Goal: Feedback & Contribution: Submit feedback/report problem

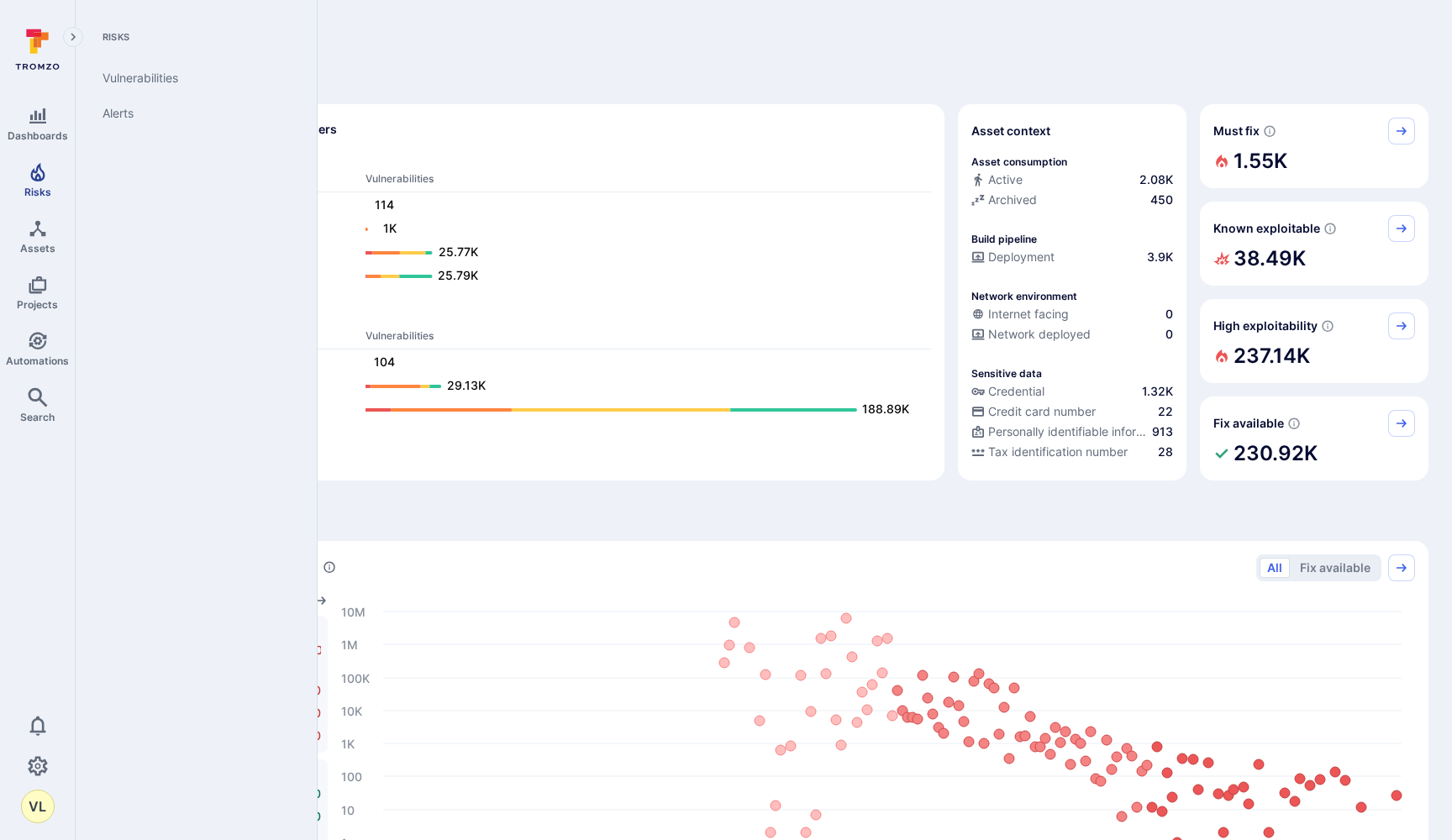
click at [12, 173] on link "Risks" at bounding box center [38, 180] width 75 height 50
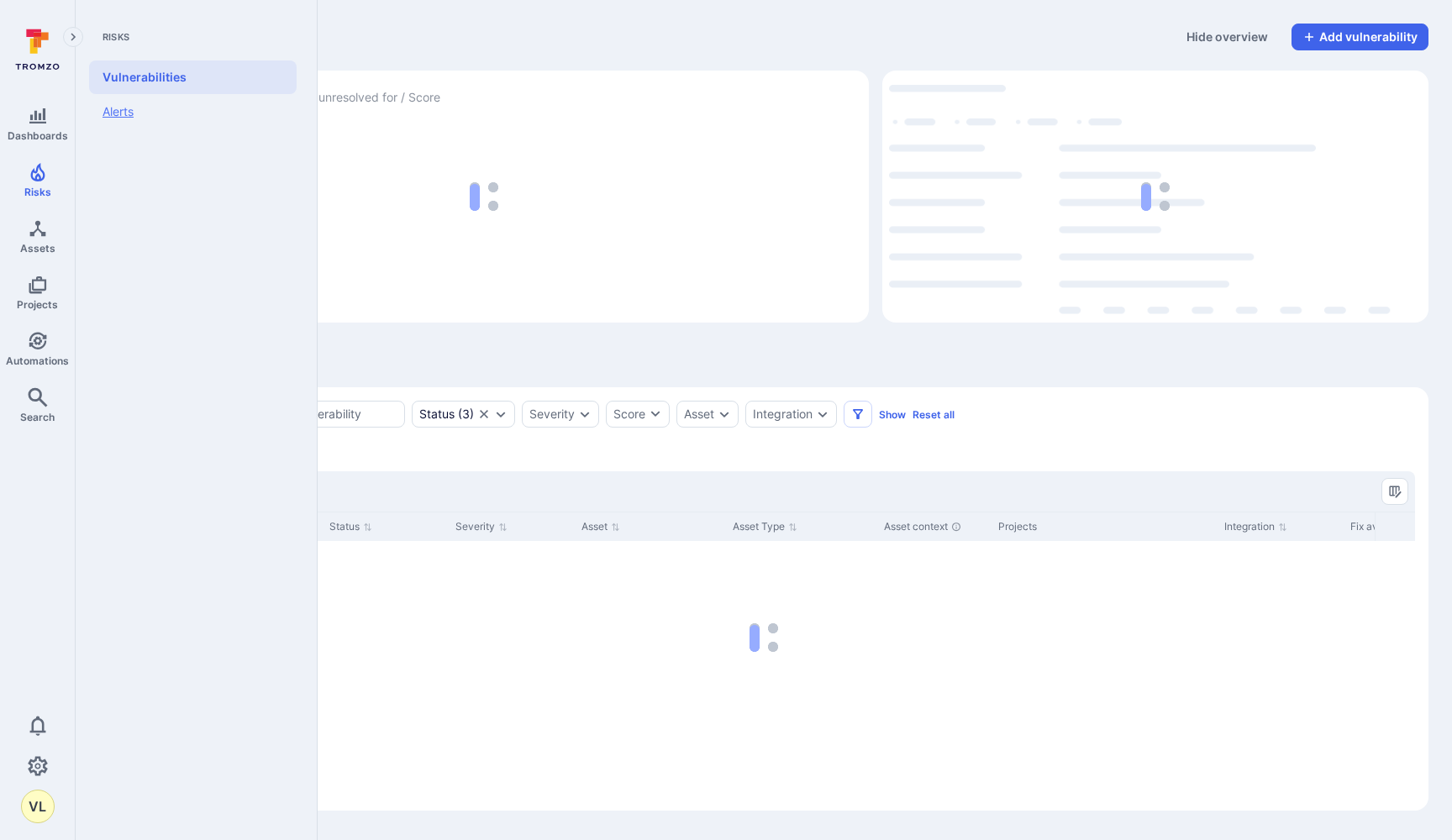
click at [136, 113] on link "Alerts" at bounding box center [192, 112] width 207 height 36
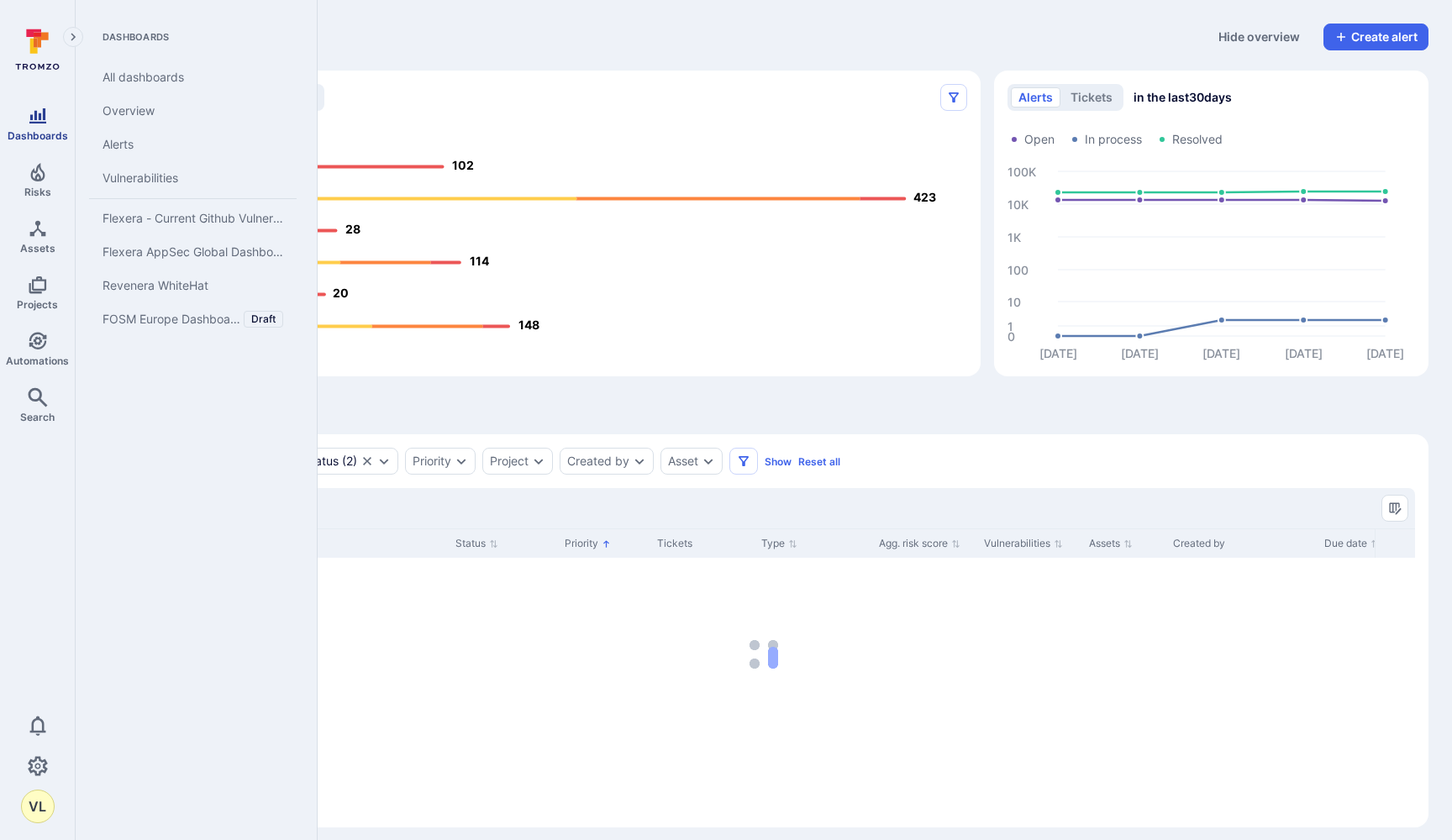
click at [30, 113] on icon "Dashboards" at bounding box center [38, 115] width 20 height 20
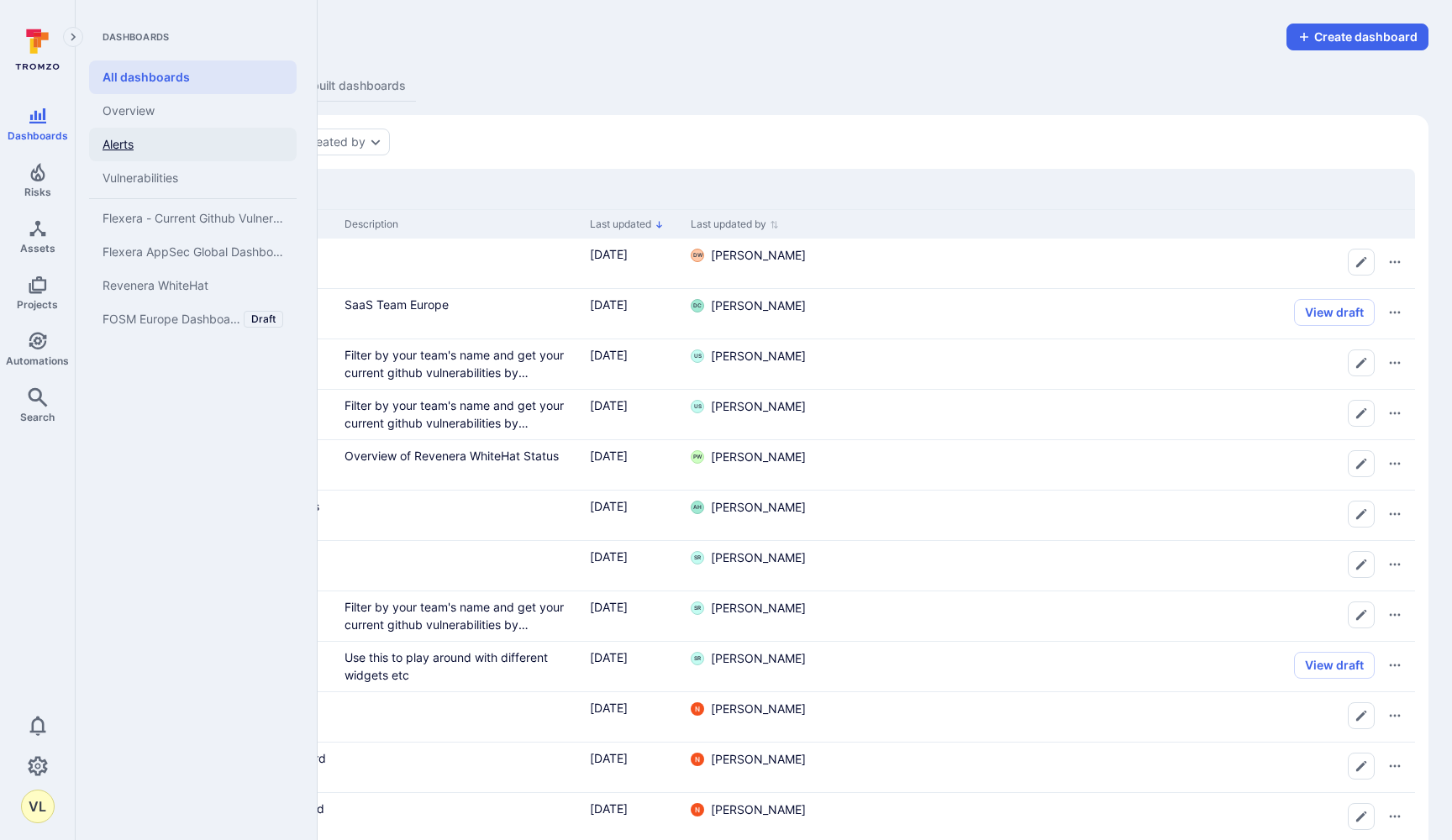
click at [116, 138] on link "Alerts" at bounding box center [192, 145] width 207 height 34
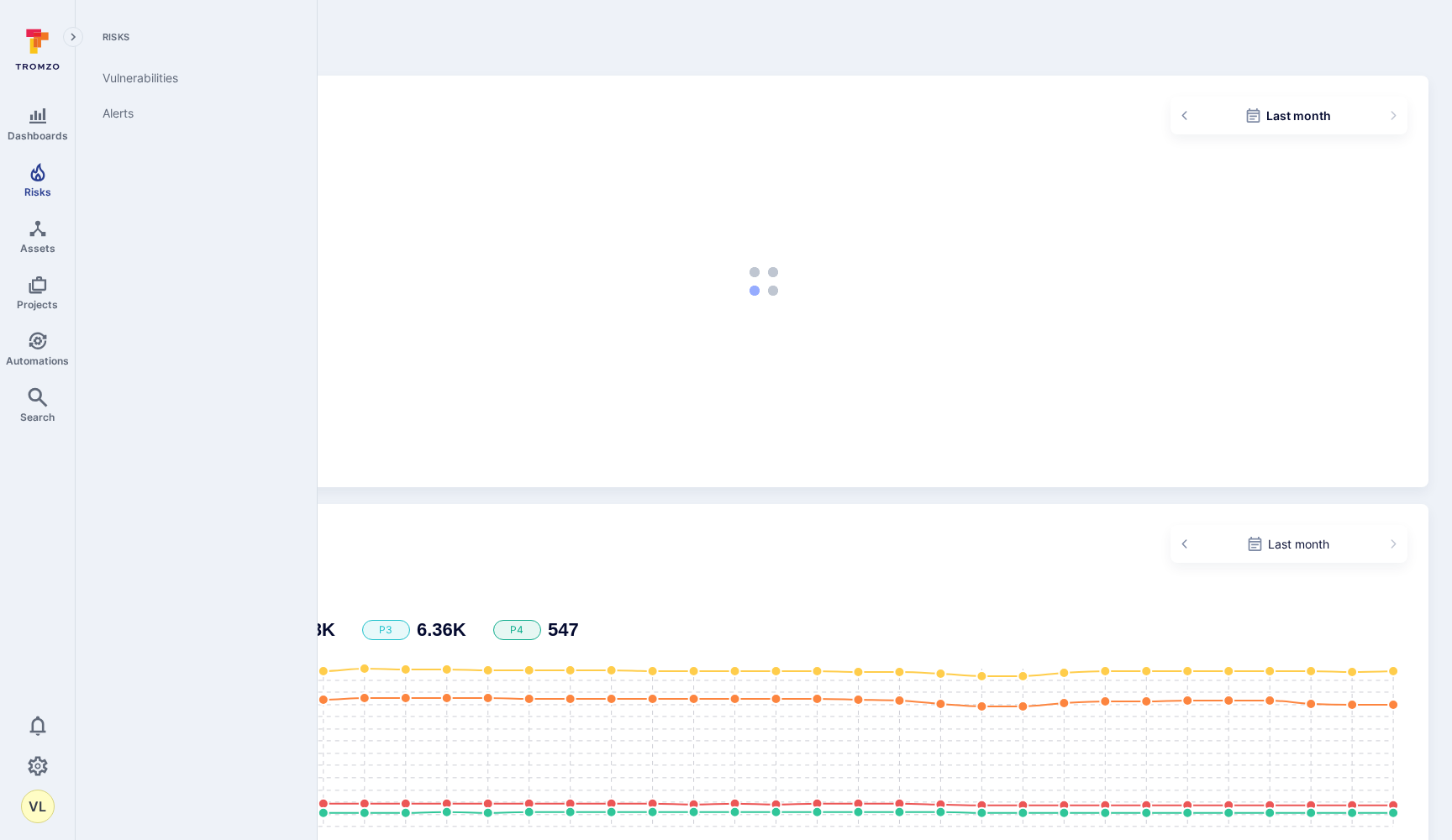
click at [47, 205] on link "Risks" at bounding box center [38, 180] width 75 height 50
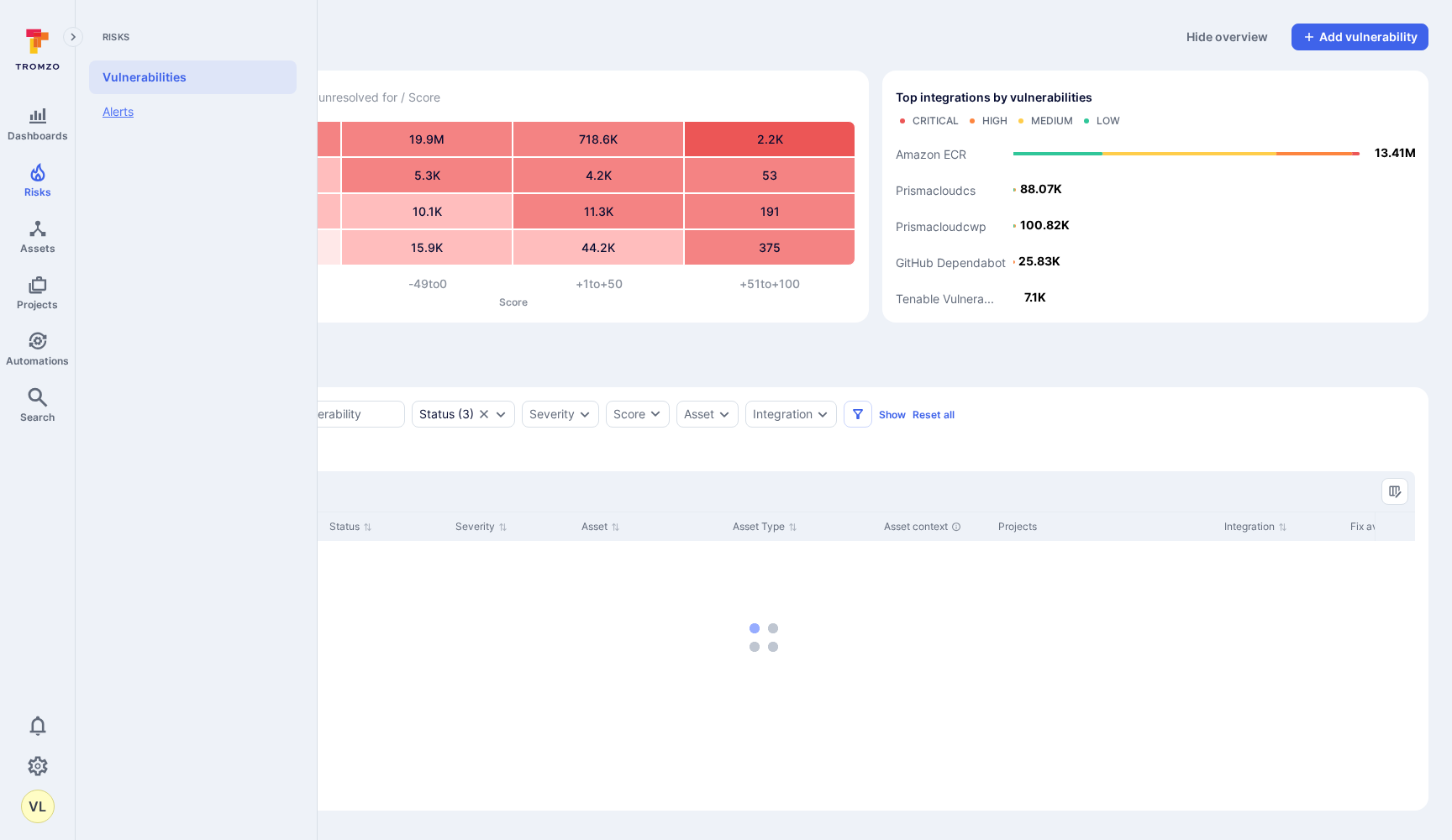
click at [114, 122] on link "Alerts" at bounding box center [192, 112] width 207 height 36
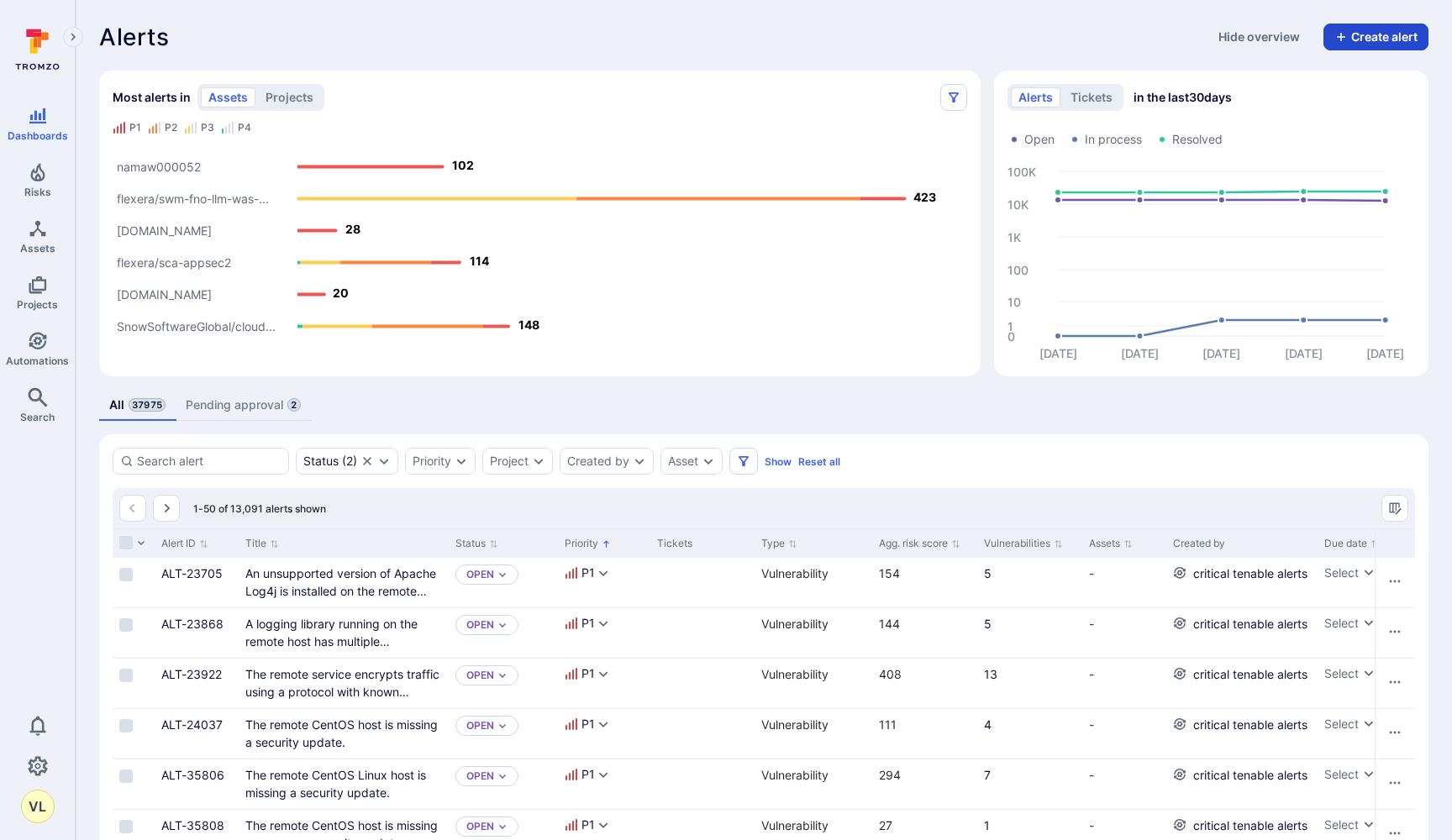
click at [1335, 33] on icon "button" at bounding box center [1341, 37] width 13 height 13
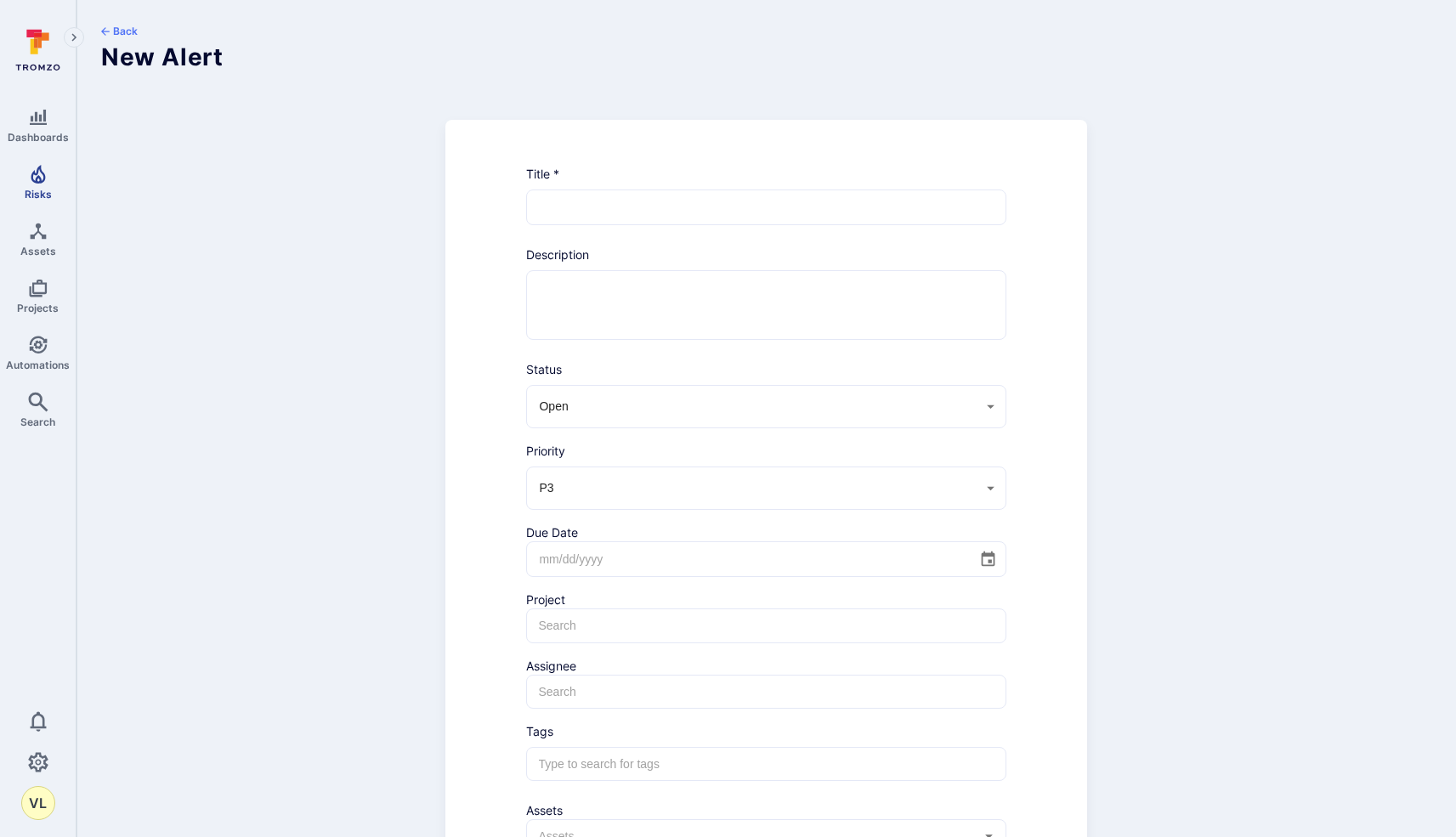
click at [26, 185] on link "Risks" at bounding box center [38, 182] width 76 height 50
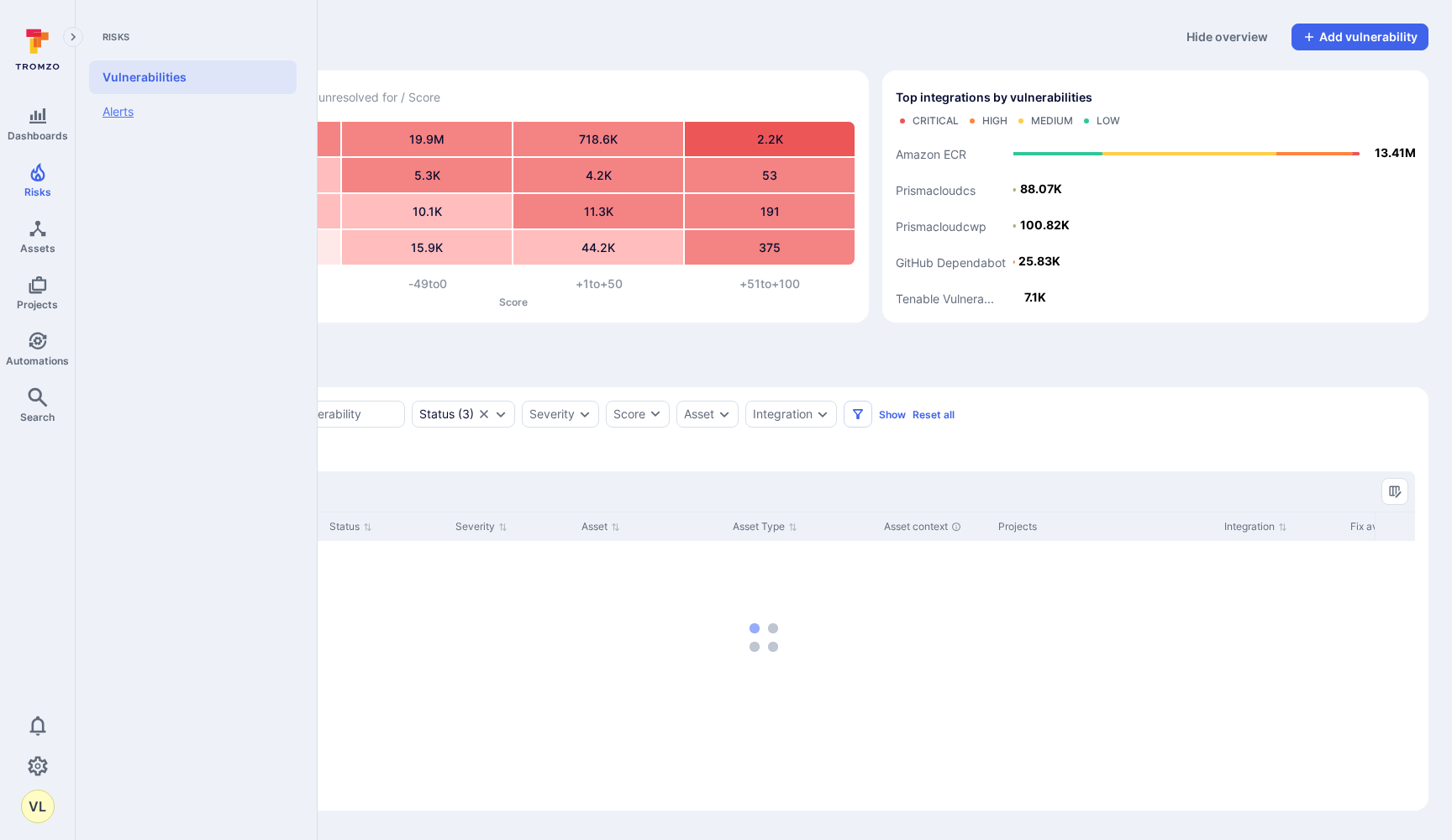
click at [117, 115] on link "Alerts" at bounding box center [192, 112] width 207 height 36
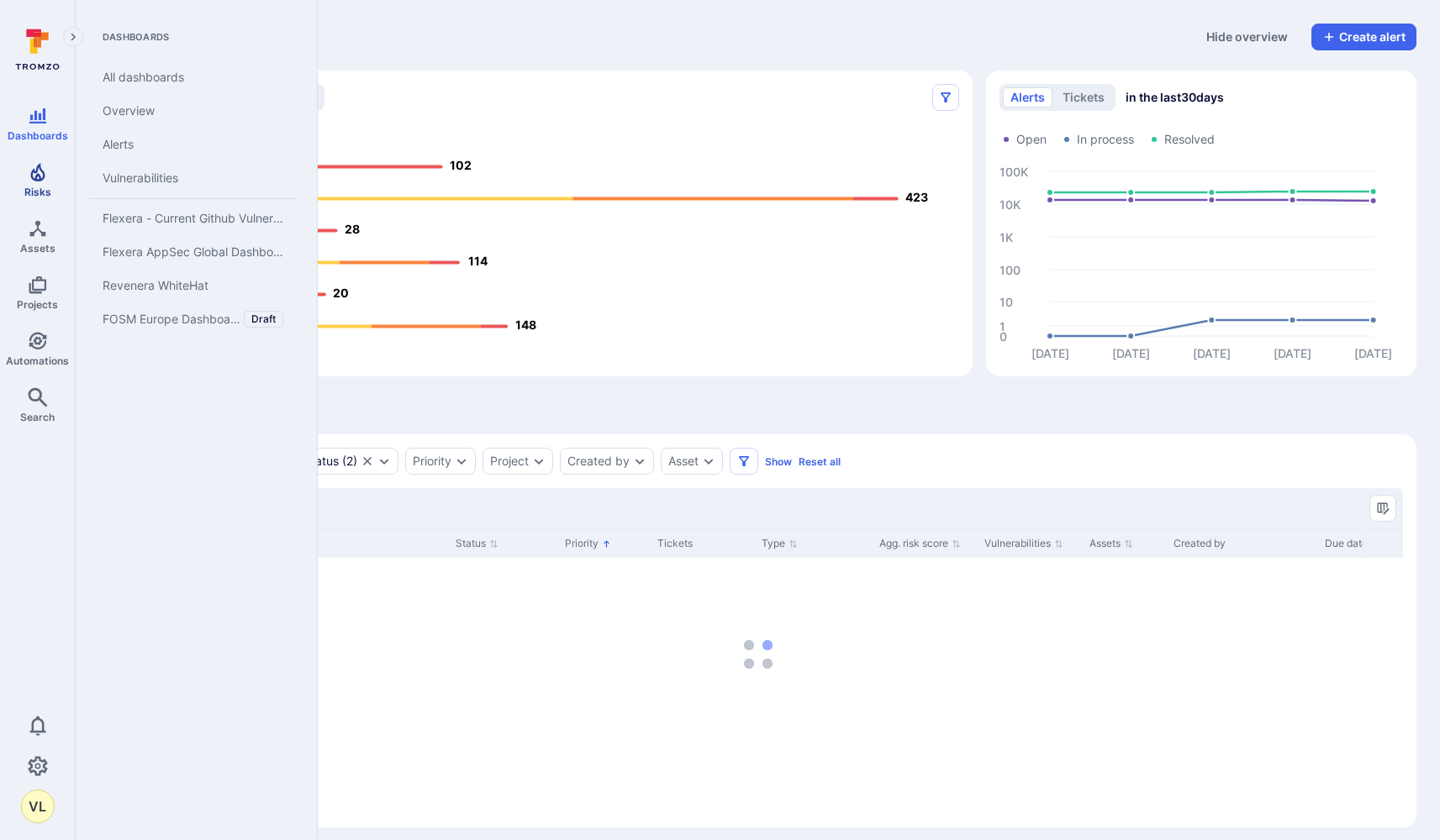
click at [42, 179] on icon "Risks" at bounding box center [37, 173] width 14 height 19
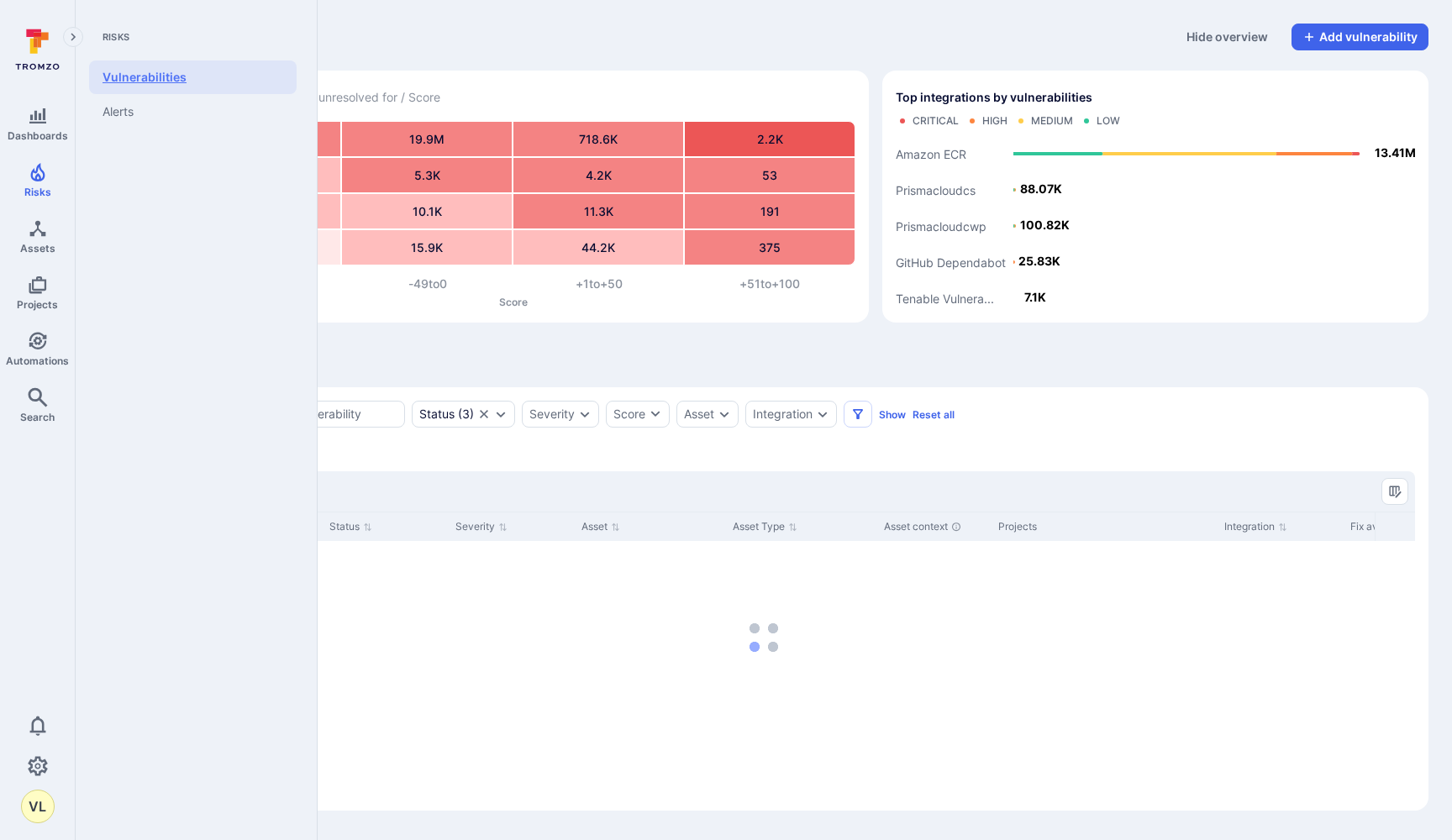
click at [135, 76] on link "Vulnerabilities" at bounding box center [192, 77] width 207 height 34
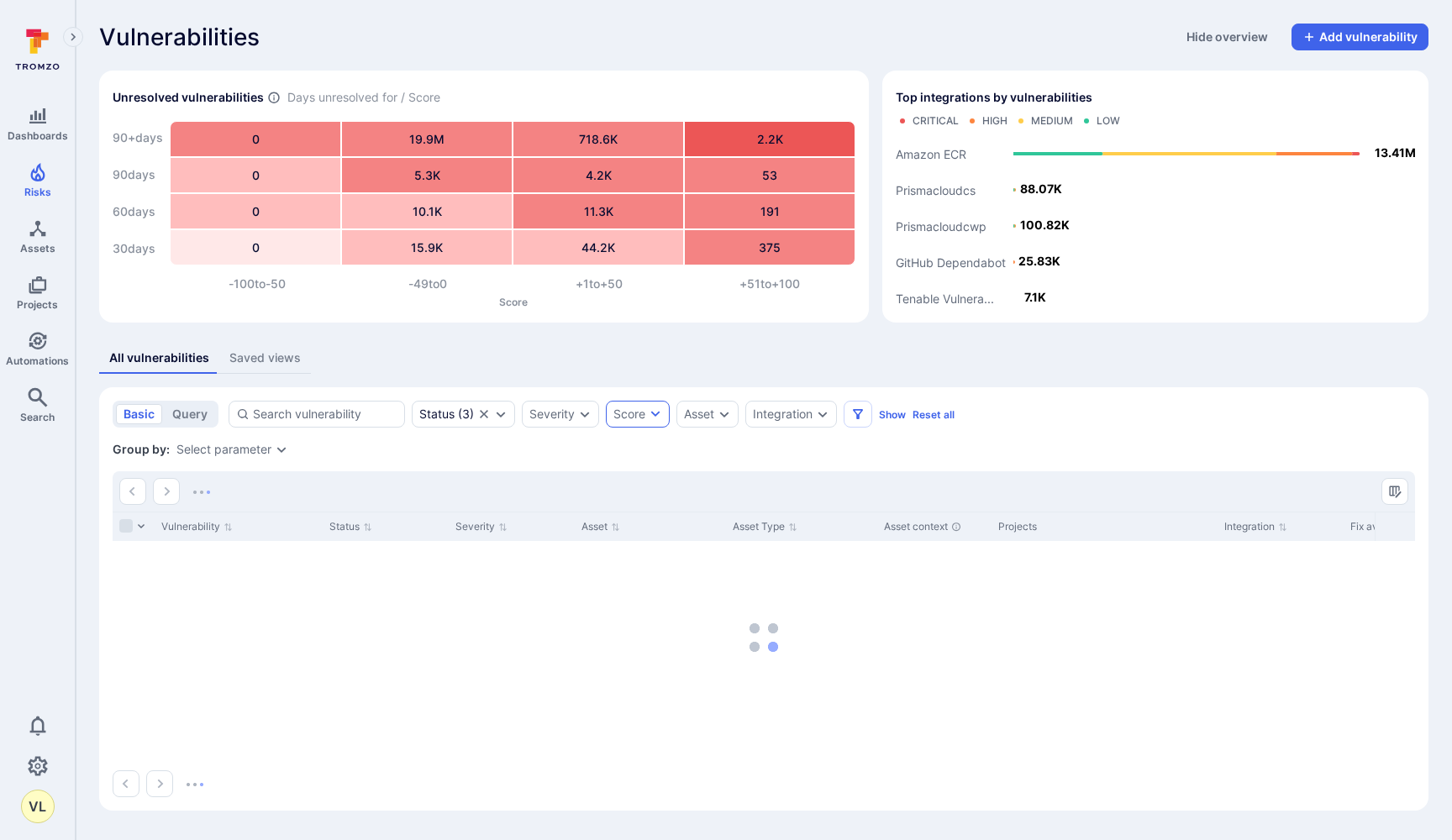
click at [614, 416] on div "Score" at bounding box center [630, 415] width 32 height 17
click at [586, 416] on div at bounding box center [726, 420] width 1452 height 840
click at [586, 416] on icon "Expand dropdown" at bounding box center [586, 415] width 9 height 6
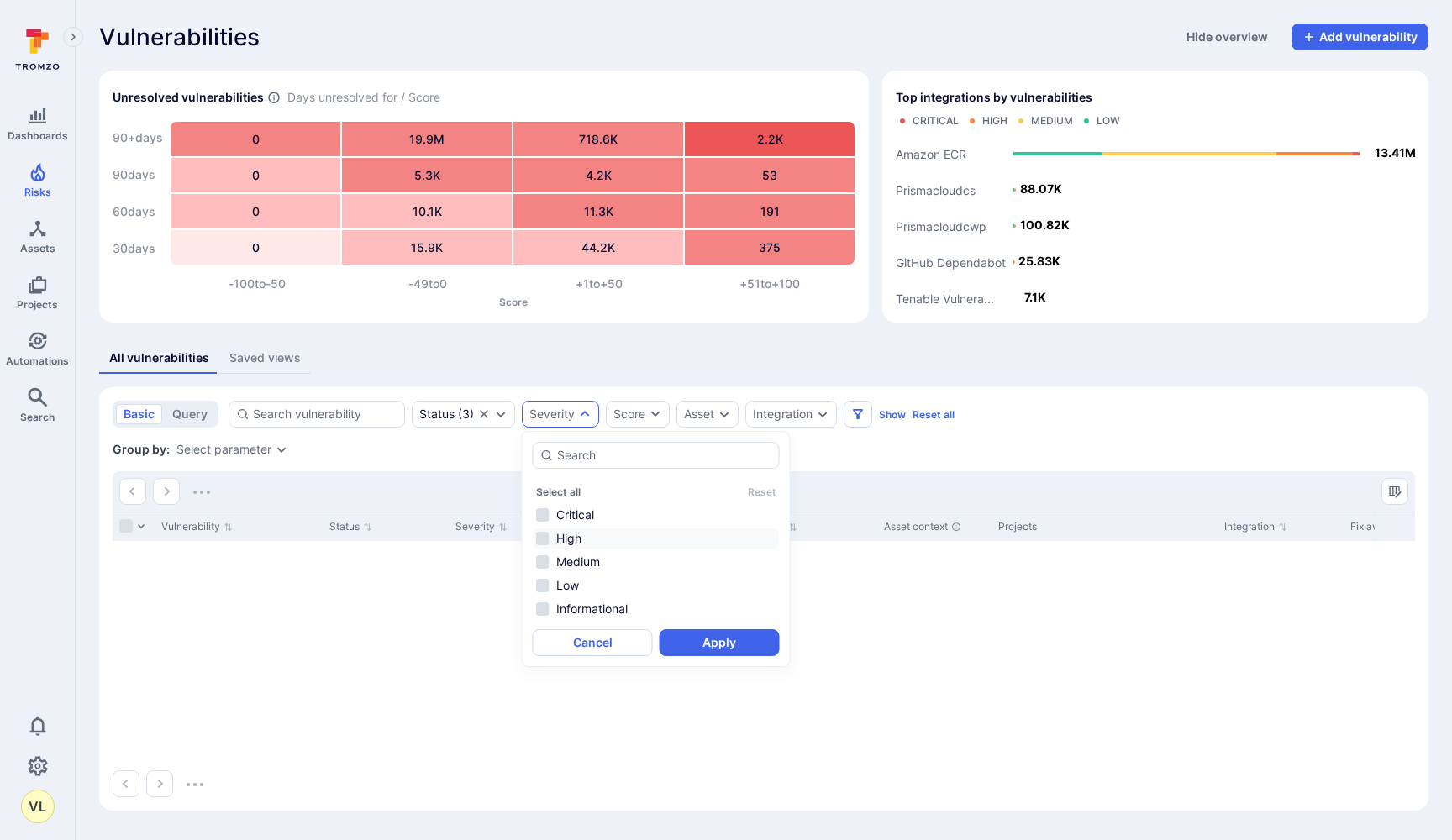
click at [541, 542] on li "High" at bounding box center [656, 538] width 247 height 20
click at [681, 651] on button "Apply" at bounding box center [720, 643] width 120 height 27
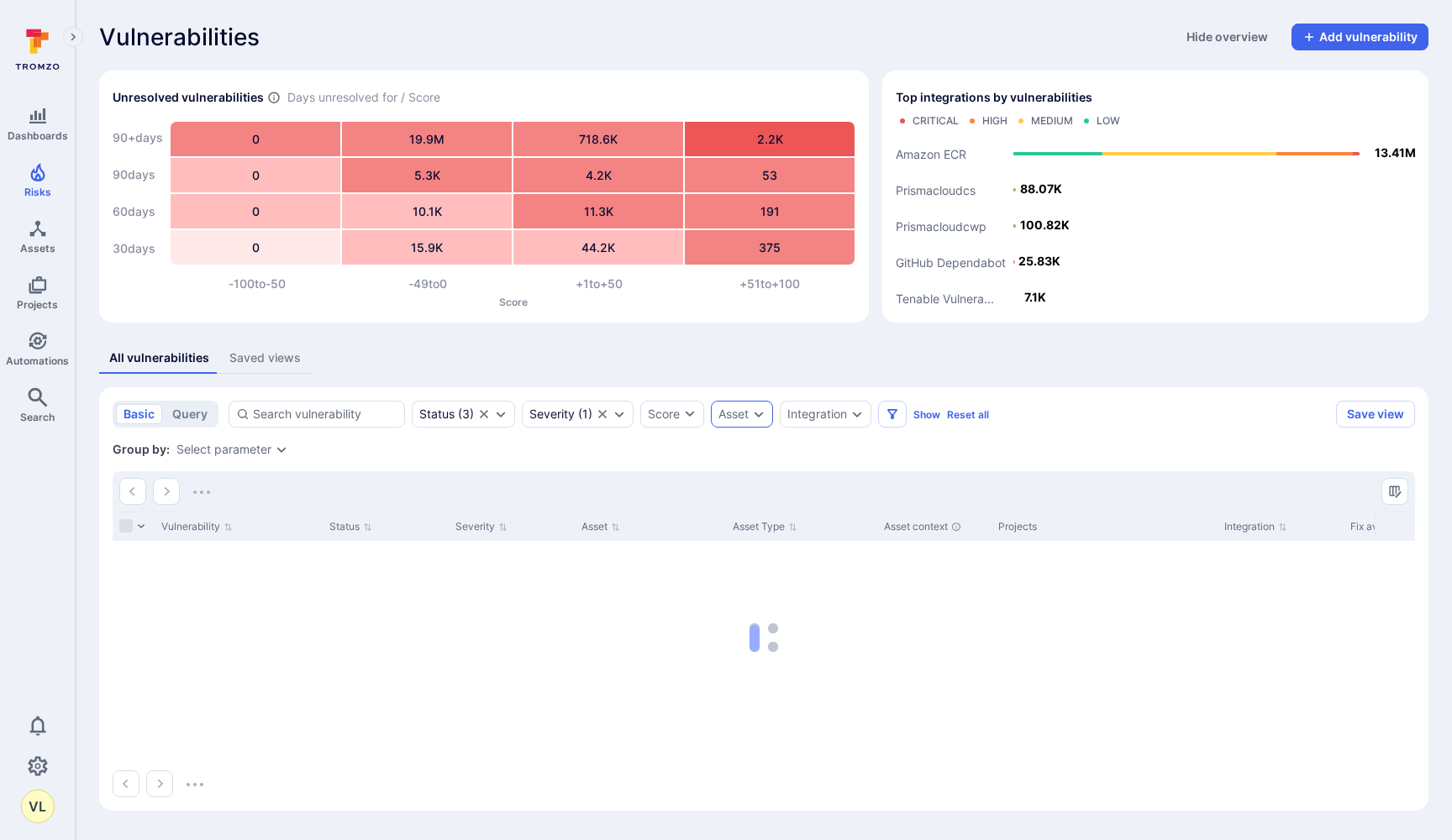
click at [752, 416] on div "Asset" at bounding box center [742, 414] width 62 height 27
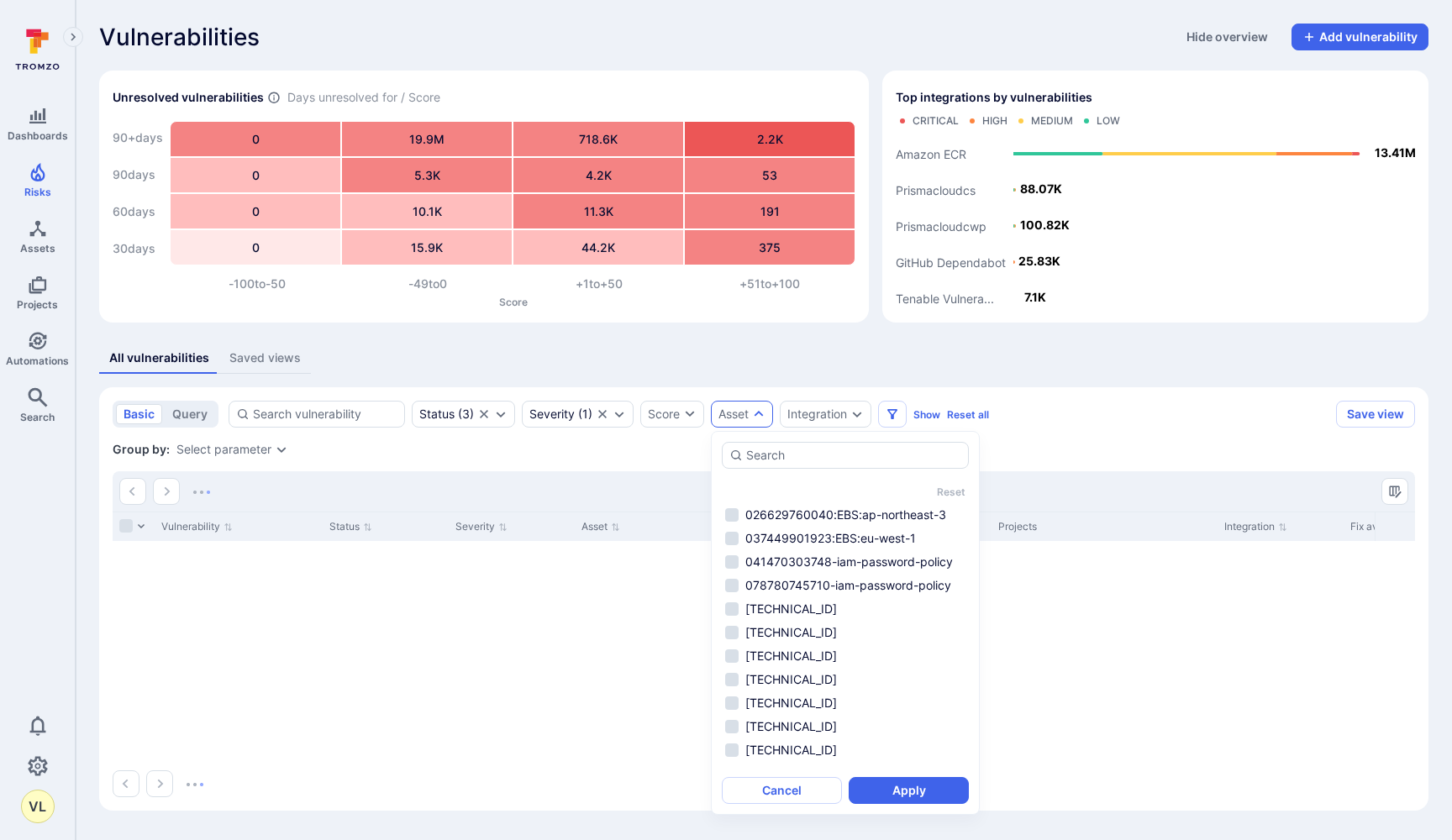
click at [527, 670] on div "Vulnerability Status Severity Asset Asset Type Asset context Projects Integrati…" at bounding box center [764, 637] width 1303 height 252
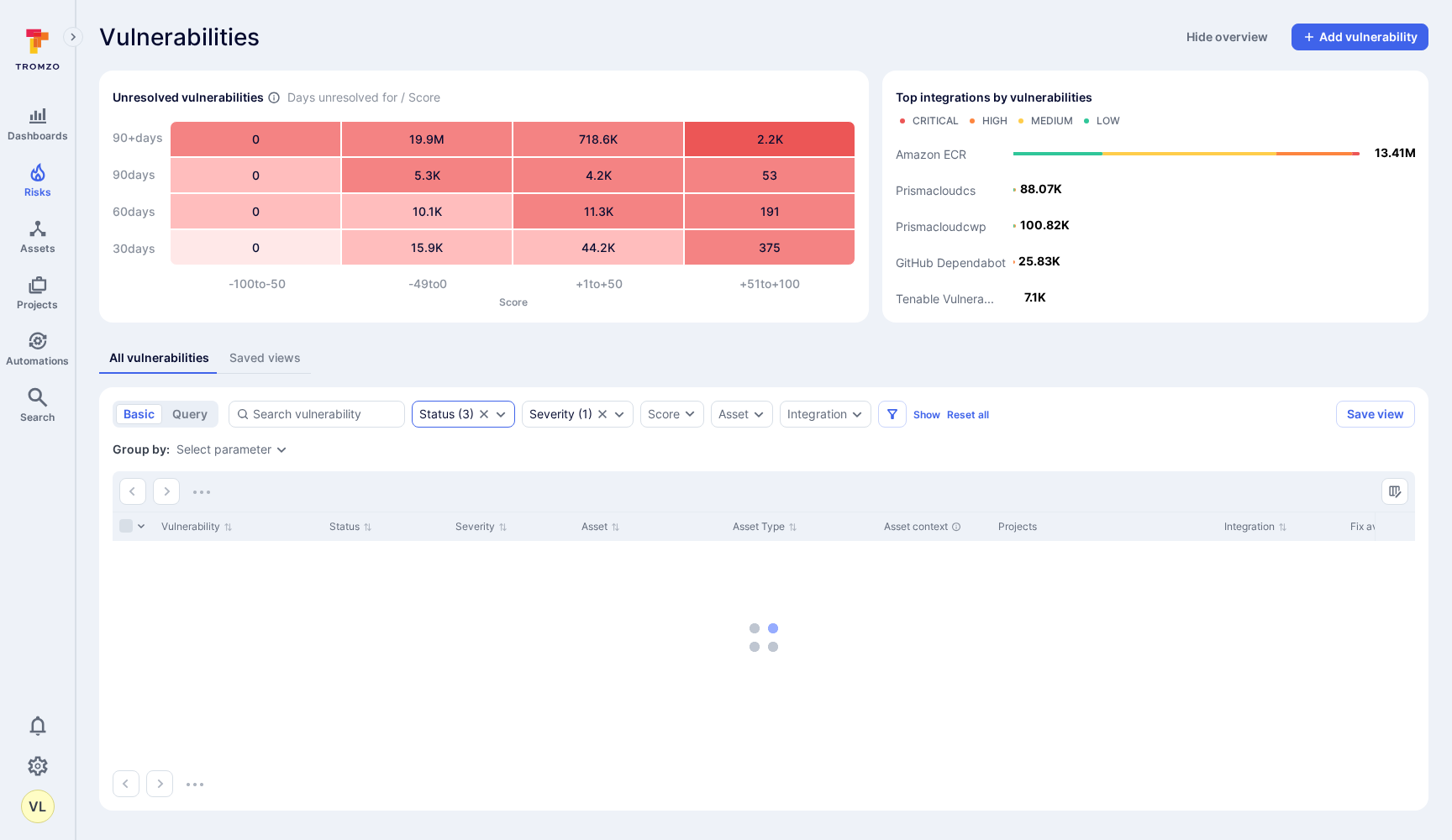
click at [455, 404] on div "Status ( 3 )" at bounding box center [464, 414] width 103 height 27
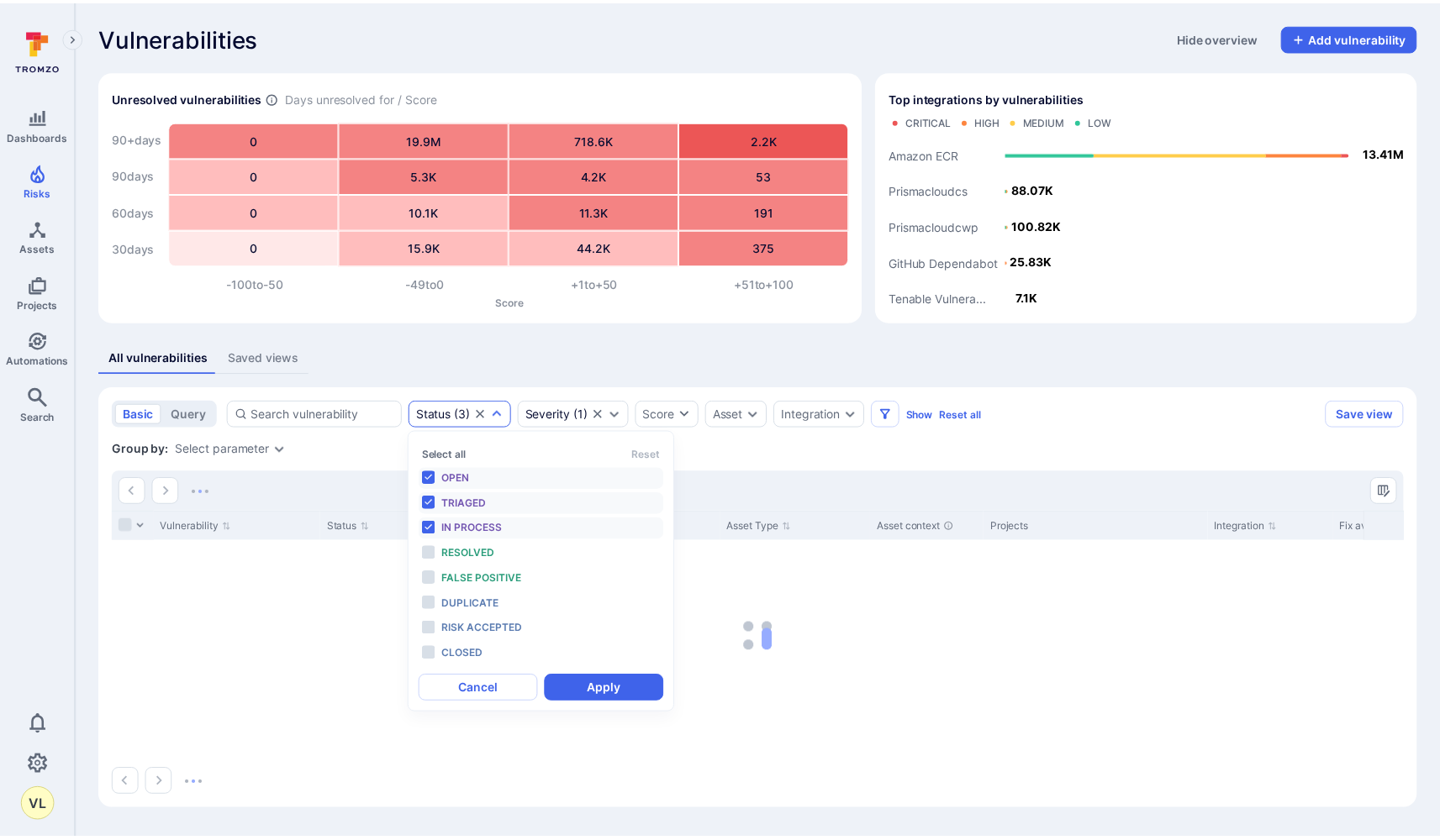
scroll to position [13, 0]
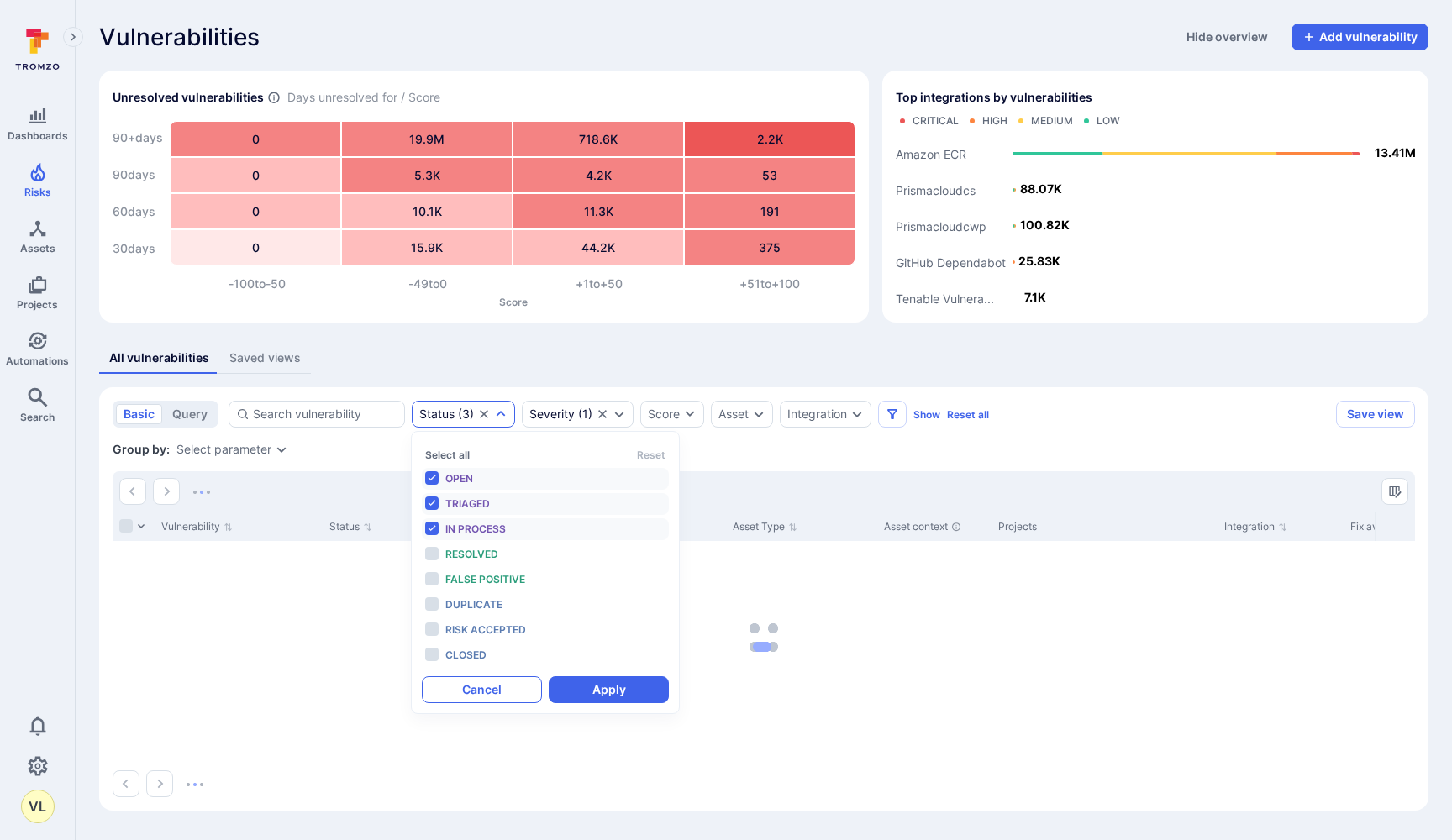
click at [469, 698] on button "Cancel" at bounding box center [482, 690] width 120 height 27
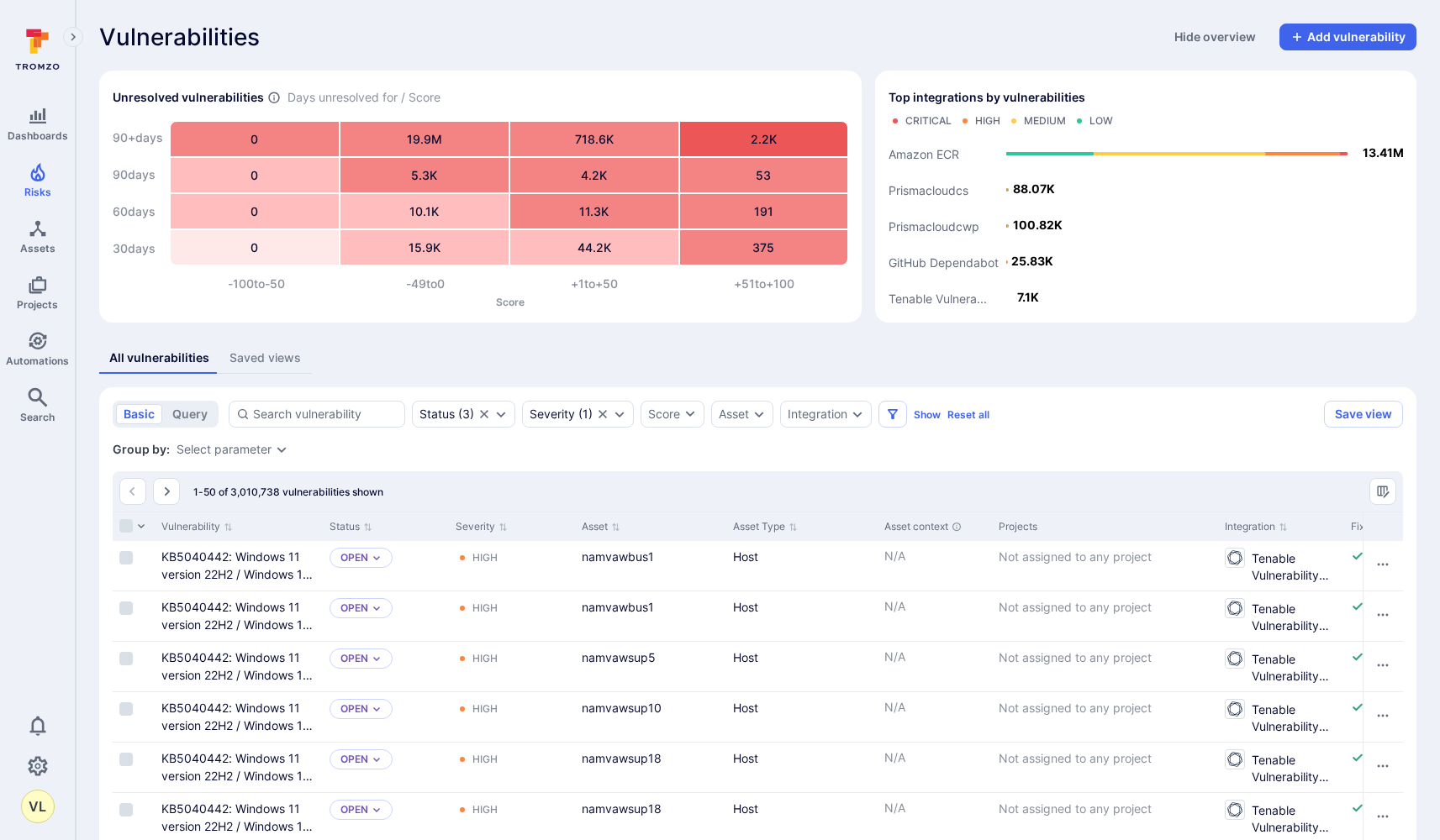
scroll to position [0, 0]
click at [847, 420] on div "Integration" at bounding box center [818, 414] width 60 height 13
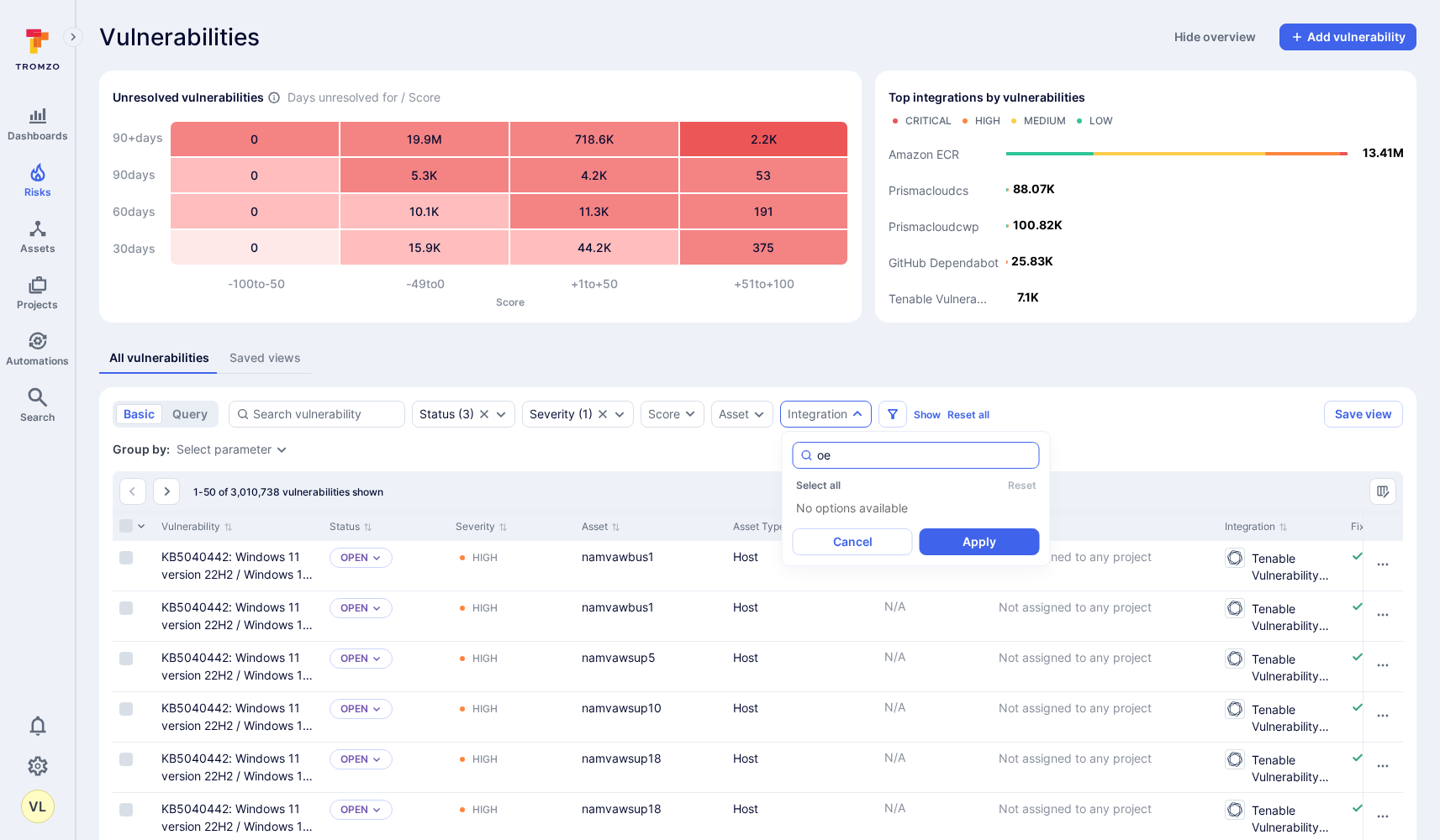
type input "o"
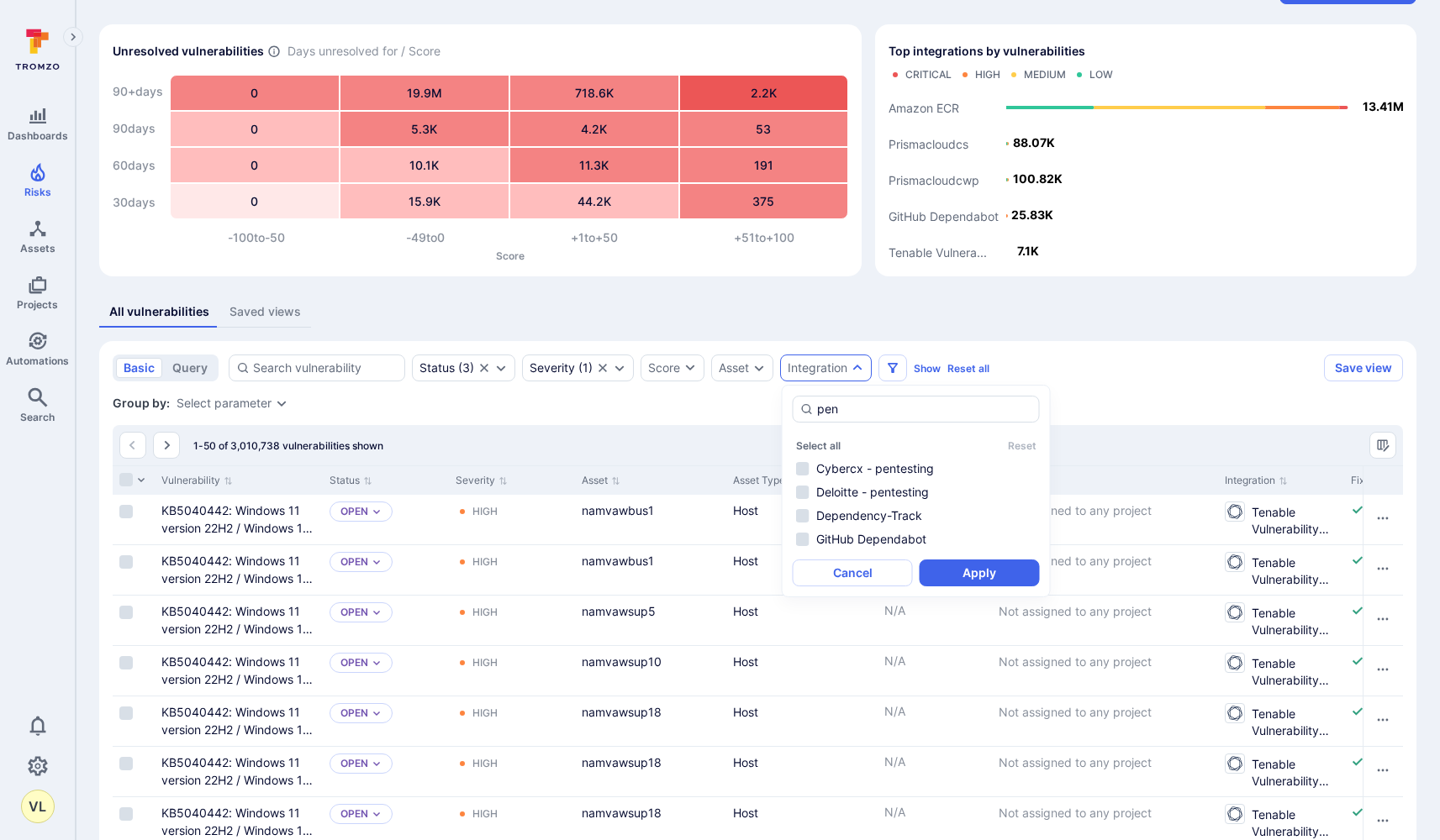
scroll to position [54, 0]
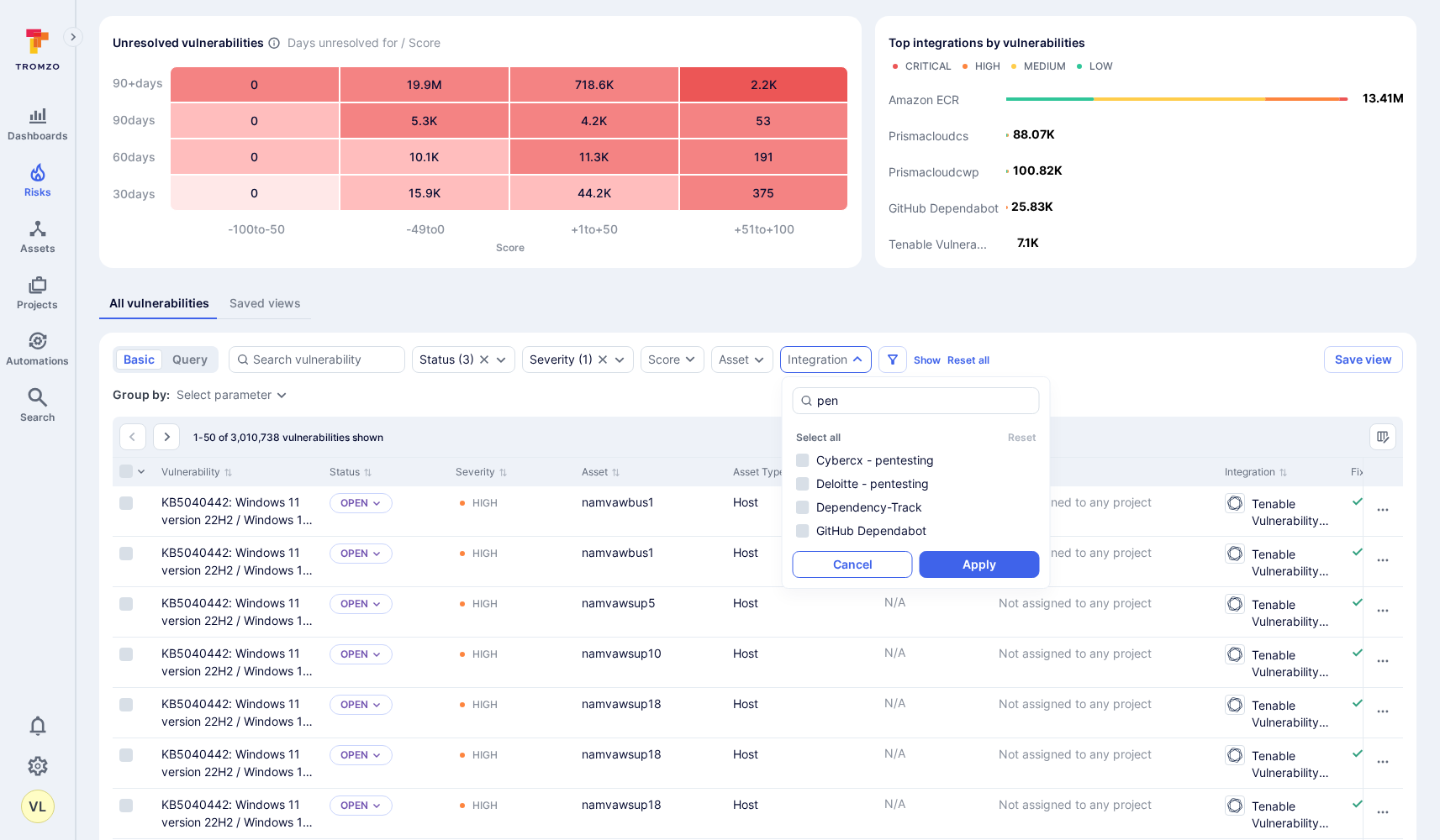
type input "pen"
click at [865, 560] on button "Cancel" at bounding box center [852, 564] width 120 height 27
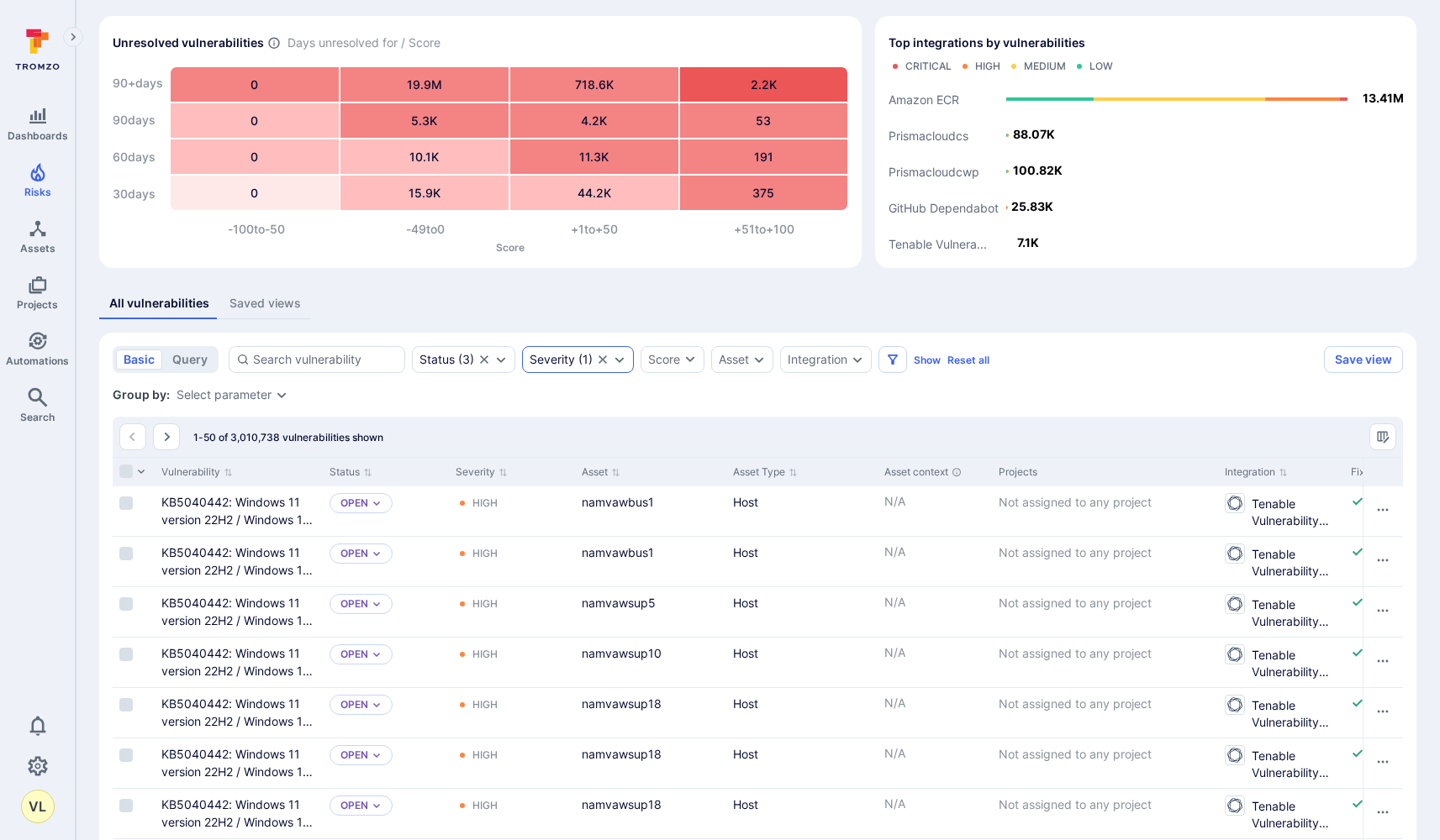
click at [562, 369] on div "Severity ( 1 )" at bounding box center [577, 359] width 112 height 27
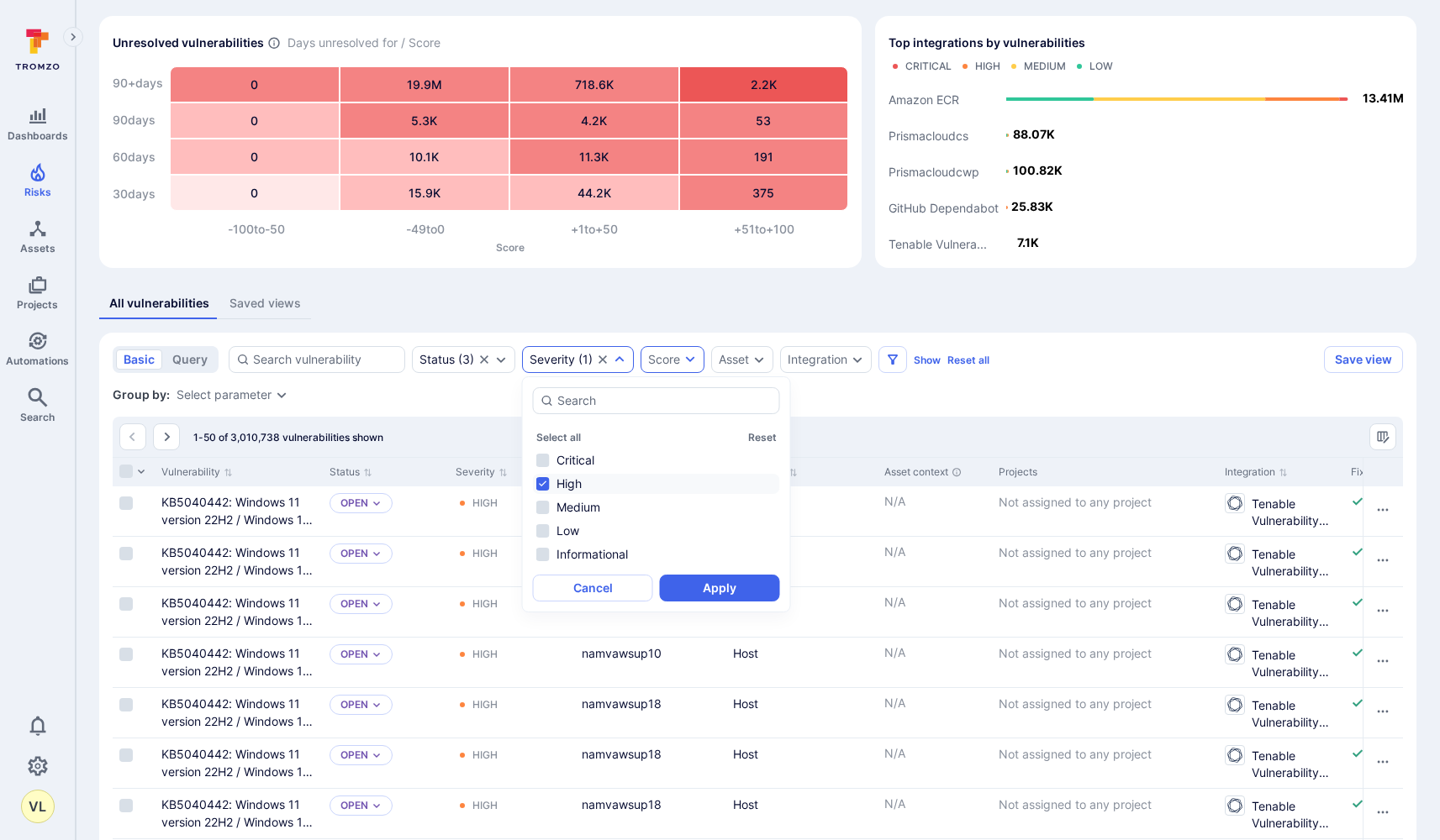
click at [675, 358] on div "Score" at bounding box center [664, 359] width 32 height 17
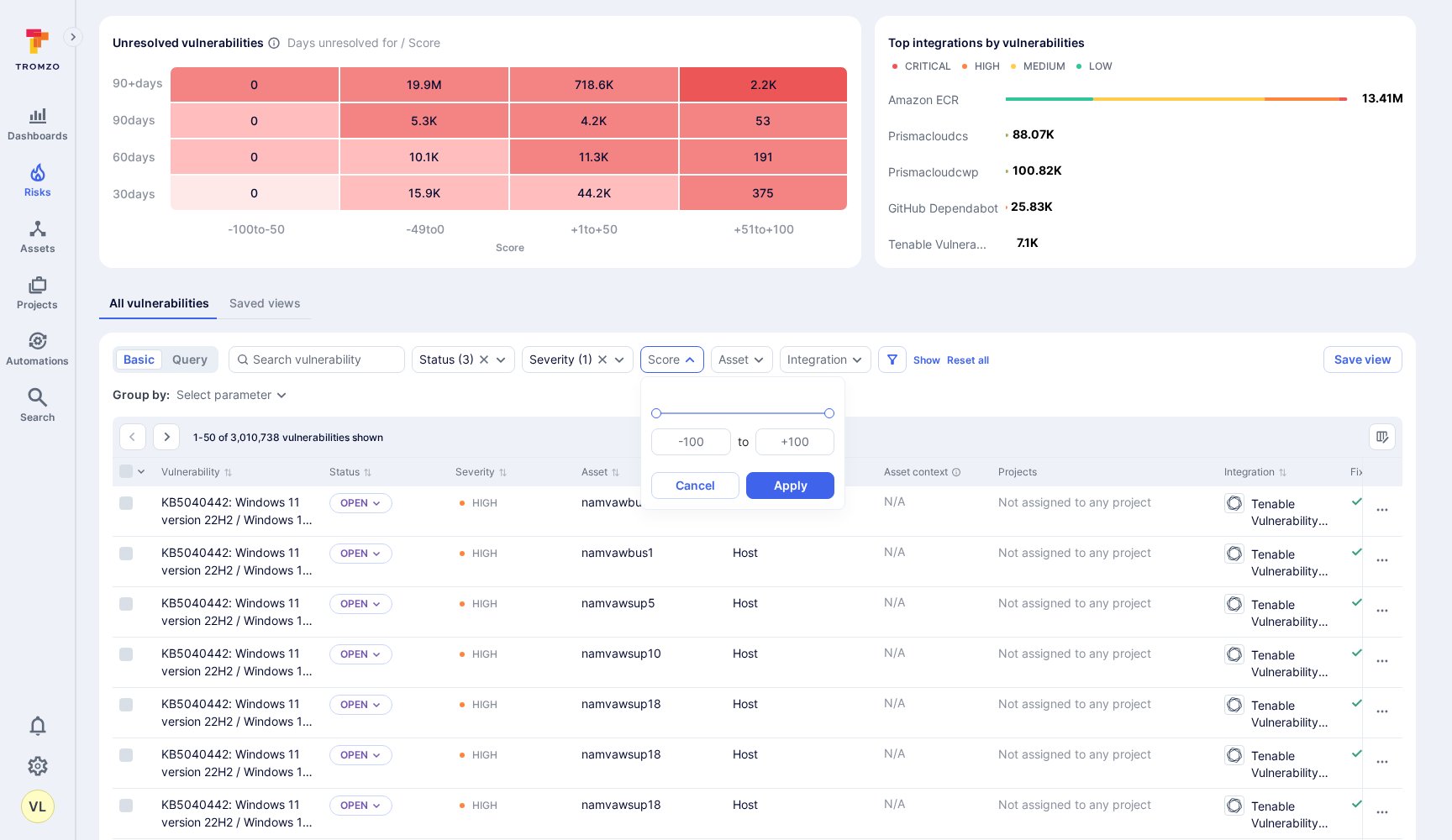
click at [1014, 411] on div at bounding box center [726, 420] width 1452 height 840
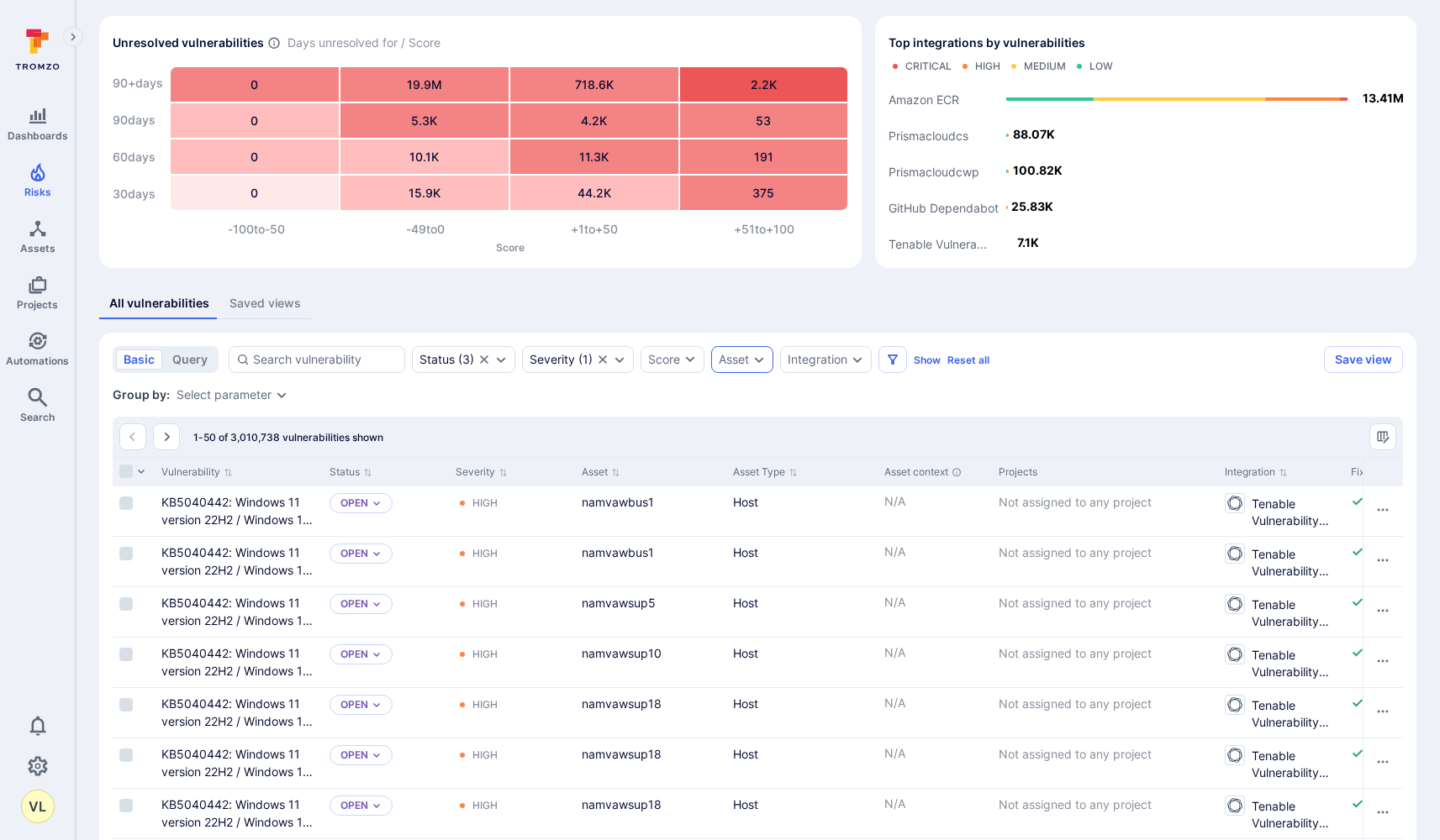
click at [746, 361] on div "Asset" at bounding box center [734, 359] width 30 height 13
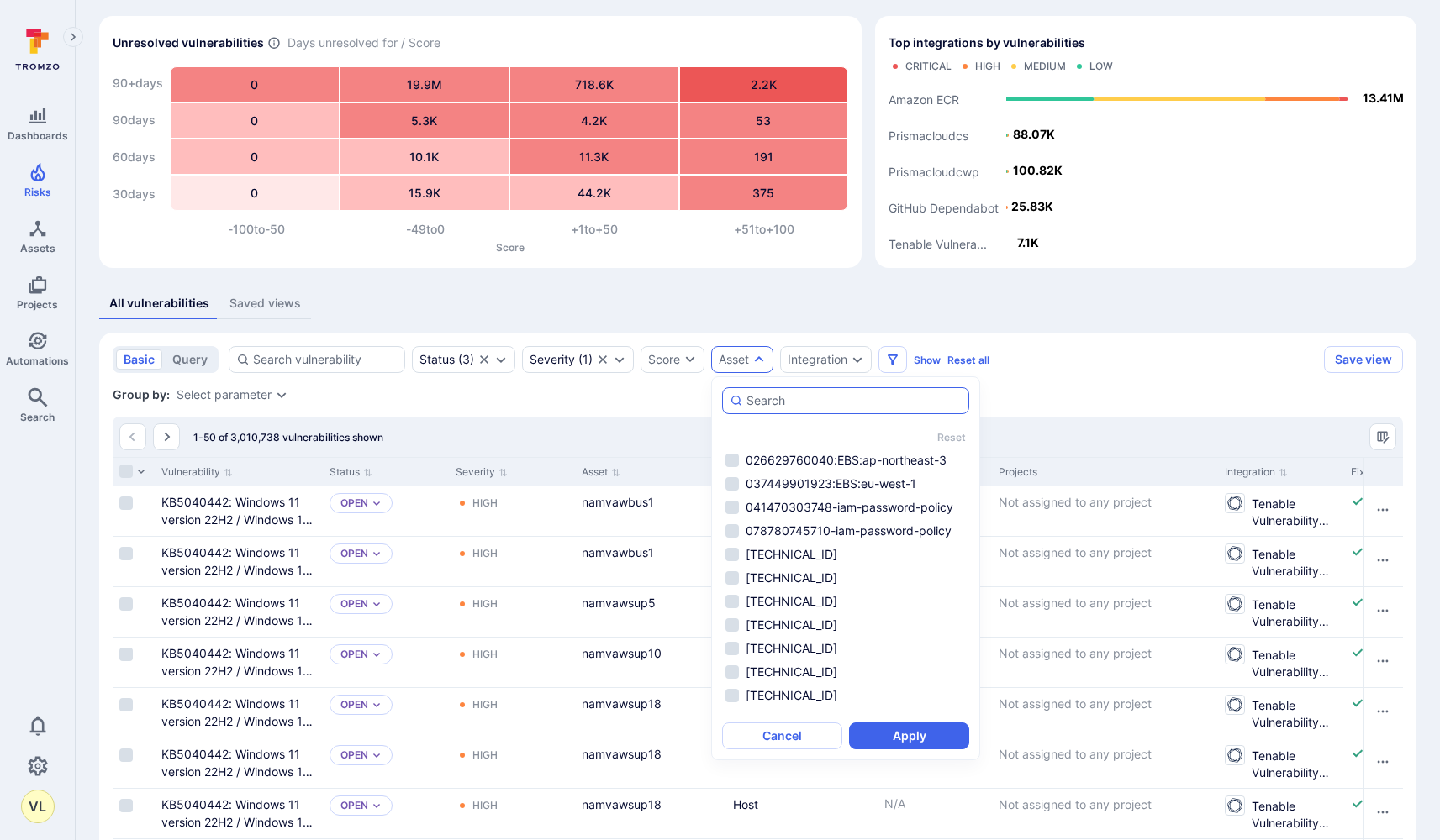
click at [773, 408] on input "autocomplete options" at bounding box center [853, 401] width 215 height 17
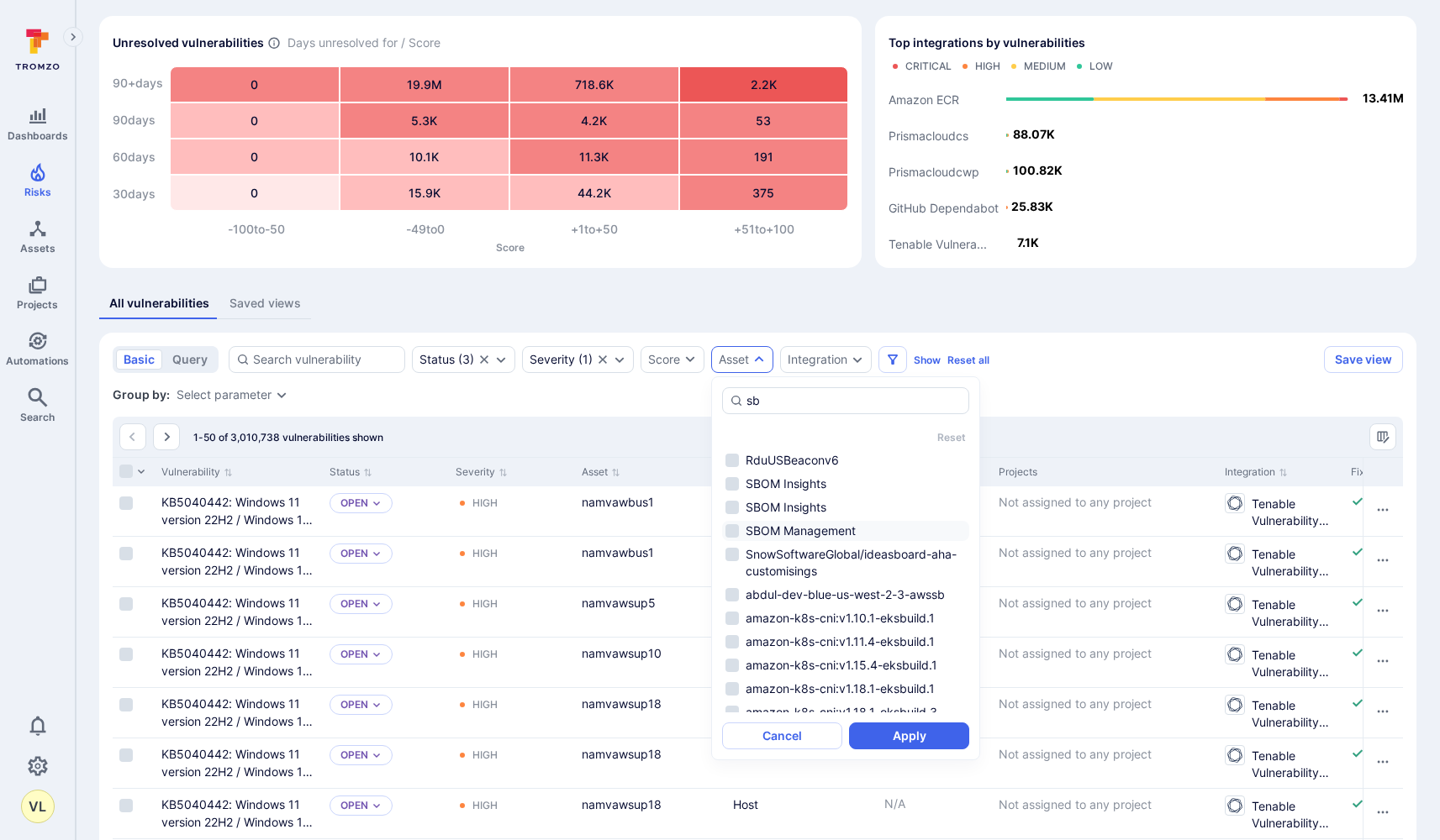
click at [732, 527] on li "SBOM Management" at bounding box center [845, 530] width 247 height 20
click at [727, 500] on li "SBOM Insights" at bounding box center [845, 507] width 247 height 20
type input "sb"
click at [888, 732] on button "Apply" at bounding box center [909, 736] width 120 height 27
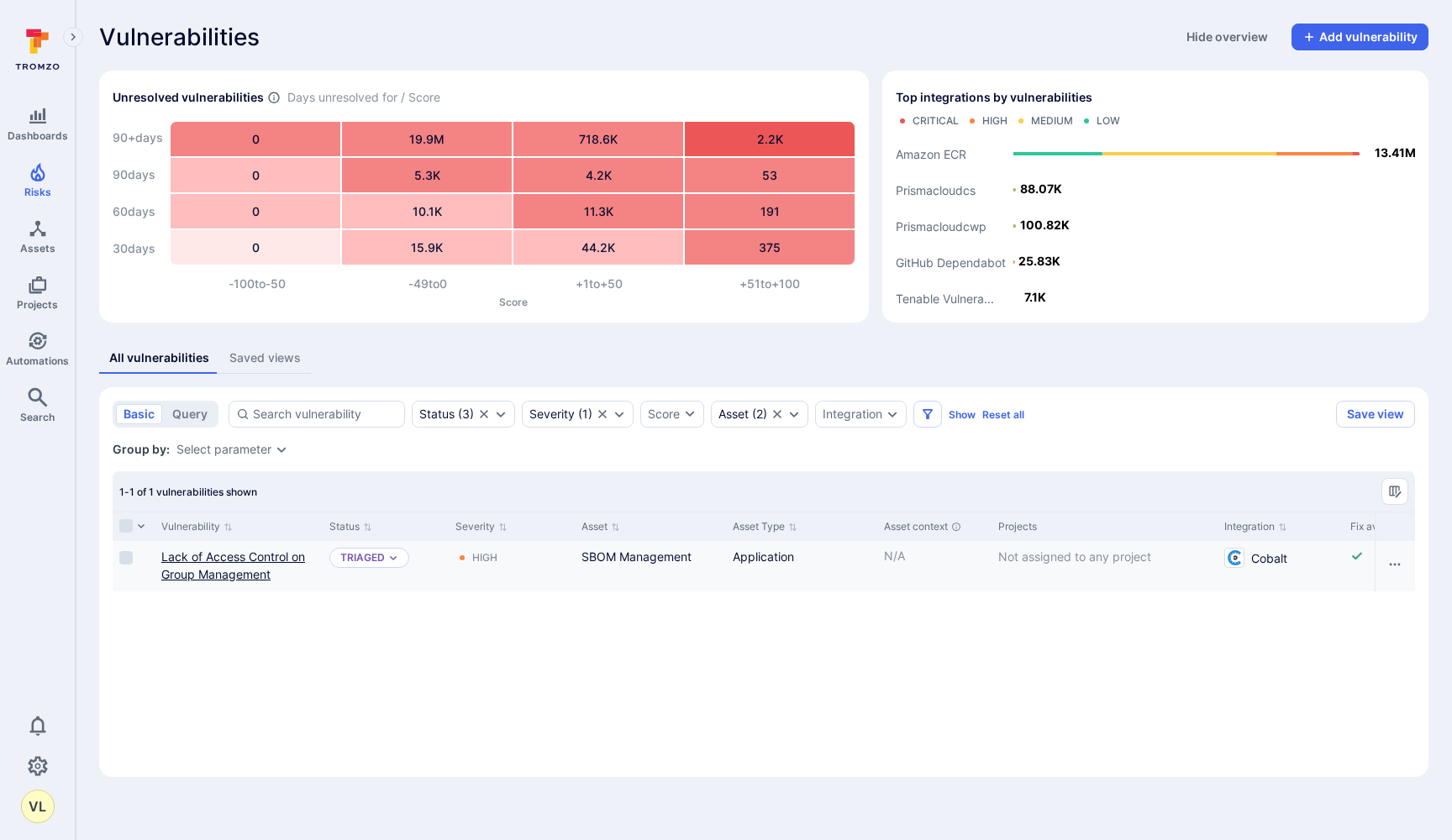
click at [195, 555] on link "Lack of Access Control on Group Management" at bounding box center [233, 566] width 144 height 32
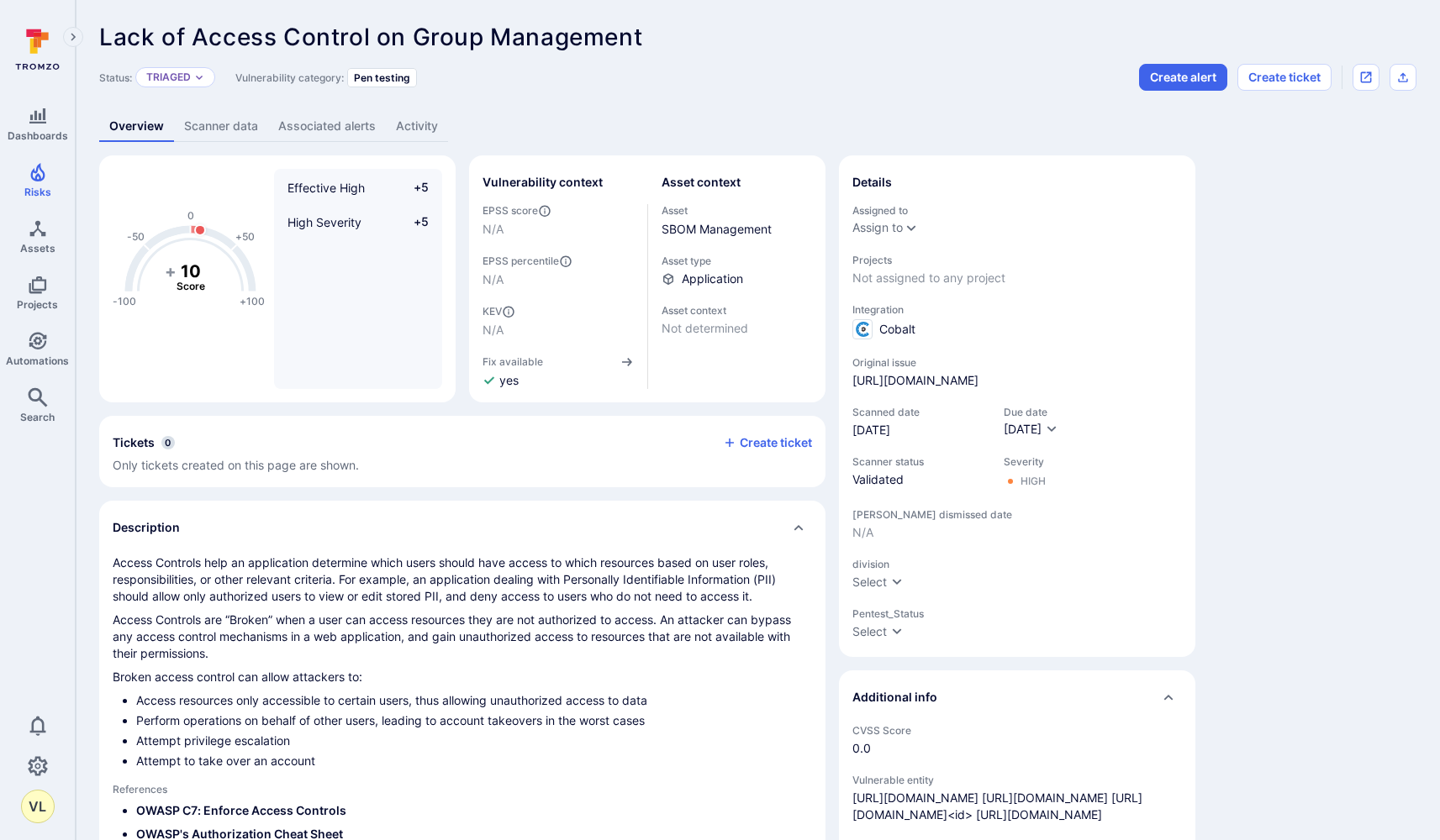
click at [814, 203] on section "Vulnerability context EPSS score N/A EPSS percentile N/A KEV N/A Fix available …" at bounding box center [648, 279] width 357 height 247
click at [1366, 77] on icon "Open original issue" at bounding box center [1367, 78] width 11 height 11
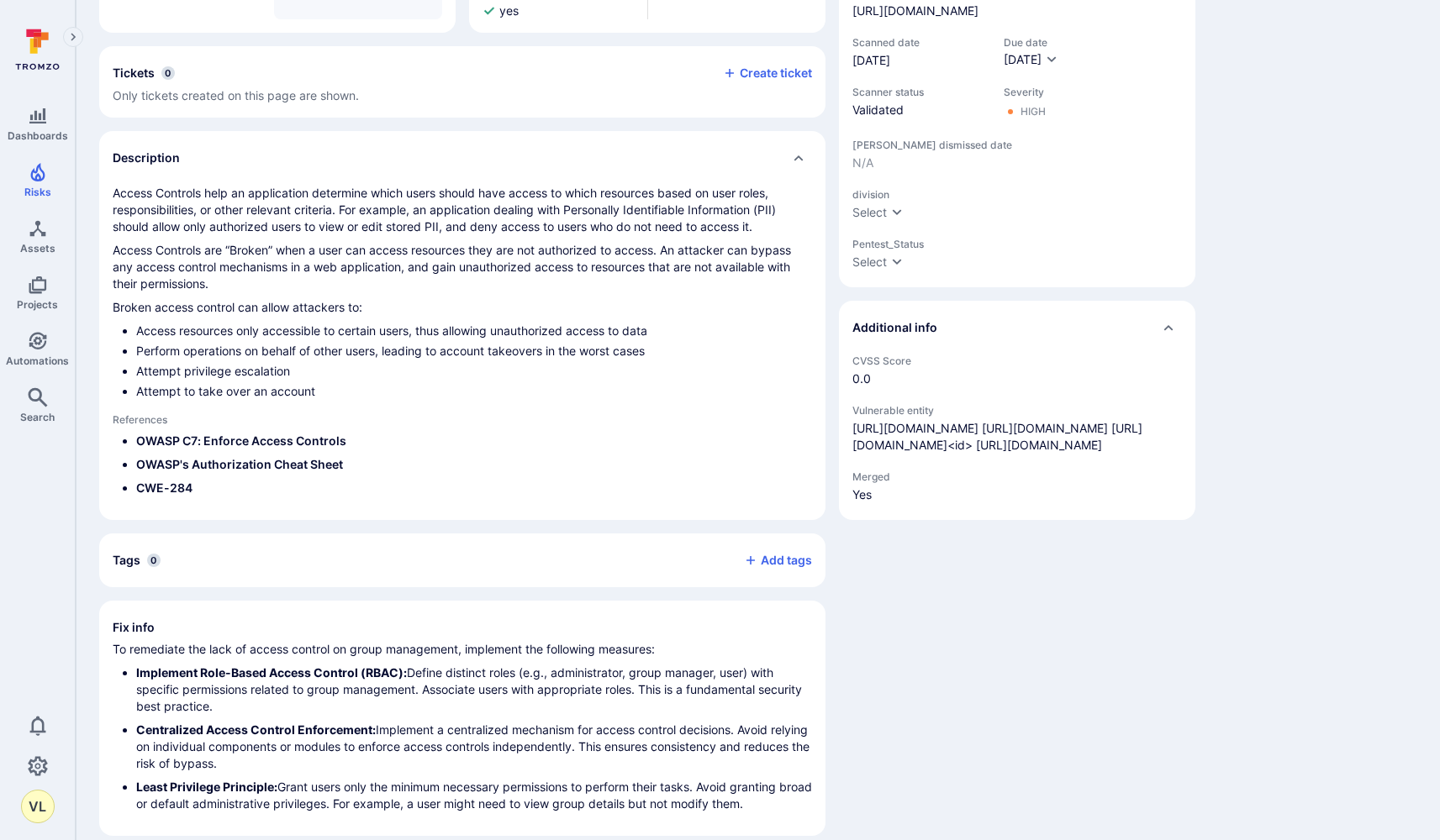
scroll to position [408, 0]
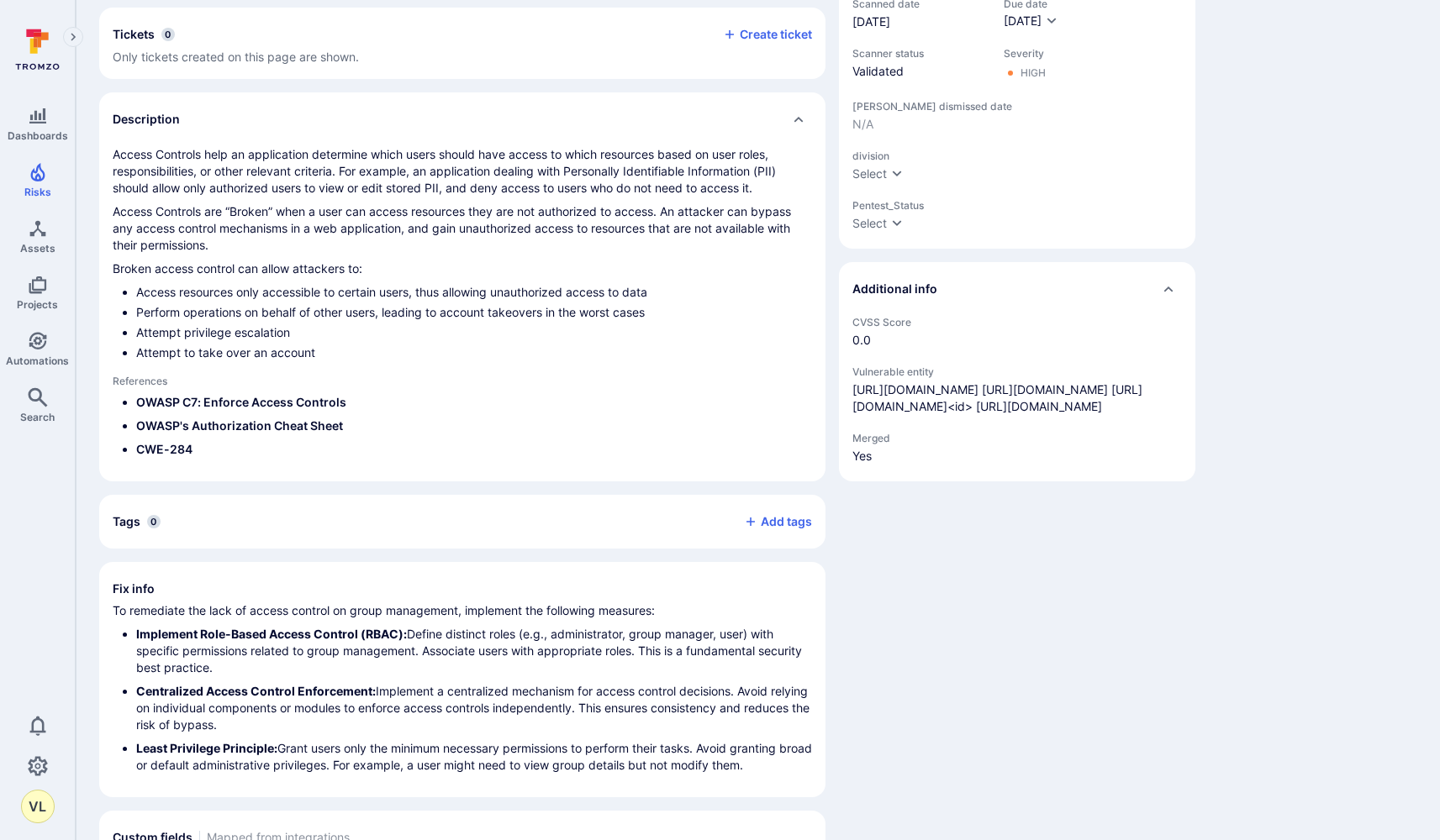
click at [861, 349] on span "0.0" at bounding box center [1017, 341] width 329 height 17
click at [1279, 287] on div "-100 -50 0 +50 +100 + 10 Score Effective High +5 High Severity +5 Vulnerability…" at bounding box center [758, 474] width 1317 height 1455
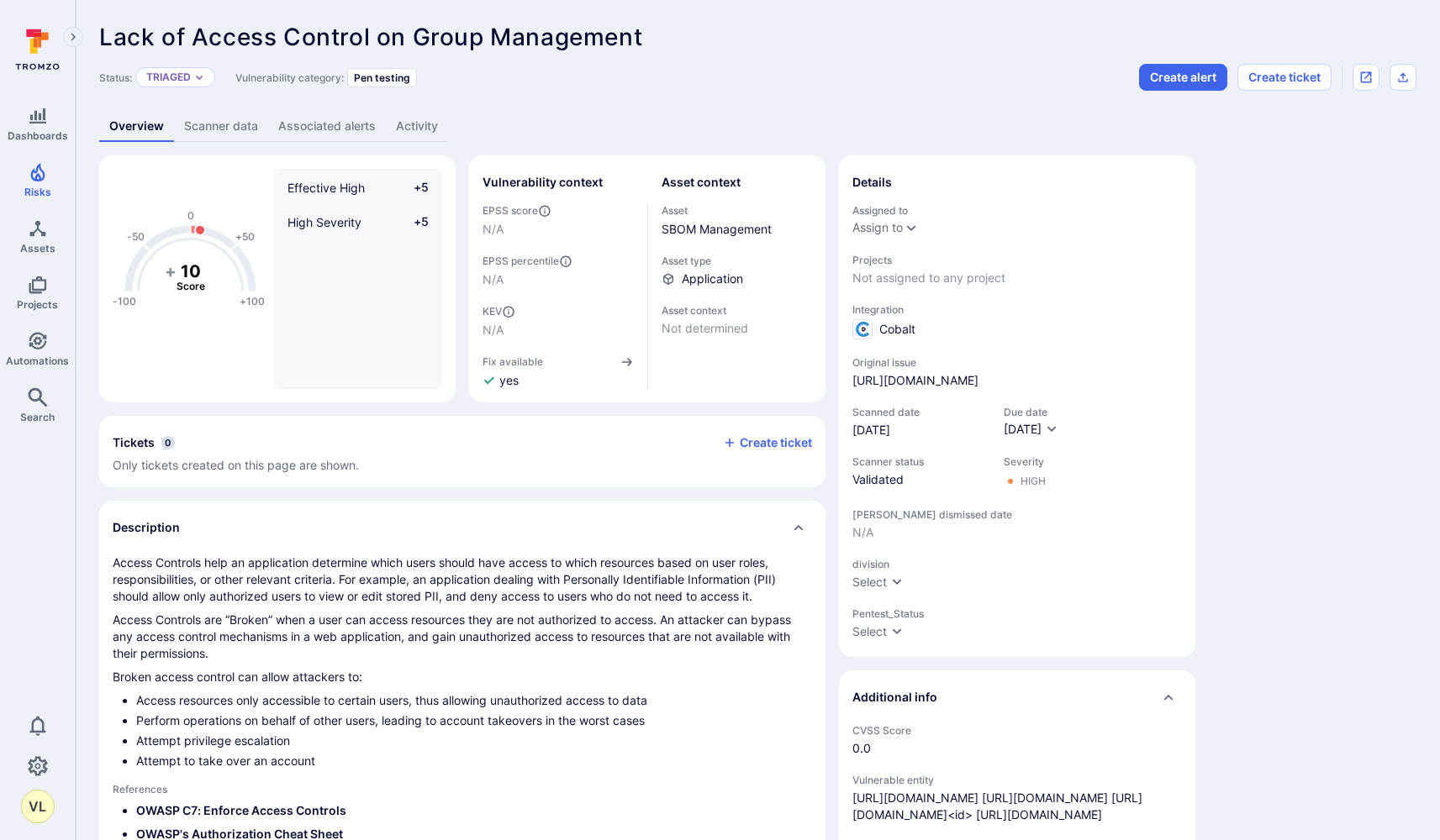
scroll to position [0, 0]
click at [883, 331] on span "Cobalt" at bounding box center [897, 329] width 37 height 17
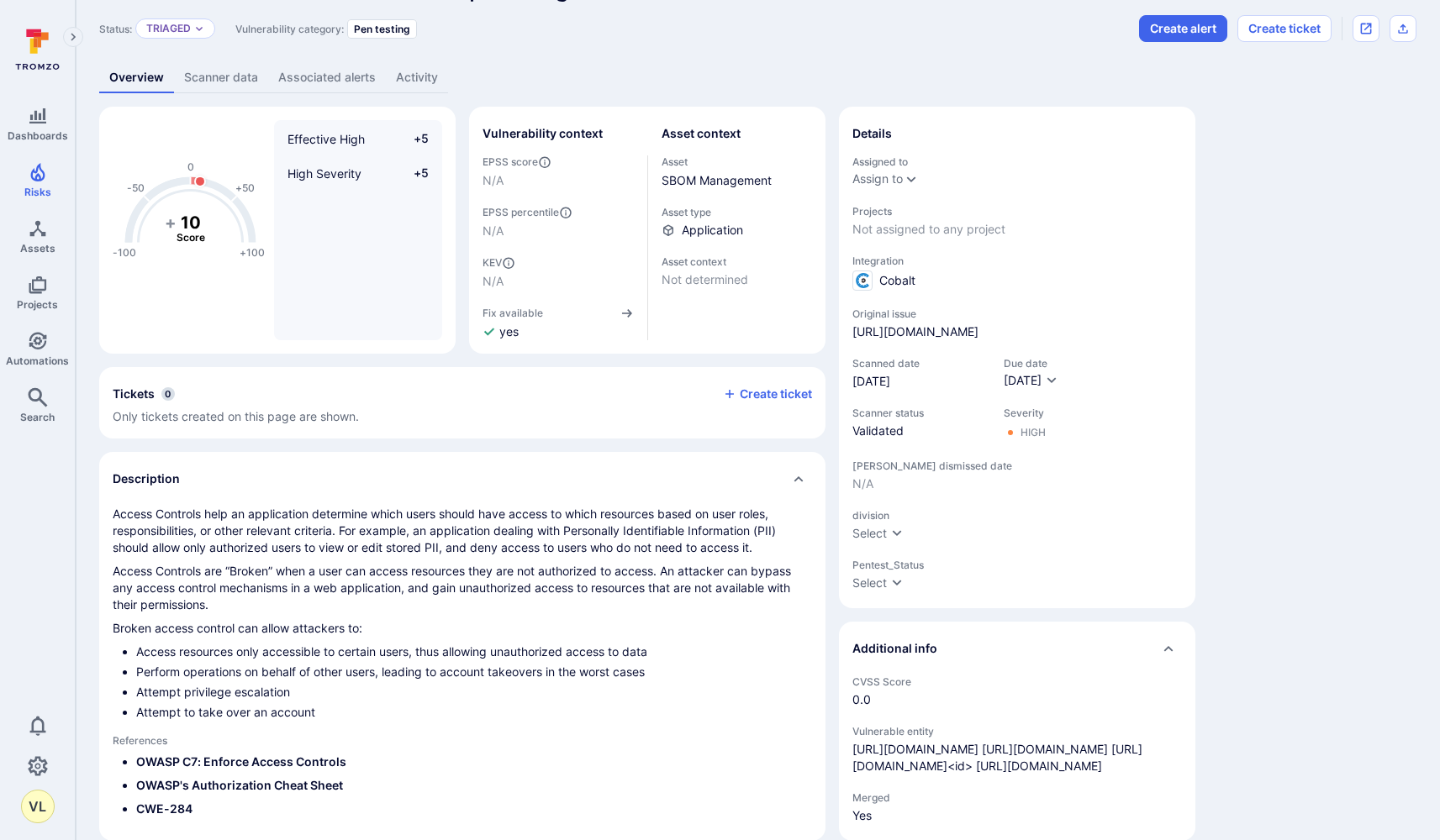
scroll to position [68, 0]
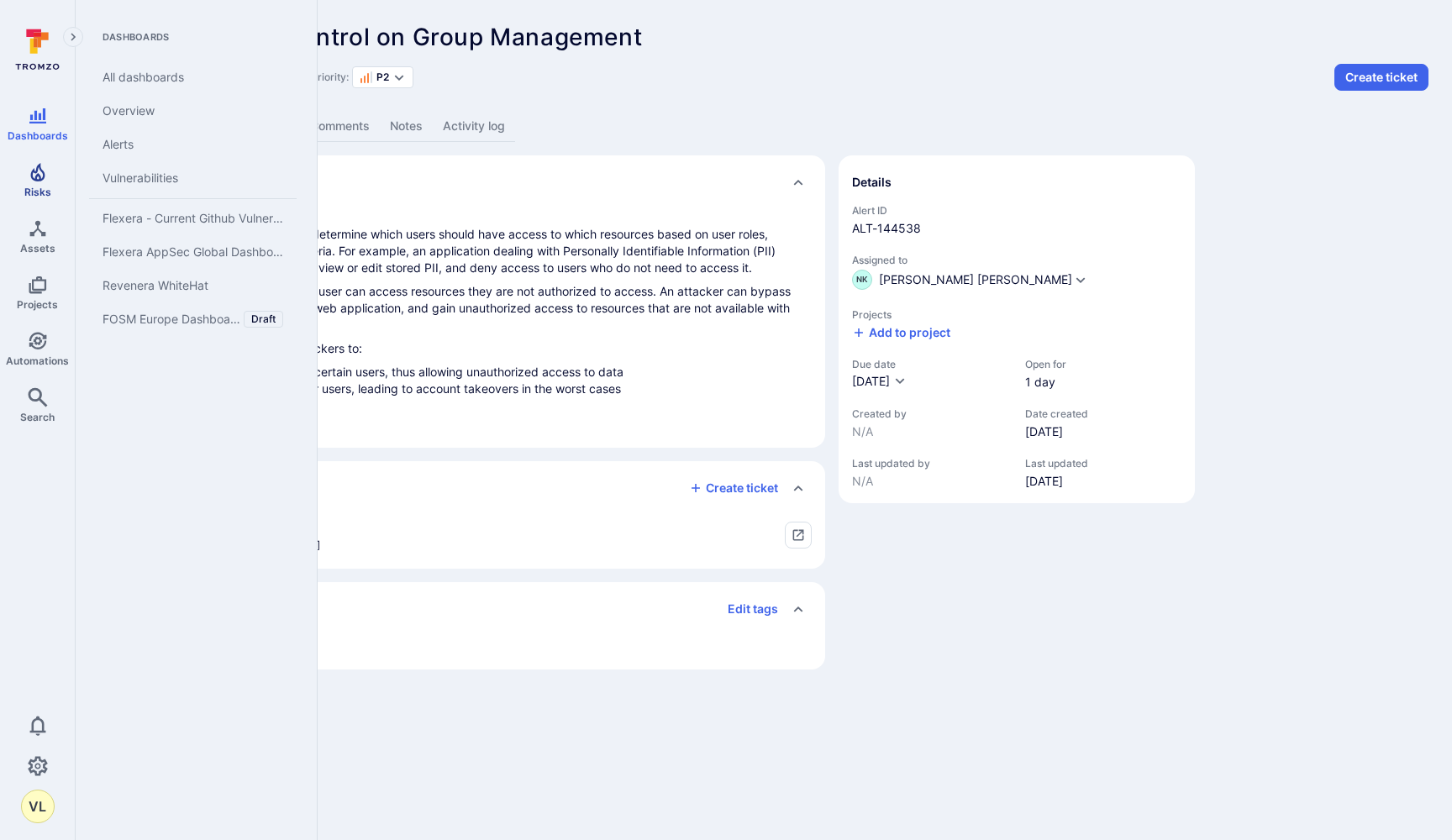
click at [39, 171] on icon "Risks" at bounding box center [38, 172] width 20 height 20
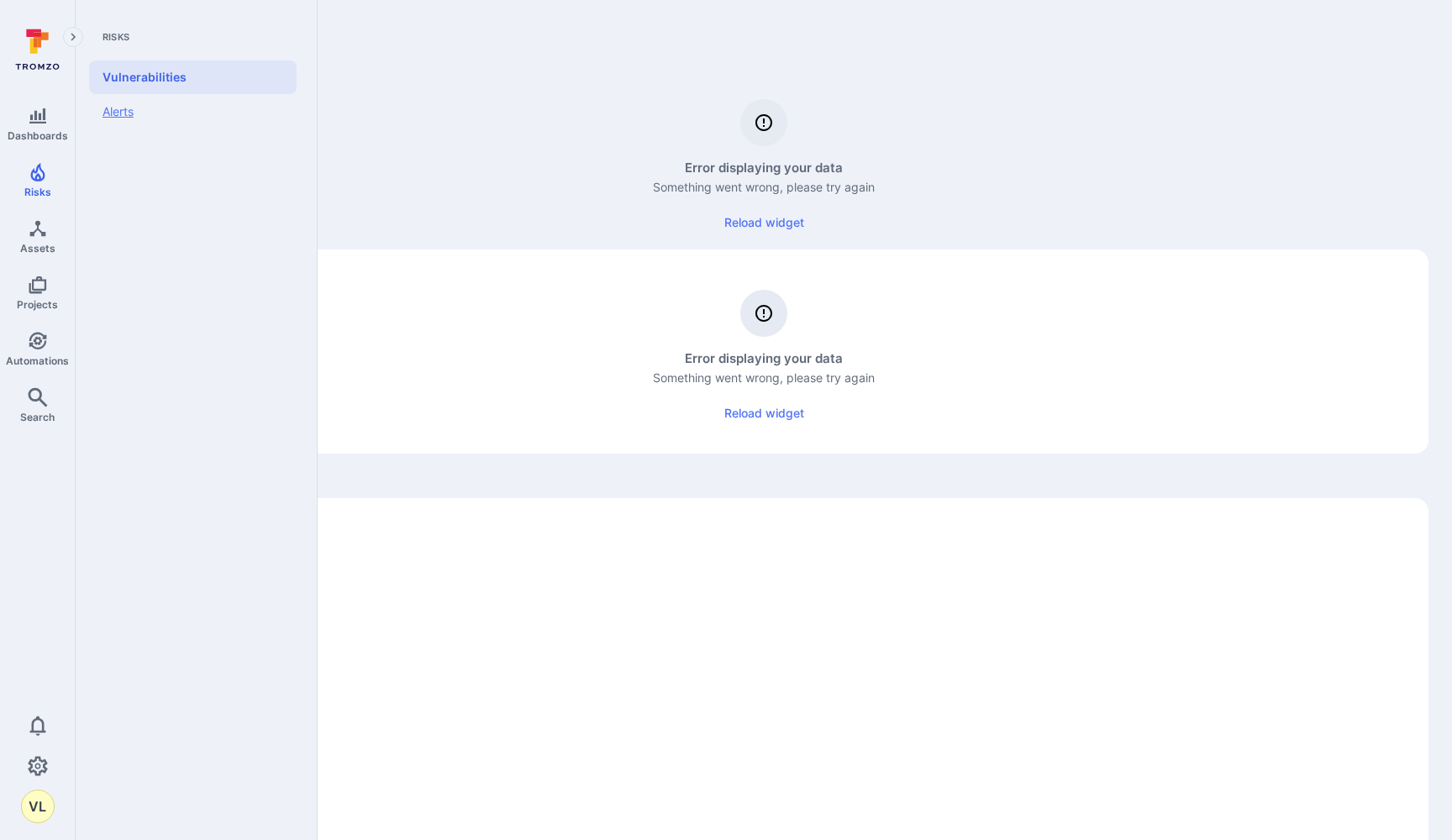
click at [165, 113] on link "Alerts" at bounding box center [192, 112] width 207 height 36
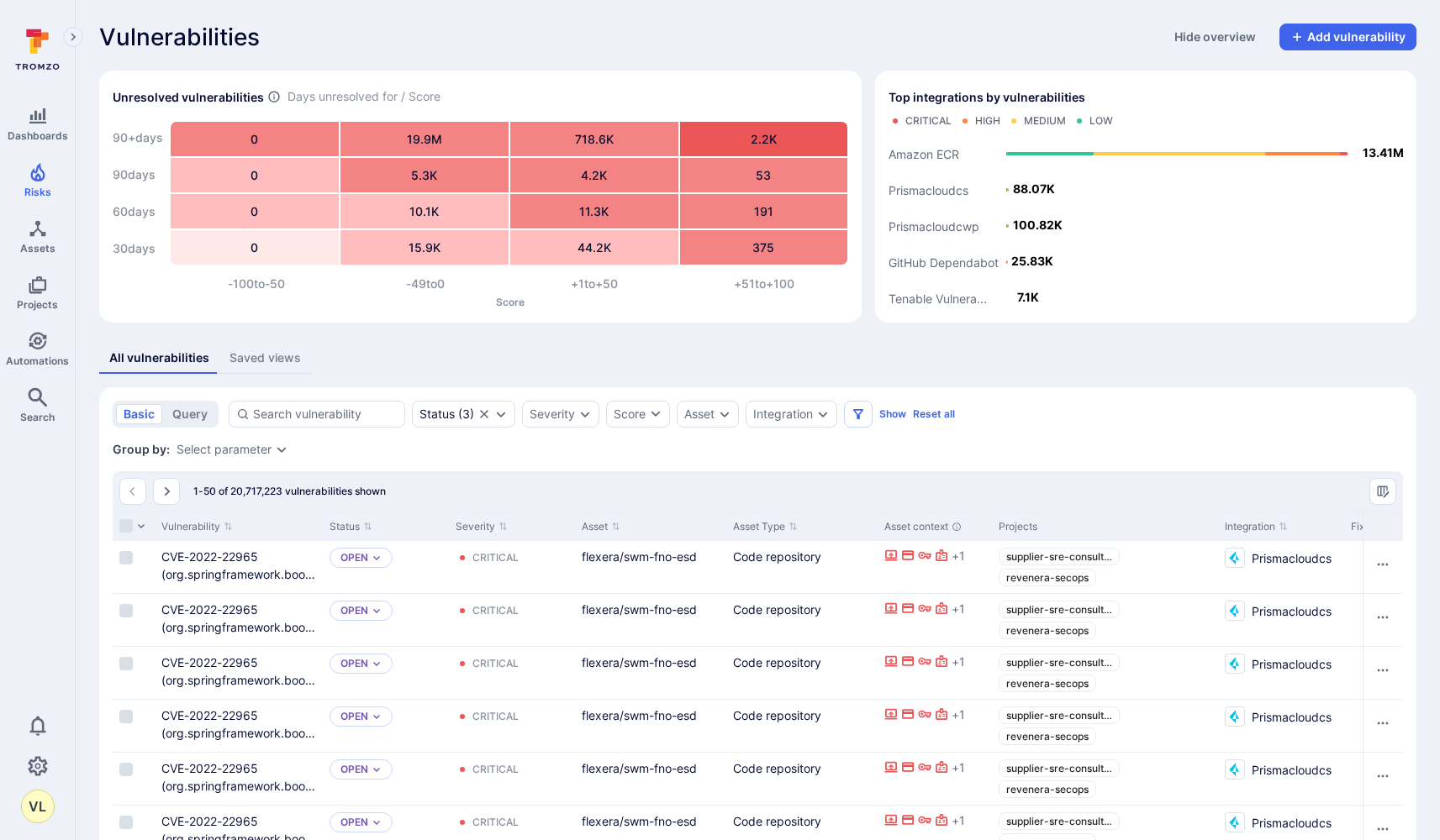
click at [55, 122] on link "Alerts" at bounding box center [34, 112] width 42 height 36
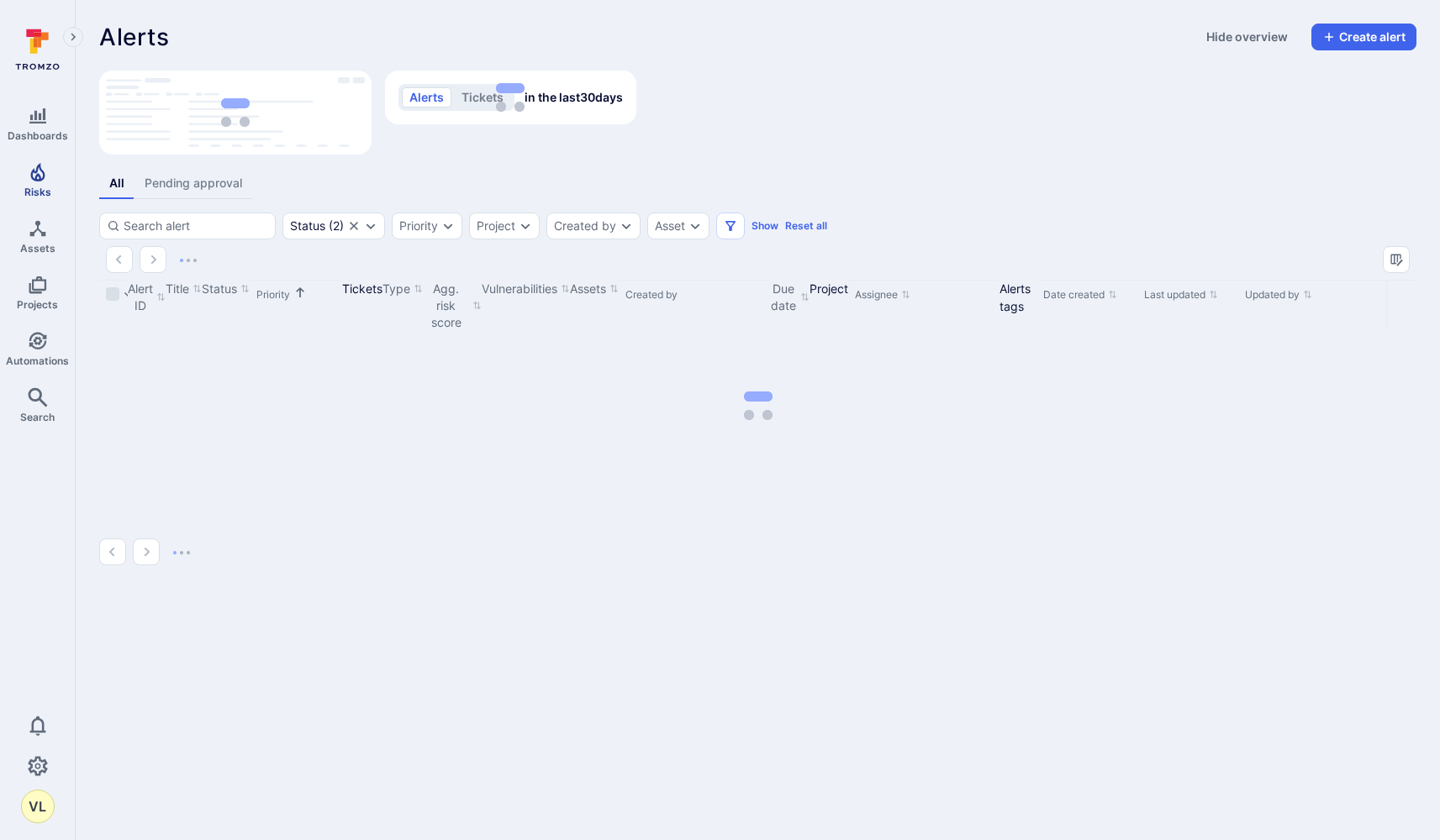
click at [23, 191] on link "Risks" at bounding box center [38, 180] width 75 height 50
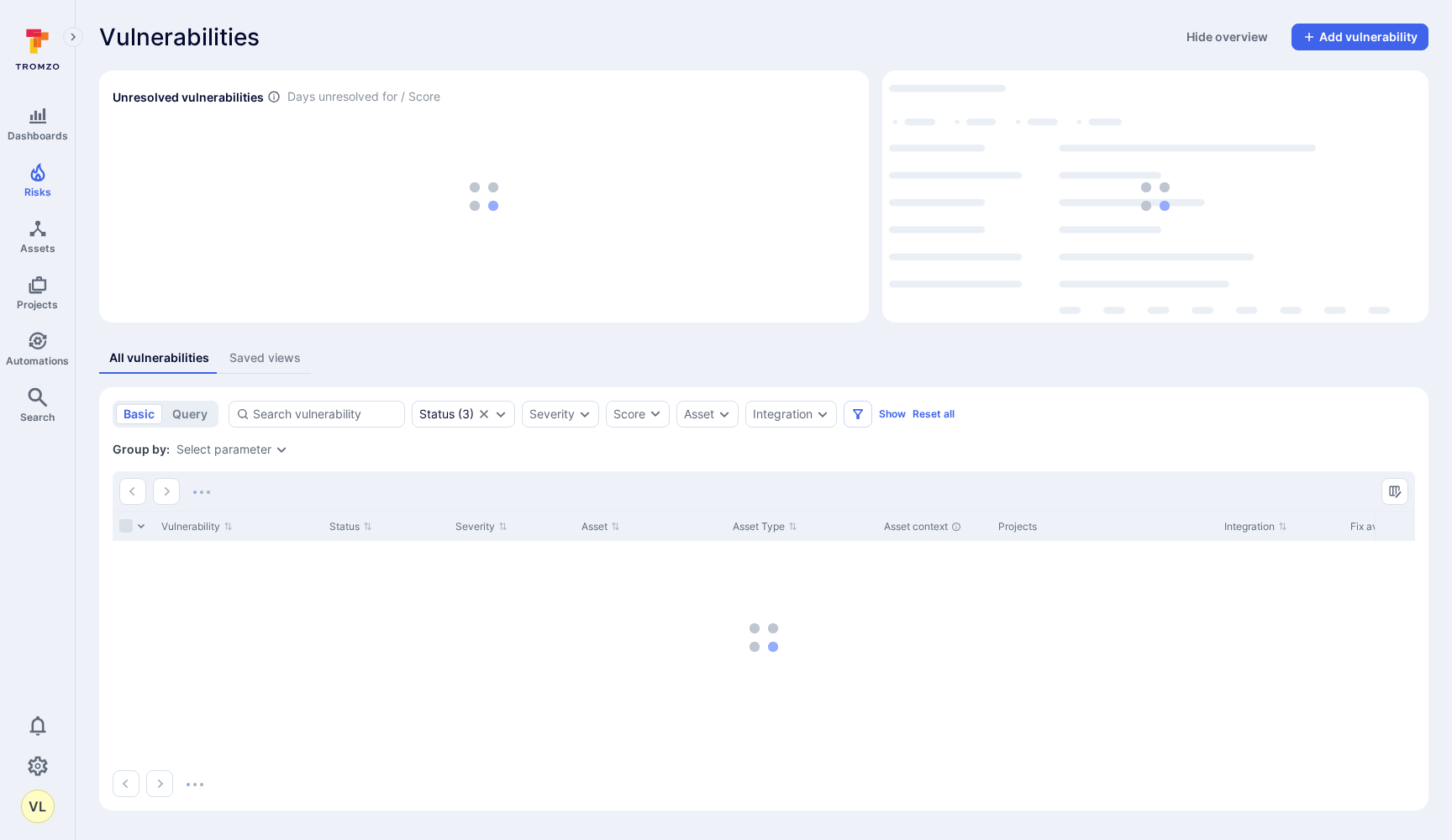
click at [55, 109] on link "Alerts" at bounding box center [34, 112] width 42 height 36
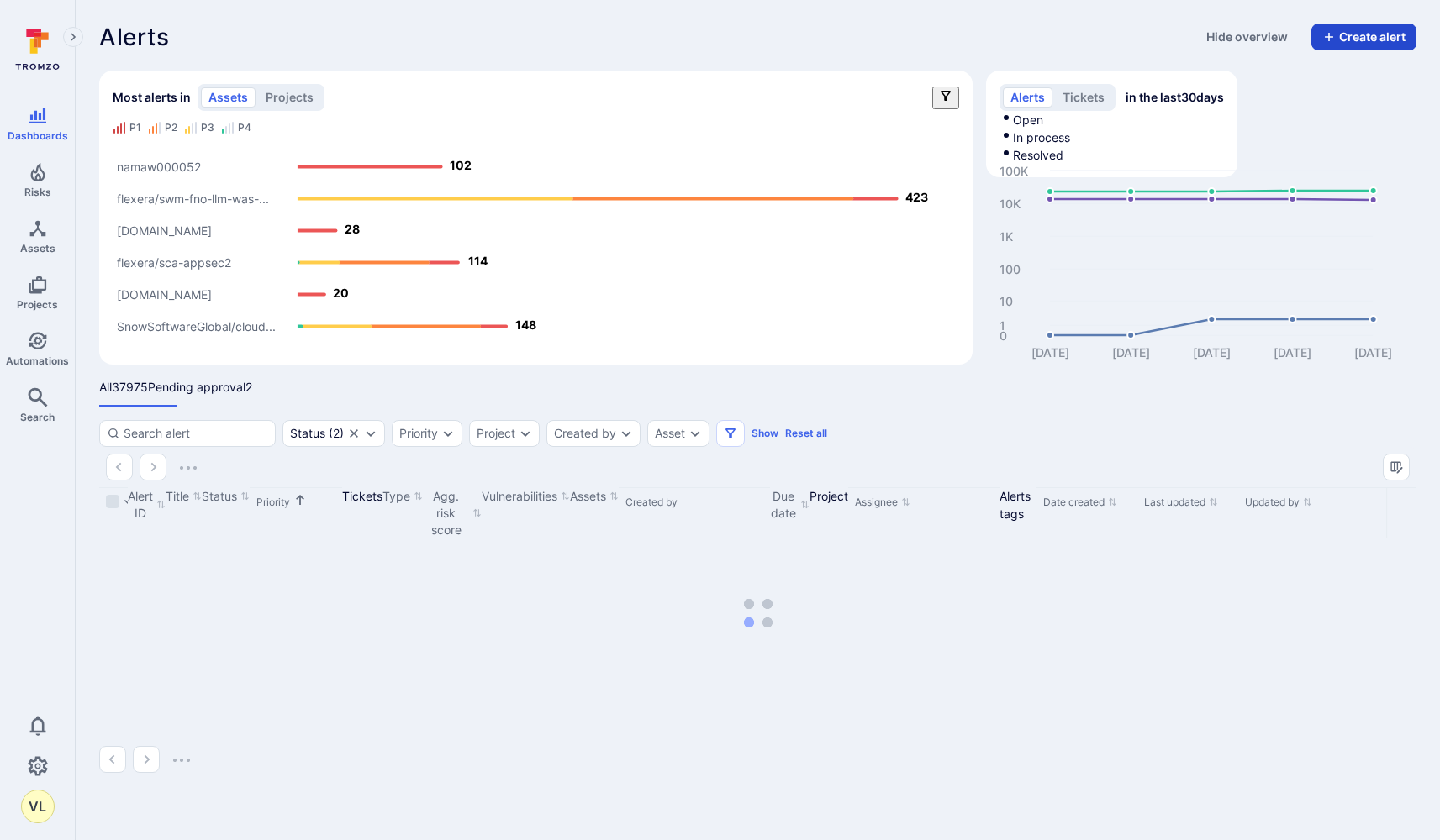
click at [1385, 37] on button "Create alert" at bounding box center [1364, 37] width 105 height 27
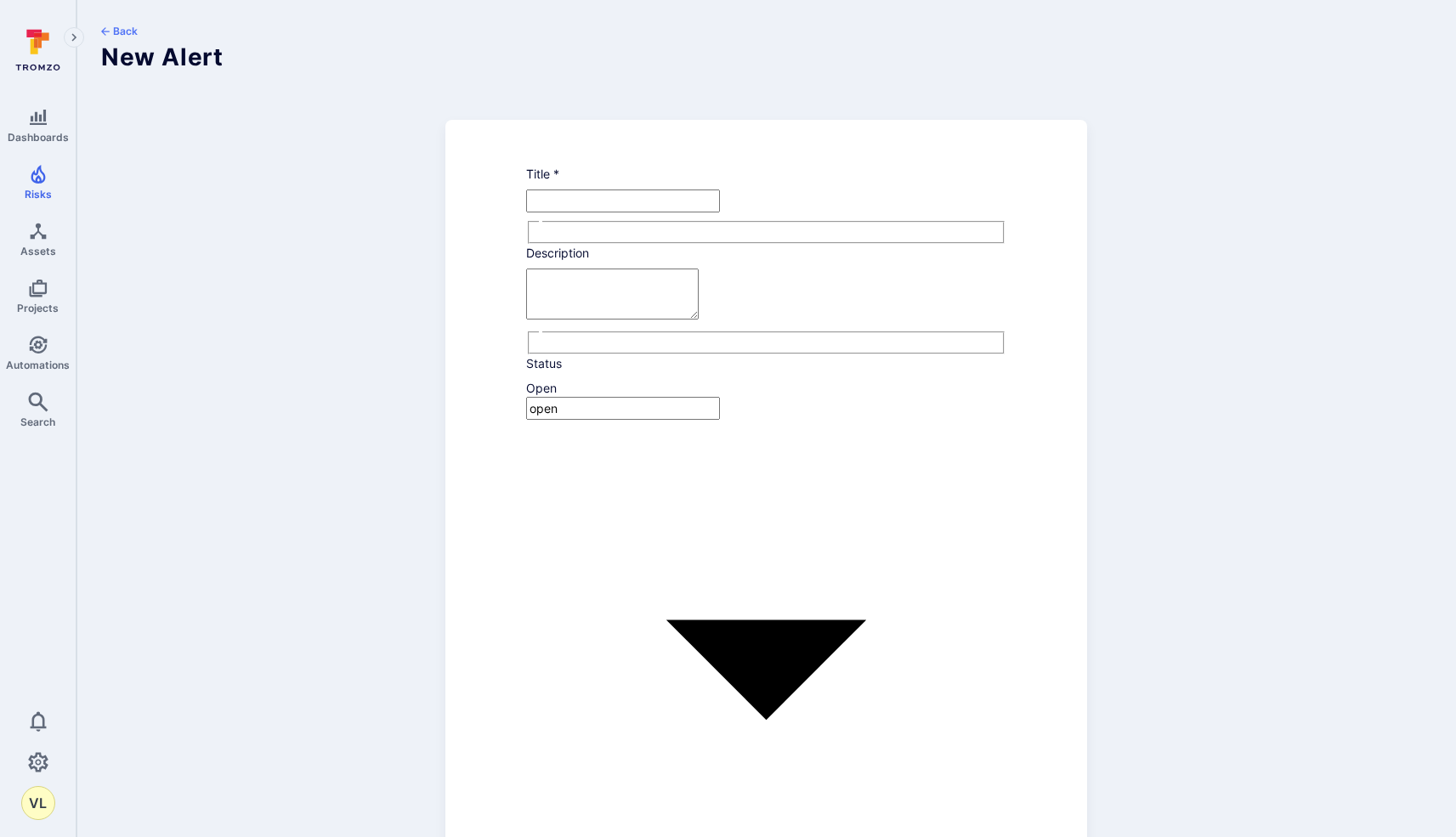
click at [598, 204] on input "text" at bounding box center [623, 201] width 194 height 23
paste input "Report Creation in Unauthorized Buckets"
type input "Report Creation in Unauthorized Buckets"
click at [627, 292] on textarea at bounding box center [612, 294] width 173 height 51
paste textarea "Access Controls help an application determine which users should have access to…"
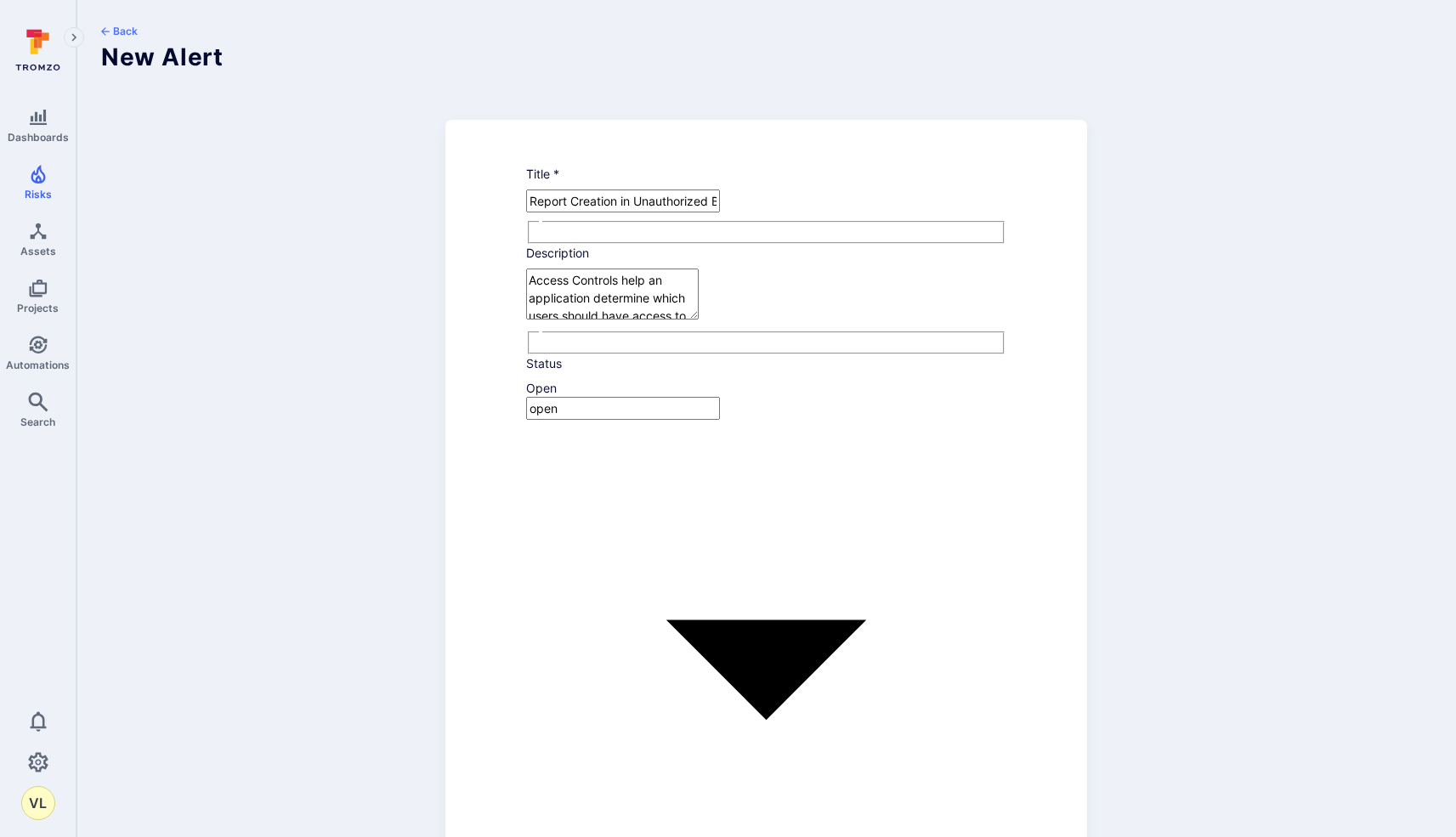
scroll to position [272, 0]
type textarea "Access Controls help an application determine which users should have access to…"
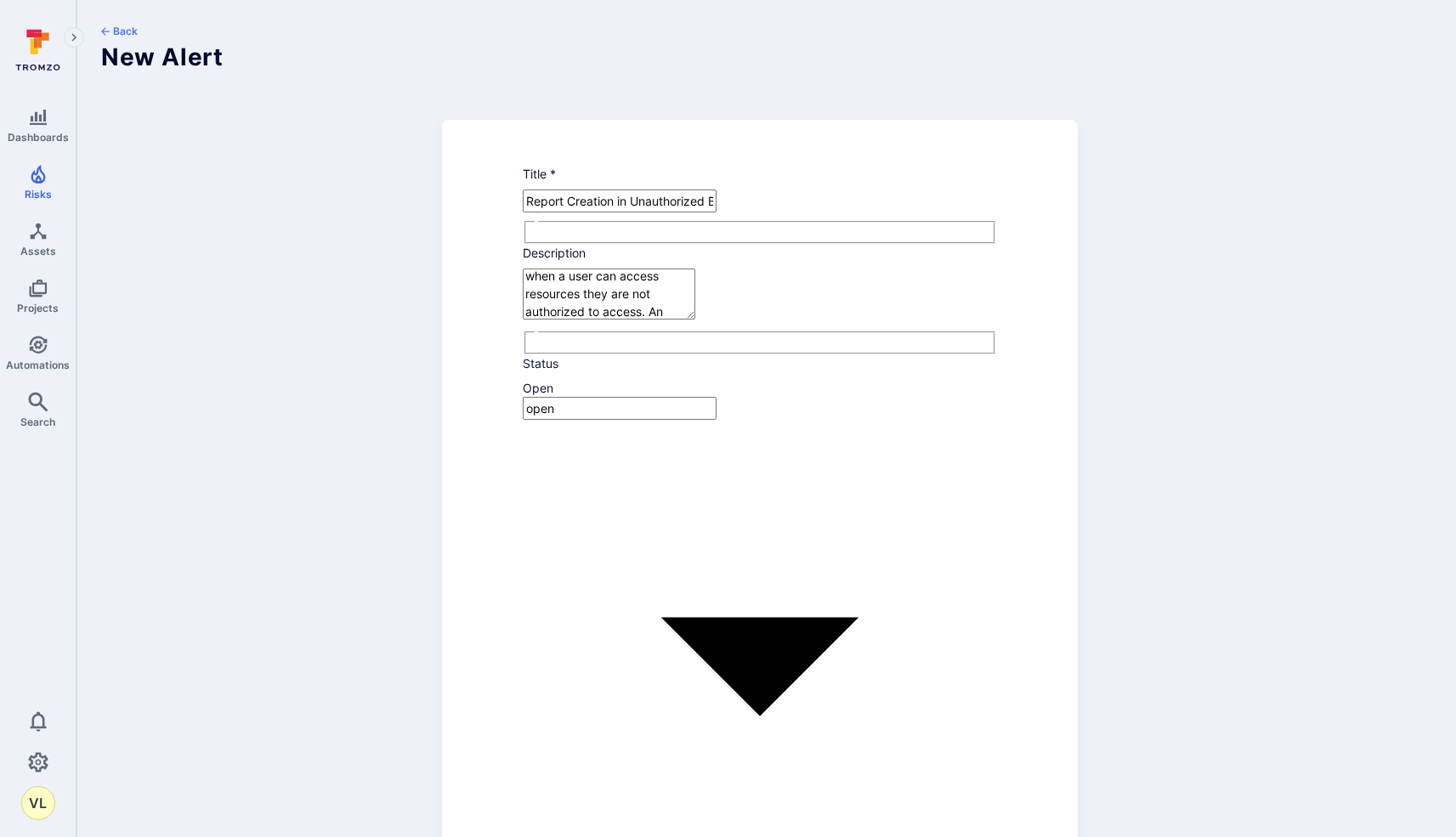
click at [590, 482] on body "Dashboards Risks Assets Projects Automations Search 0 VL Risks Vulnerabilities …" at bounding box center [728, 418] width 1456 height 837
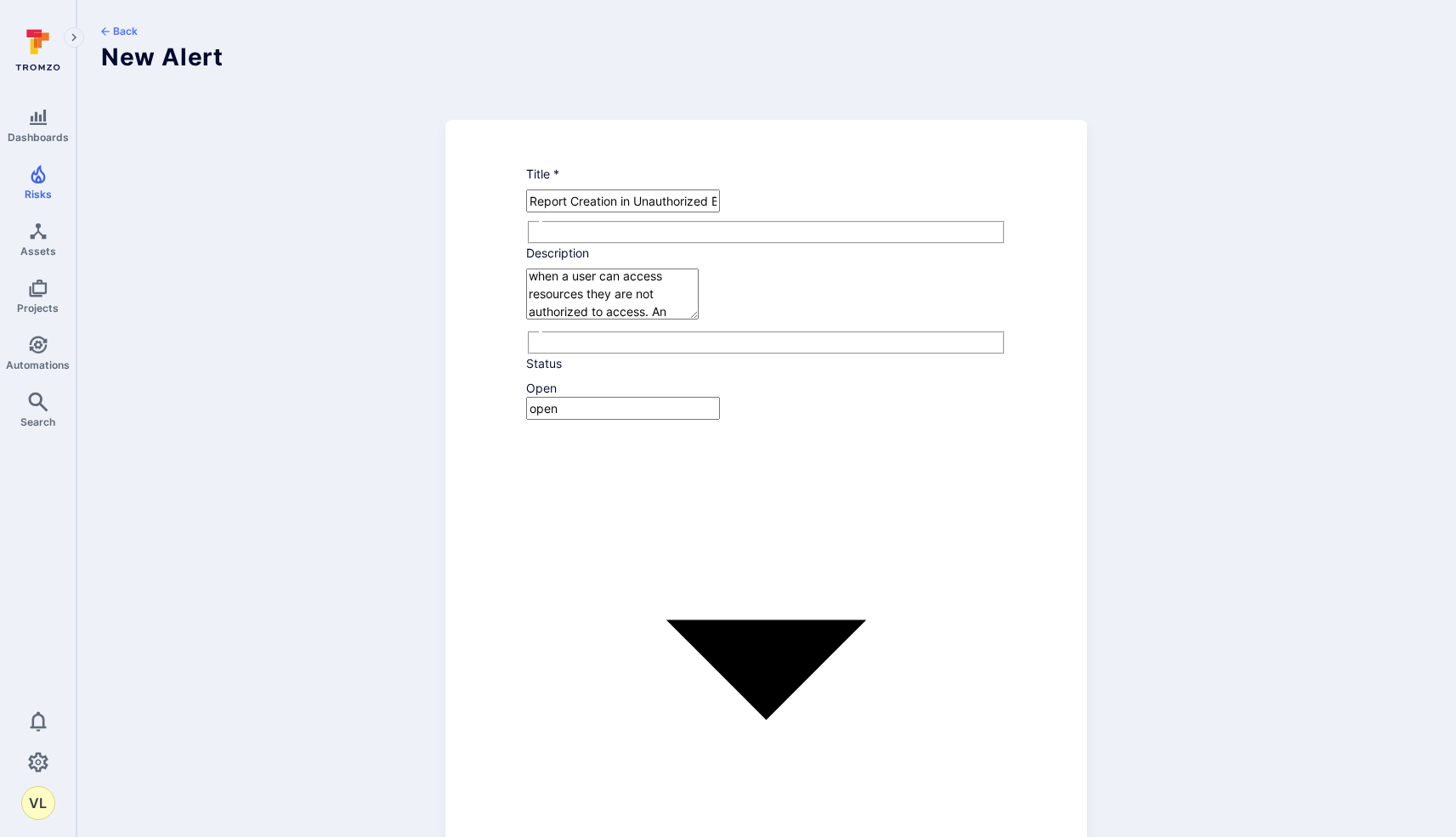
click at [639, 290] on button "20" at bounding box center [625, 279] width 28 height 23
type input "10/20/2025"
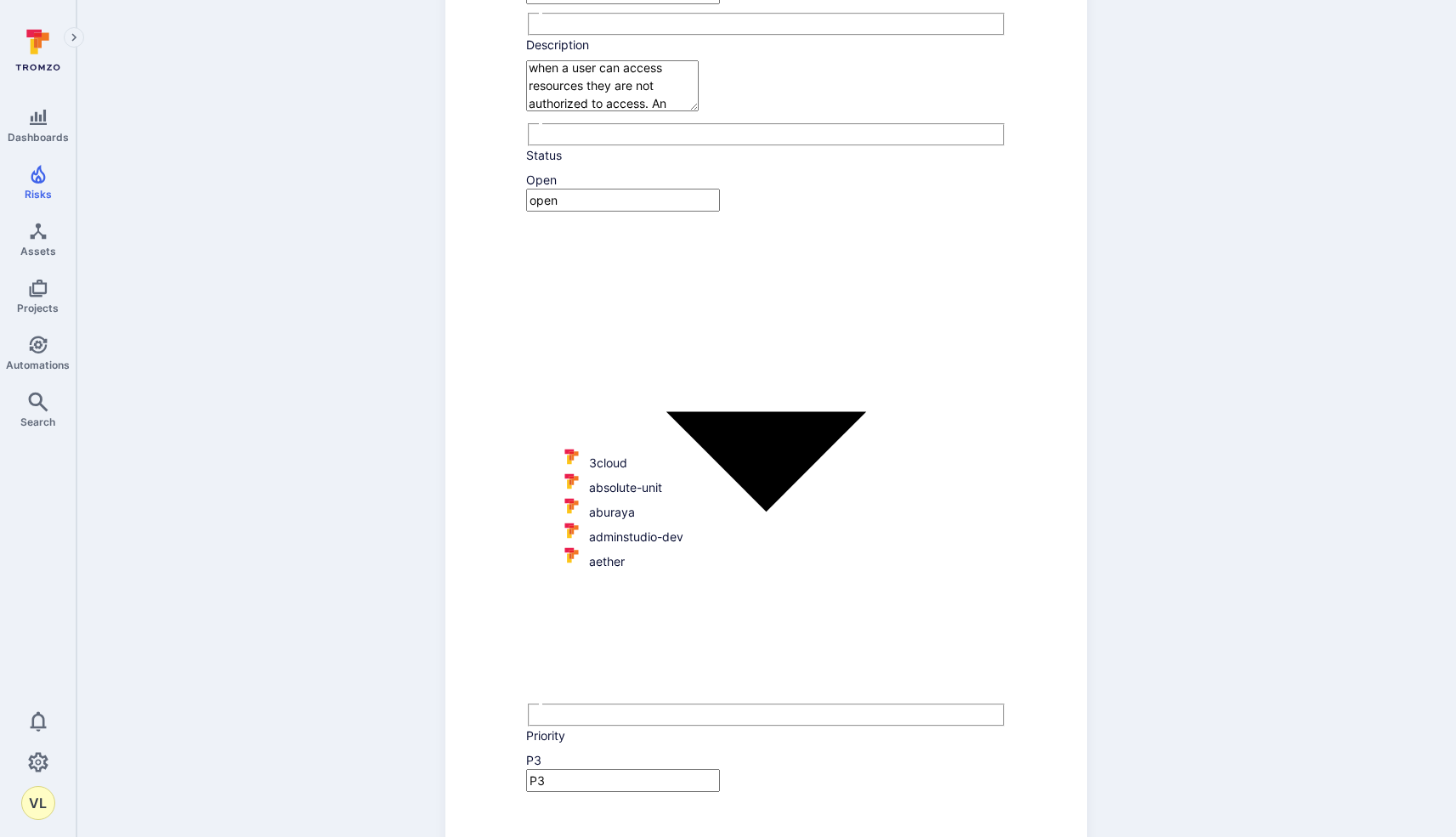
scroll to position [207, 0]
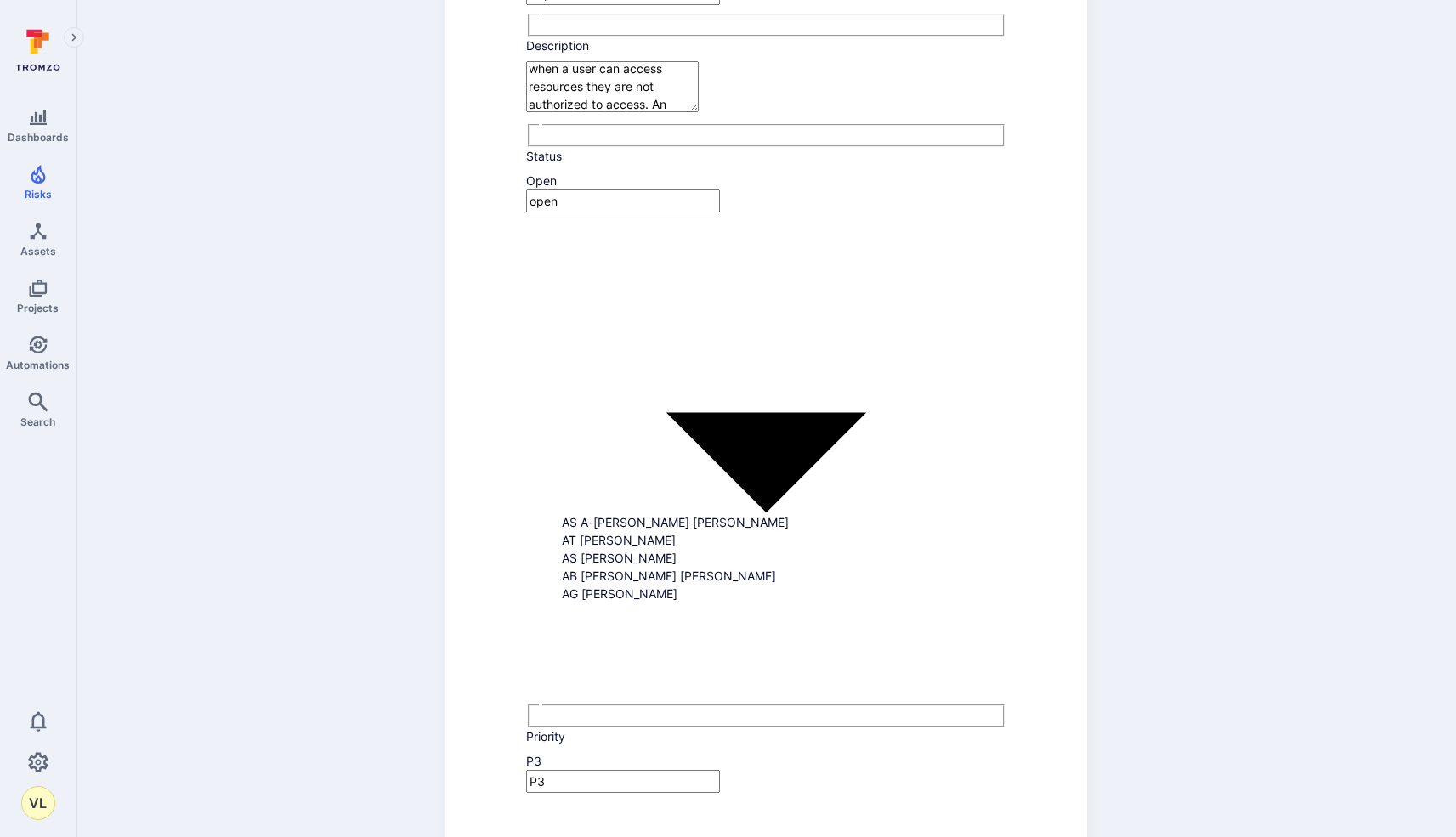
type input "n"
click at [678, 603] on li "NK Nilesh Kumar Singh" at bounding box center [783, 593] width 443 height 18
type input "[PERSON_NAME] [PERSON_NAME]"
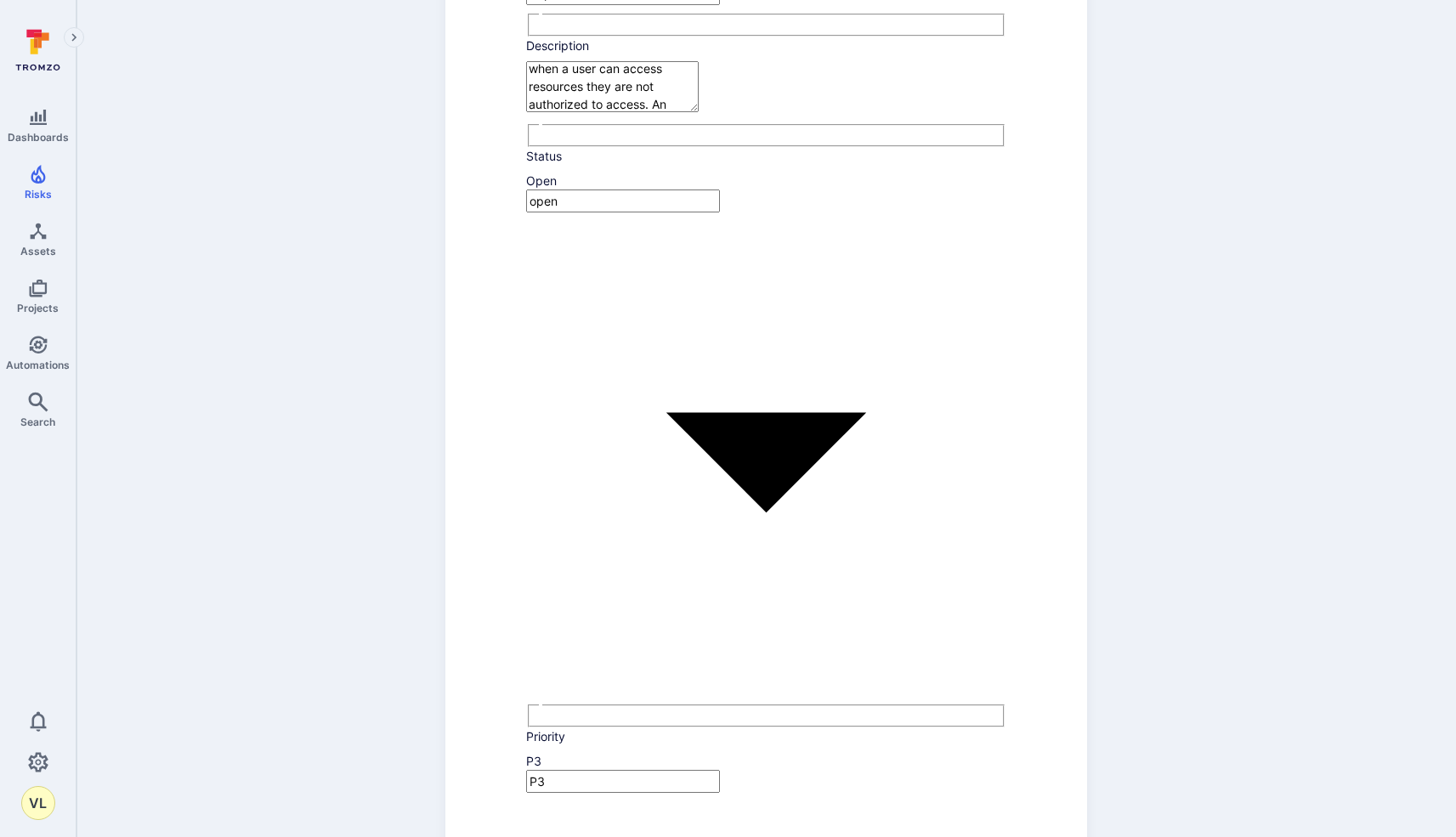
click at [1160, 584] on div "Back New Alert Title * Report Creation in Unauthorized Buckets ​ Description Ac…" at bounding box center [766, 846] width 1379 height 2105
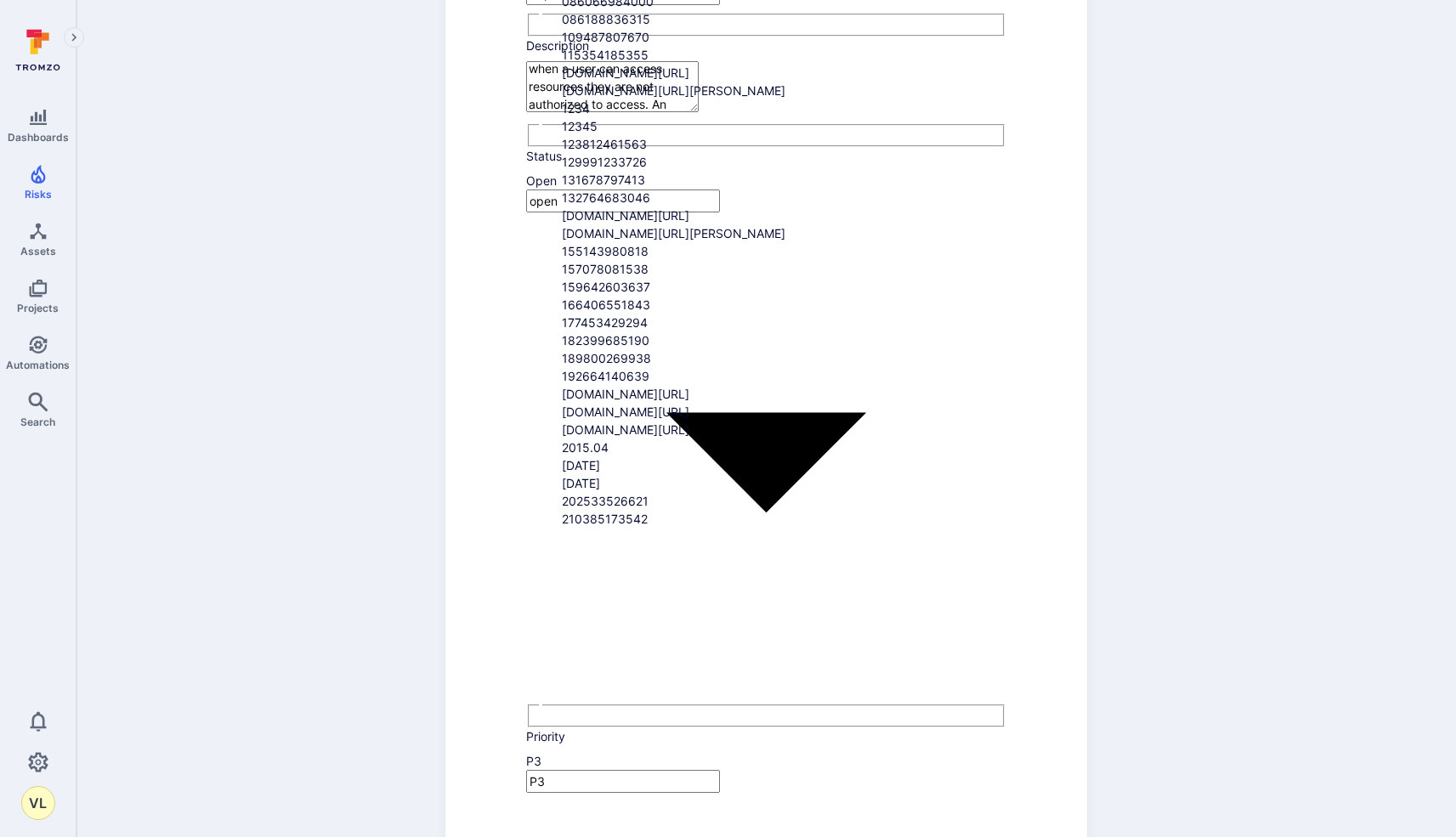
type input "pen"
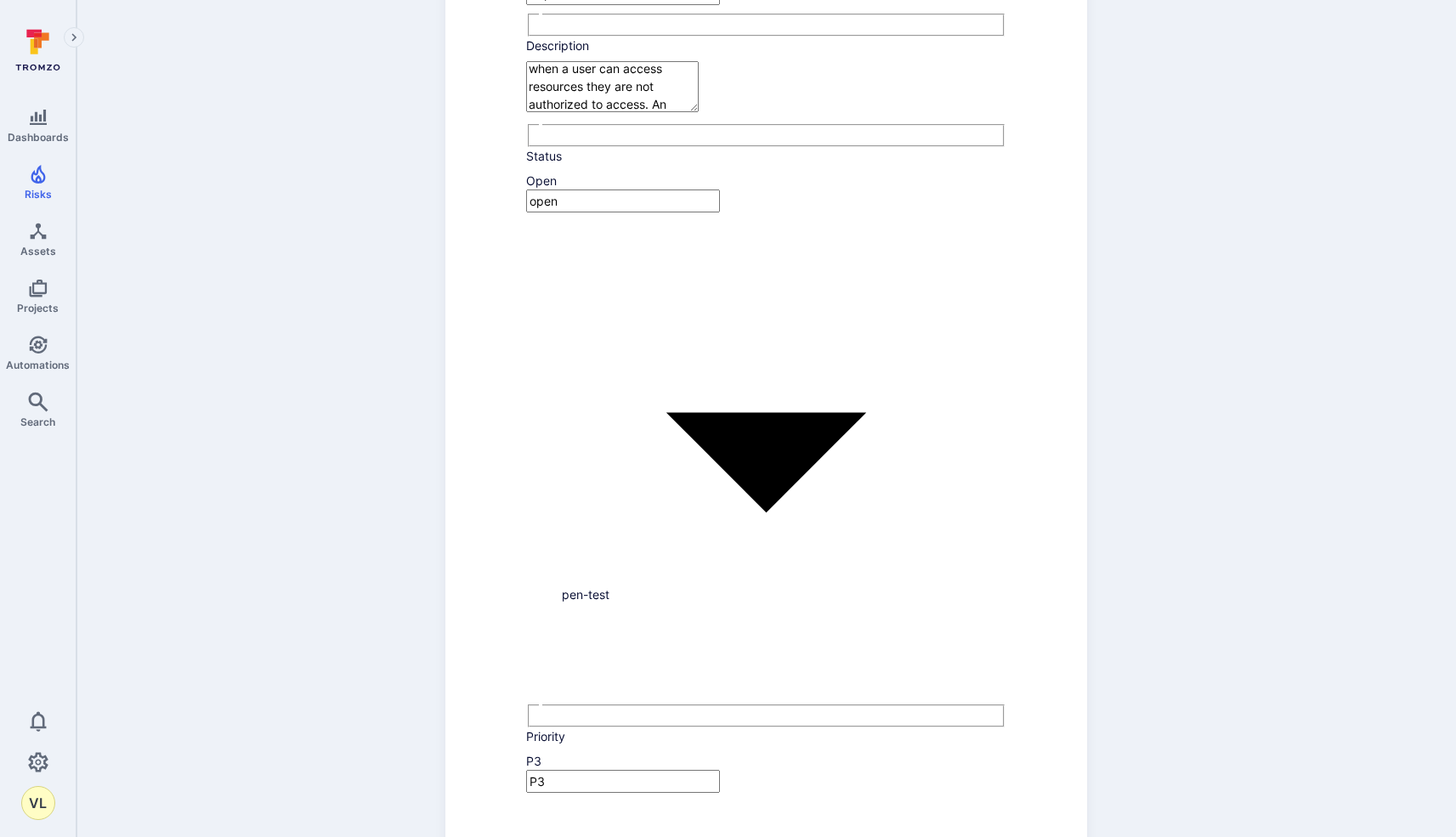
click at [653, 597] on li "pen-test" at bounding box center [783, 594] width 443 height 18
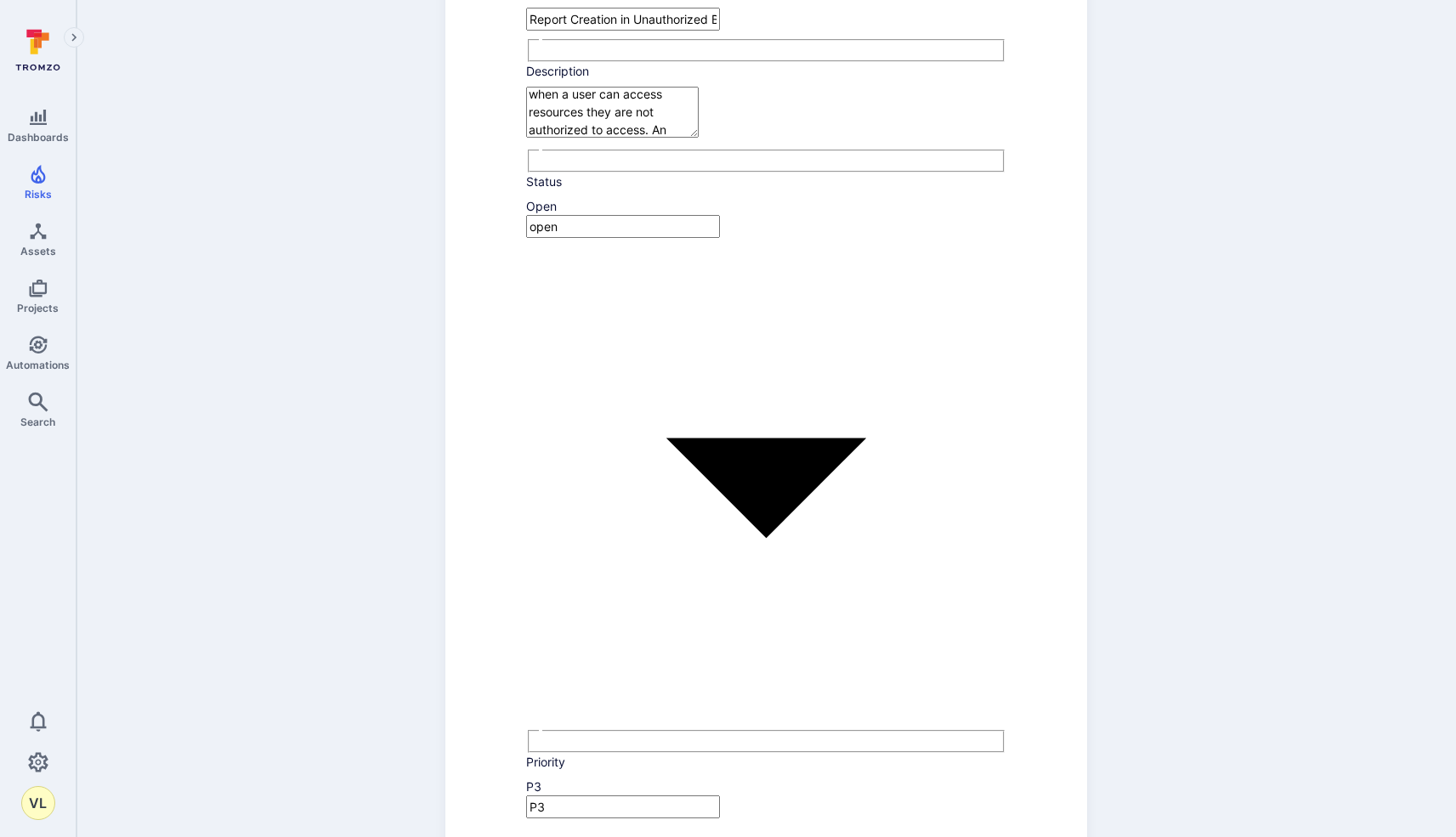
scroll to position [192, 0]
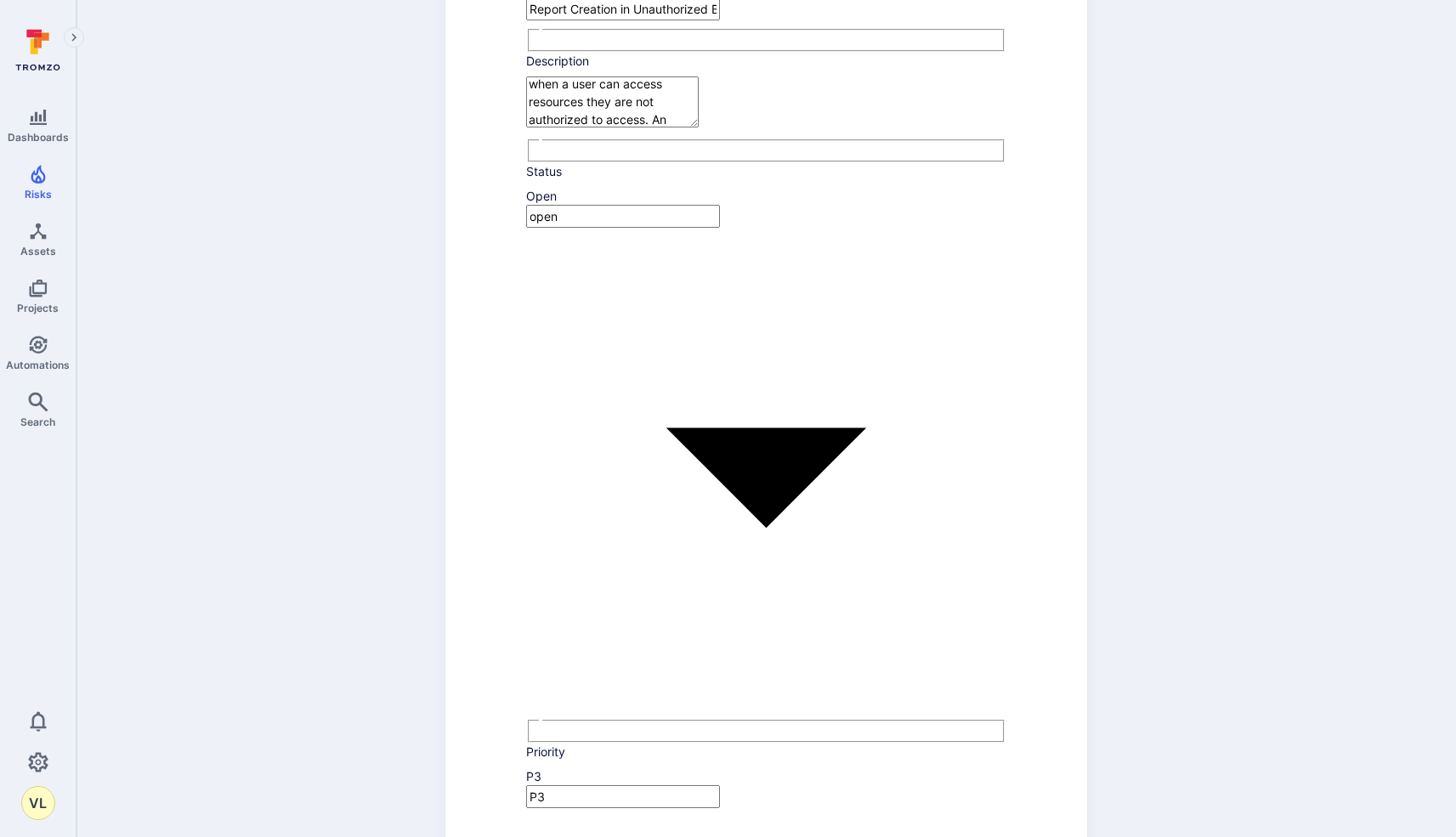
type input "s"
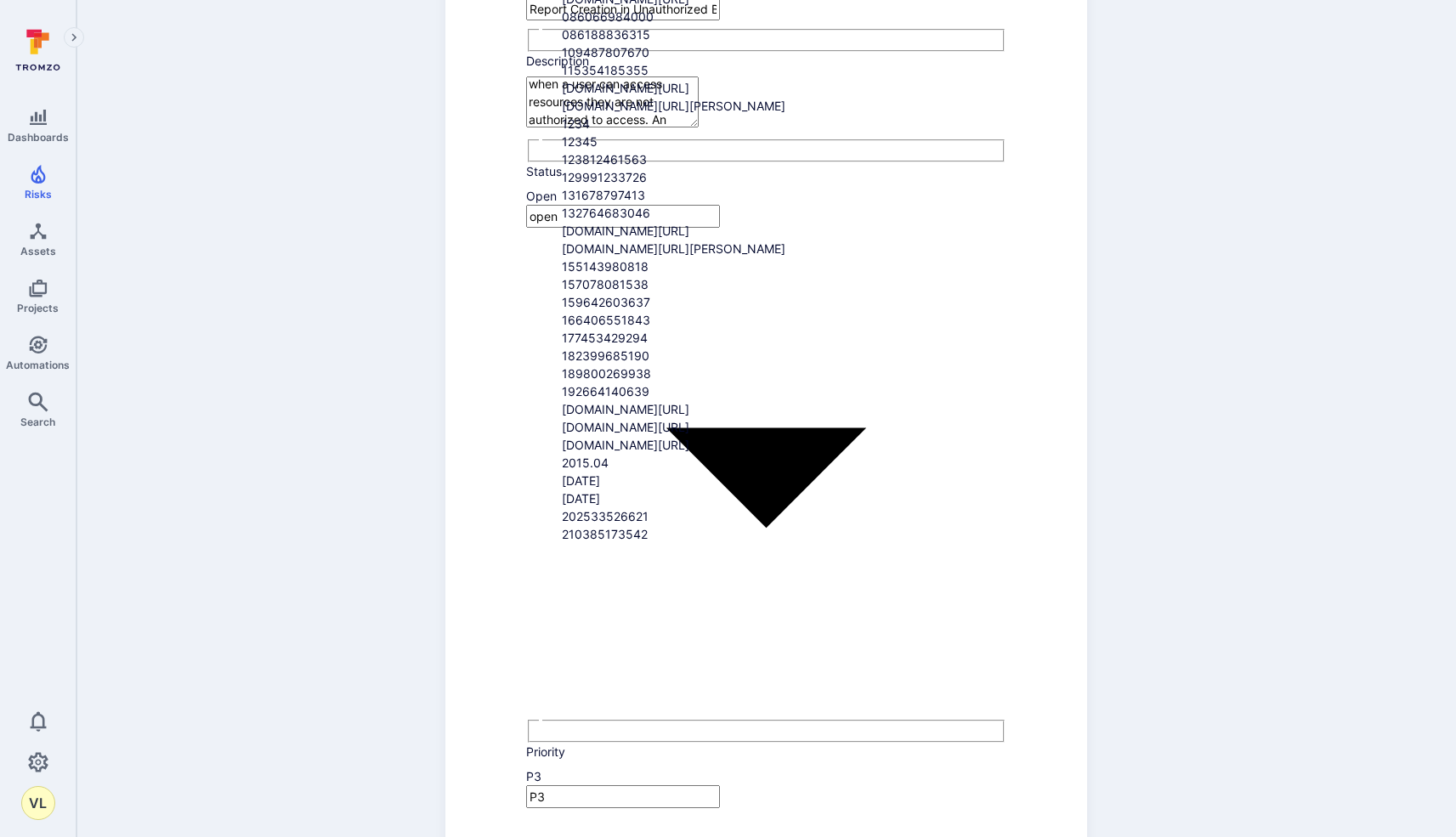
type input "cob"
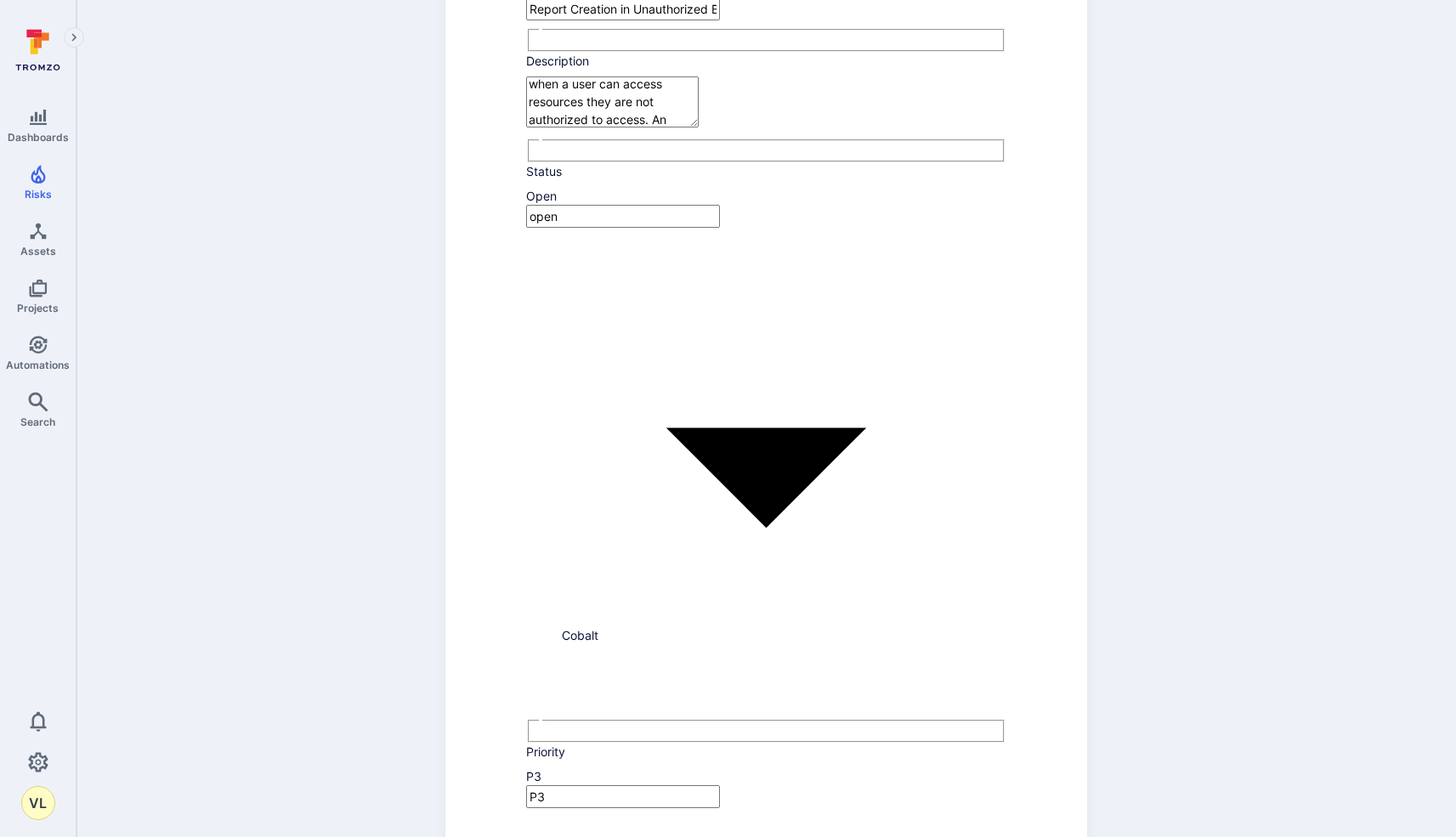
click at [641, 642] on li "Cobalt" at bounding box center [783, 635] width 443 height 18
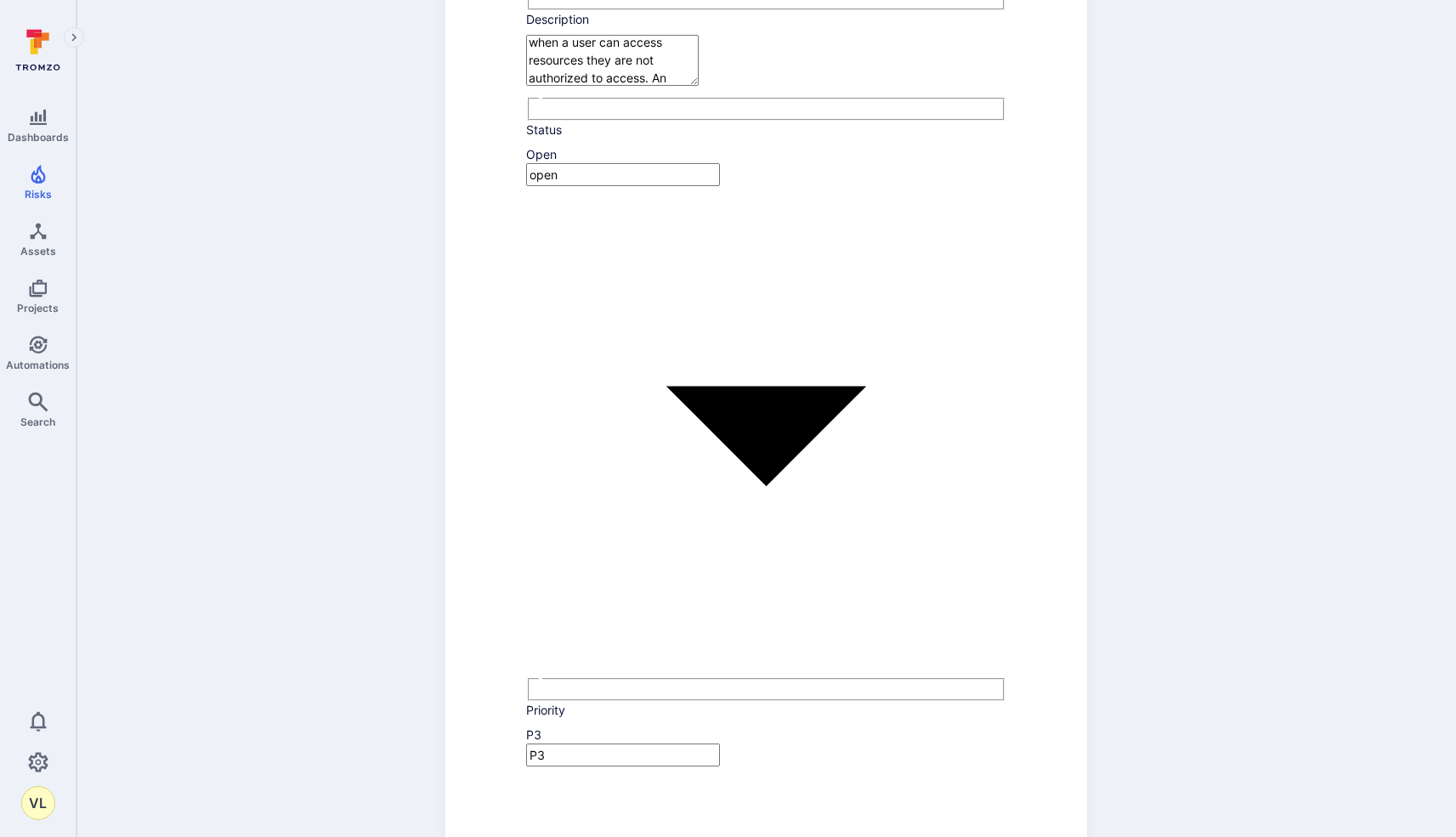
scroll to position [232, 0]
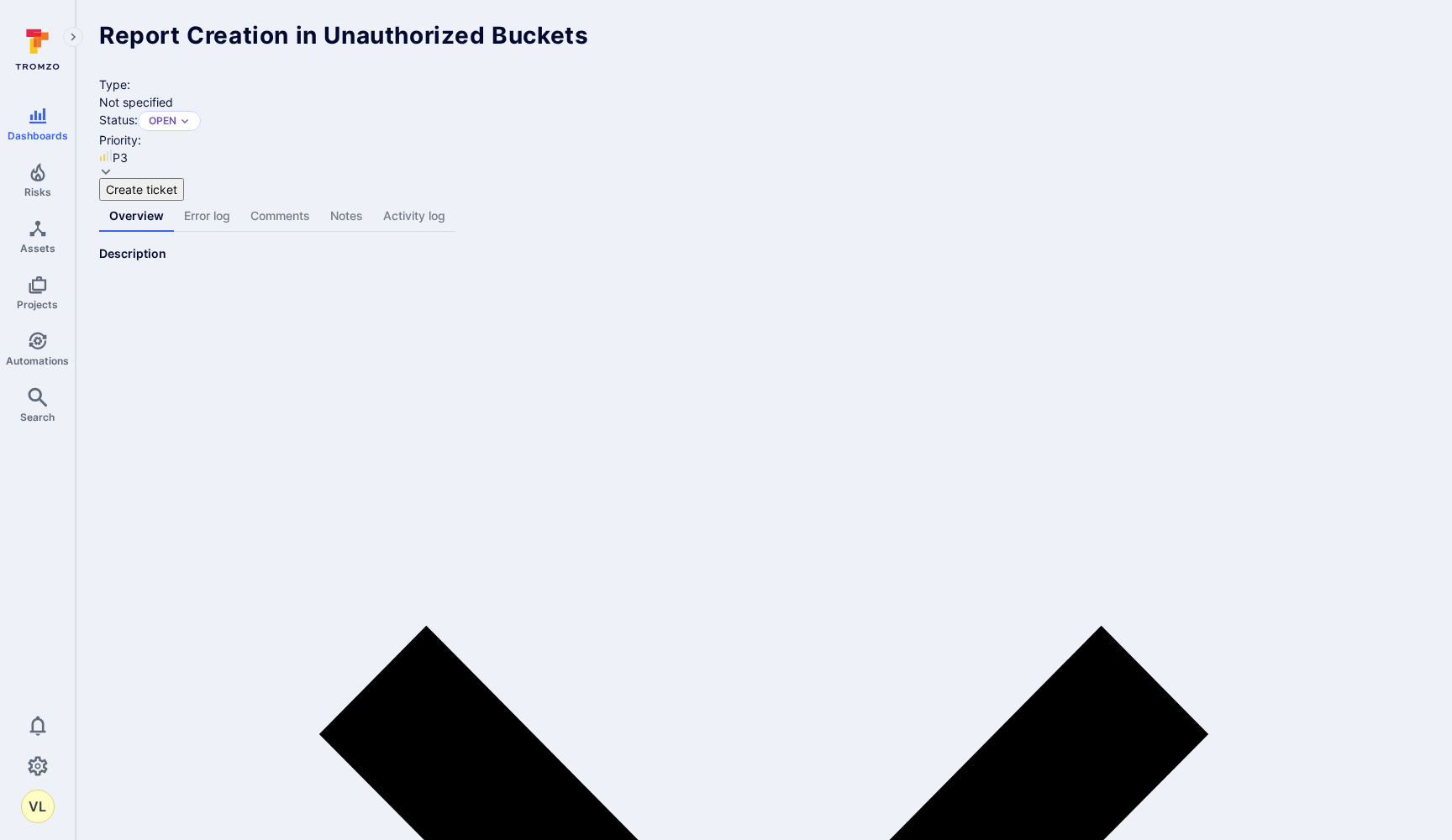
click at [635, 446] on li "Jira" at bounding box center [744, 448] width 451 height 18
type input "Jira"
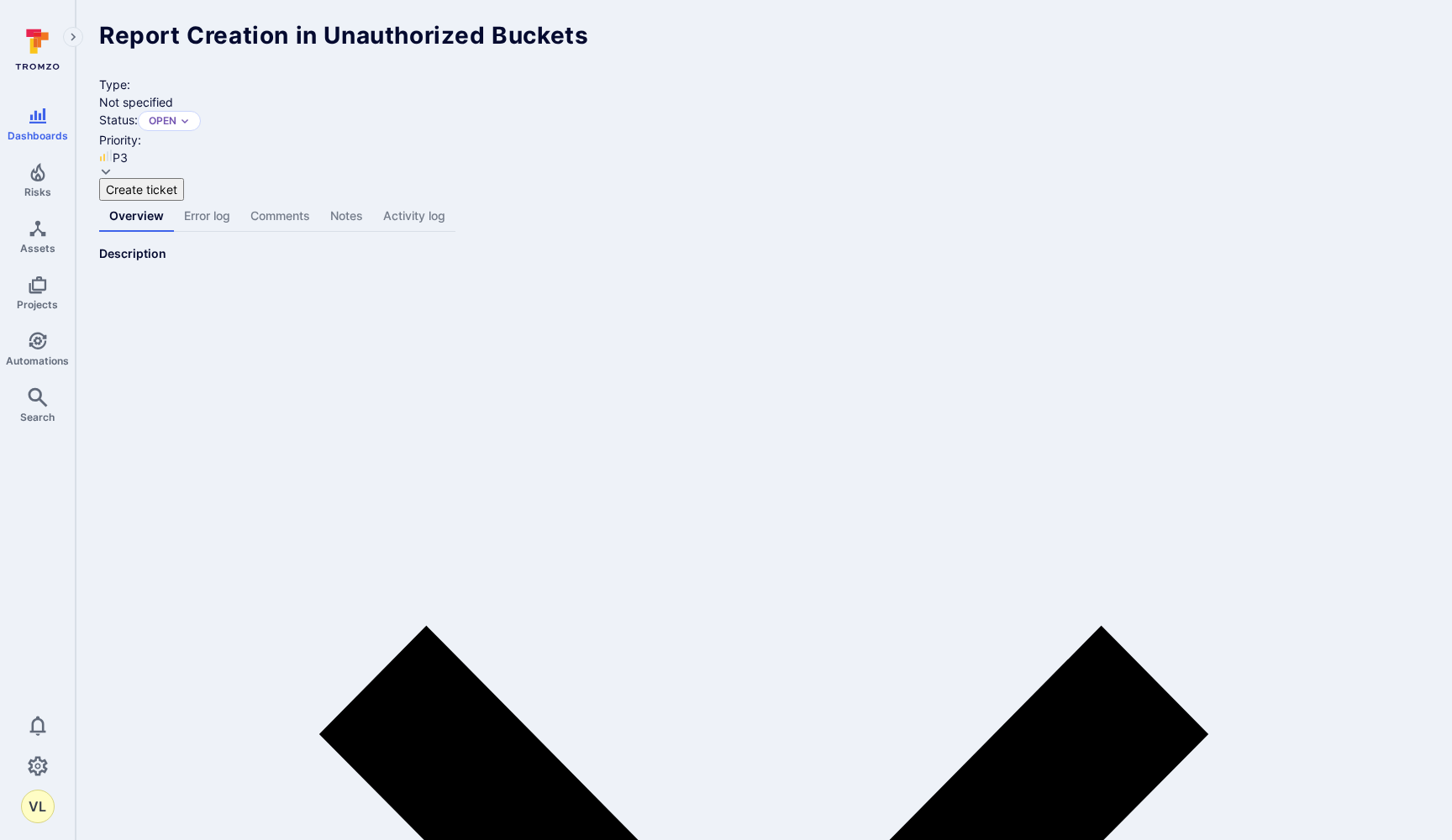
type input "bu"
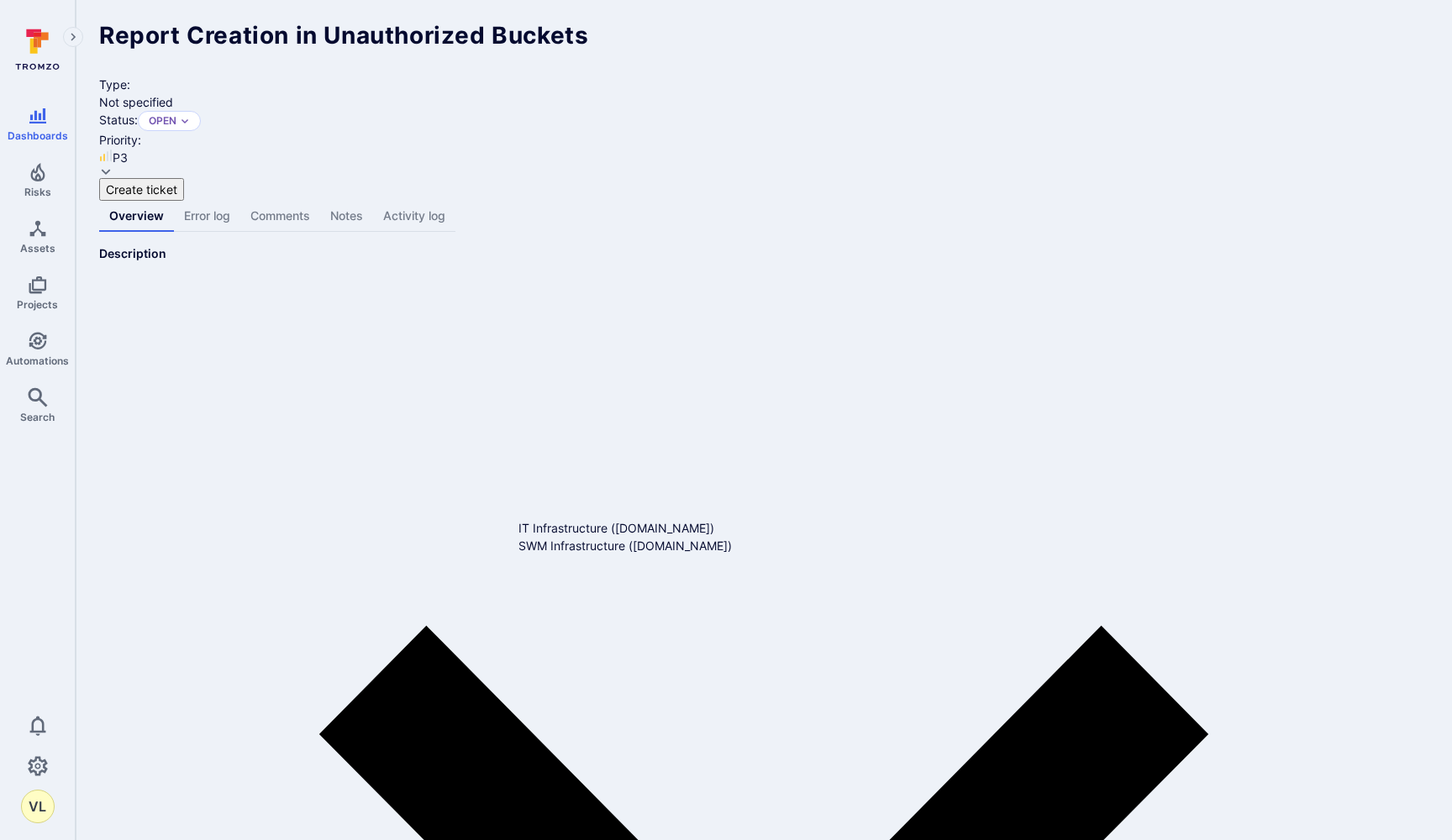
click at [765, 537] on ul "Revenera SBOM Insights (flexera.atlassian.net)" at bounding box center [727, 527] width 484 height 18
click at [761, 533] on li "Revenera SBOM Insights (flexera.atlassian.net)" at bounding box center [744, 527] width 451 height 18
type input "Revenera SBOM Insights (flexera.atlassian.net)"
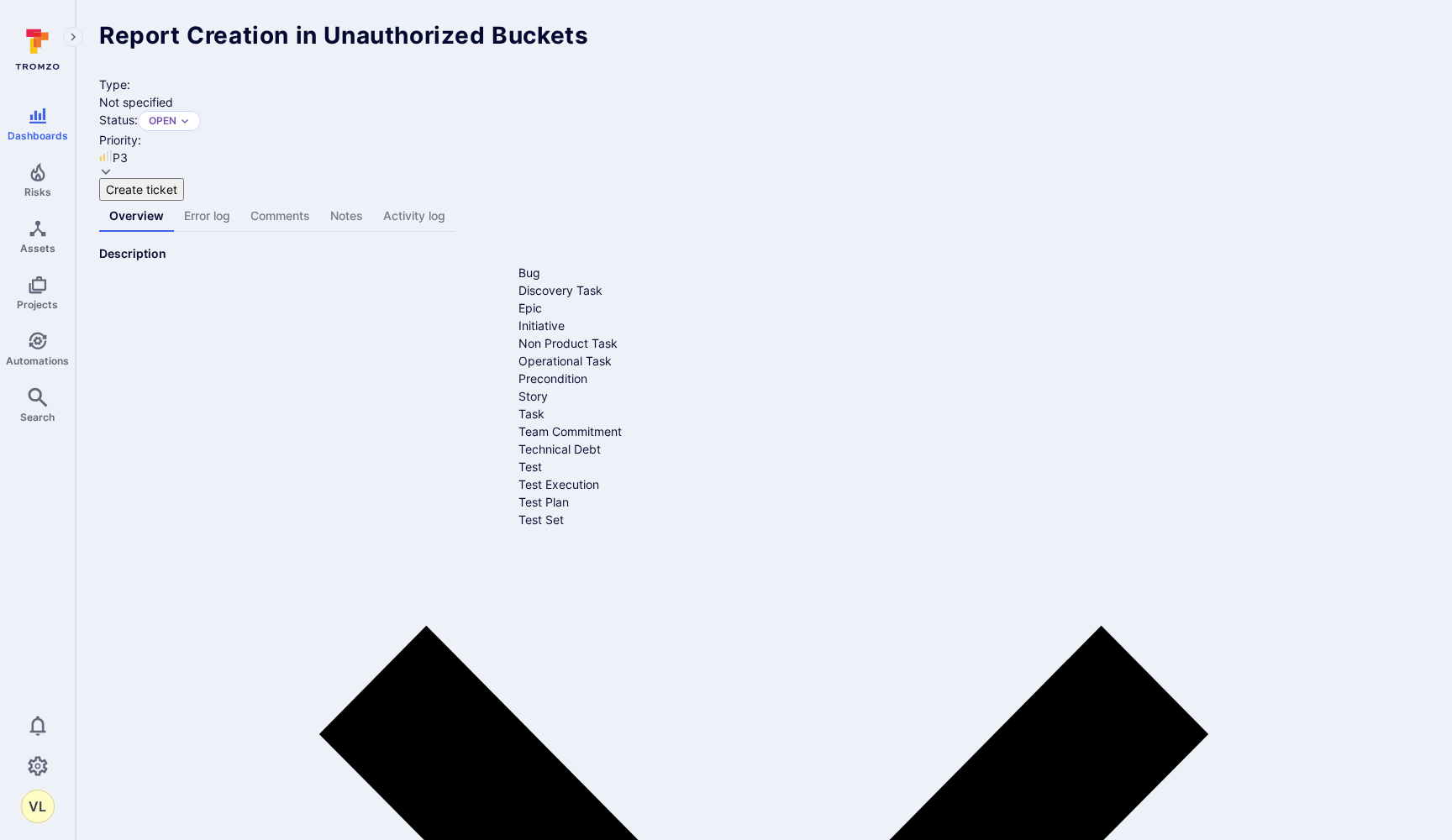
click at [680, 264] on li "Bug" at bounding box center [744, 272] width 451 height 18
type input "Bug"
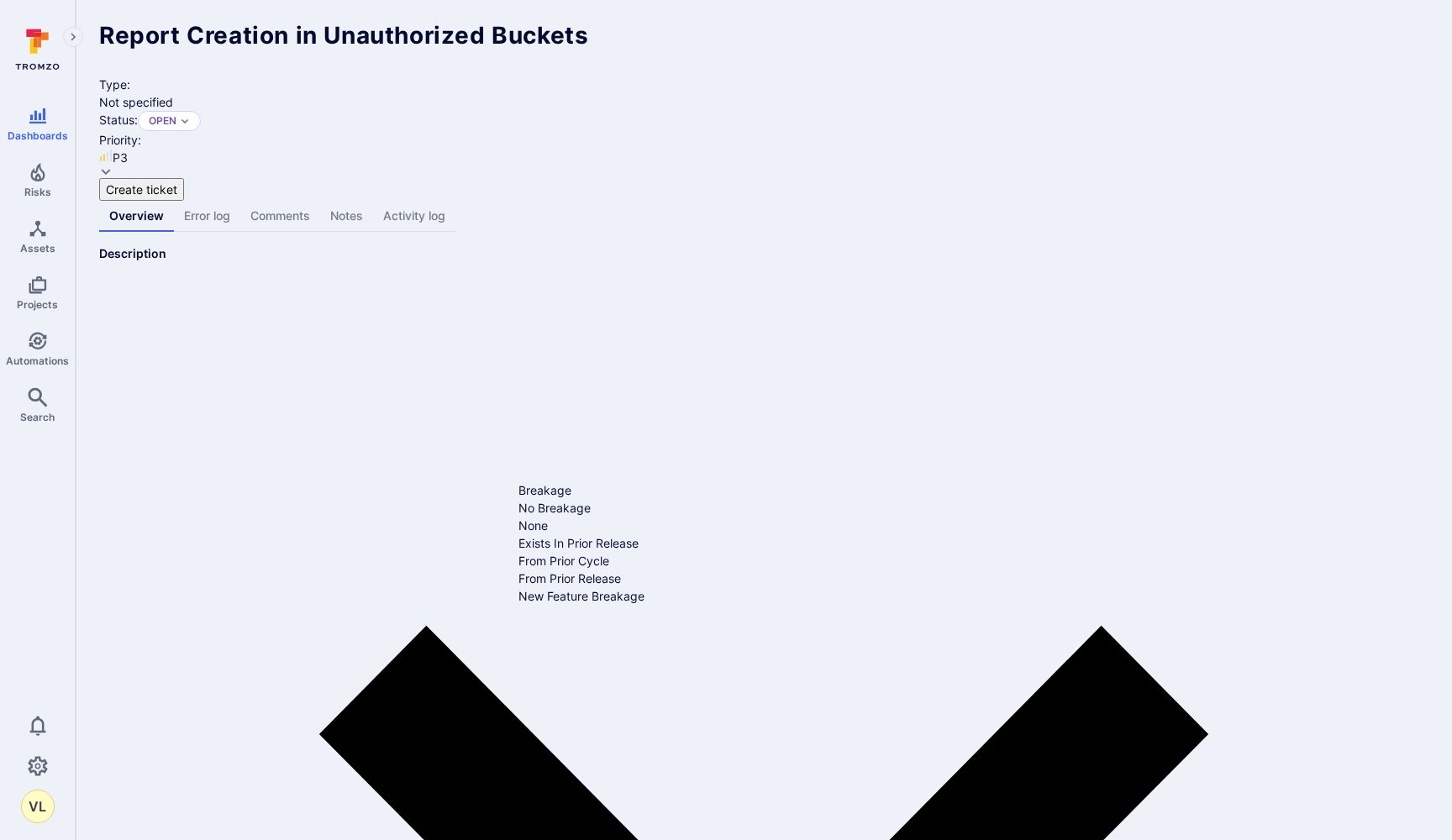
click at [532, 535] on li "None" at bounding box center [738, 526] width 438 height 18
type input "None"
click at [537, 614] on li "Medium" at bounding box center [738, 604] width 438 height 18
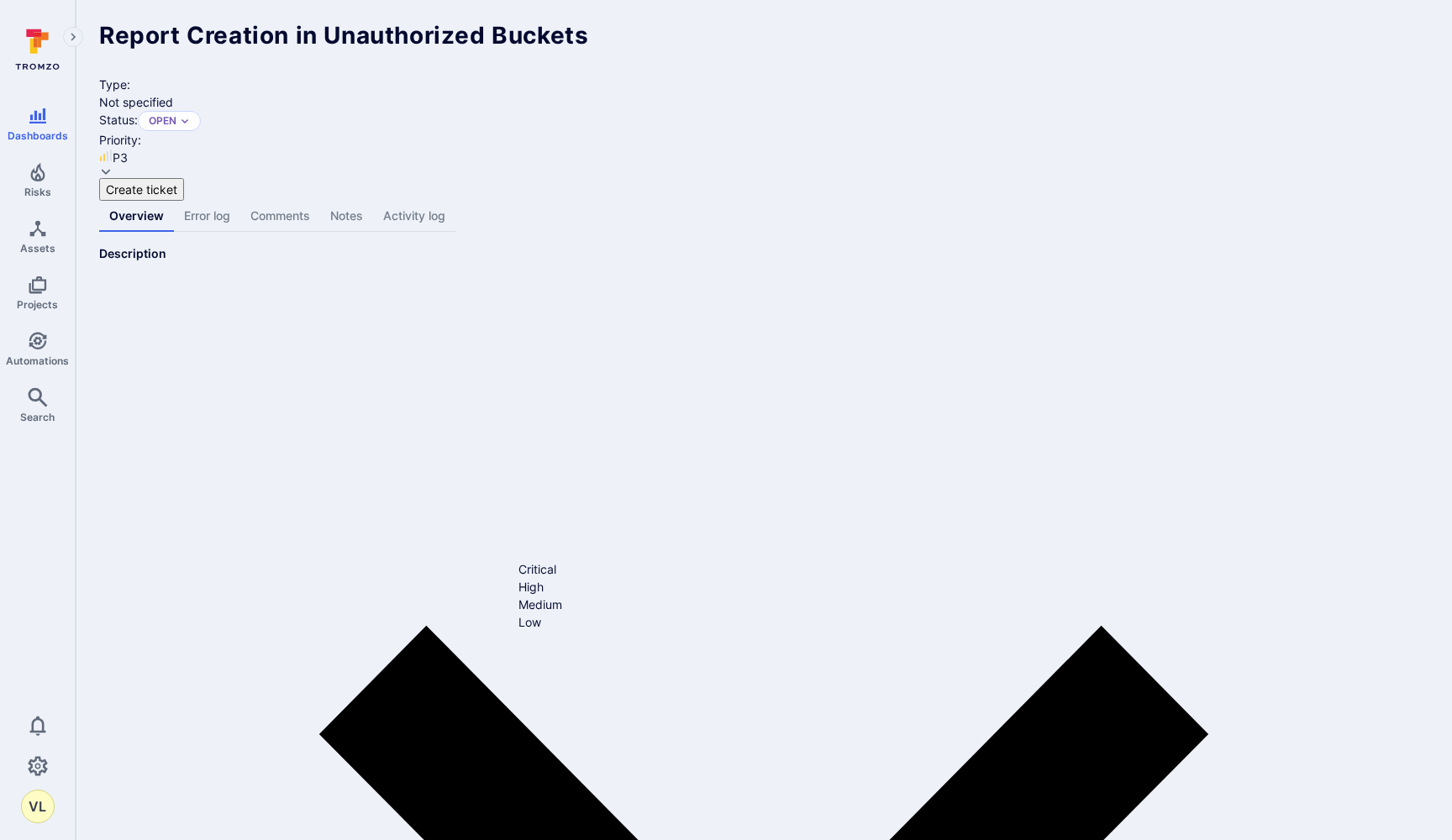
type input "Medium"
click at [545, 675] on li "Staging" at bounding box center [738, 665] width 438 height 18
type input "Staging"
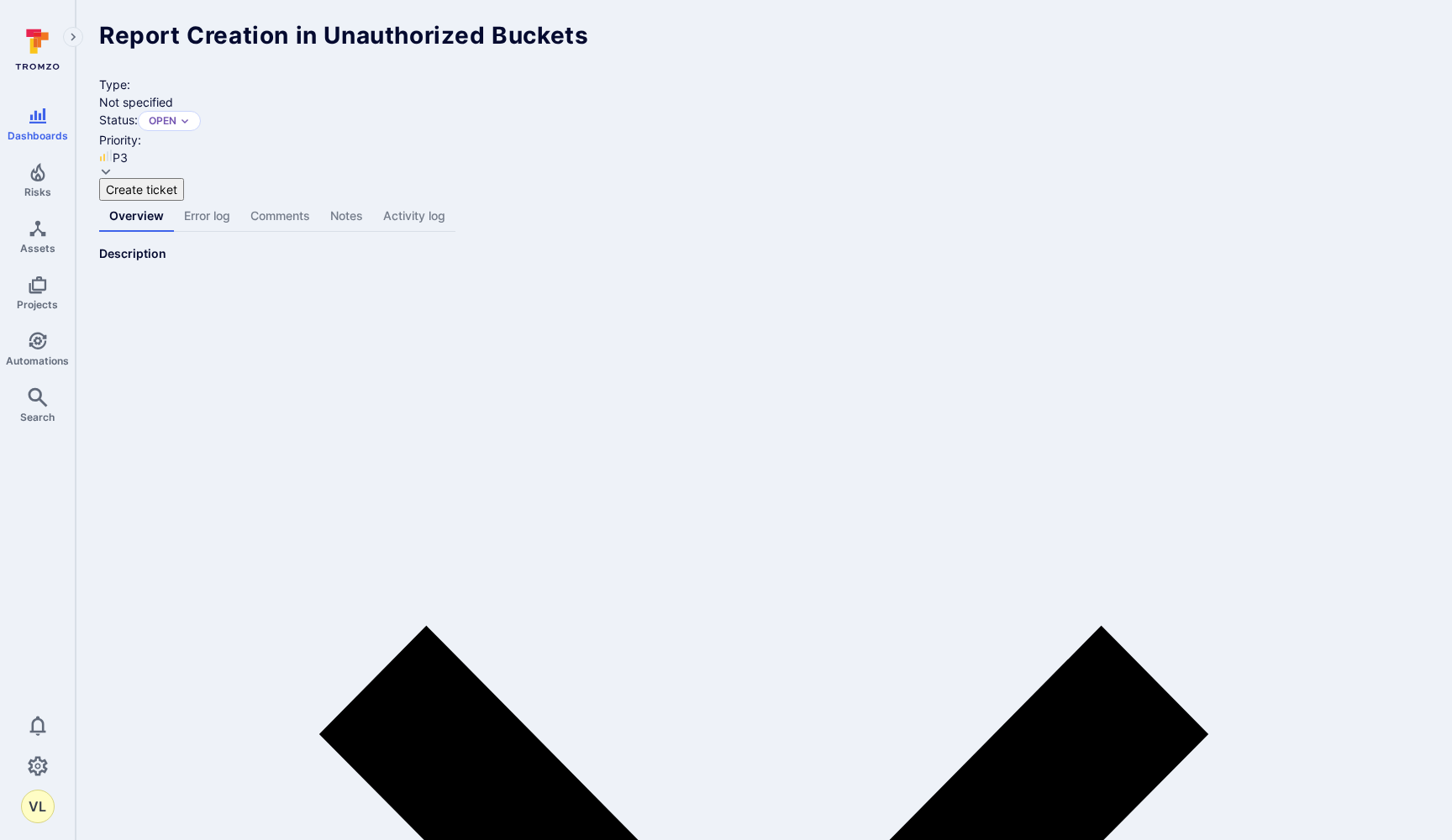
paste input "Access Controls help an application determine which users should have access to…"
type input "Access Controls help an application determine which users should have access to…"
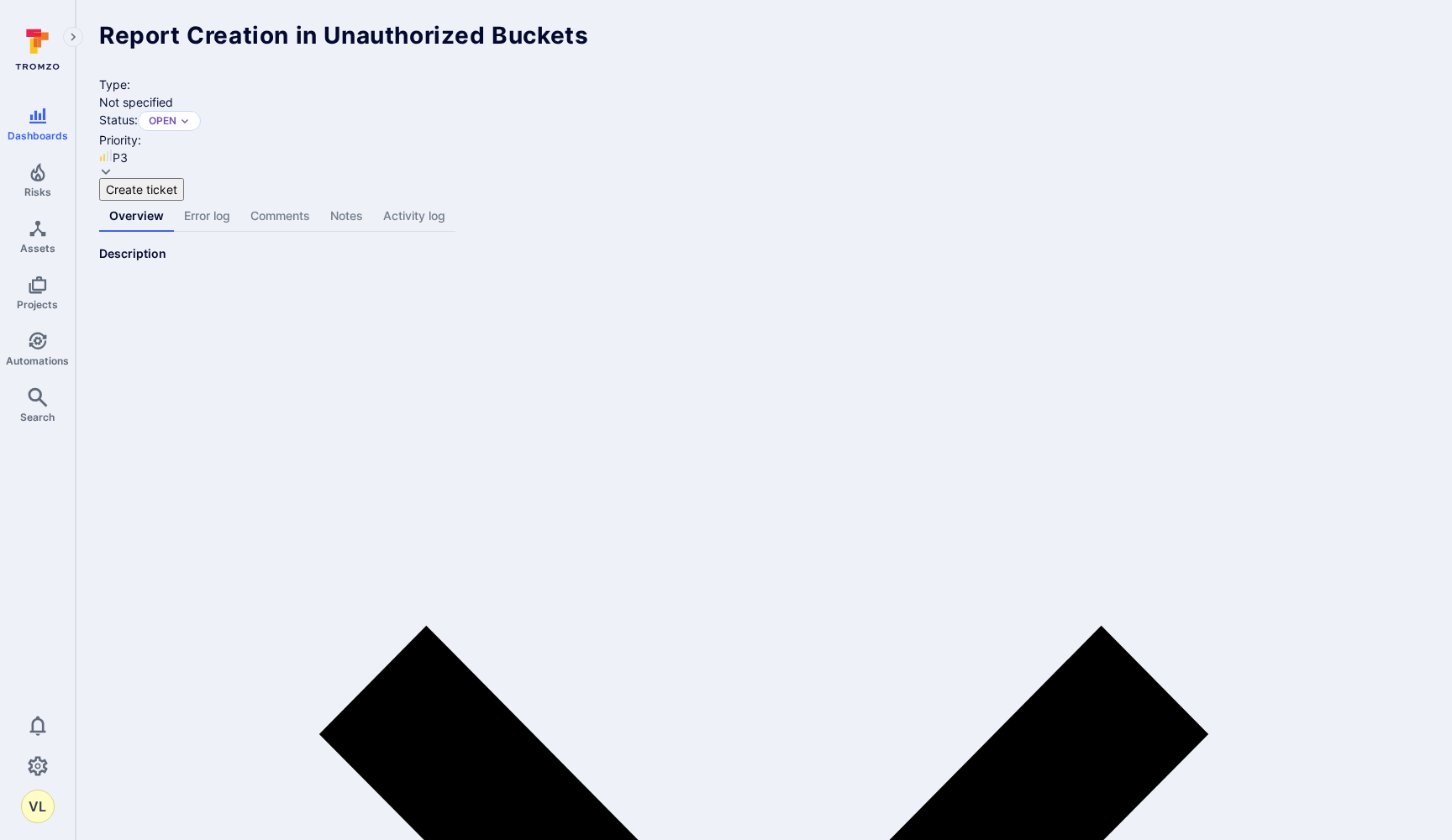
scroll to position [374, 0]
click at [534, 574] on li "3" at bounding box center [738, 565] width 438 height 18
type input "3"
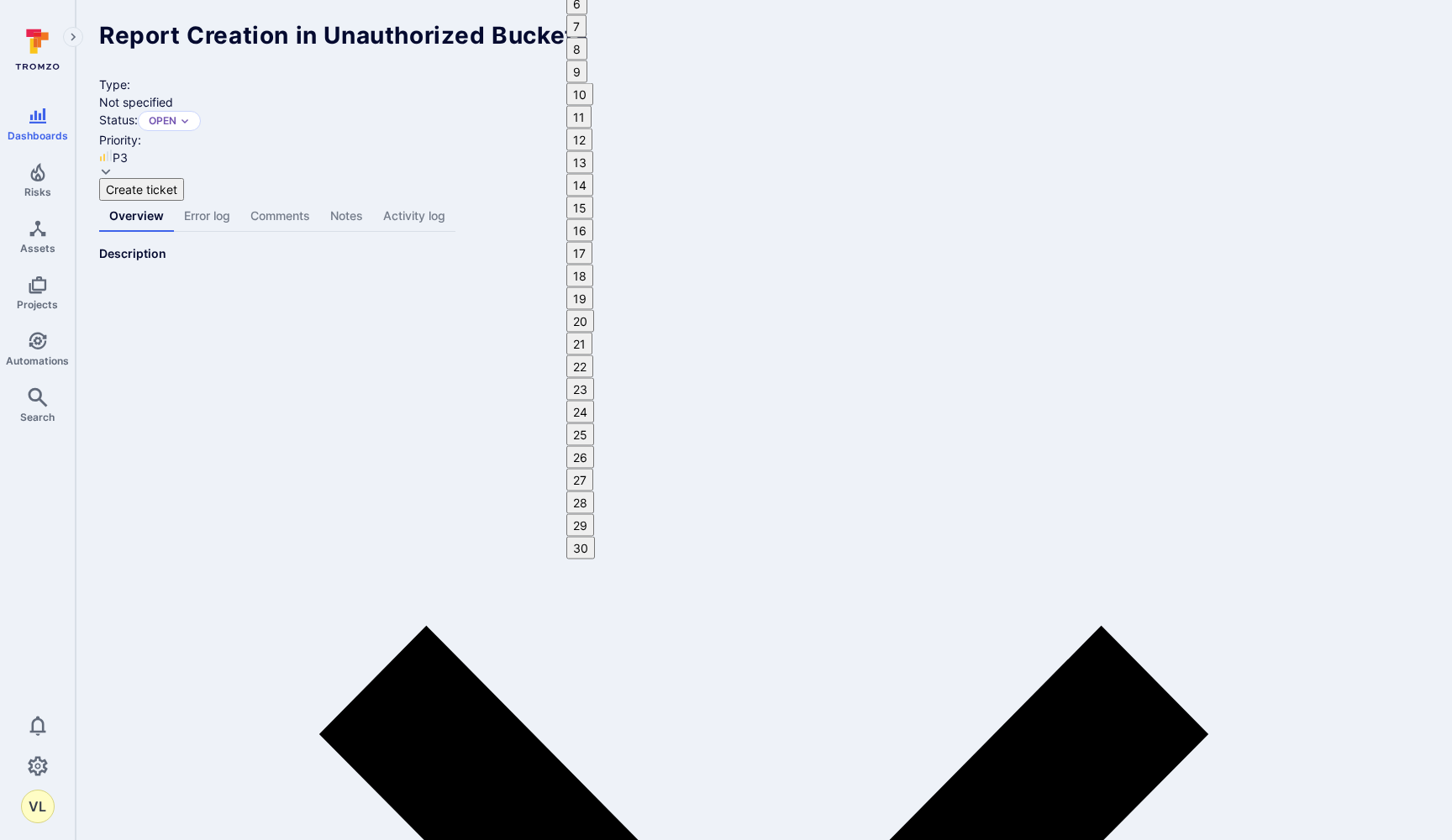
click at [594, 310] on button "20" at bounding box center [581, 298] width 28 height 23
type input "10/20/2025"
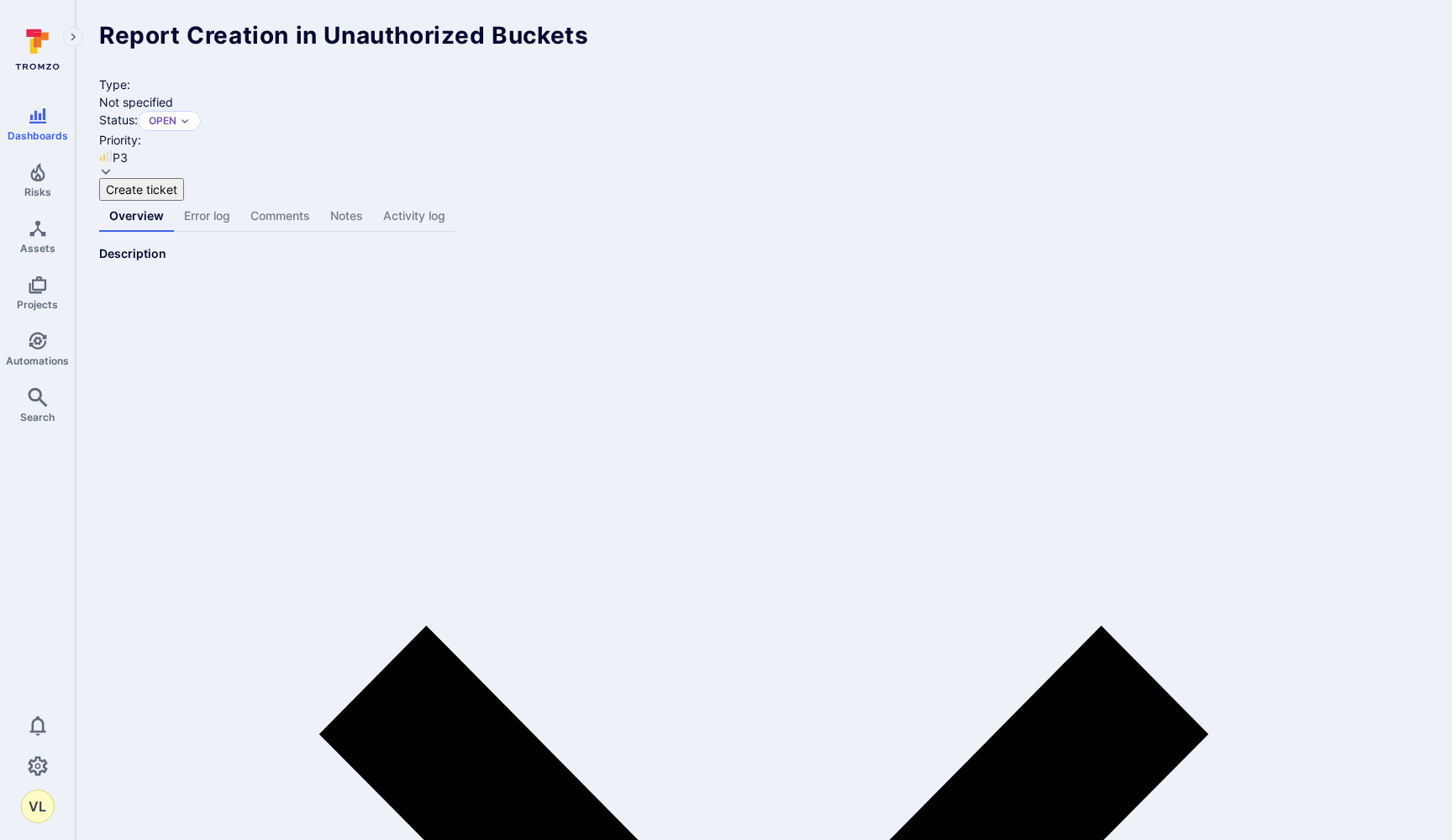
scroll to position [1596, 0]
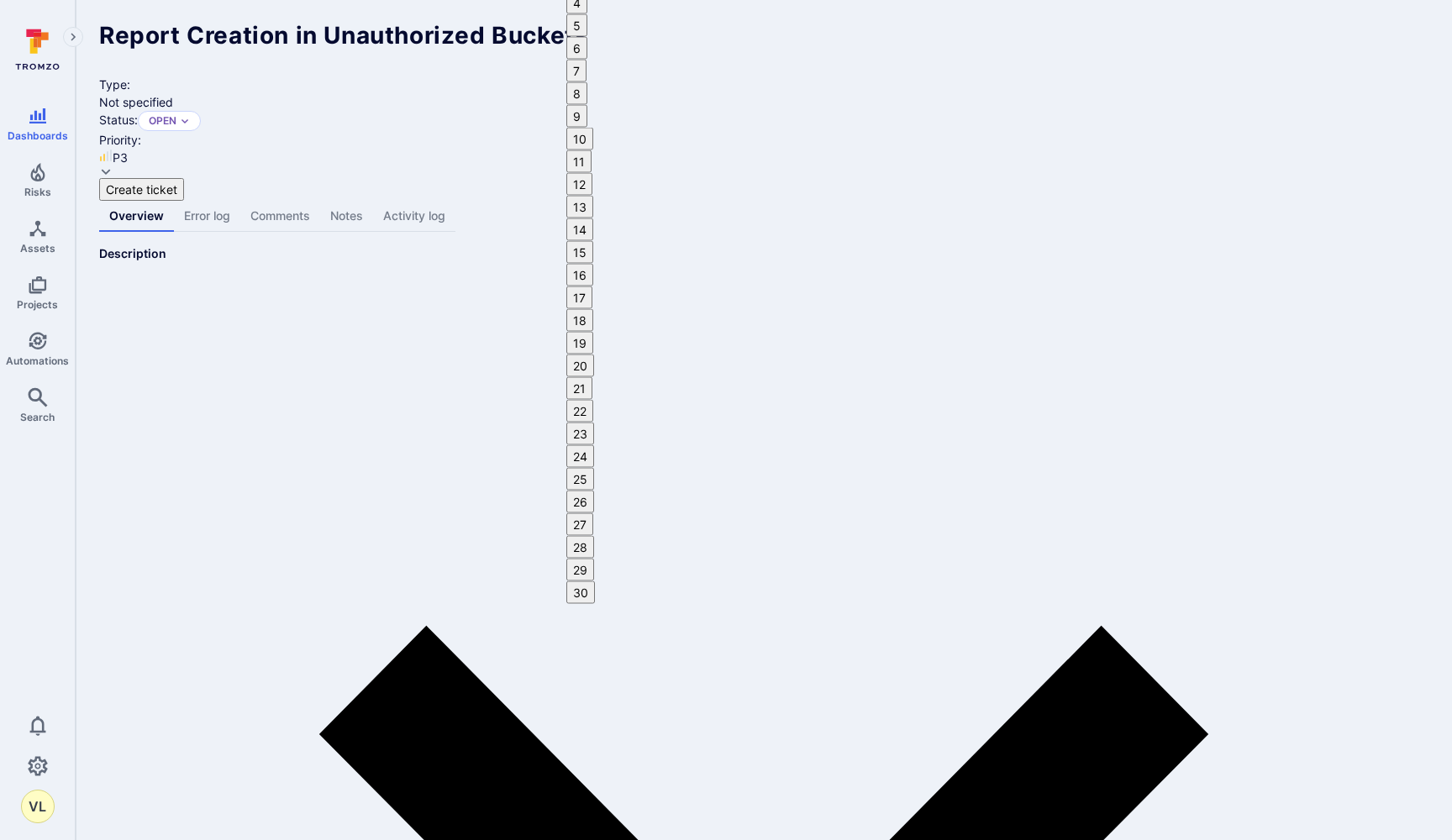
click at [594, 355] on button "20" at bounding box center [581, 344] width 28 height 23
type input "10/20/2025"
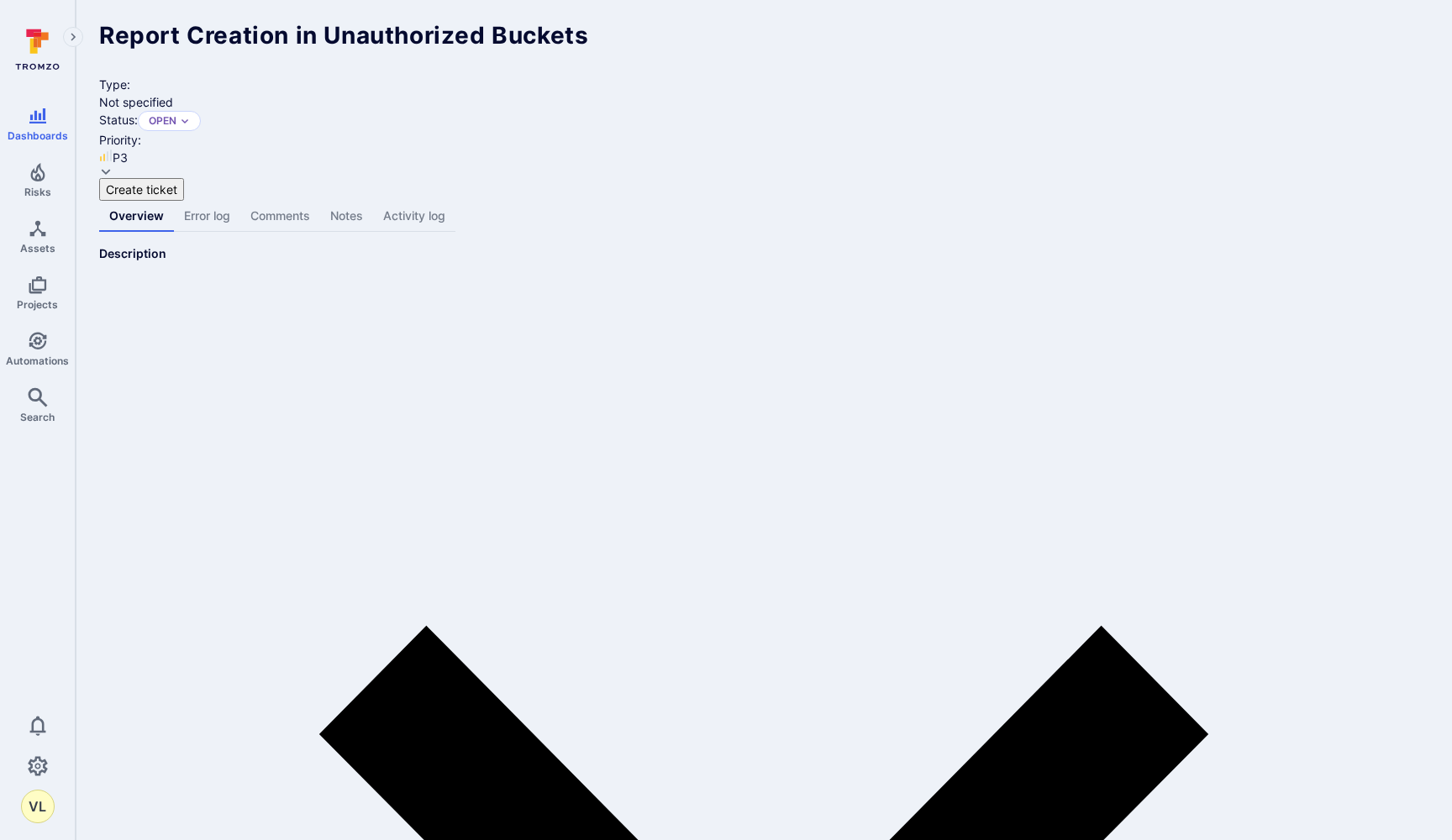
scroll to position [2790, 0]
click at [573, 616] on icon "Next month" at bounding box center [573, 616] width 0 height 0
type input "10/20/2025"
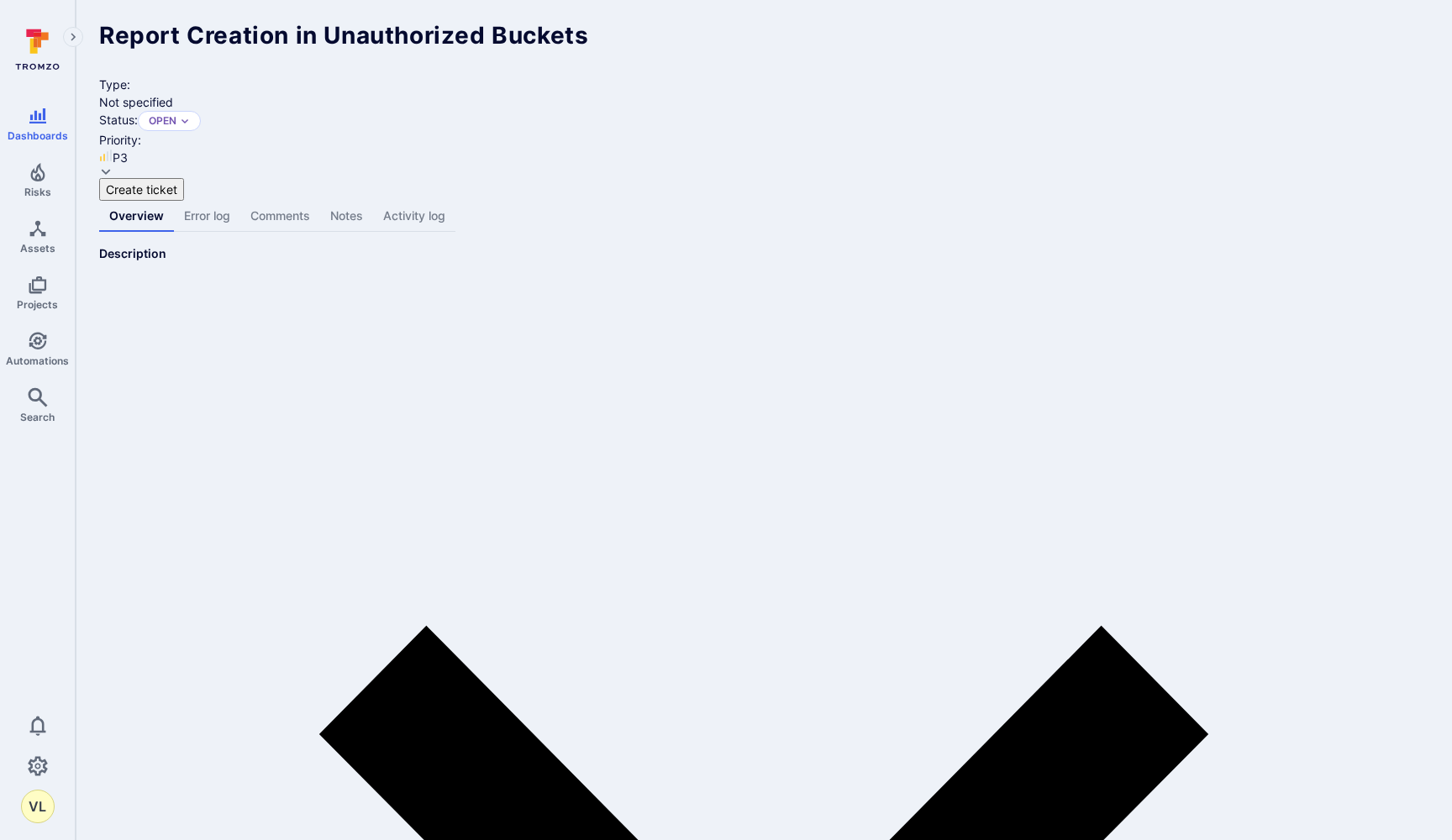
scroll to position [3071, 0]
type input "pen"
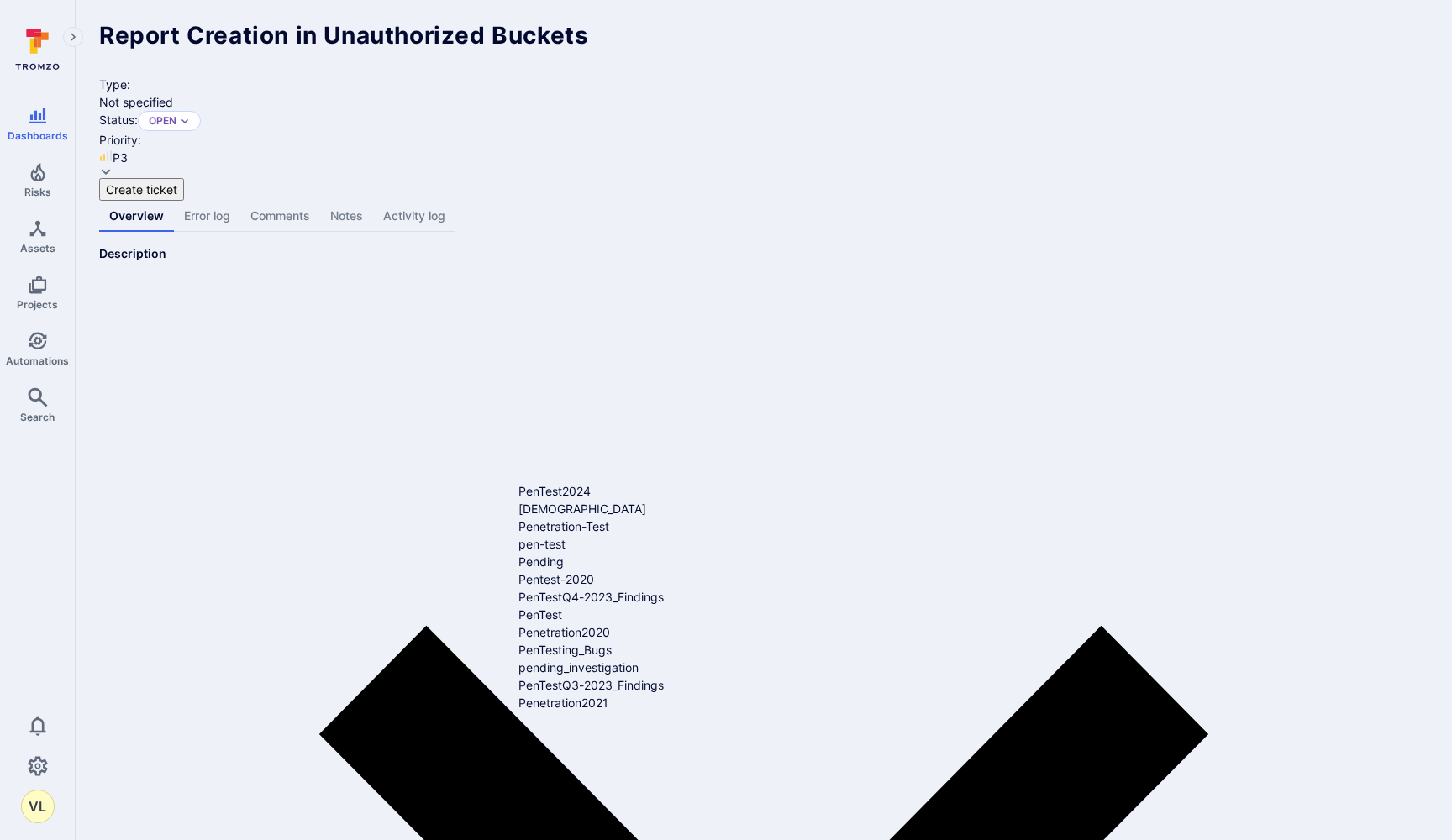
click at [558, 553] on li "pen-test" at bounding box center [738, 543] width 438 height 18
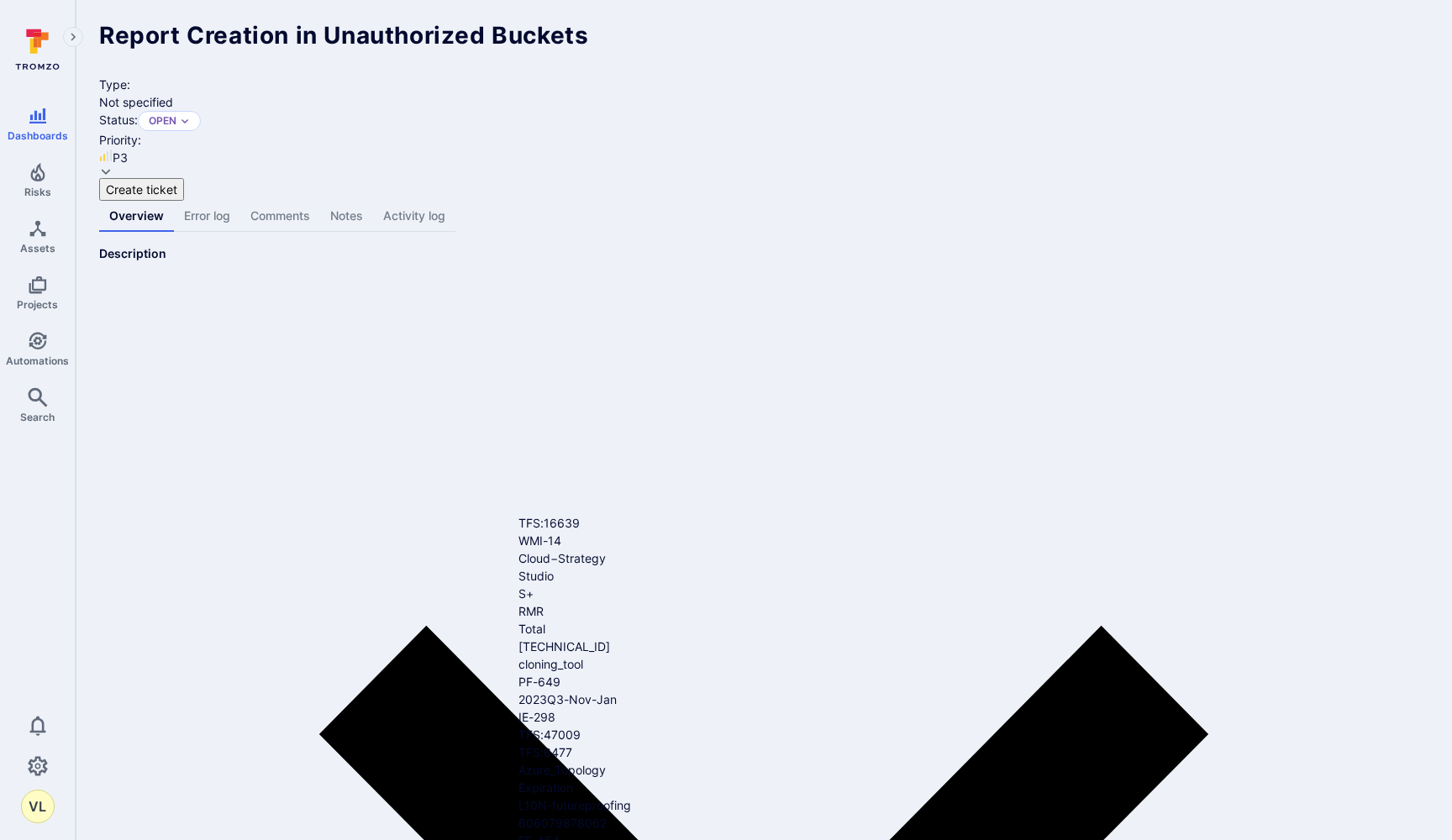
type input "cob"
click at [558, 530] on li "Cobalt" at bounding box center [738, 523] width 438 height 18
type input "cob"
click at [523, 532] on ul "cobalt" at bounding box center [721, 523] width 472 height 18
click at [523, 523] on li "cobalt" at bounding box center [738, 523] width 438 height 18
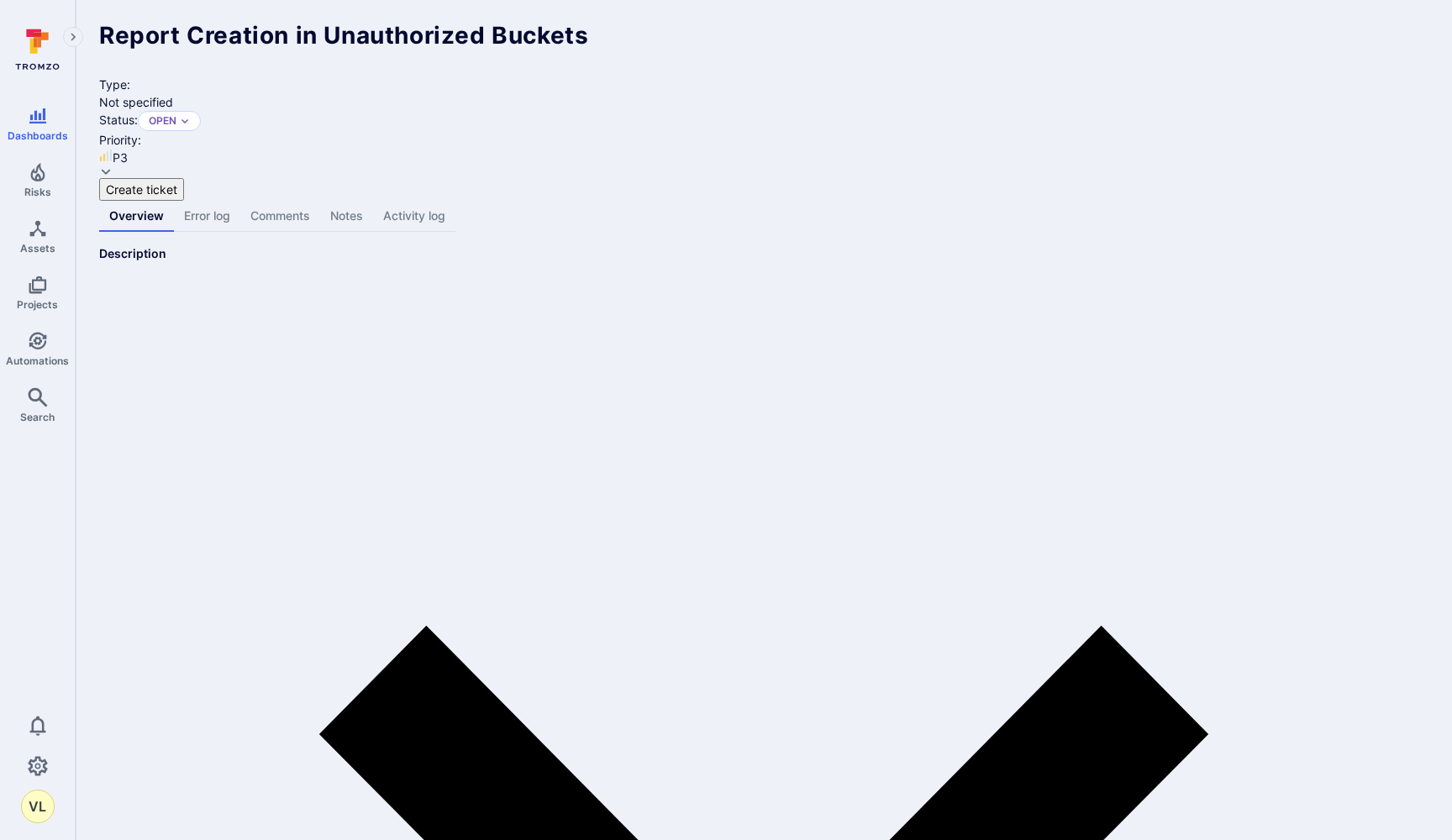
scroll to position [3103, 0]
click at [519, 680] on li "2" at bounding box center [738, 670] width 438 height 18
type input "2"
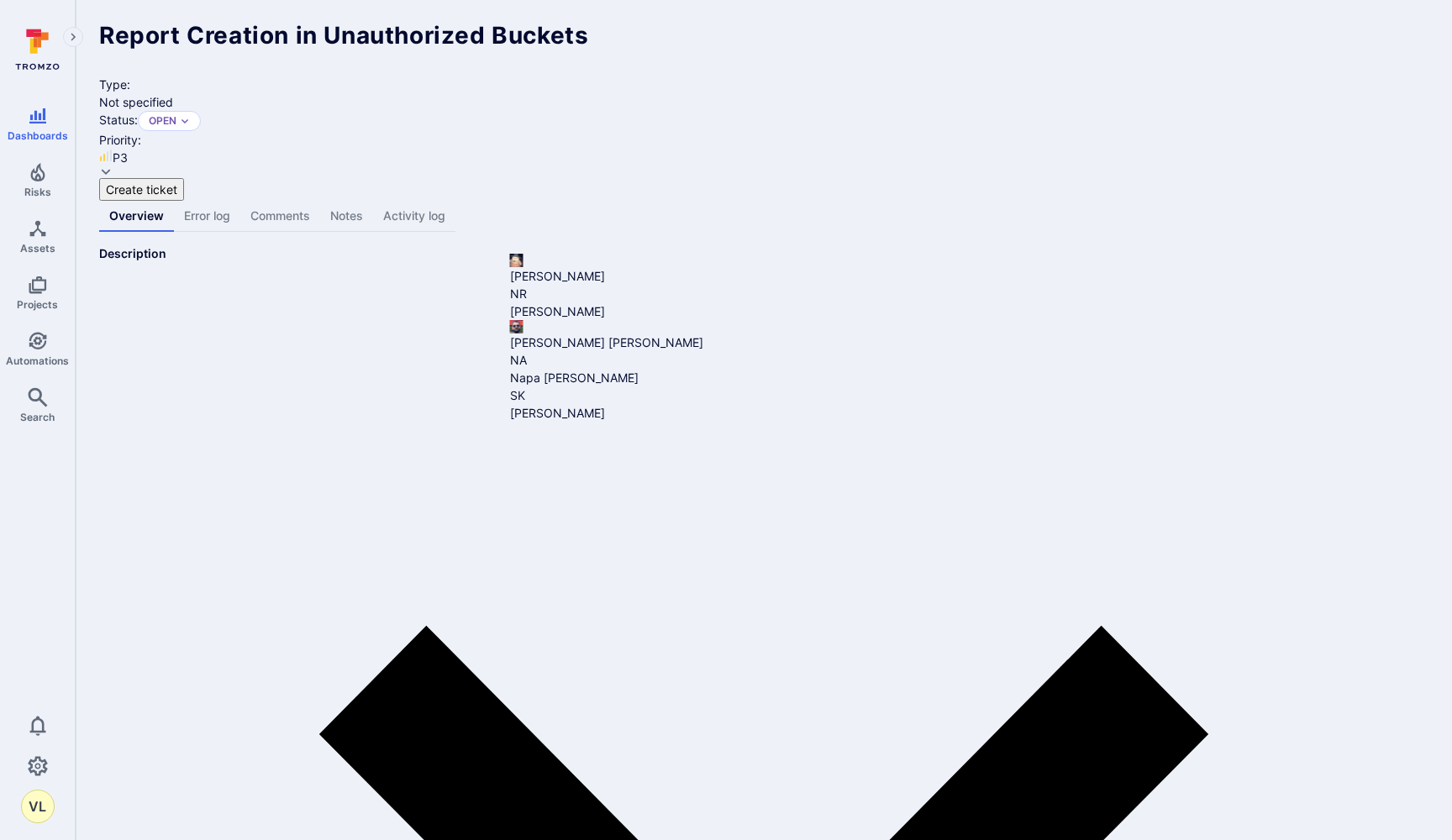
click at [642, 336] on li "[PERSON_NAME] [PERSON_NAME]" at bounding box center [729, 335] width 438 height 31
type input "[PERSON_NAME] [PERSON_NAME]"
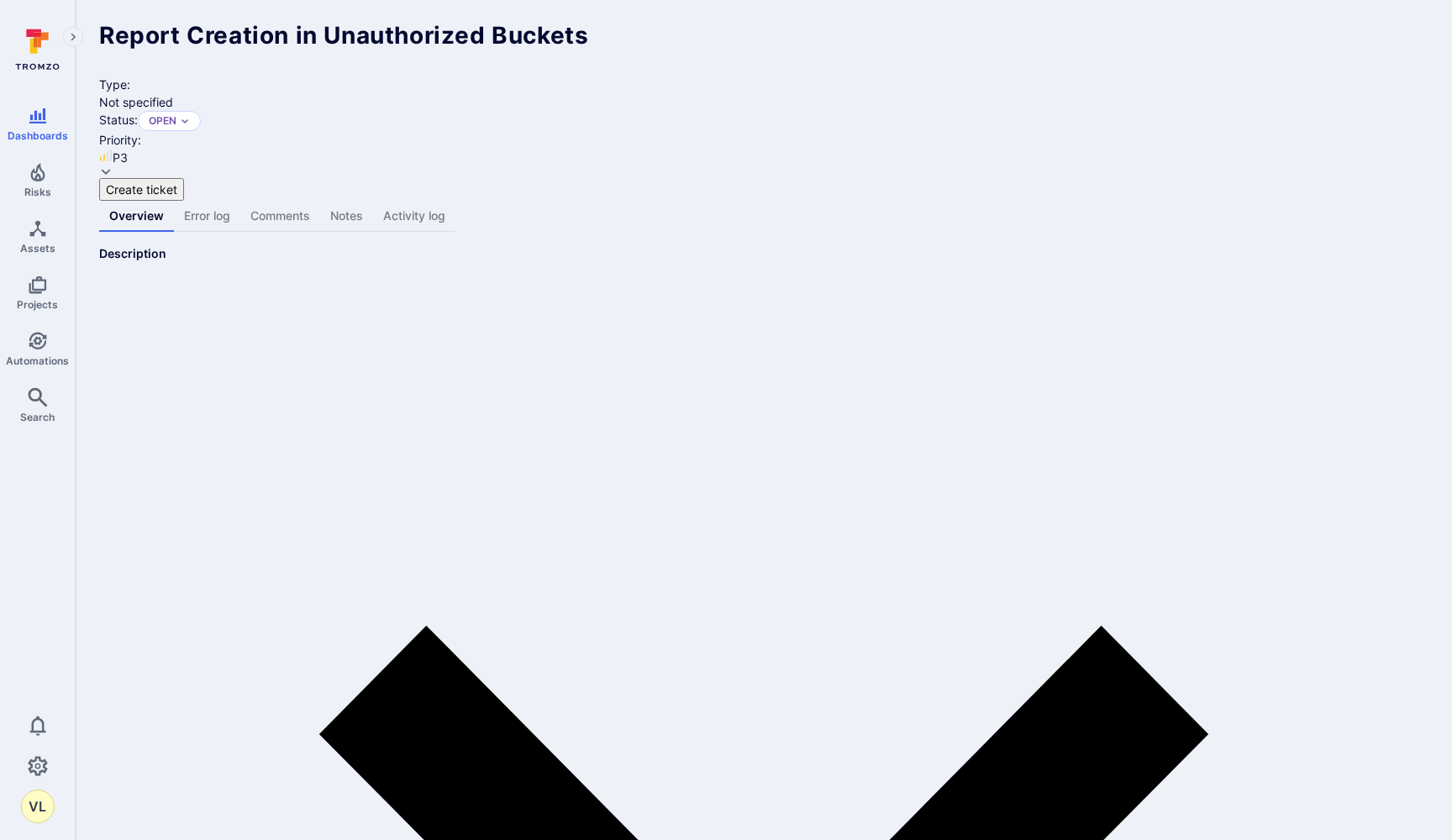
scroll to position [3103, 0]
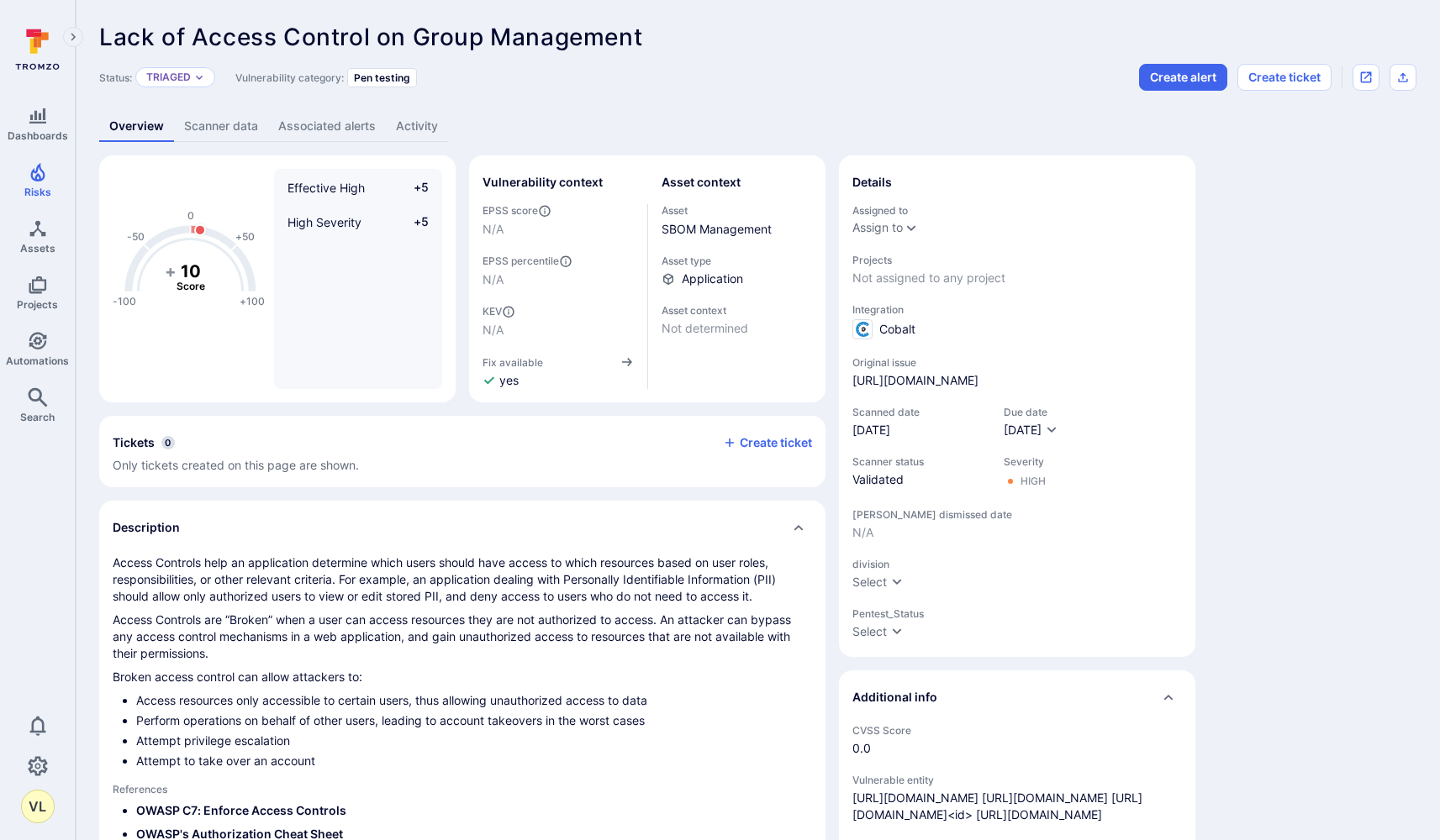
click at [312, 127] on link "Associated alerts" at bounding box center [327, 126] width 117 height 31
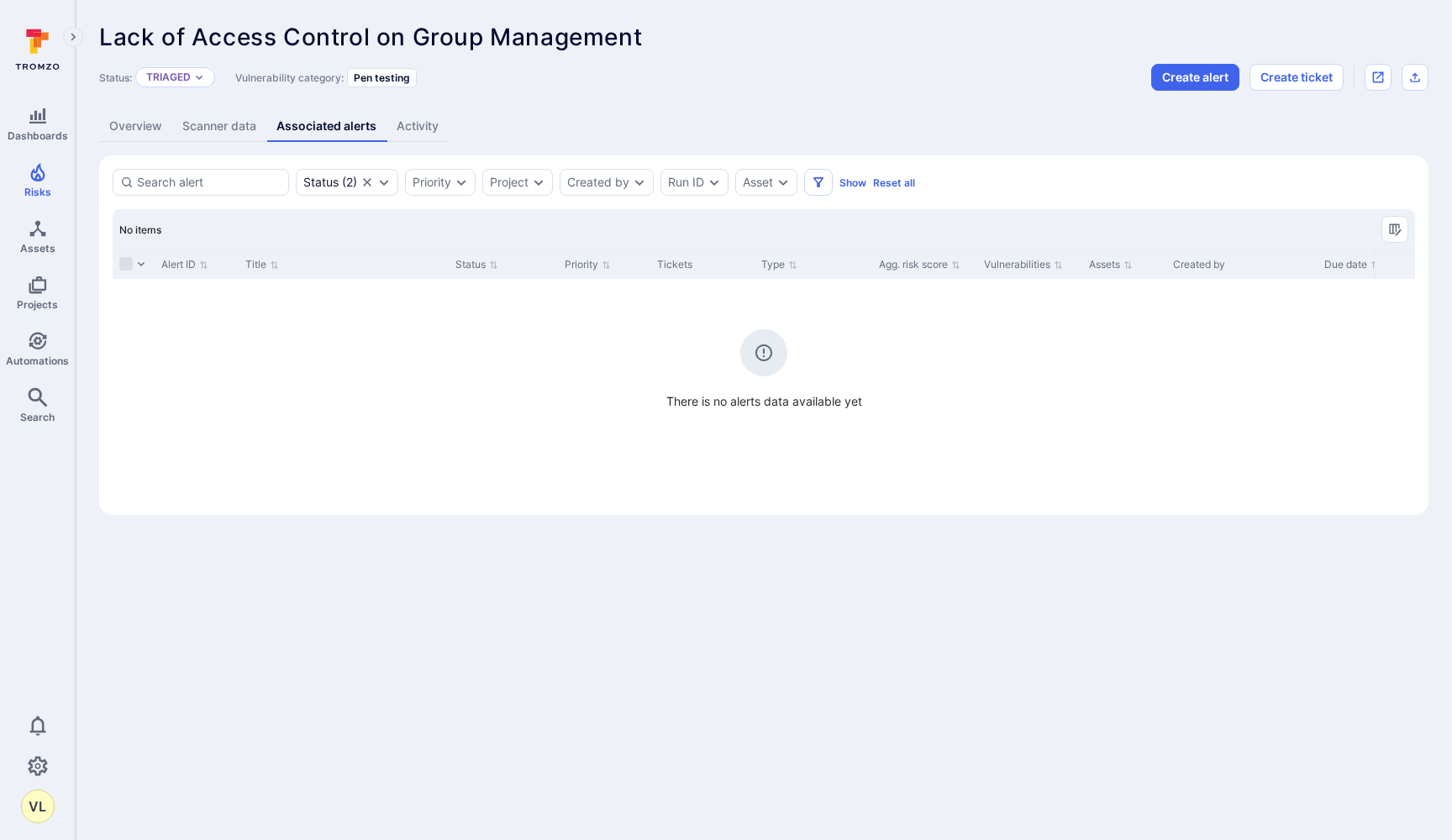
click at [229, 125] on link "Scanner data" at bounding box center [220, 126] width 94 height 31
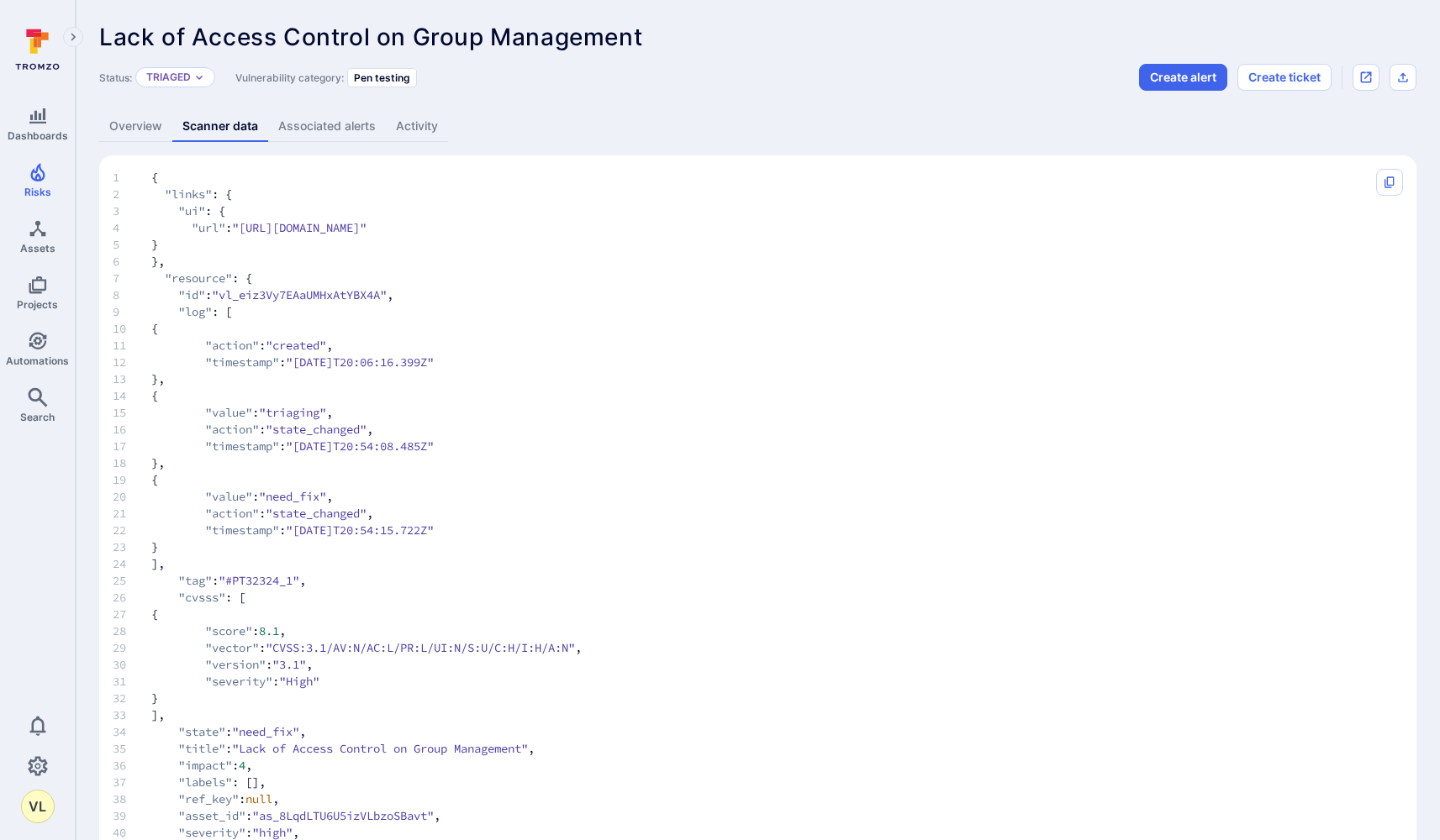
click at [126, 120] on link "Overview" at bounding box center [136, 126] width 73 height 31
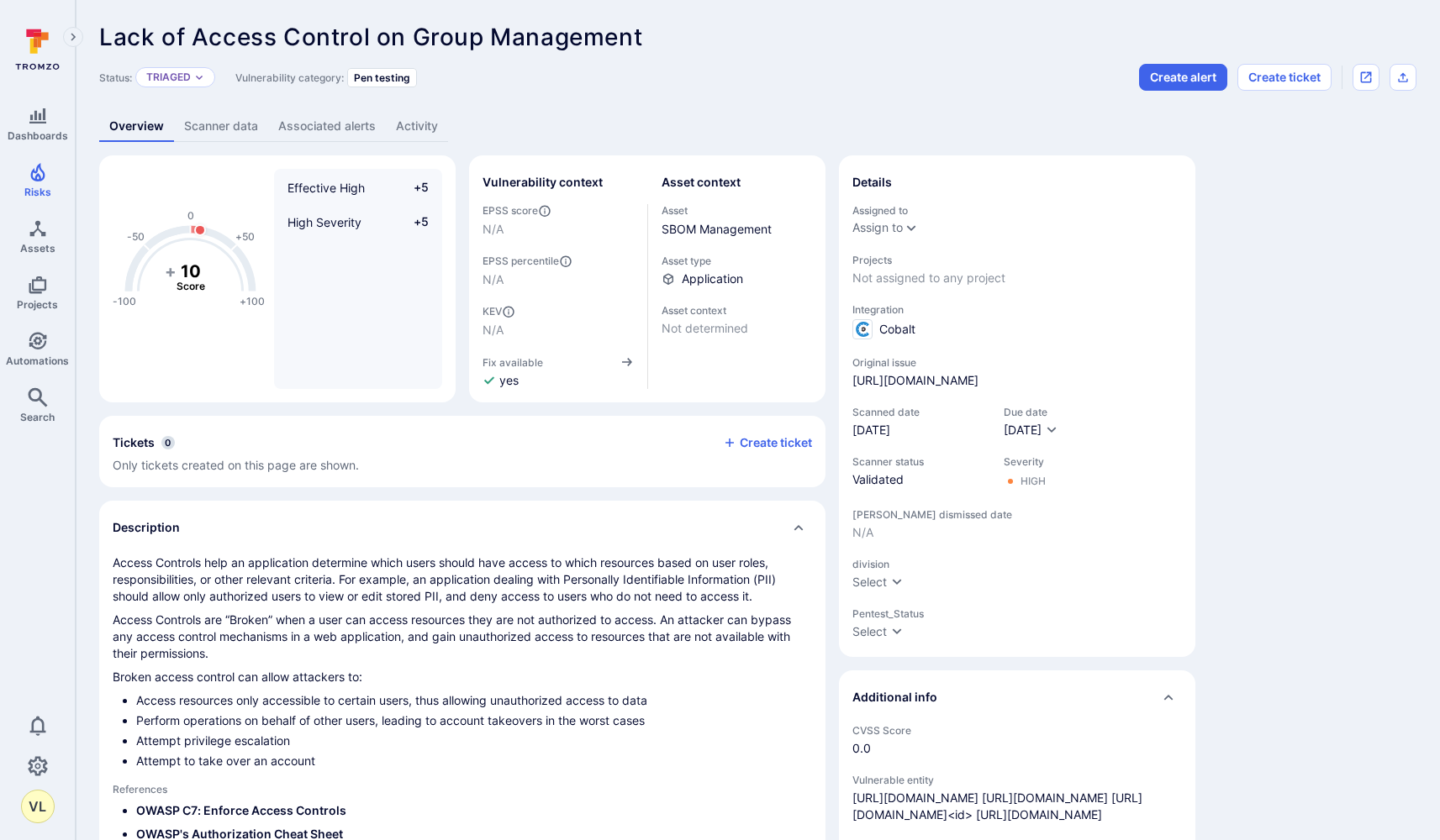
click at [327, 131] on link "Associated alerts" at bounding box center [327, 126] width 117 height 31
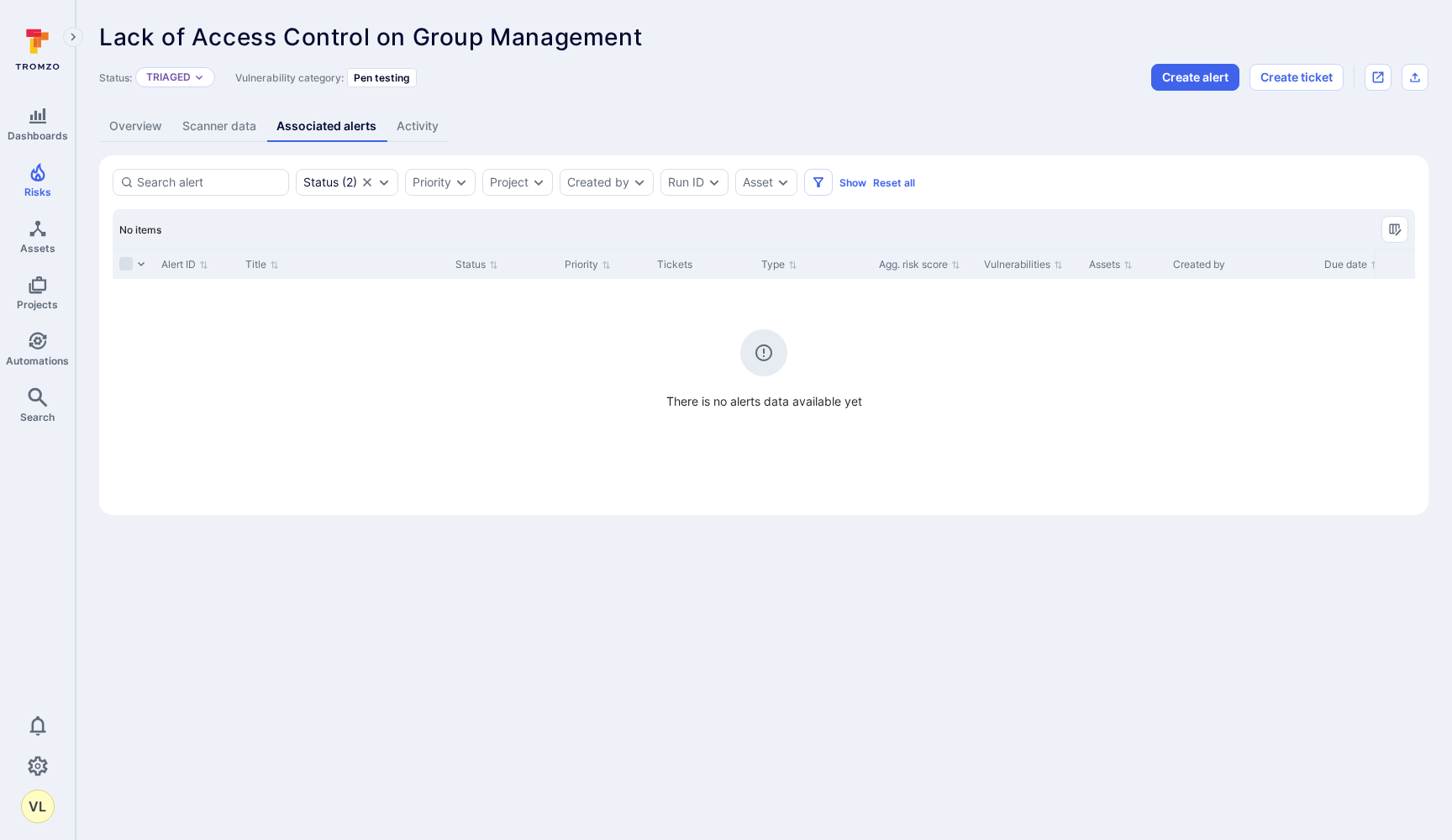
click at [440, 131] on link "Activity" at bounding box center [418, 126] width 62 height 31
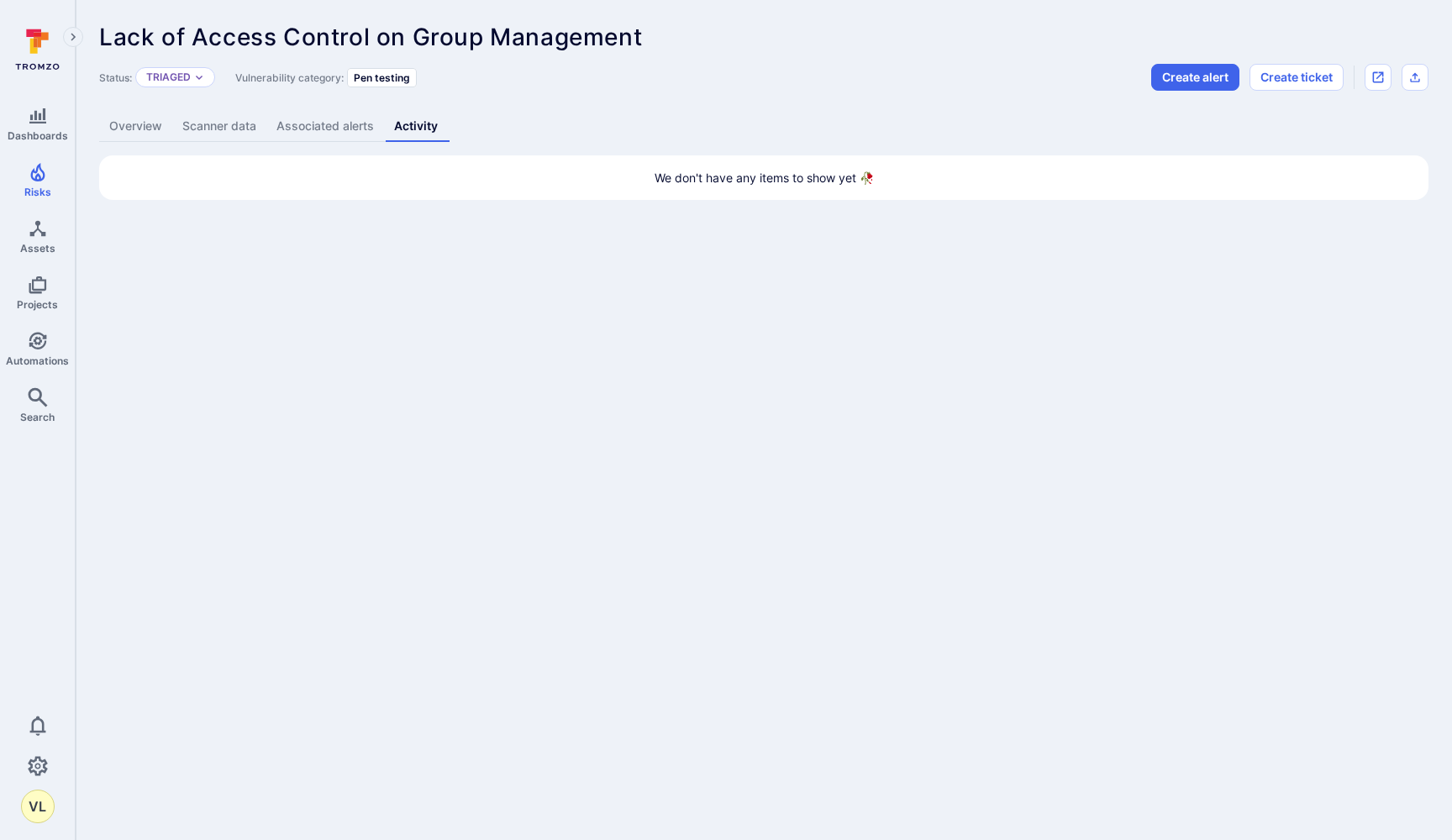
click at [301, 116] on link "Associated alerts" at bounding box center [325, 126] width 117 height 31
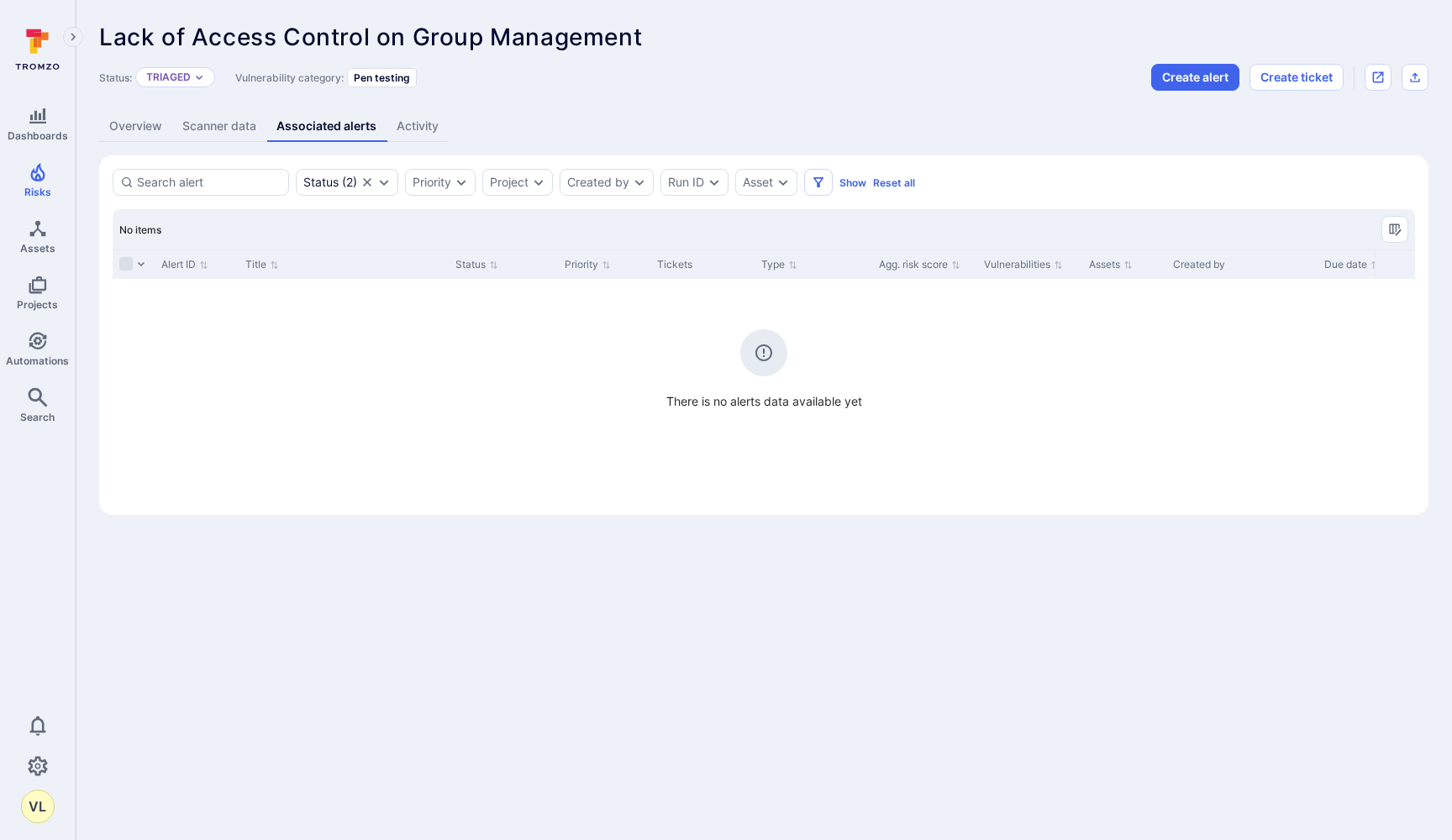
click at [148, 130] on link "Overview" at bounding box center [136, 126] width 73 height 31
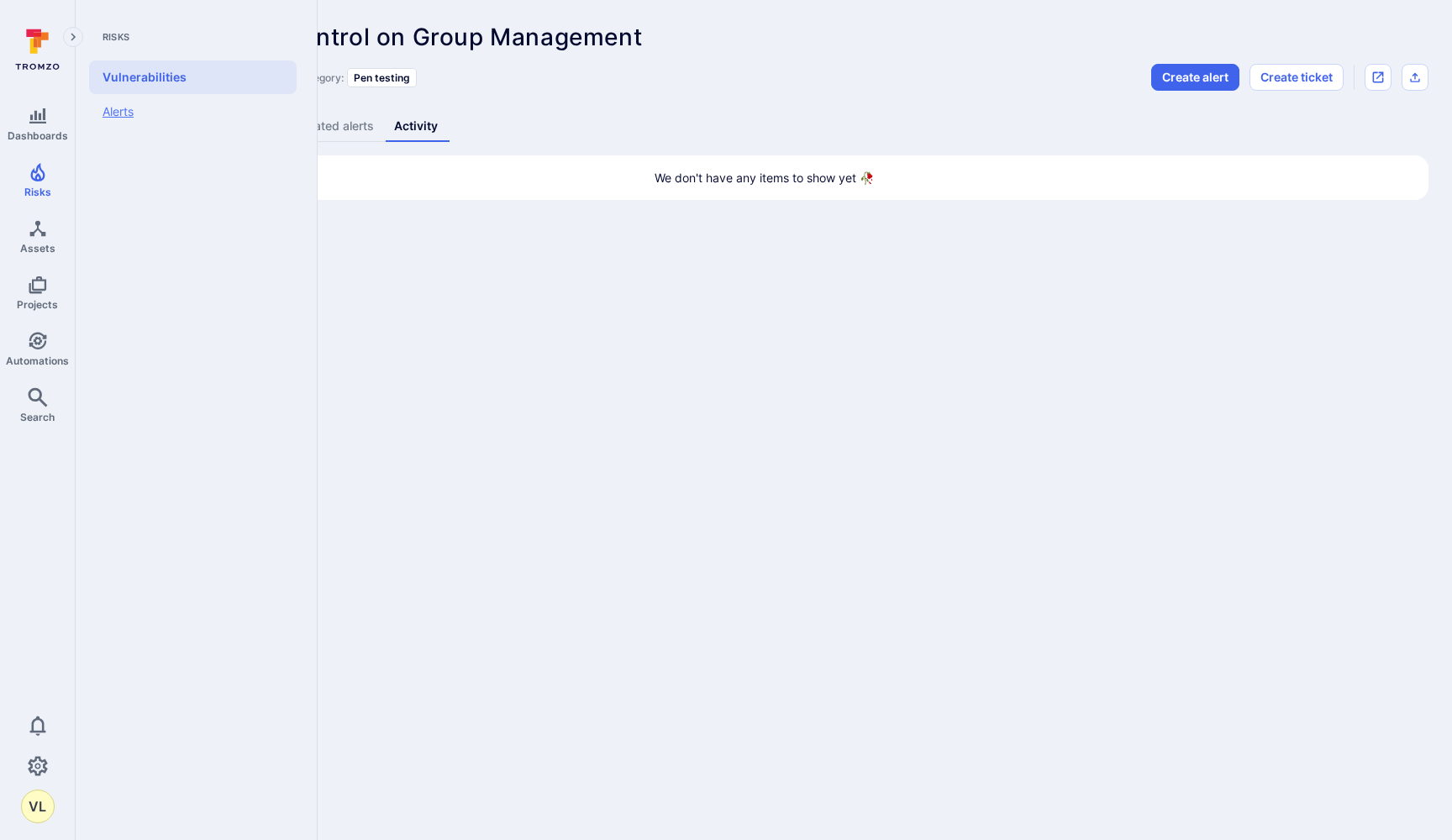
click at [100, 116] on link "Alerts" at bounding box center [192, 112] width 207 height 36
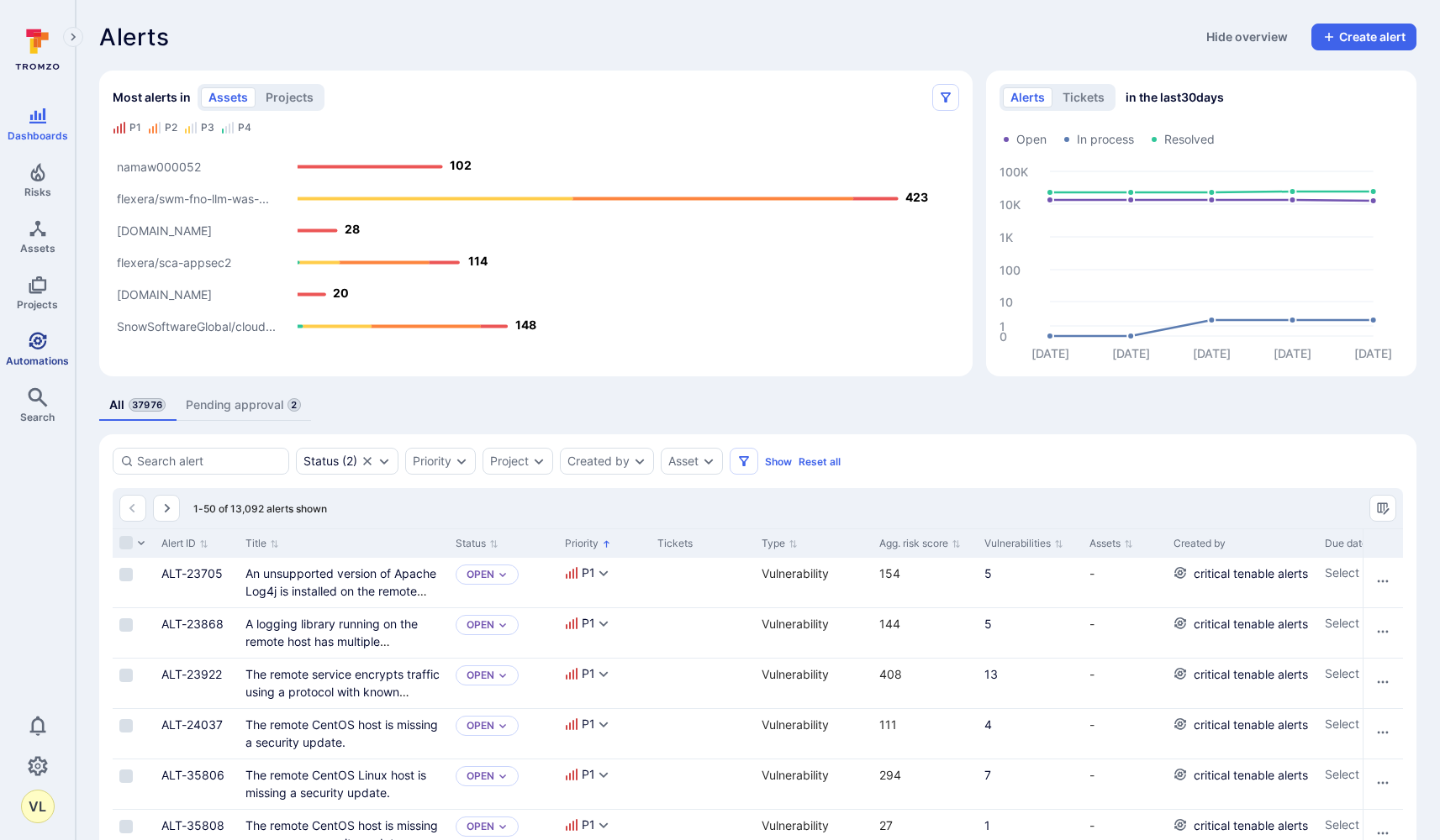
click at [20, 351] on link "Automations" at bounding box center [38, 349] width 75 height 50
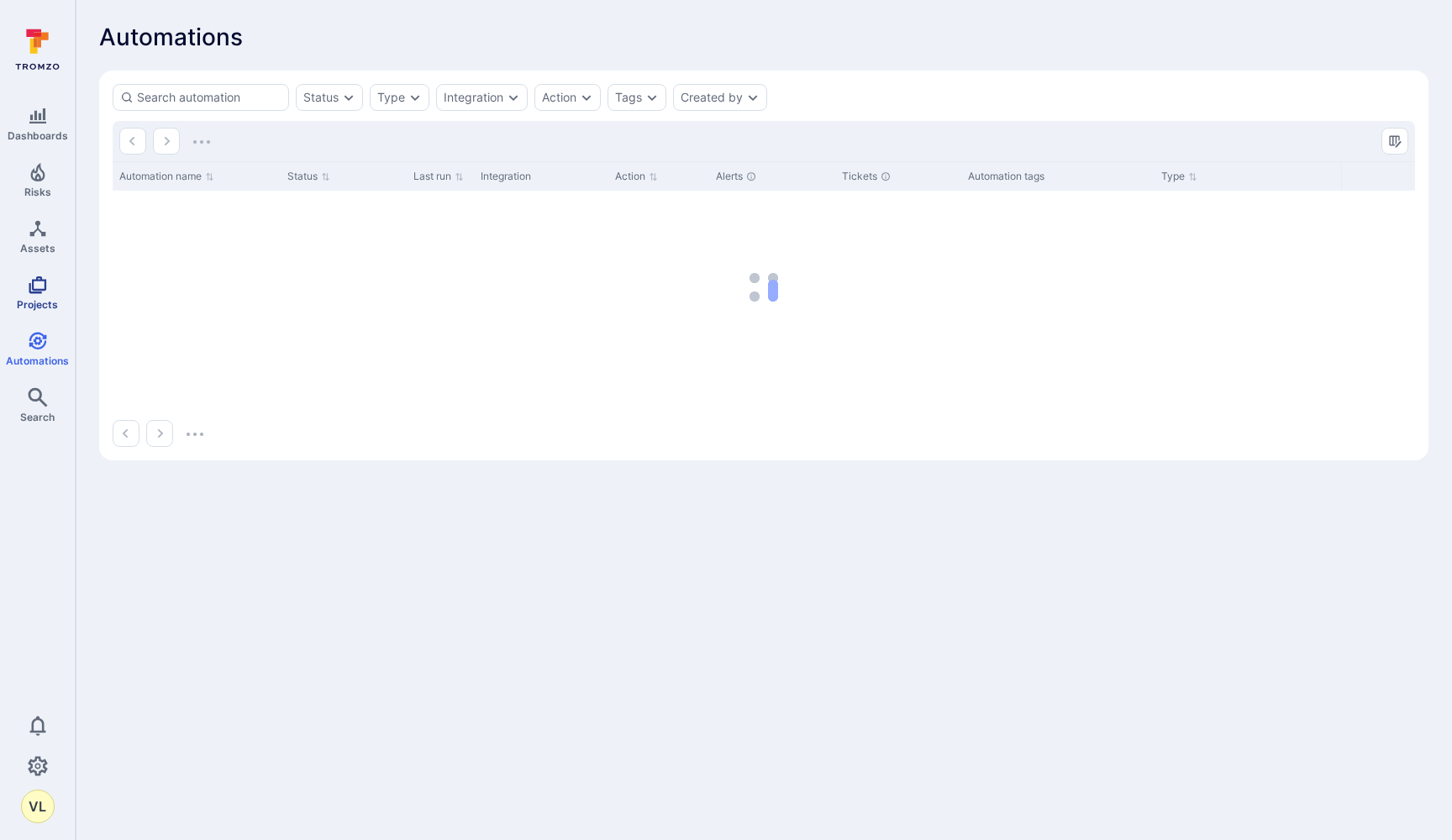
click at [24, 276] on link "Projects" at bounding box center [38, 293] width 75 height 50
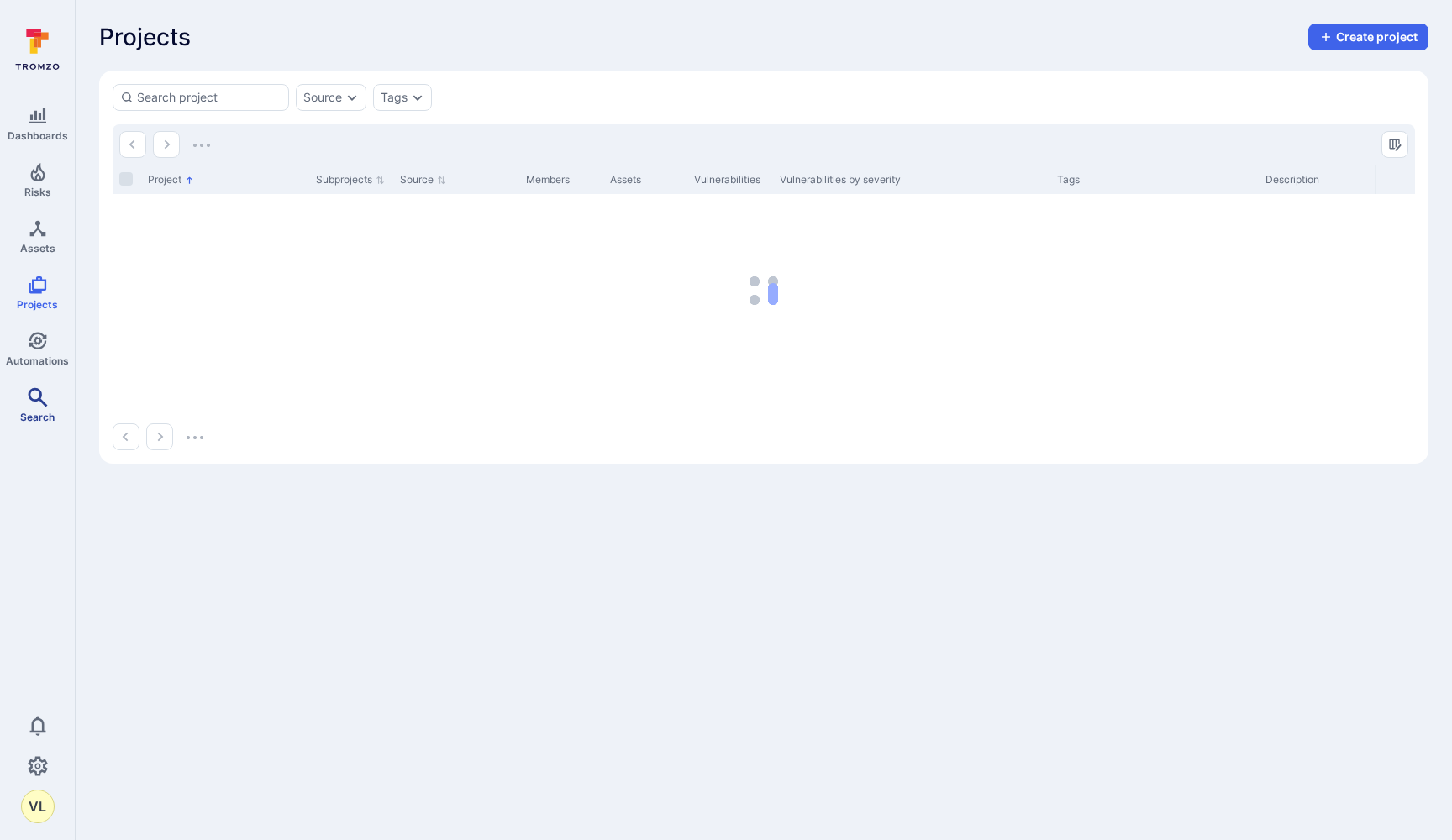
click at [28, 404] on icon "Search" at bounding box center [38, 397] width 20 height 20
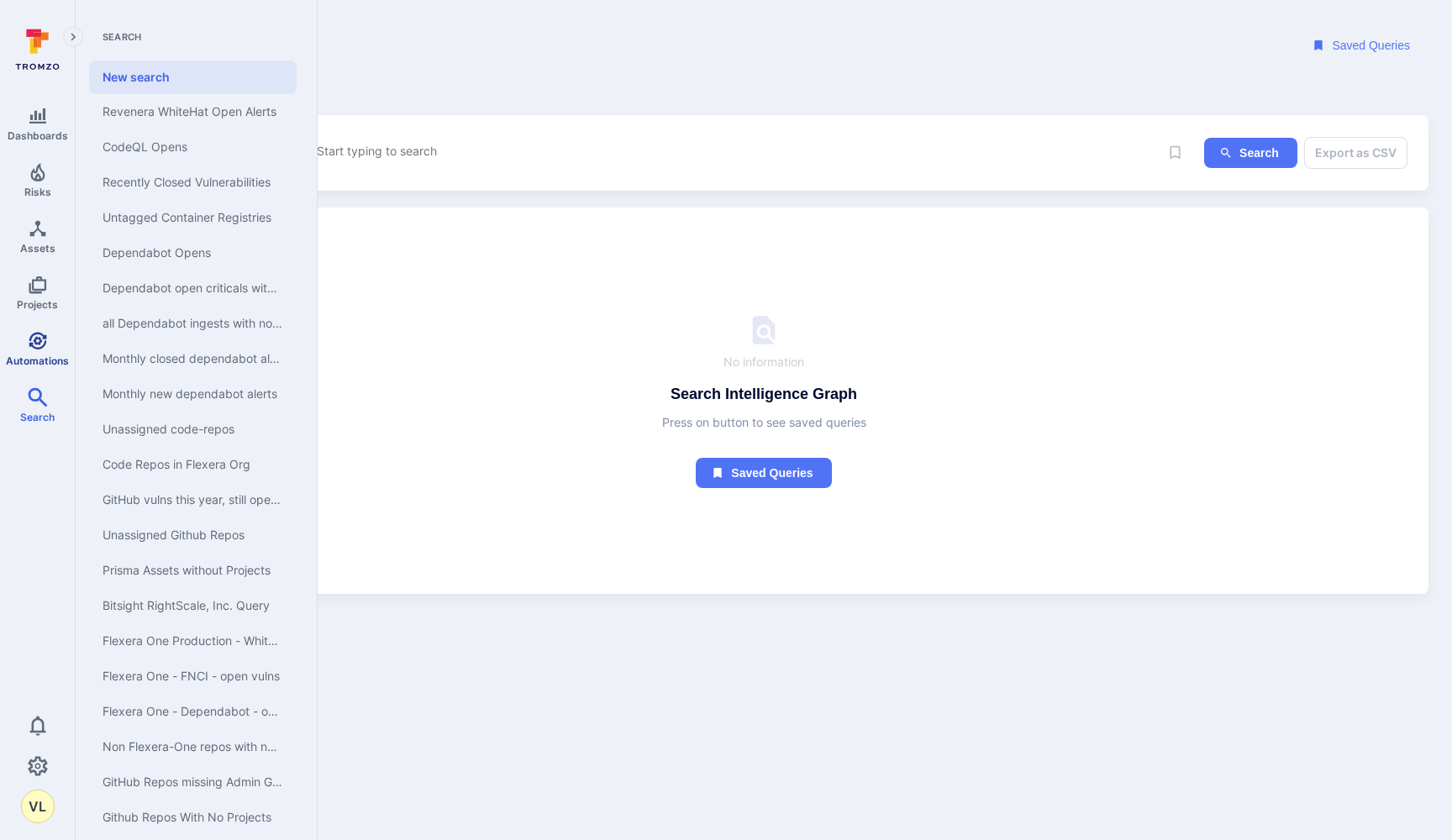
click at [26, 344] on link "Automations" at bounding box center [38, 349] width 75 height 50
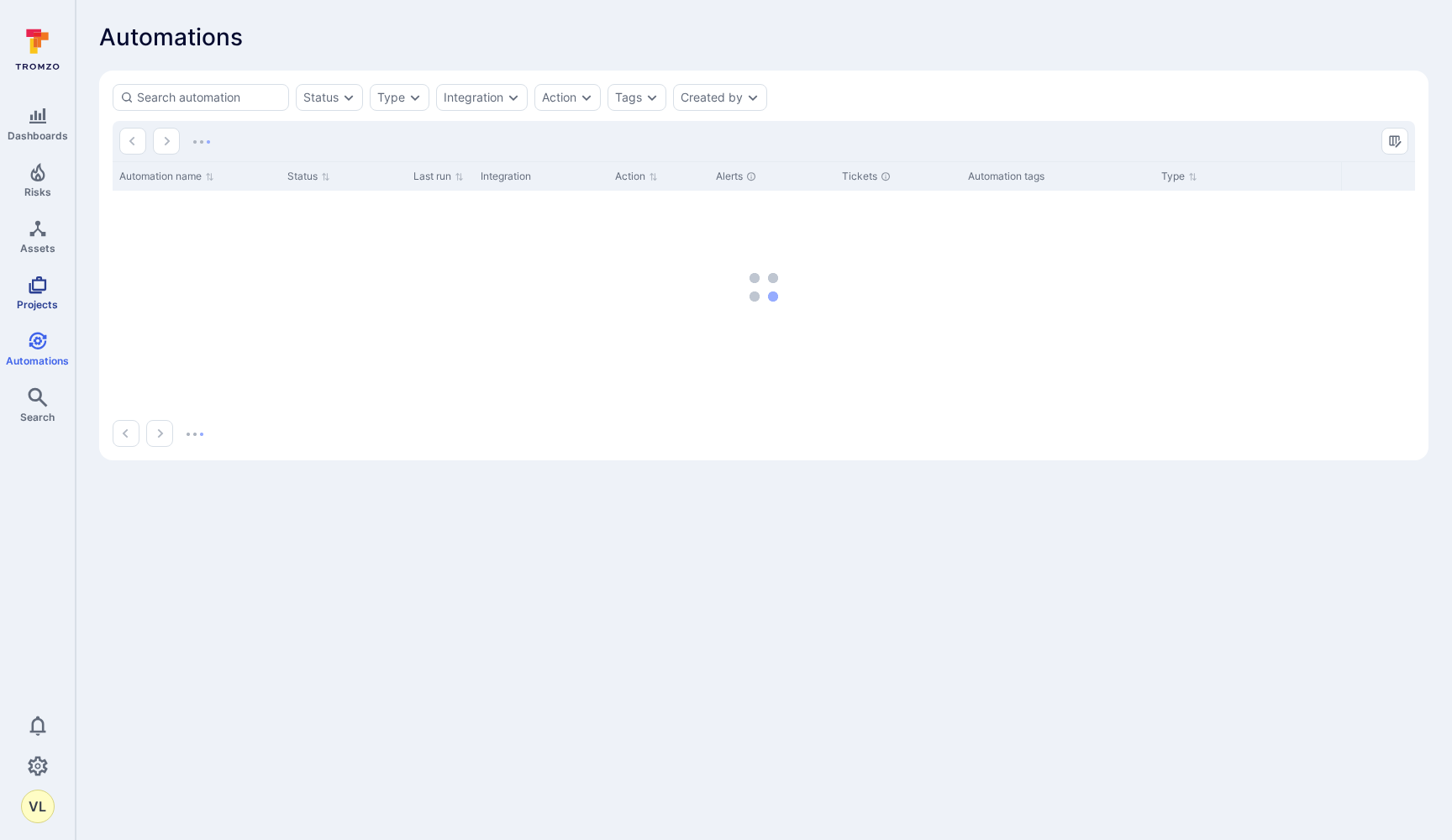
click at [28, 301] on span "Projects" at bounding box center [38, 304] width 41 height 12
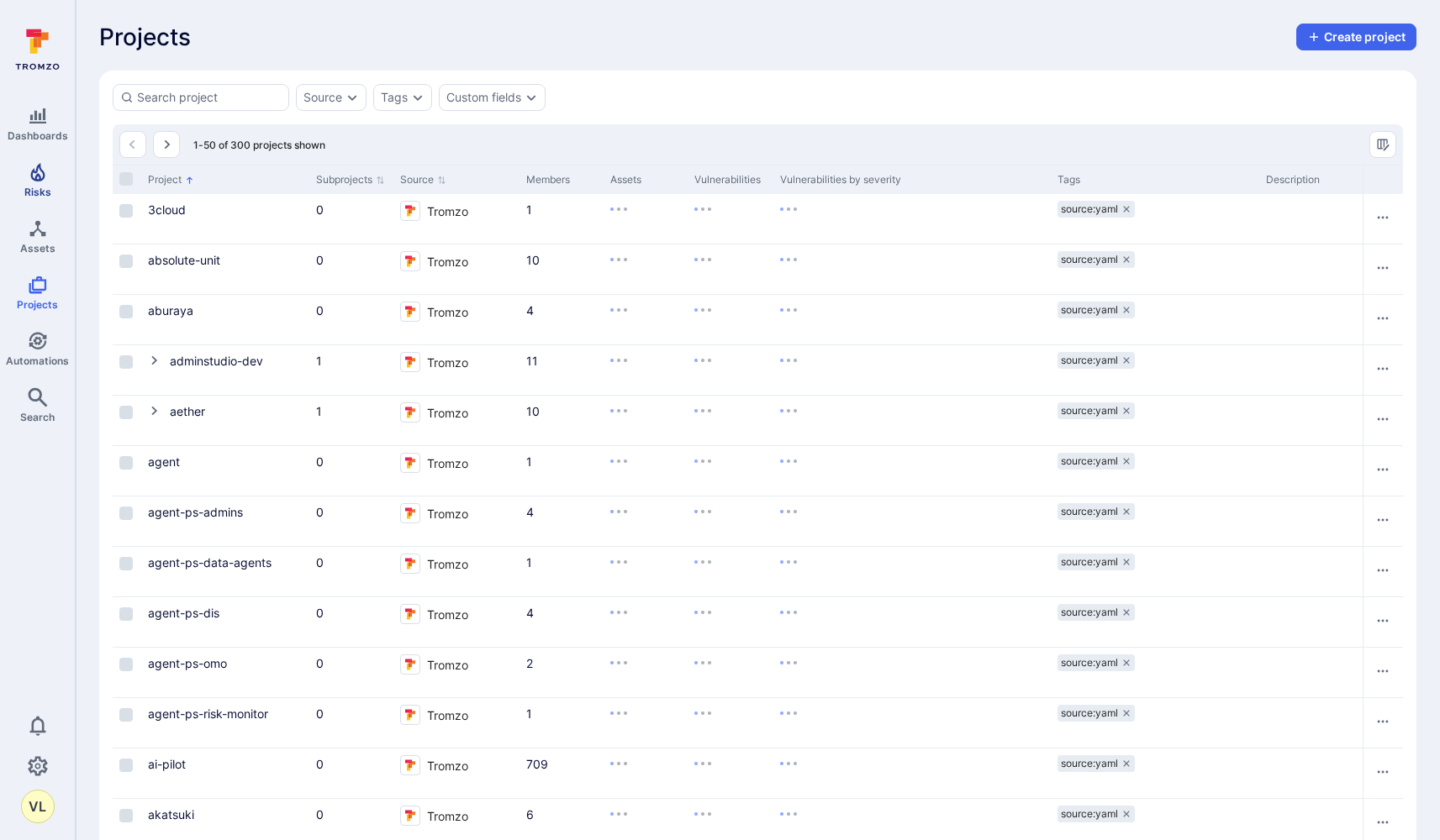
click at [26, 188] on span "Risks" at bounding box center [38, 191] width 27 height 12
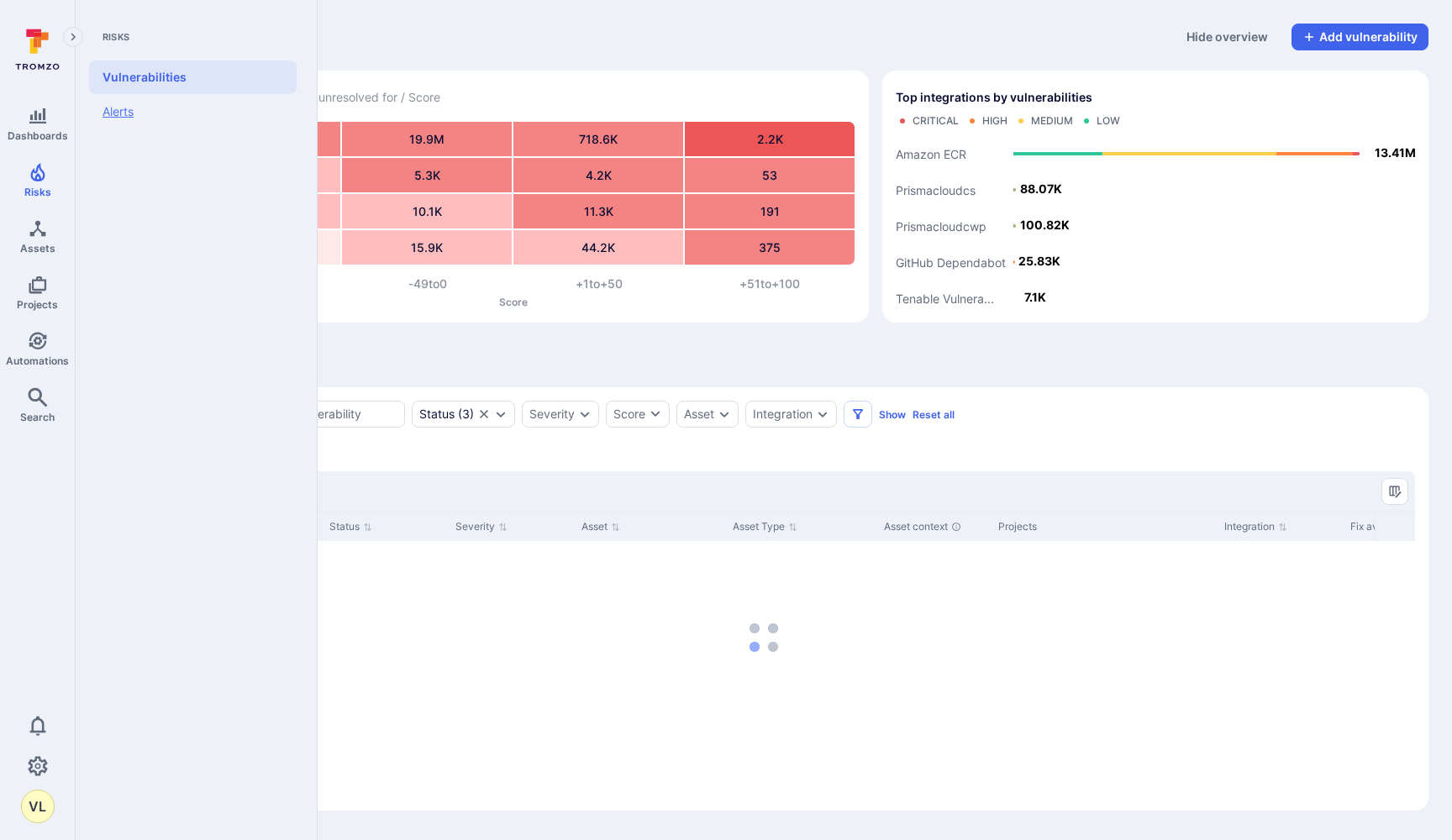
click at [141, 105] on link "Alerts" at bounding box center [192, 112] width 207 height 36
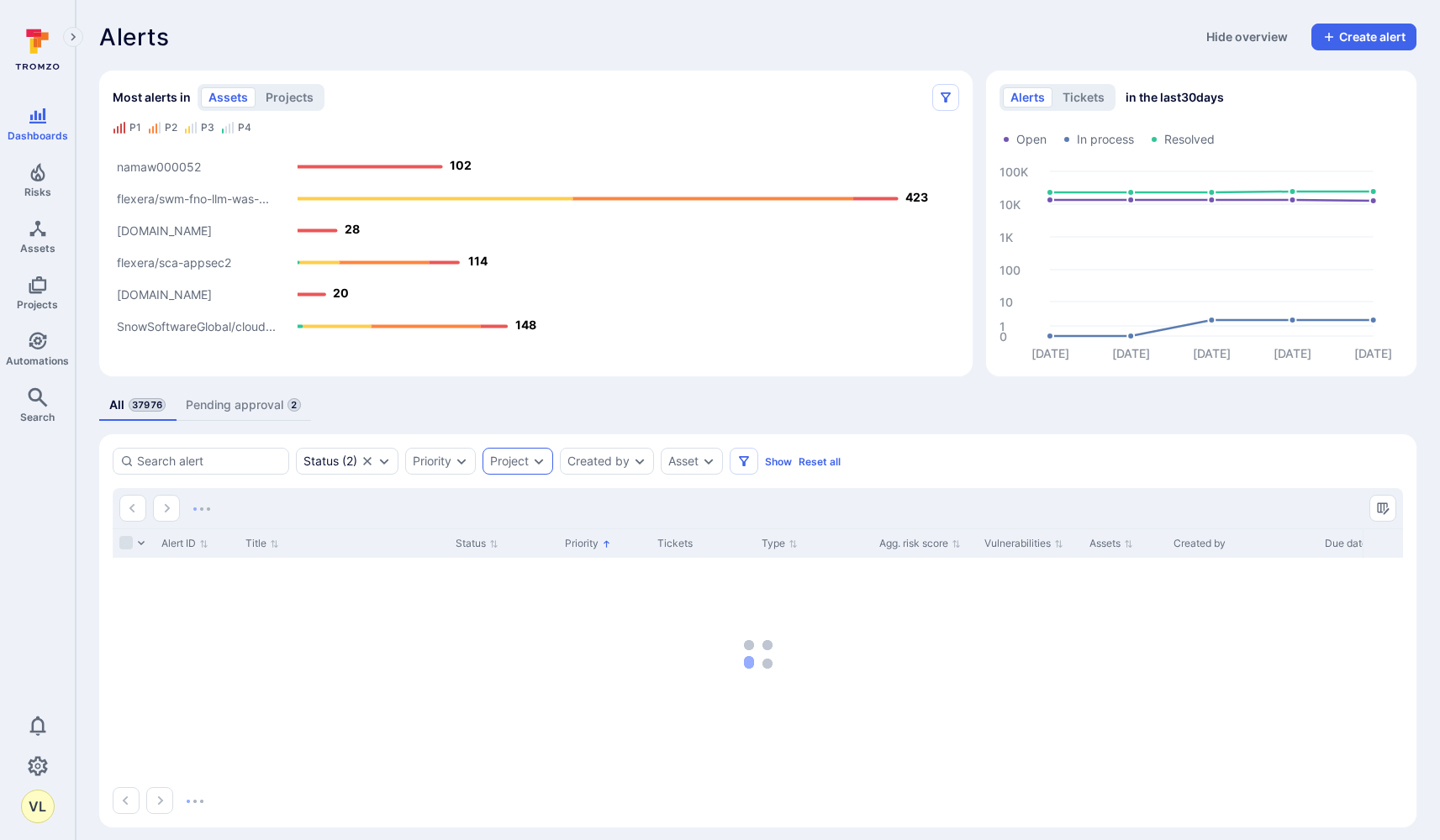
click at [552, 463] on div "Project" at bounding box center [517, 461] width 70 height 27
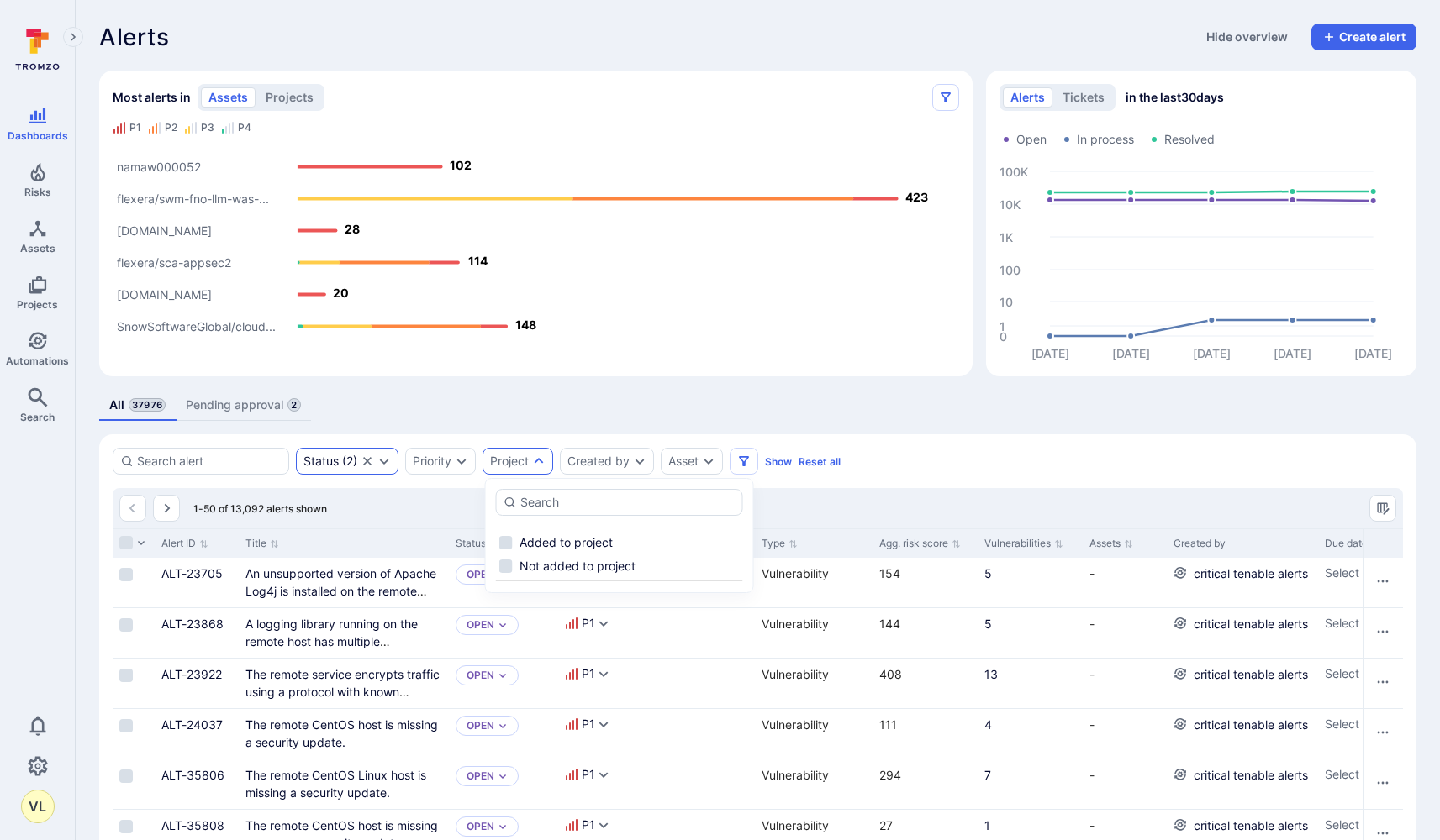
click at [386, 461] on icon "Expand dropdown" at bounding box center [384, 461] width 13 height 13
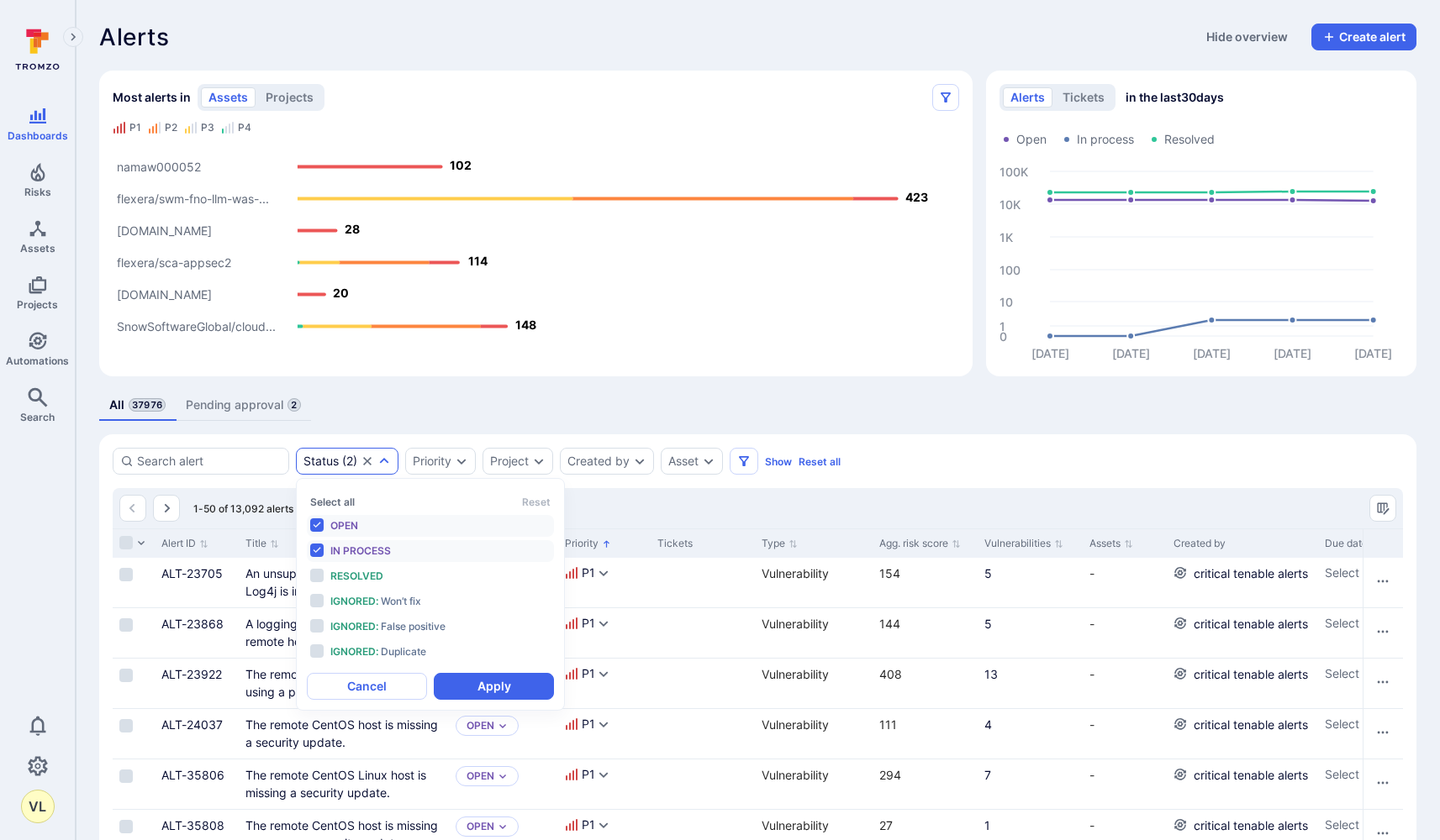
scroll to position [13, 0]
click at [313, 570] on li "Resolved" at bounding box center [430, 576] width 247 height 22
click at [314, 601] on li "Ignored : Won’t fix" at bounding box center [430, 602] width 247 height 22
click at [313, 628] on li "Ignored : False positive" at bounding box center [430, 626] width 247 height 22
click at [316, 664] on div "Select all Reset Open In process Resolved Ignored : Won’t fix Ignored : False p…" at bounding box center [430, 594] width 247 height 211
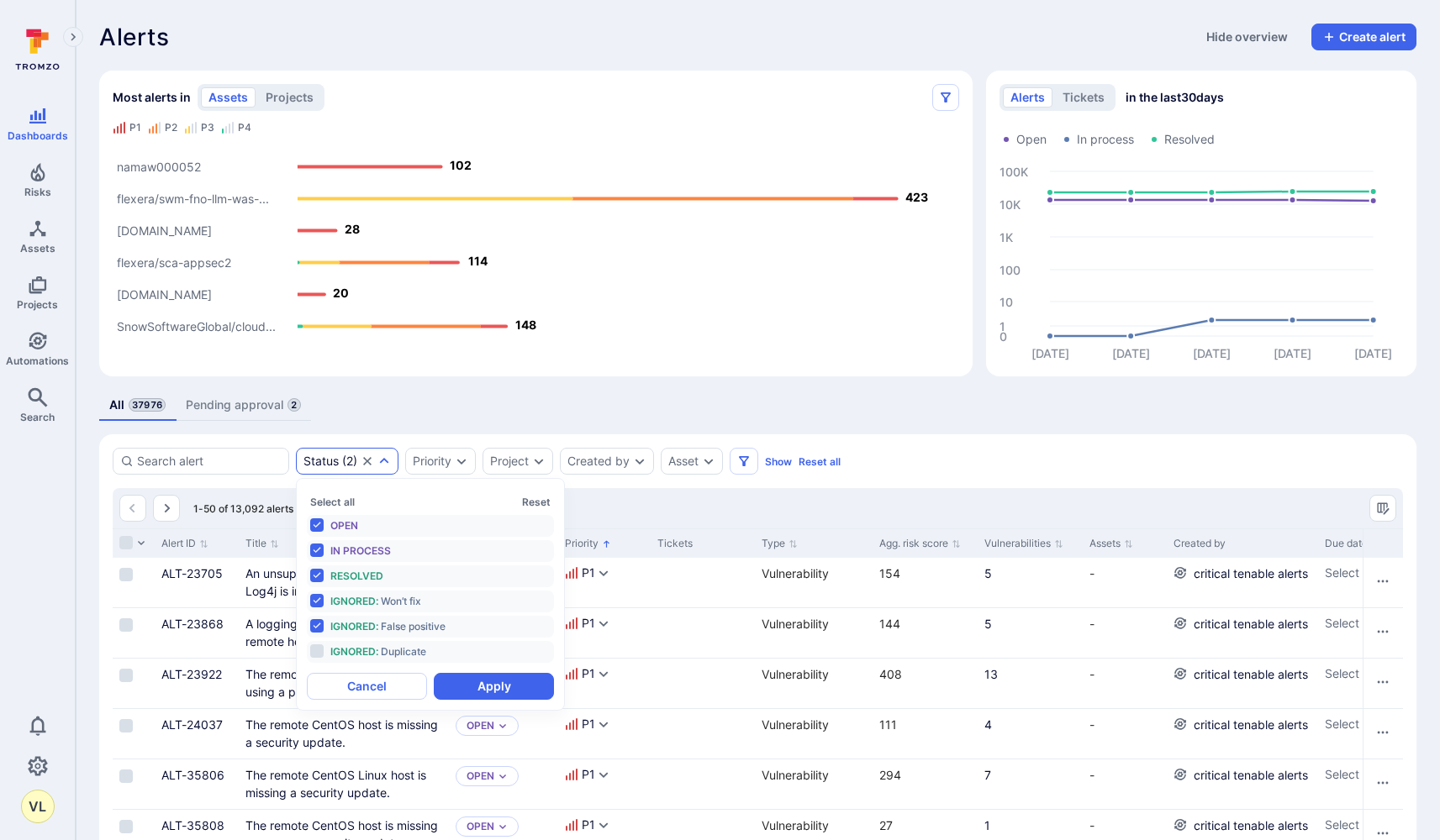
click at [316, 655] on li "Ignored : Duplicate" at bounding box center [430, 651] width 247 height 22
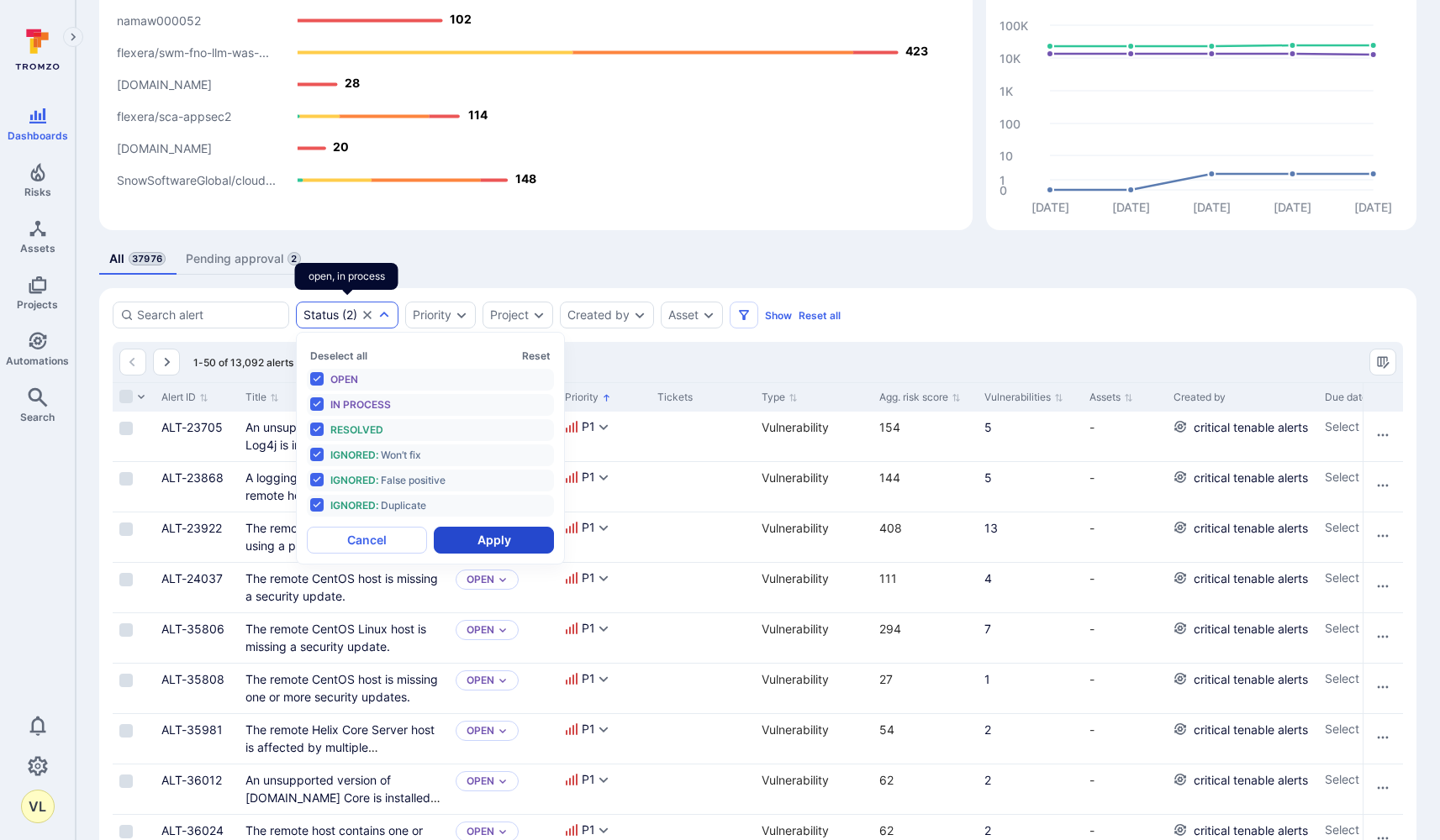
click at [518, 542] on button "Apply" at bounding box center [494, 540] width 120 height 27
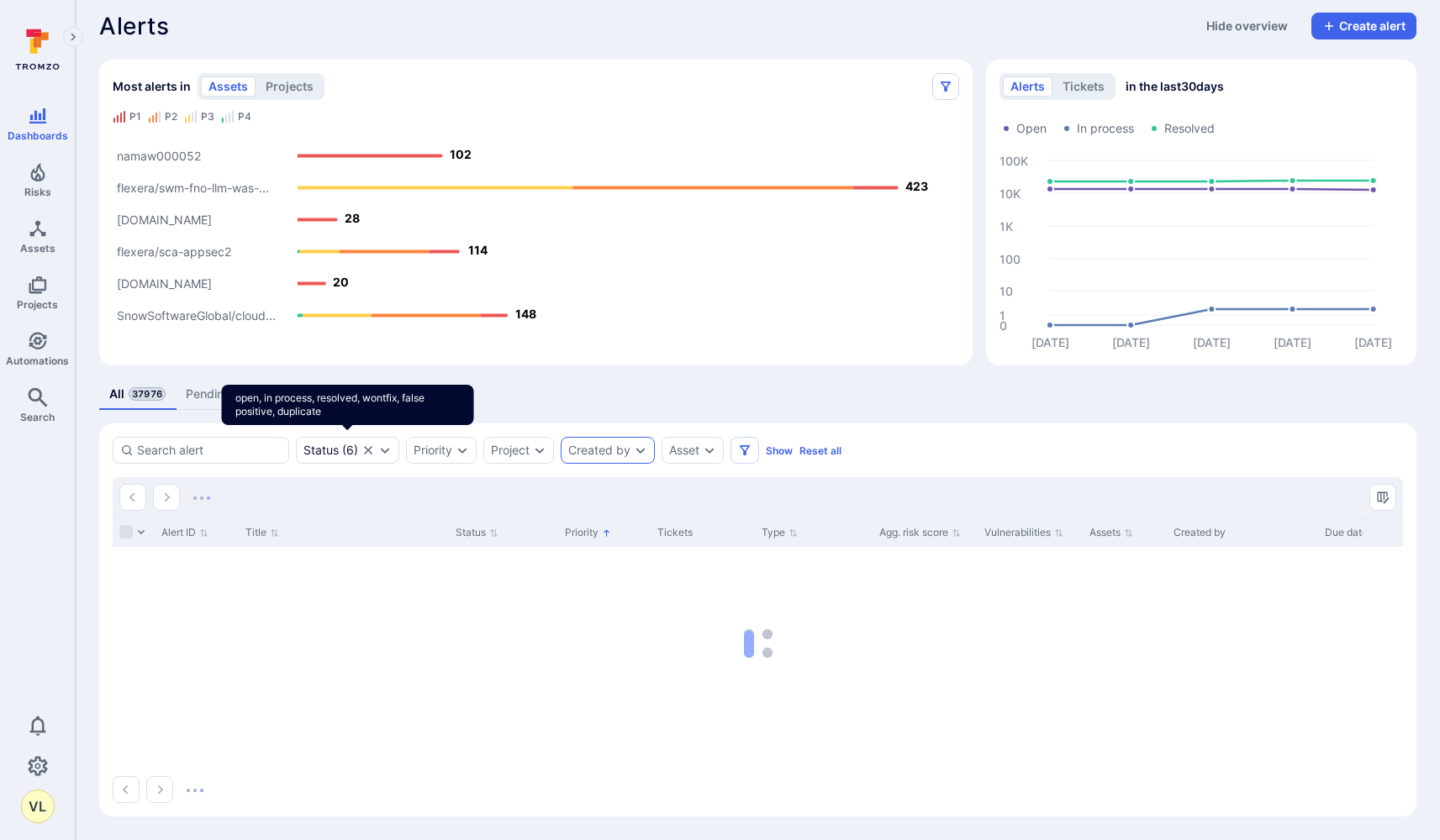
click at [635, 444] on div "Created by" at bounding box center [607, 451] width 94 height 27
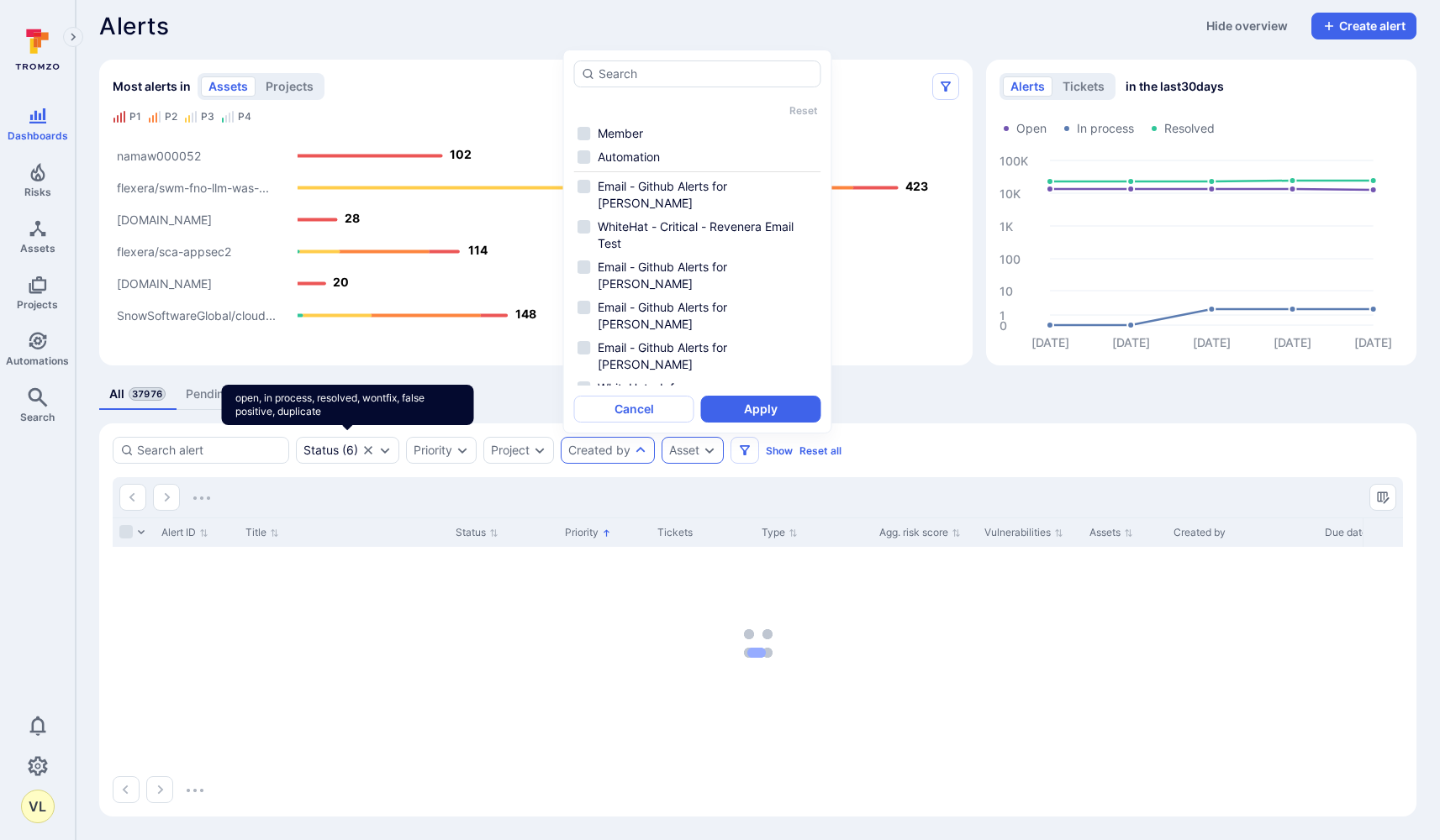
click at [706, 451] on icon "Expand dropdown" at bounding box center [710, 451] width 13 height 13
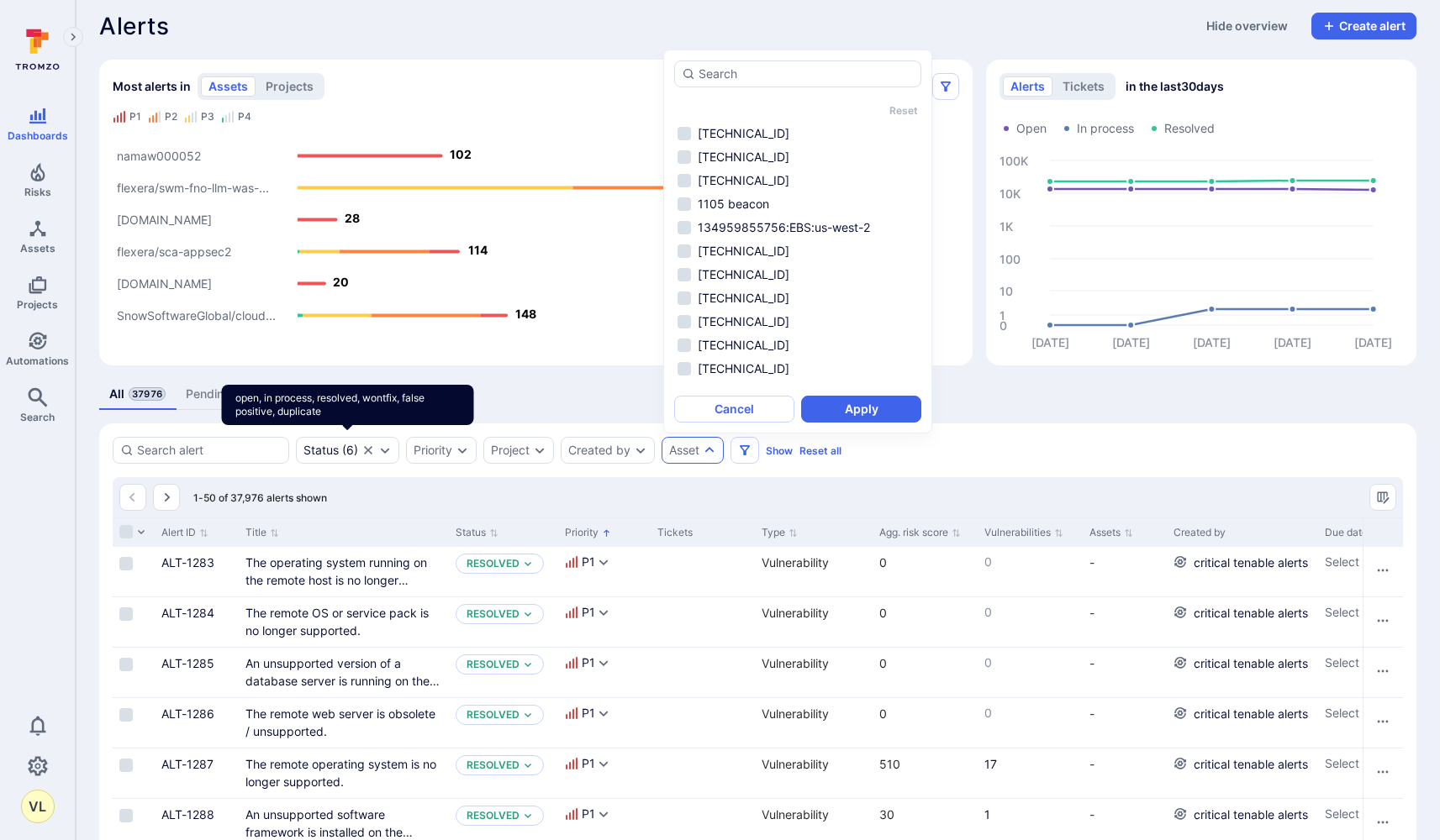
click at [1063, 446] on div "Status ( 6 ) Priority Project Created by Asset Show Reset all" at bounding box center [758, 451] width 1291 height 27
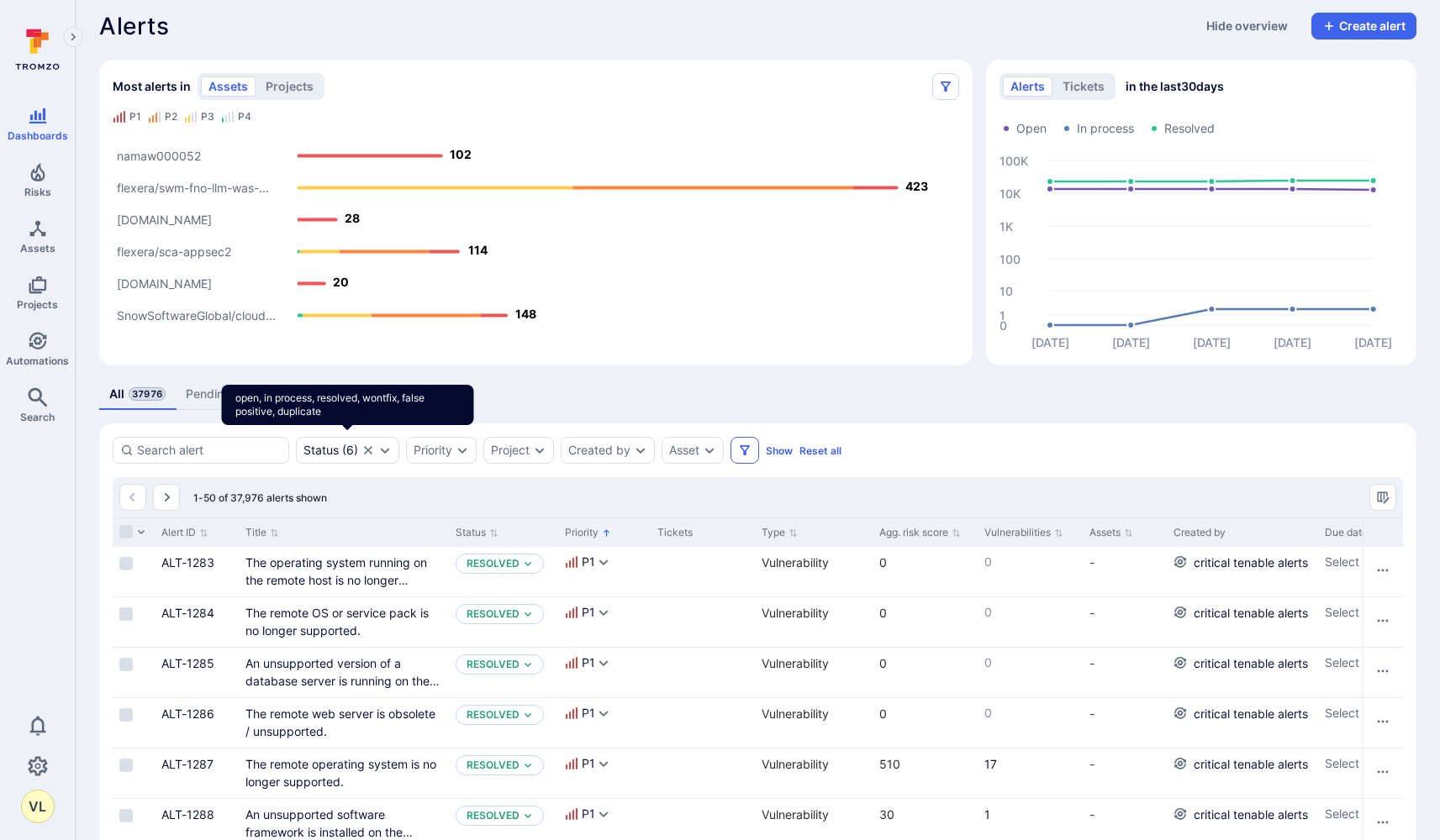
click at [752, 456] on icon "Filters" at bounding box center [744, 451] width 13 height 13
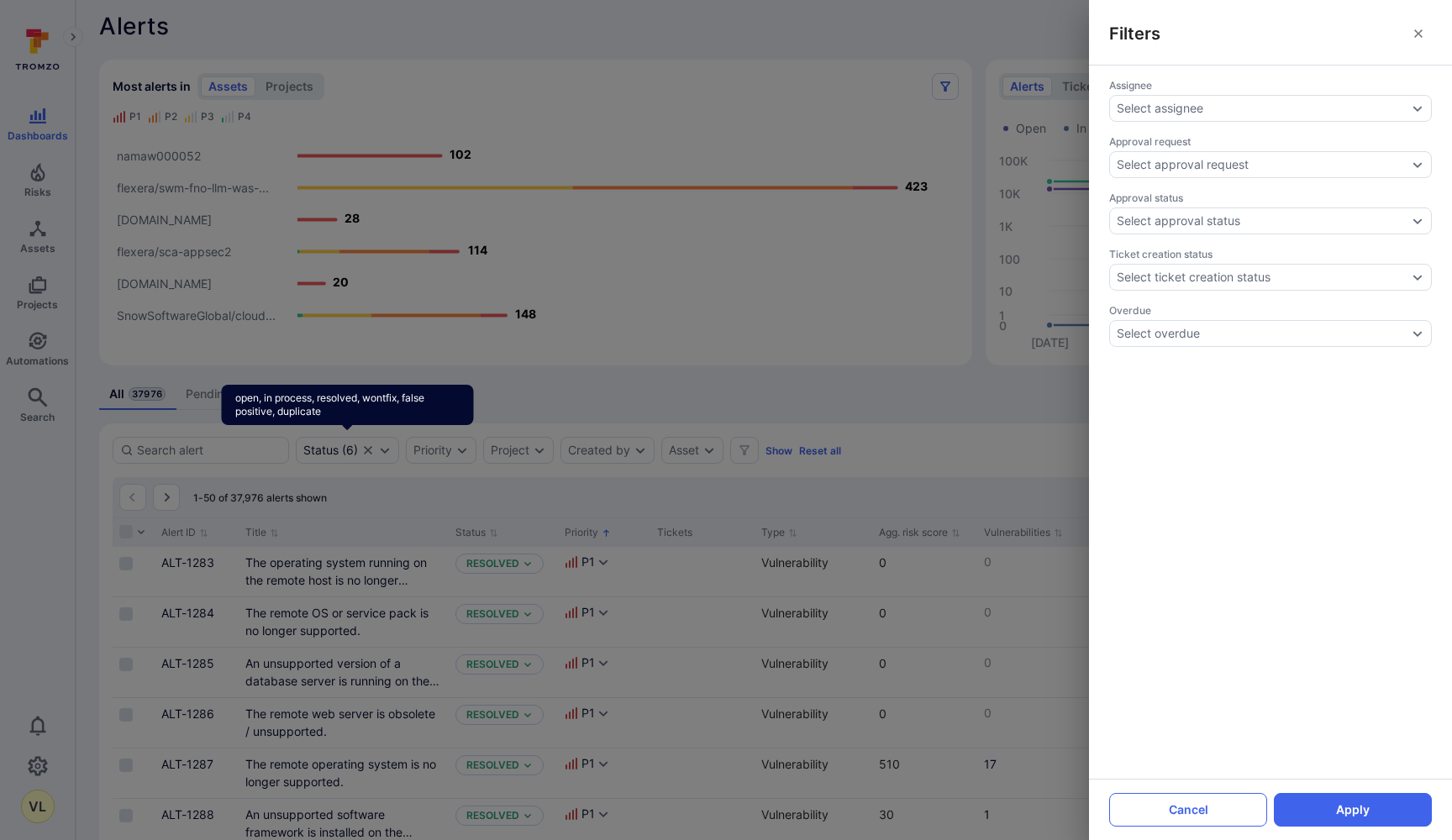
click at [1181, 813] on button "Cancel" at bounding box center [1188, 810] width 158 height 34
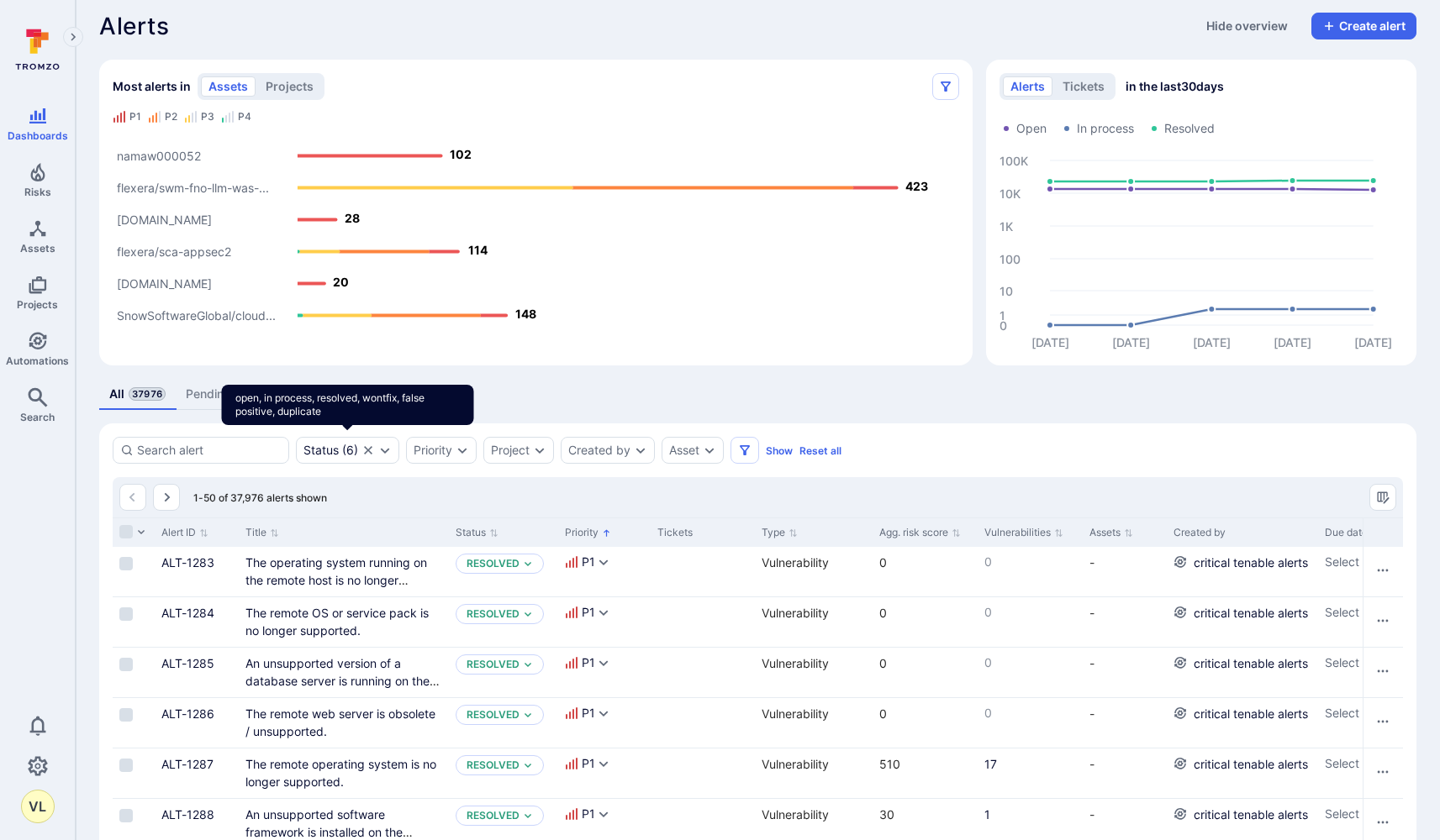
click at [989, 457] on div "Status ( 6 ) Priority Project Created by Asset Show Reset all" at bounding box center [758, 451] width 1291 height 27
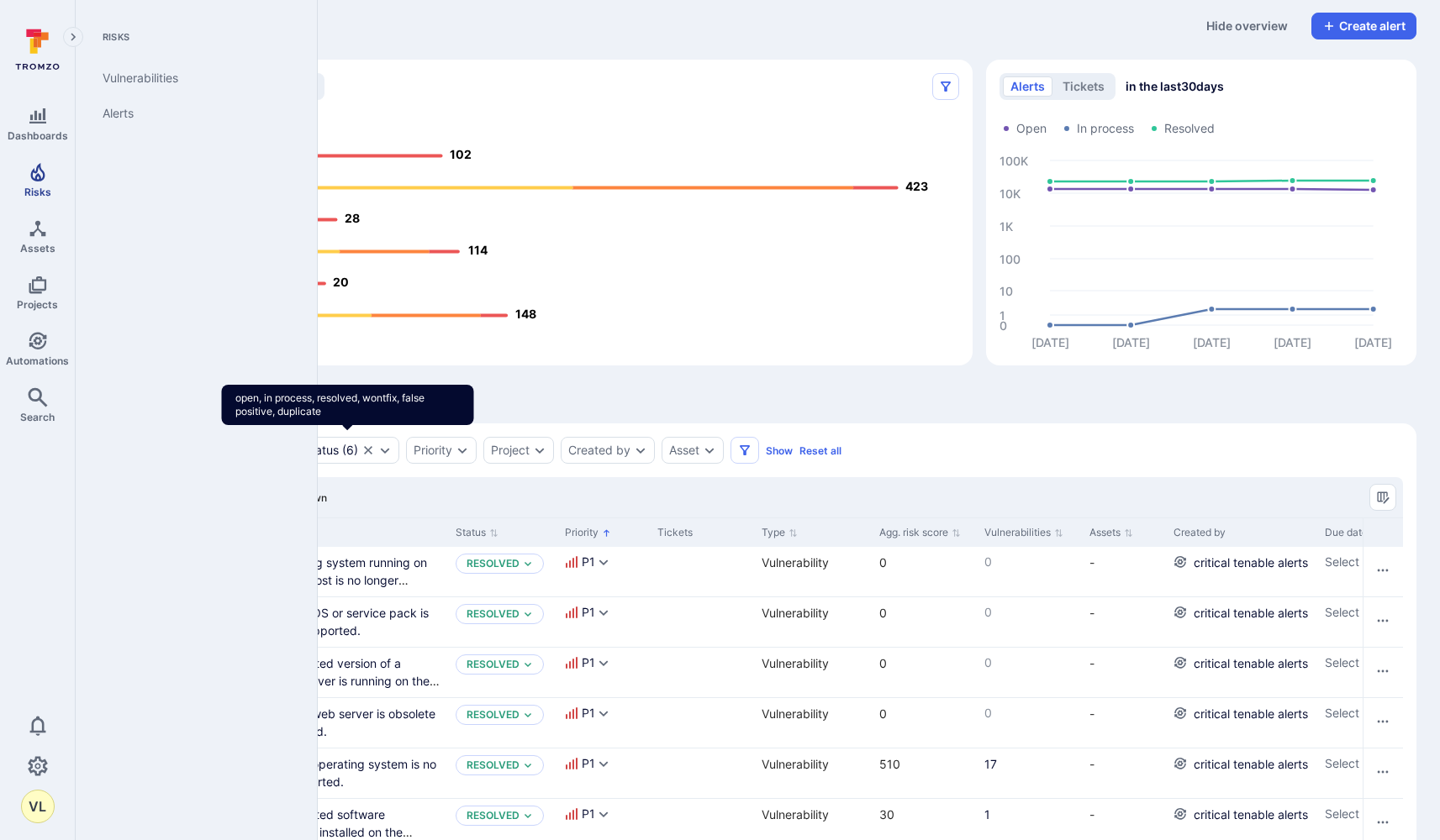
click at [30, 195] on span "Risks" at bounding box center [38, 191] width 27 height 12
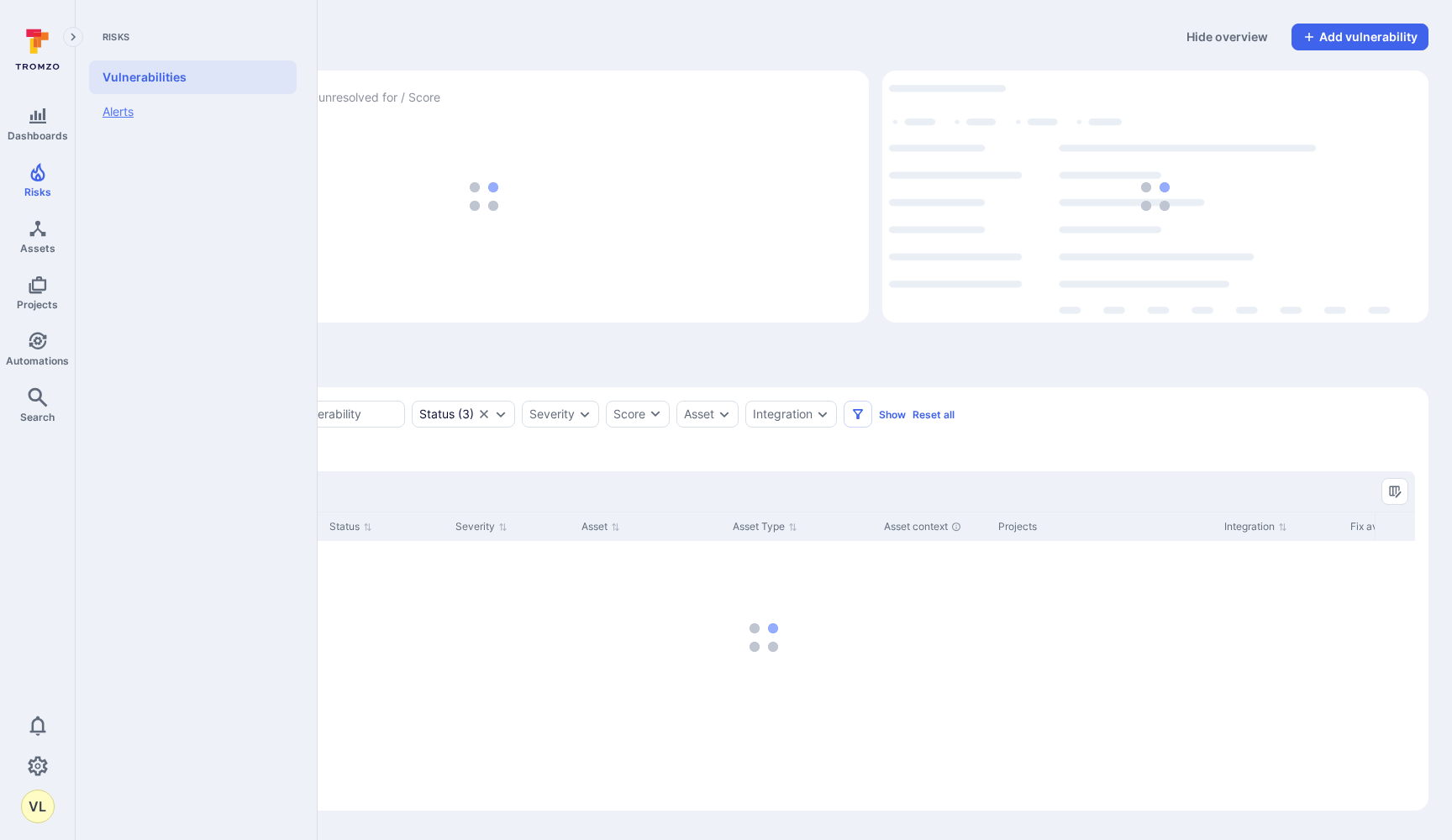
click at [116, 113] on link "Alerts" at bounding box center [192, 112] width 207 height 36
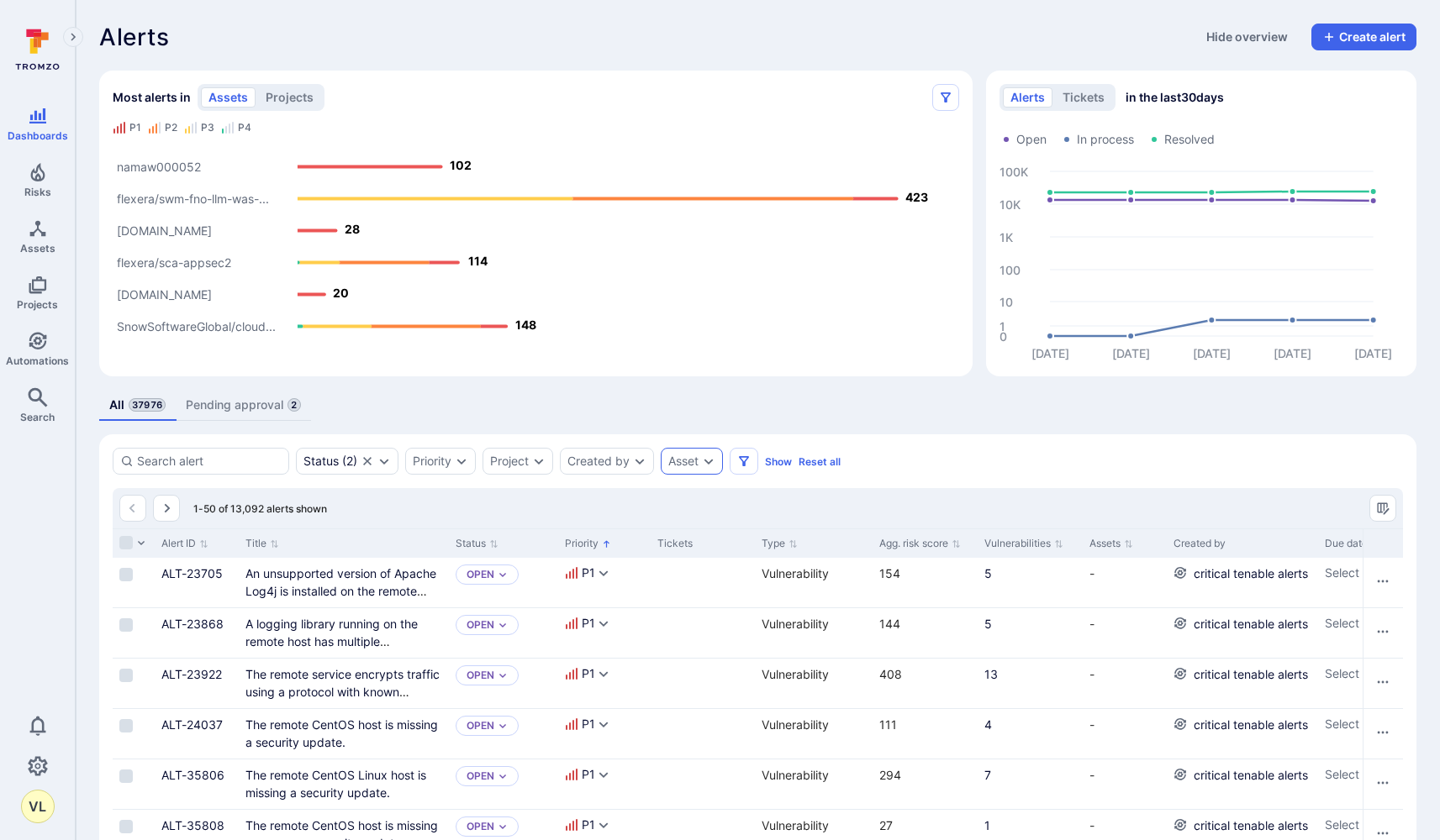
click at [704, 466] on div "Asset" at bounding box center [692, 461] width 62 height 27
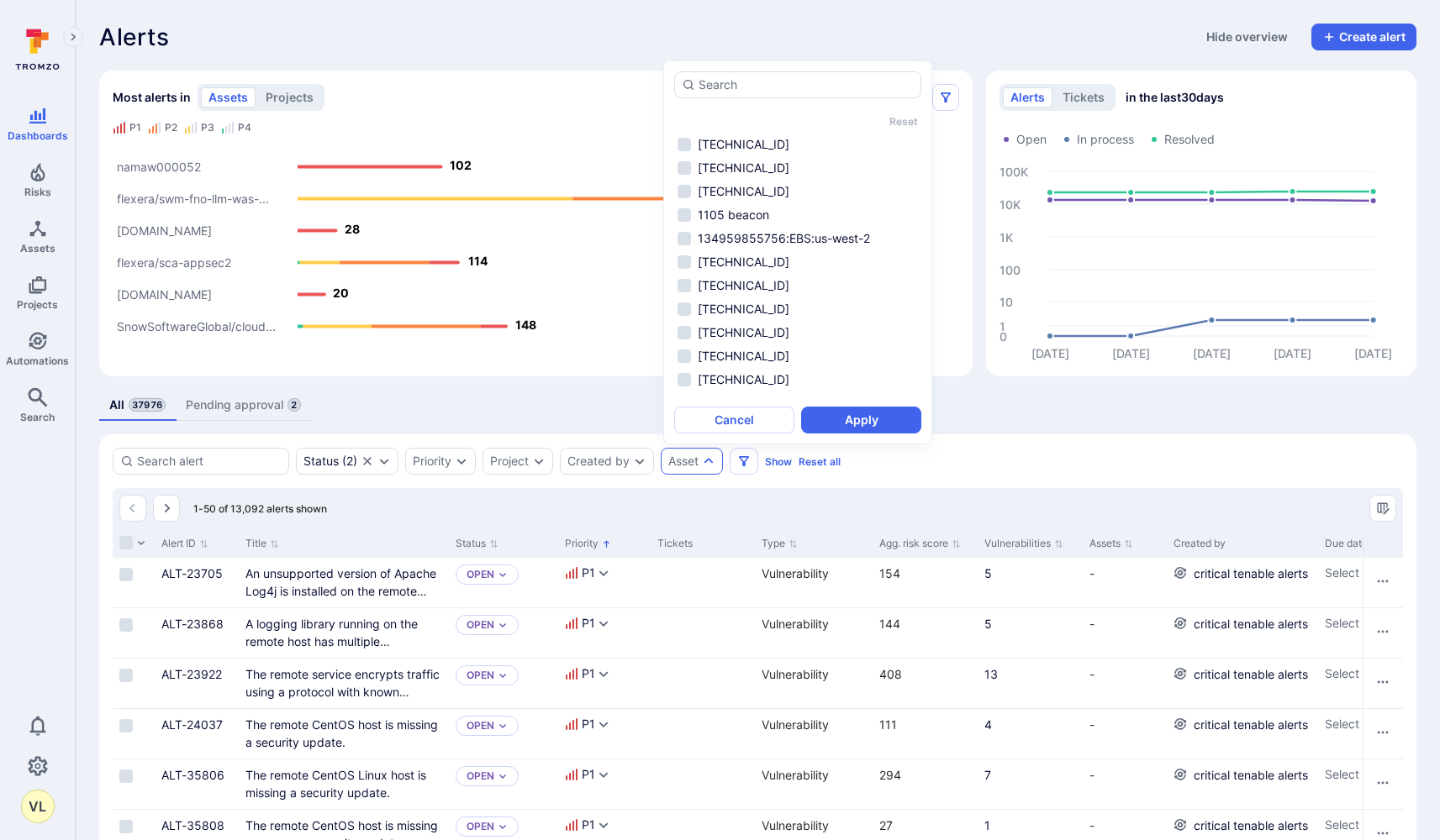
click at [852, 460] on div "Status ( 2 ) Priority Project Created by Asset Show Reset all" at bounding box center [758, 461] width 1291 height 27
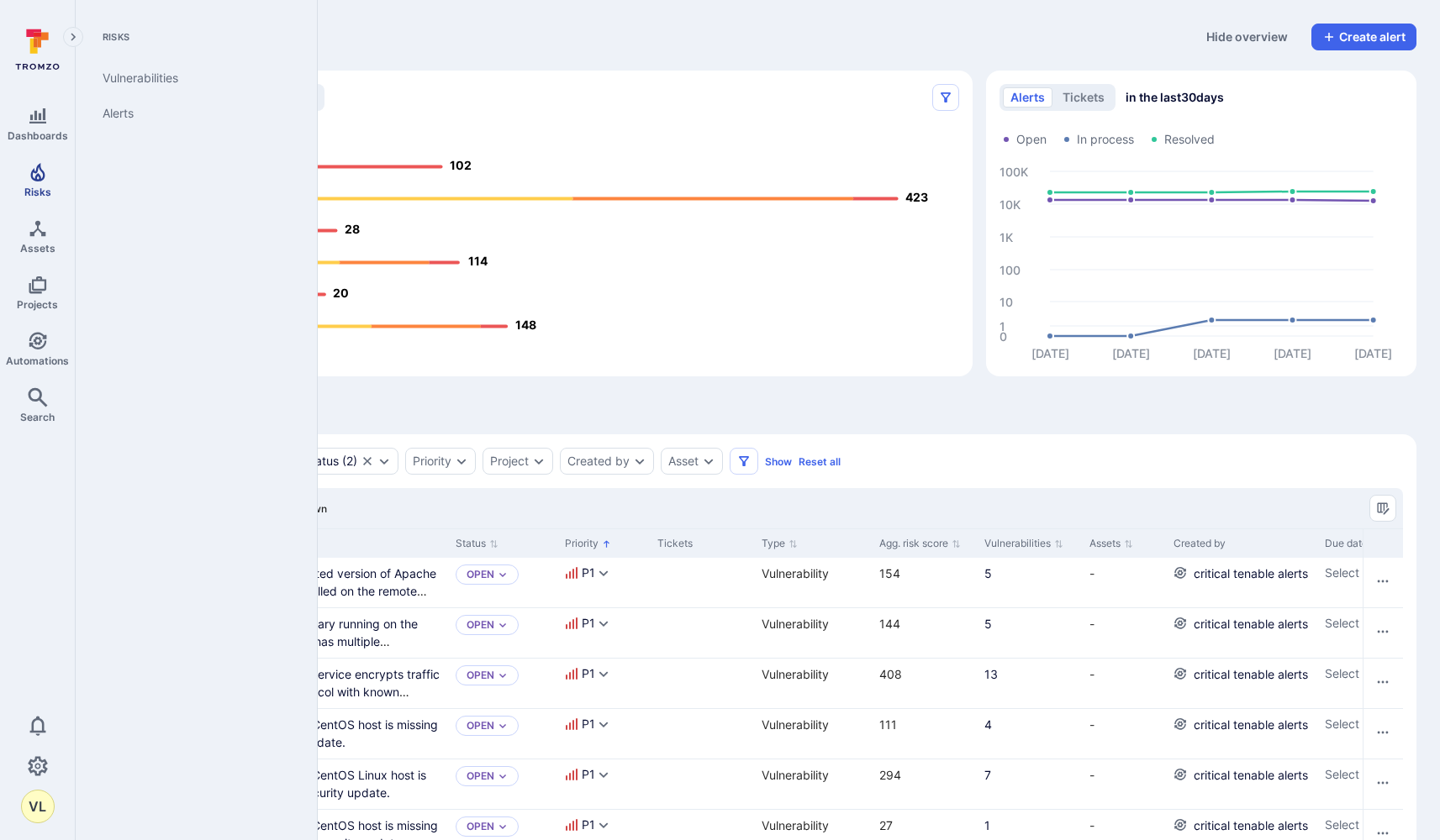
click at [38, 190] on span "Risks" at bounding box center [38, 191] width 27 height 12
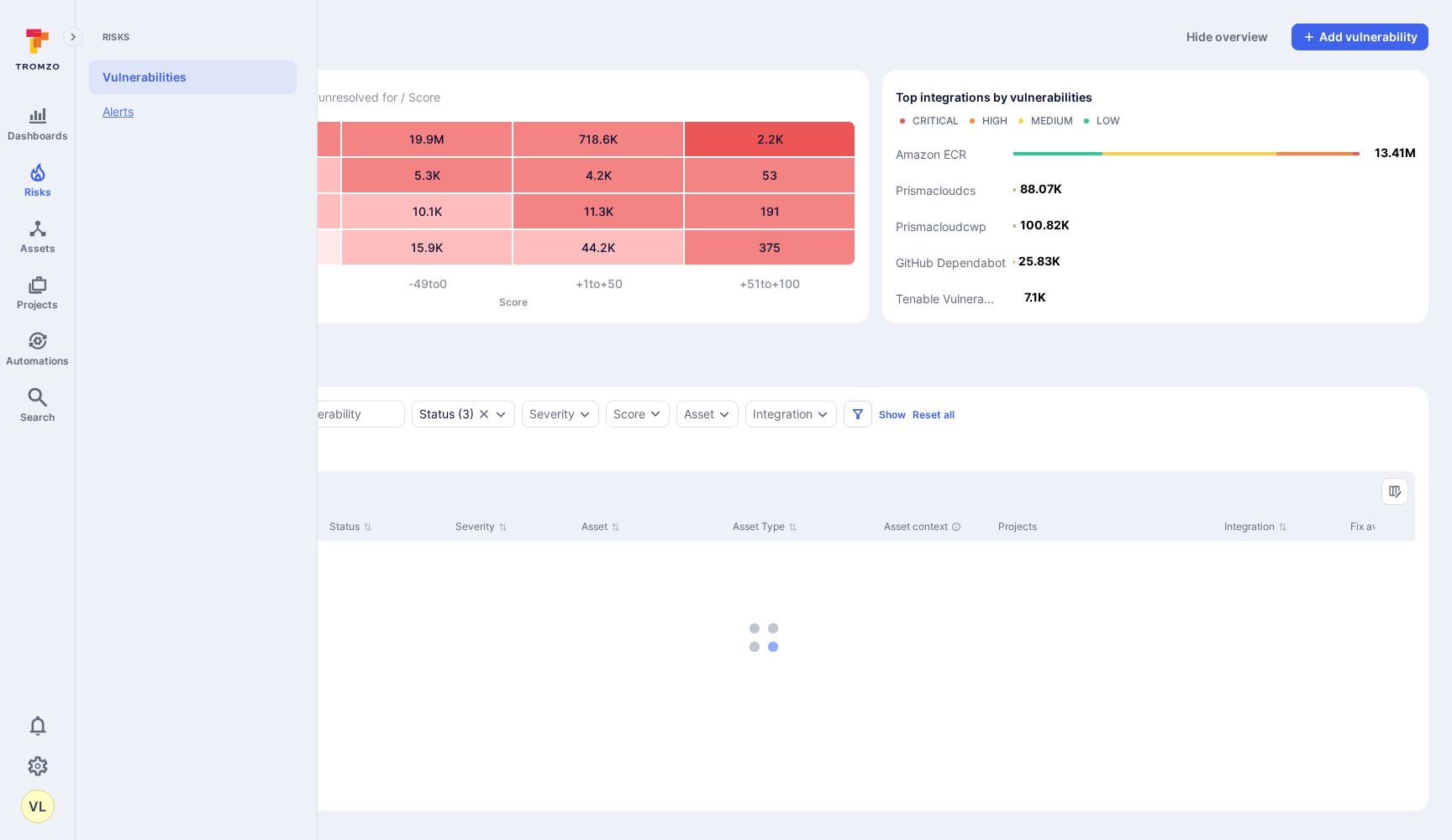
click at [119, 106] on link "Alerts" at bounding box center [192, 112] width 207 height 36
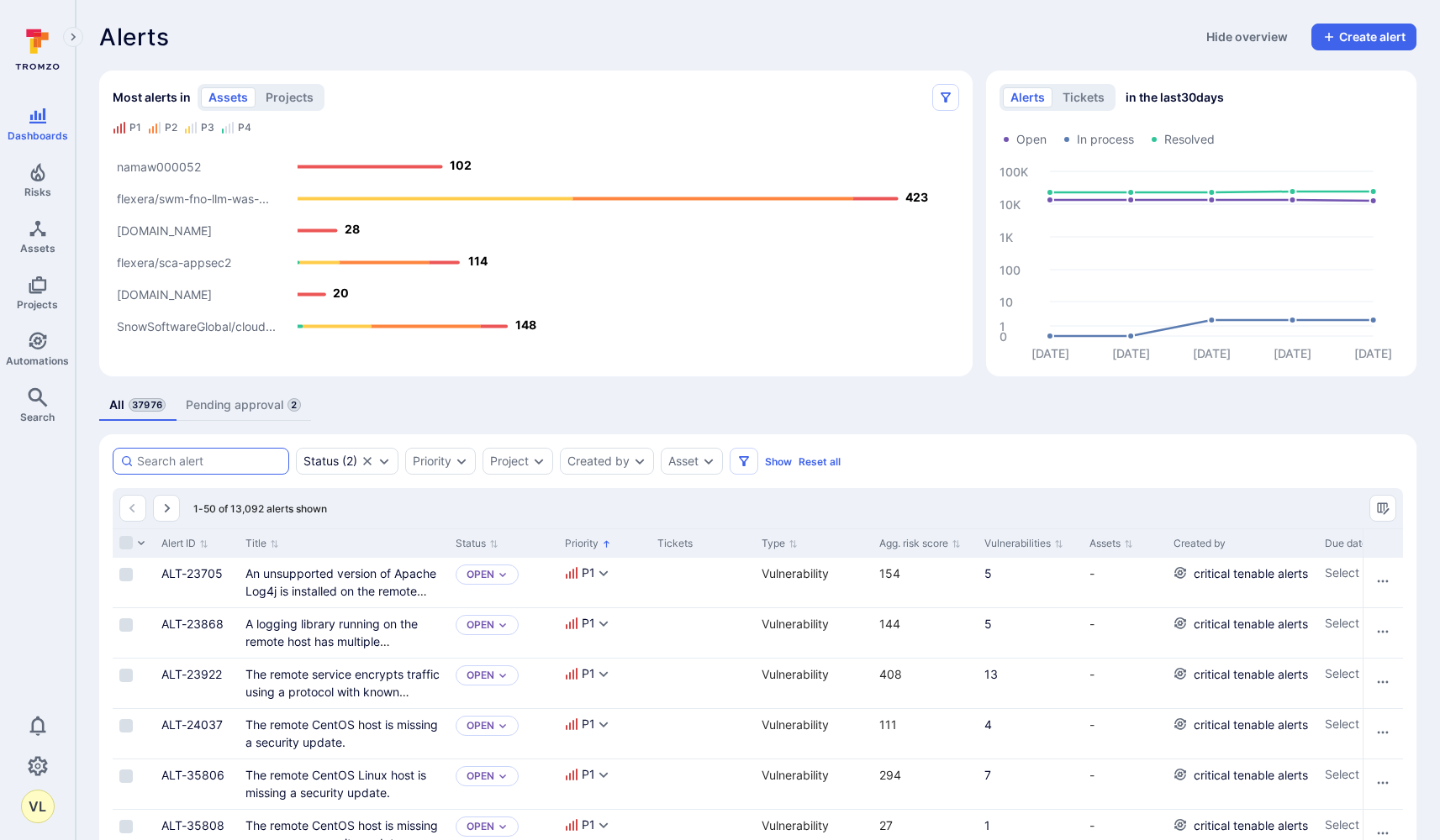
click at [234, 464] on input at bounding box center [209, 462] width 145 height 17
type input "lack of access"
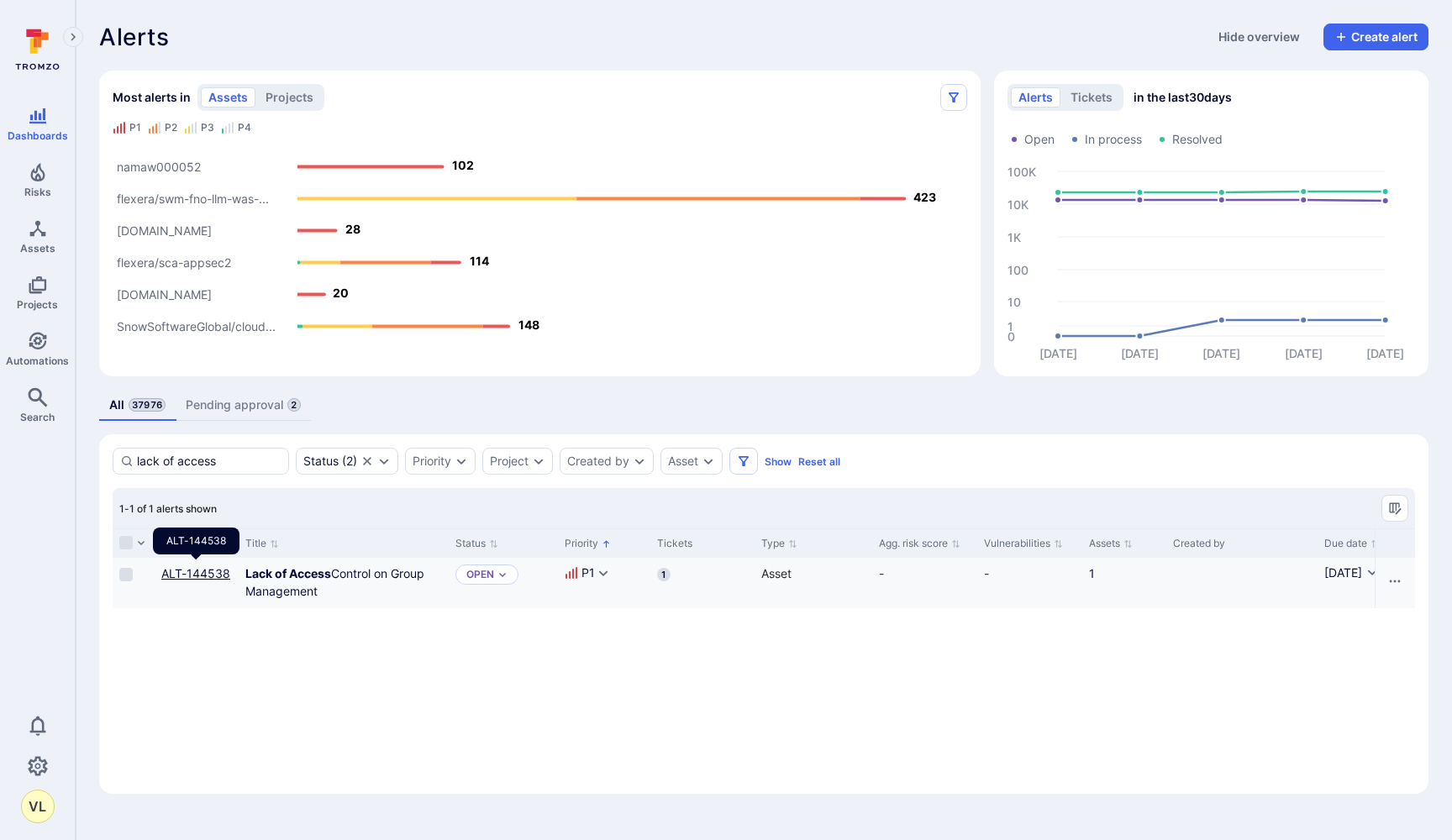
click at [201, 575] on link "ALT-144538" at bounding box center [195, 573] width 69 height 14
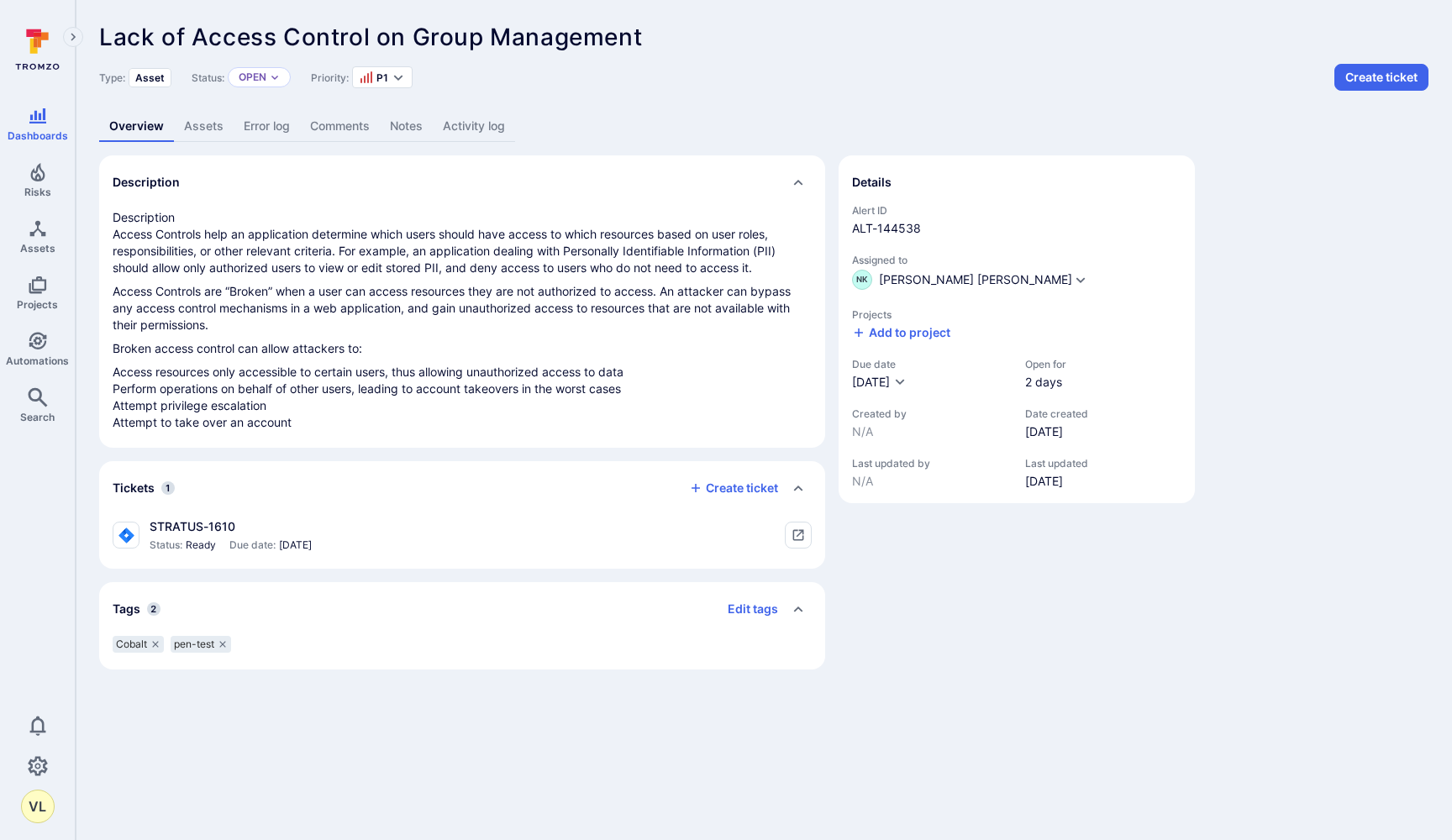
click at [500, 132] on link "Activity log" at bounding box center [474, 126] width 83 height 31
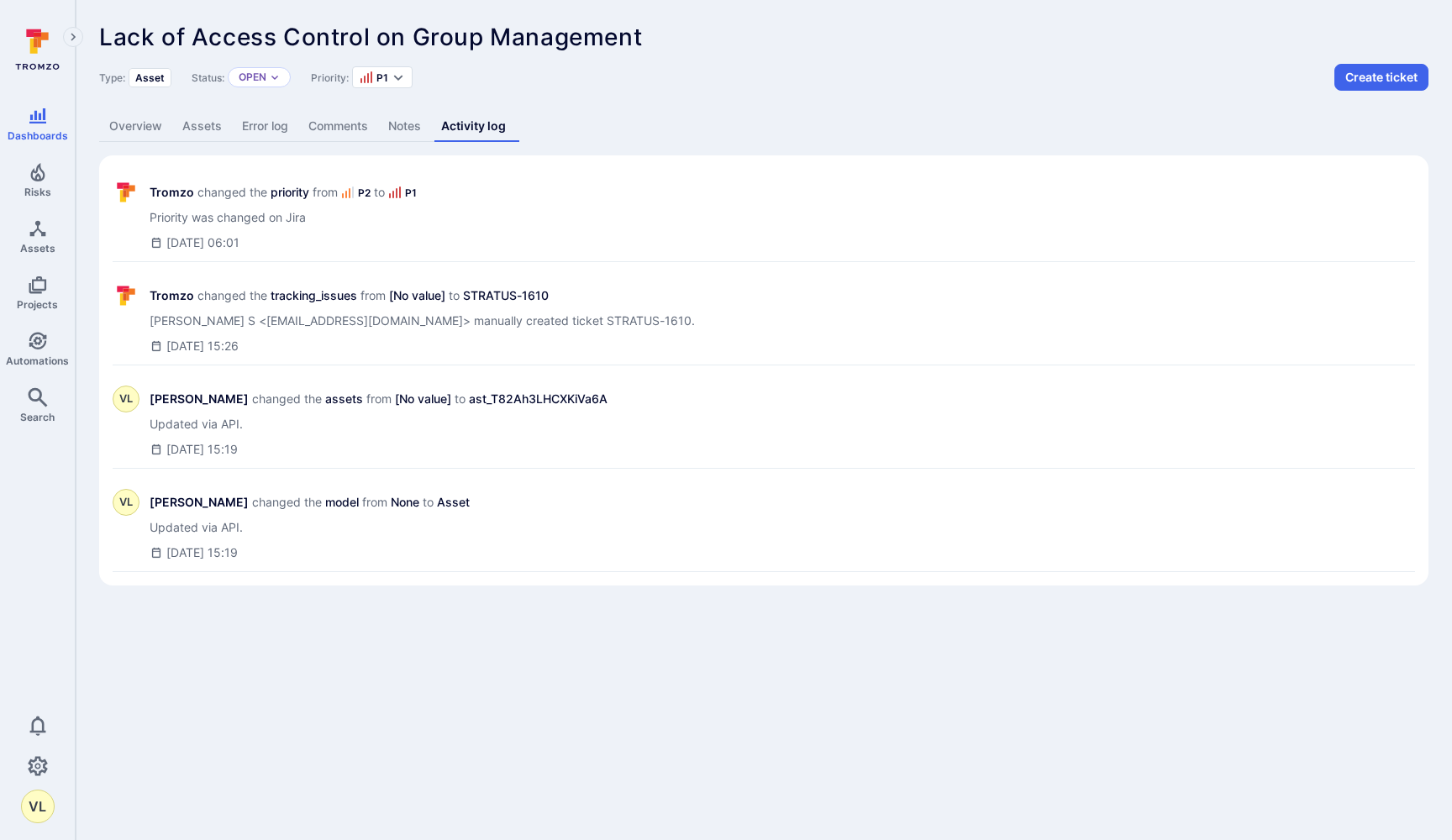
click at [399, 130] on link "Notes" at bounding box center [405, 126] width 53 height 31
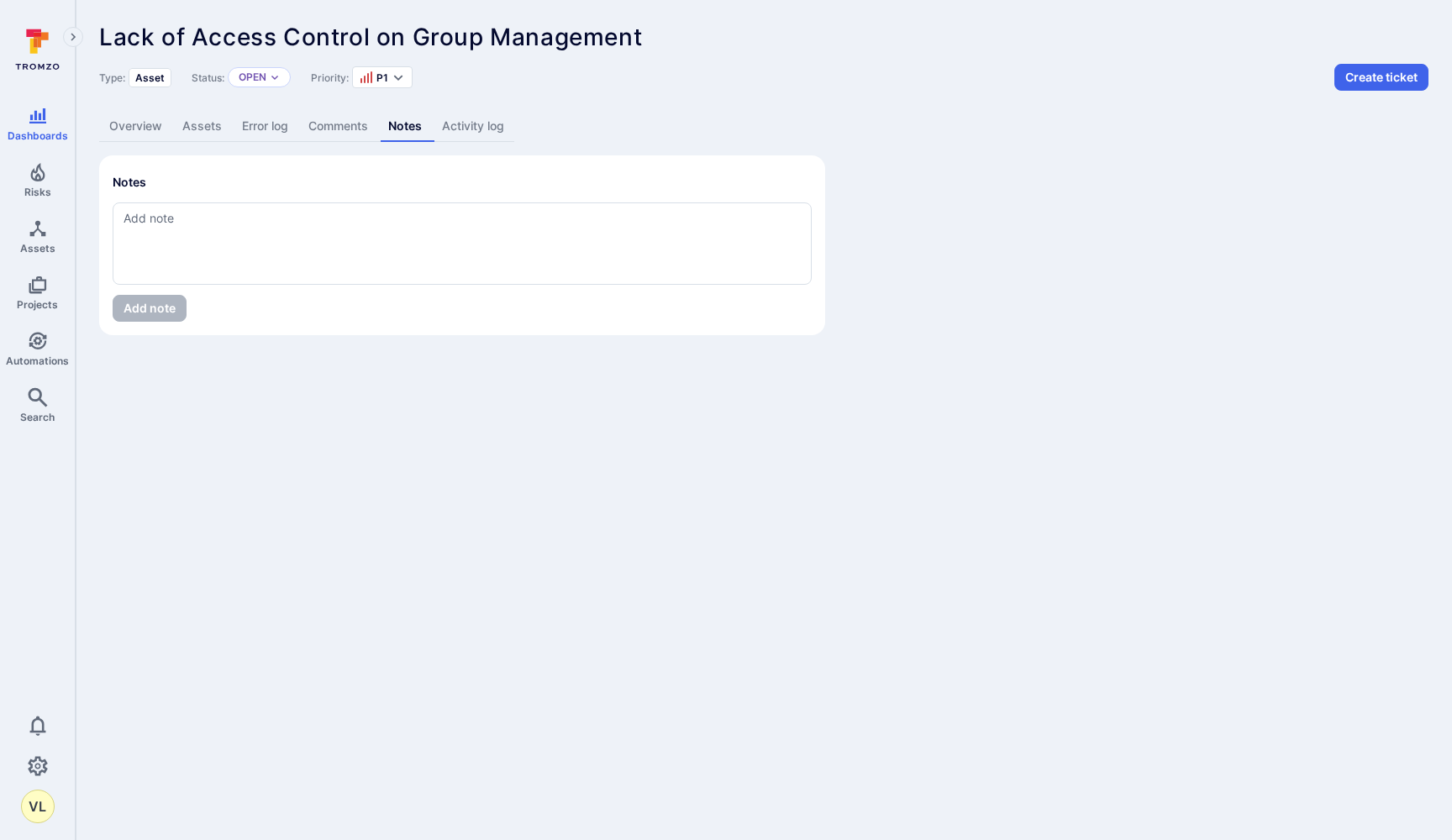
click at [353, 125] on link "Comments" at bounding box center [338, 126] width 80 height 31
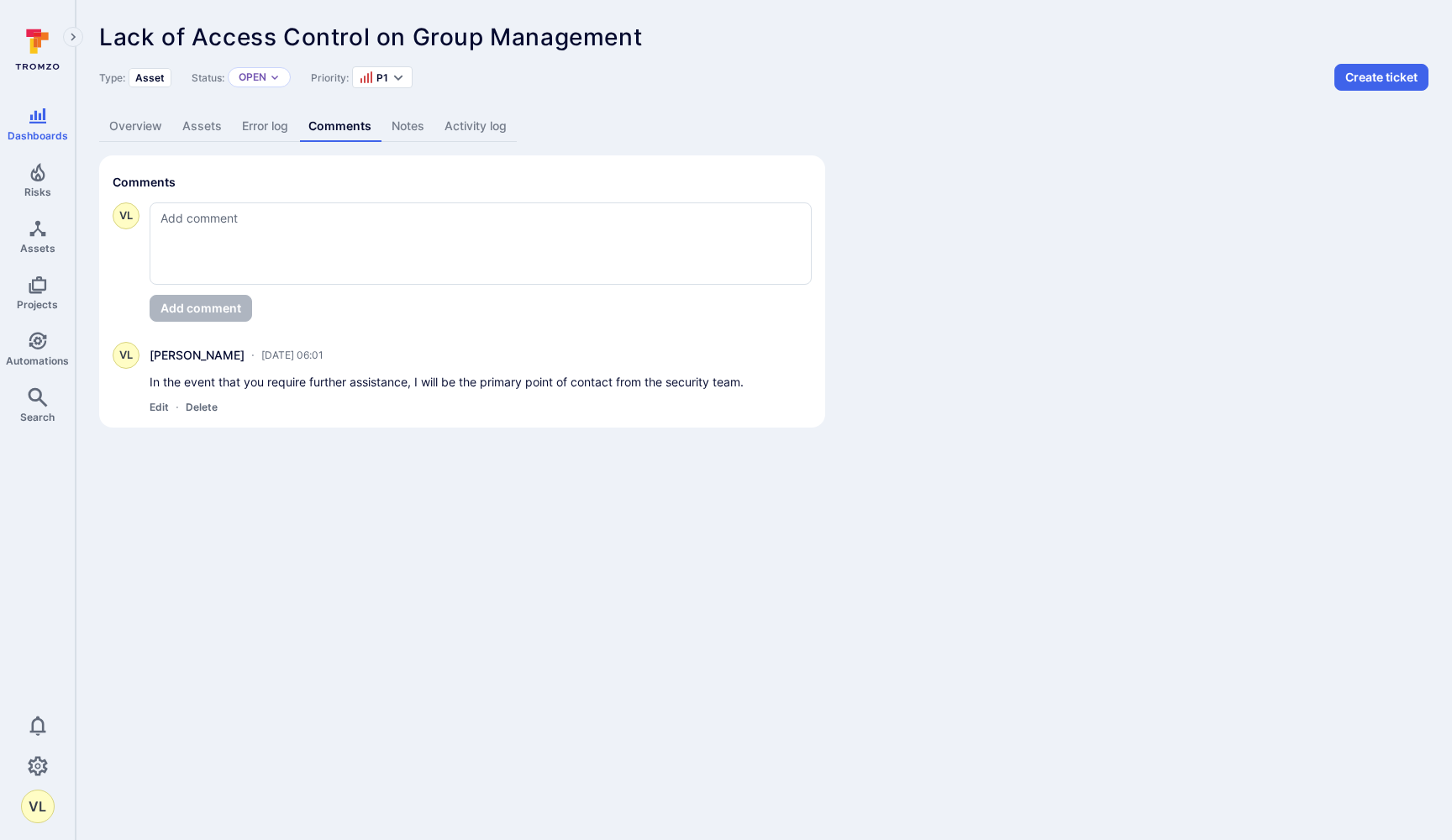
click at [262, 116] on link "Error log" at bounding box center [265, 126] width 67 height 31
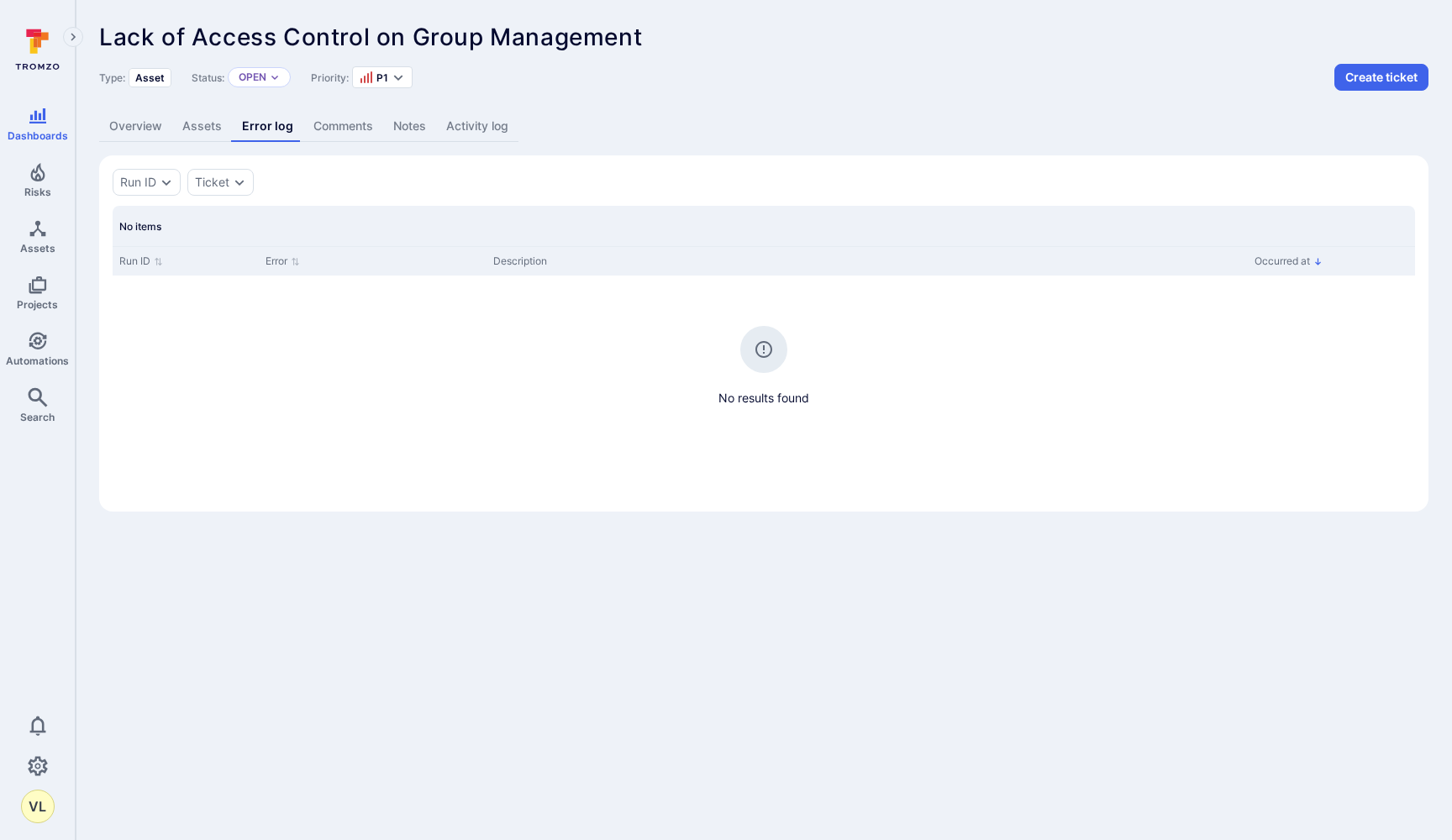
click at [325, 124] on link "Comments" at bounding box center [343, 126] width 80 height 31
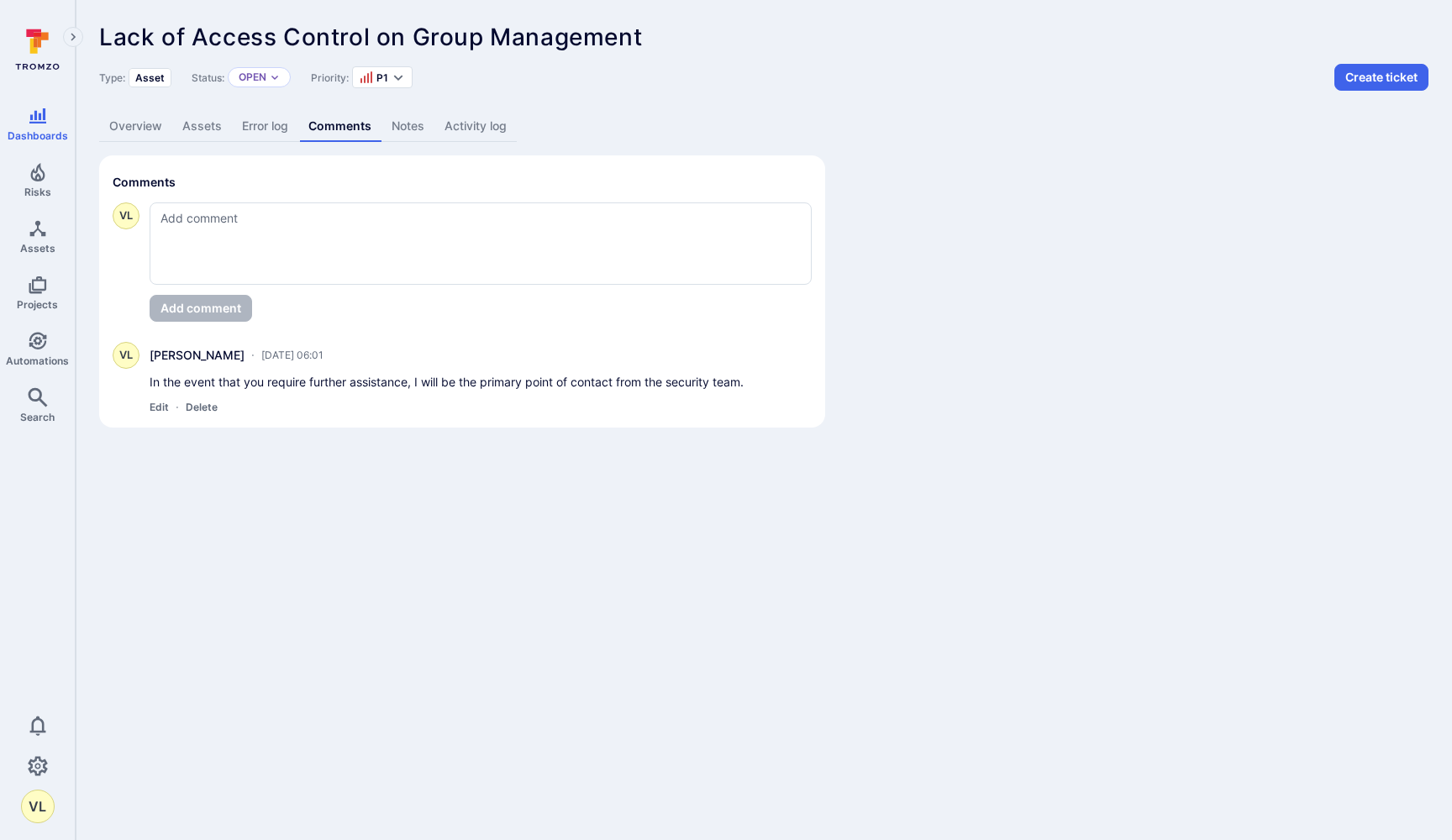
click at [229, 132] on link "Assets" at bounding box center [203, 126] width 60 height 31
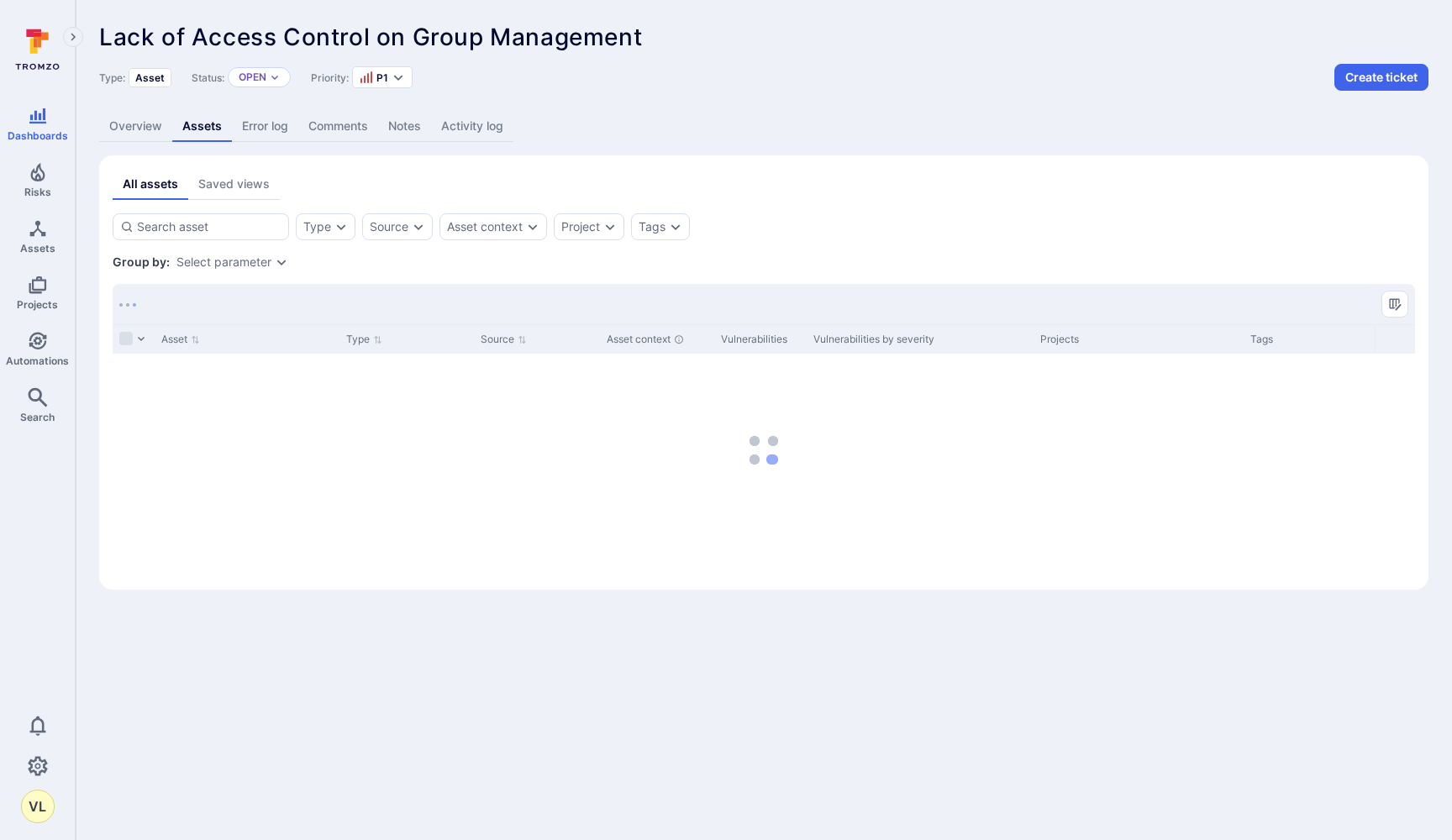
click at [133, 126] on link "Overview" at bounding box center [136, 126] width 73 height 31
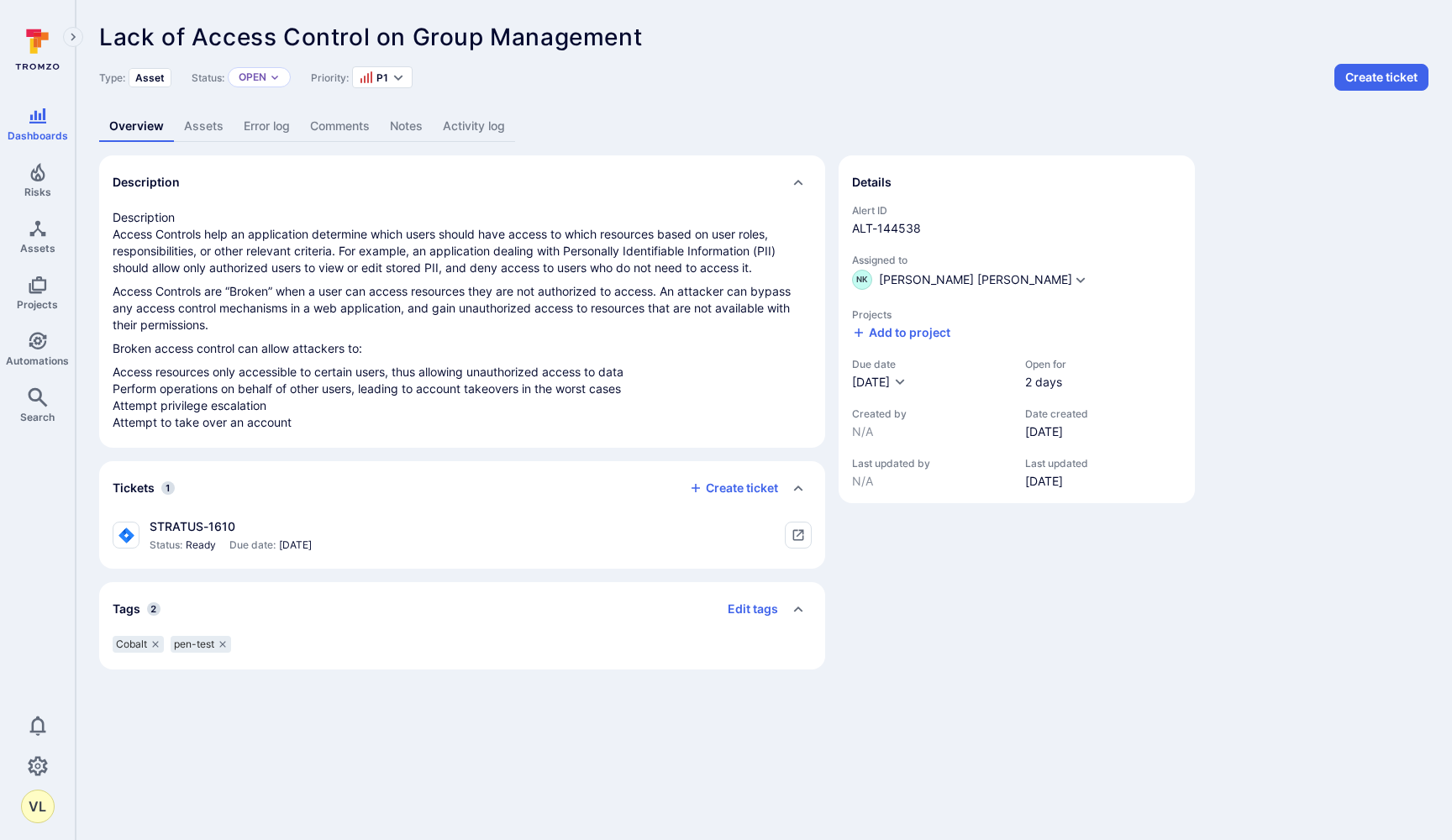
click at [609, 122] on div "Overview Assets Error log Comments Notes Activity log" at bounding box center [764, 126] width 1330 height 31
click at [802, 535] on icon "tickets card" at bounding box center [799, 535] width 13 height 13
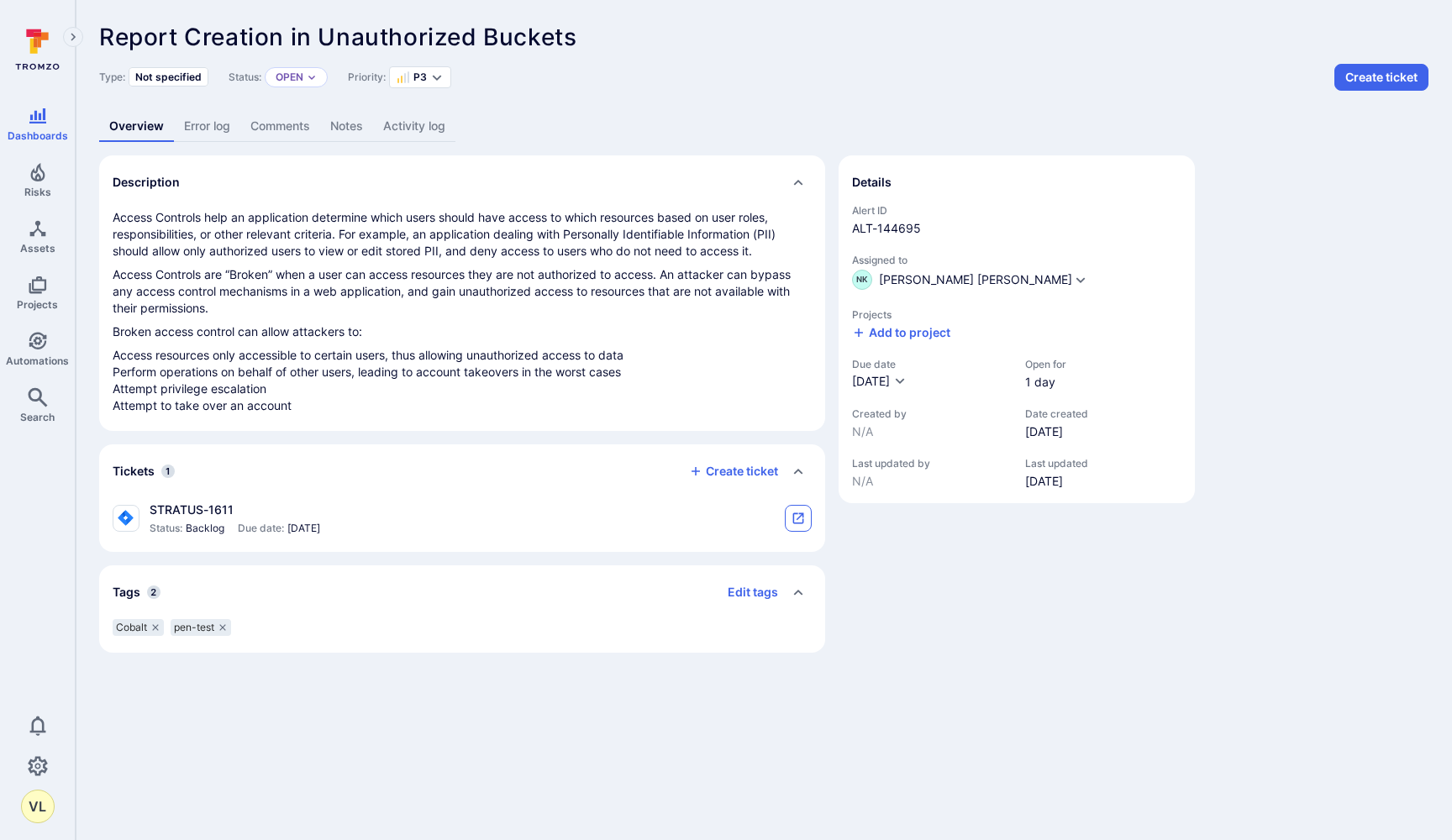
click at [805, 522] on button "tickets card" at bounding box center [798, 518] width 27 height 27
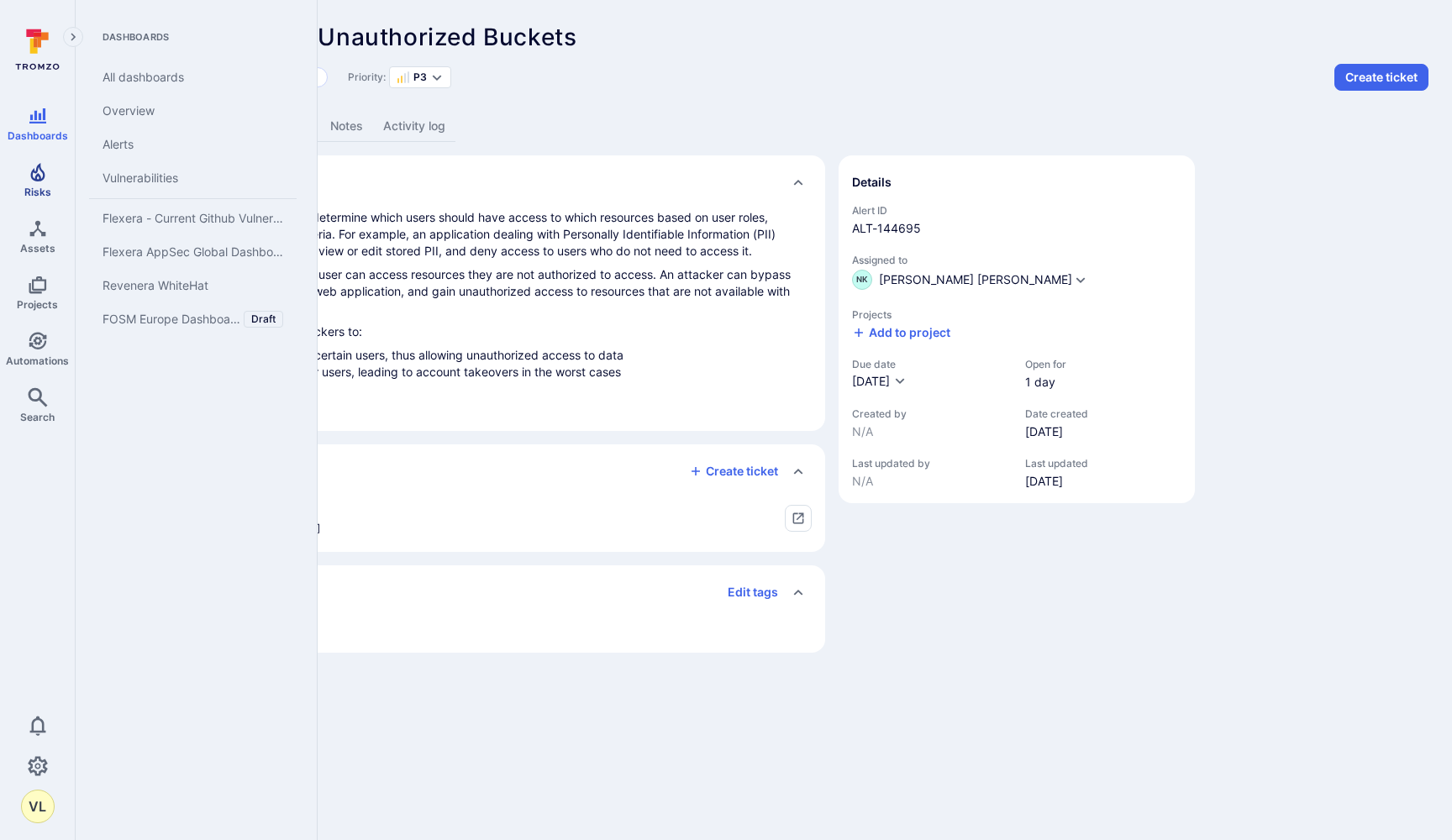
click at [39, 189] on span "Risks" at bounding box center [38, 191] width 27 height 12
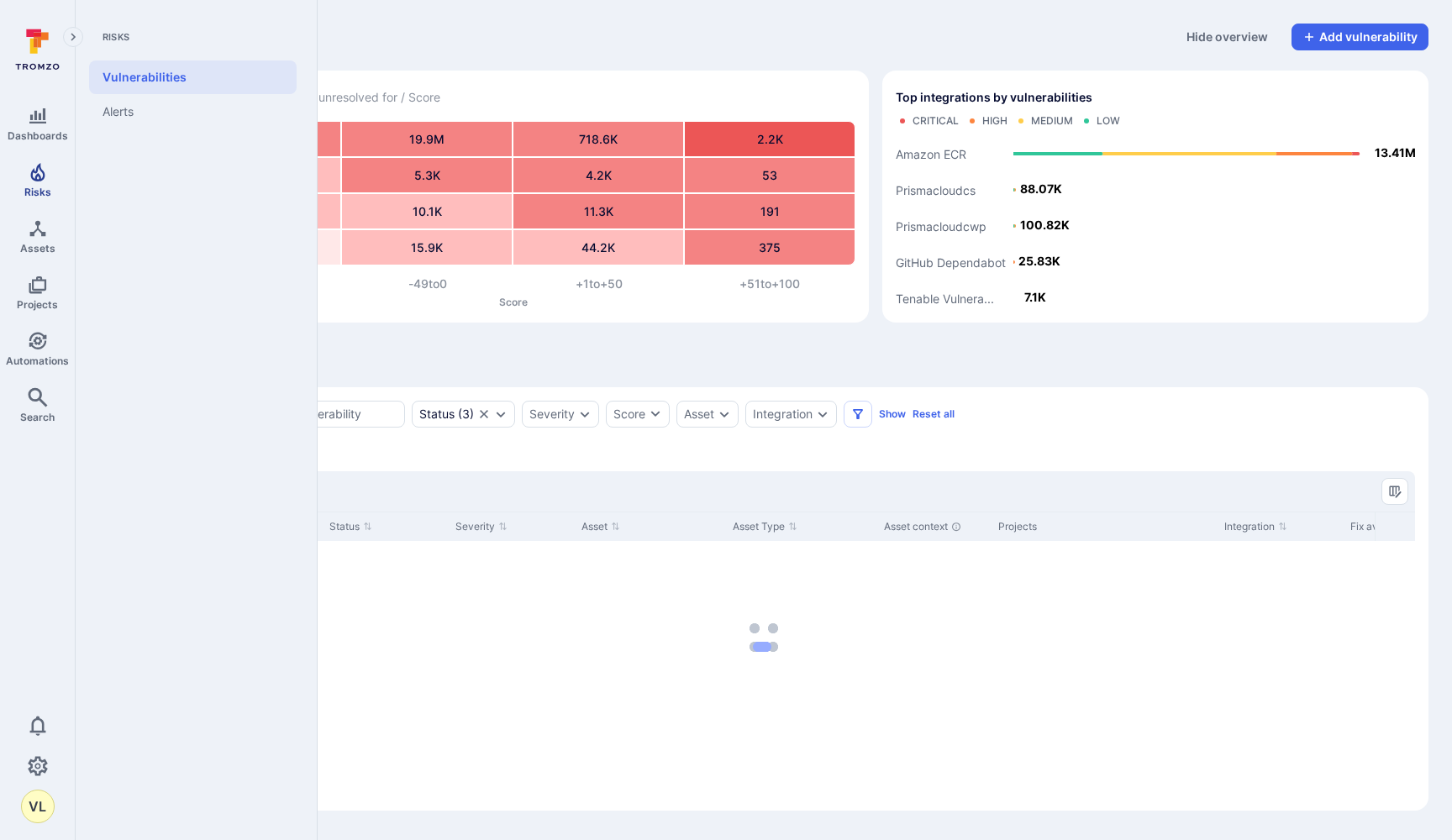
click at [16, 187] on link "Risks" at bounding box center [38, 180] width 75 height 50
click at [115, 114] on link "Alerts" at bounding box center [192, 112] width 207 height 36
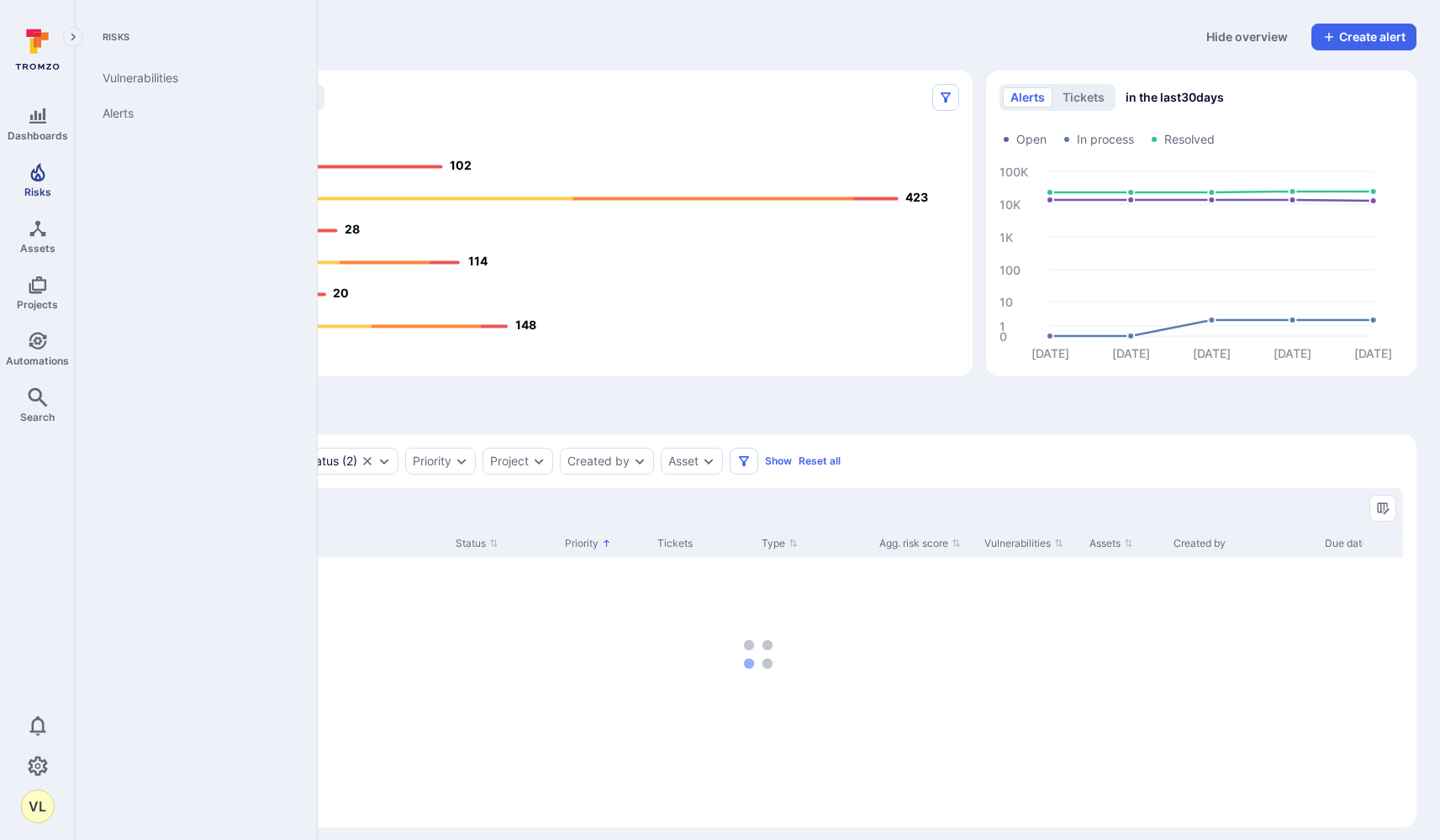
click at [39, 175] on icon "Risks" at bounding box center [38, 172] width 20 height 20
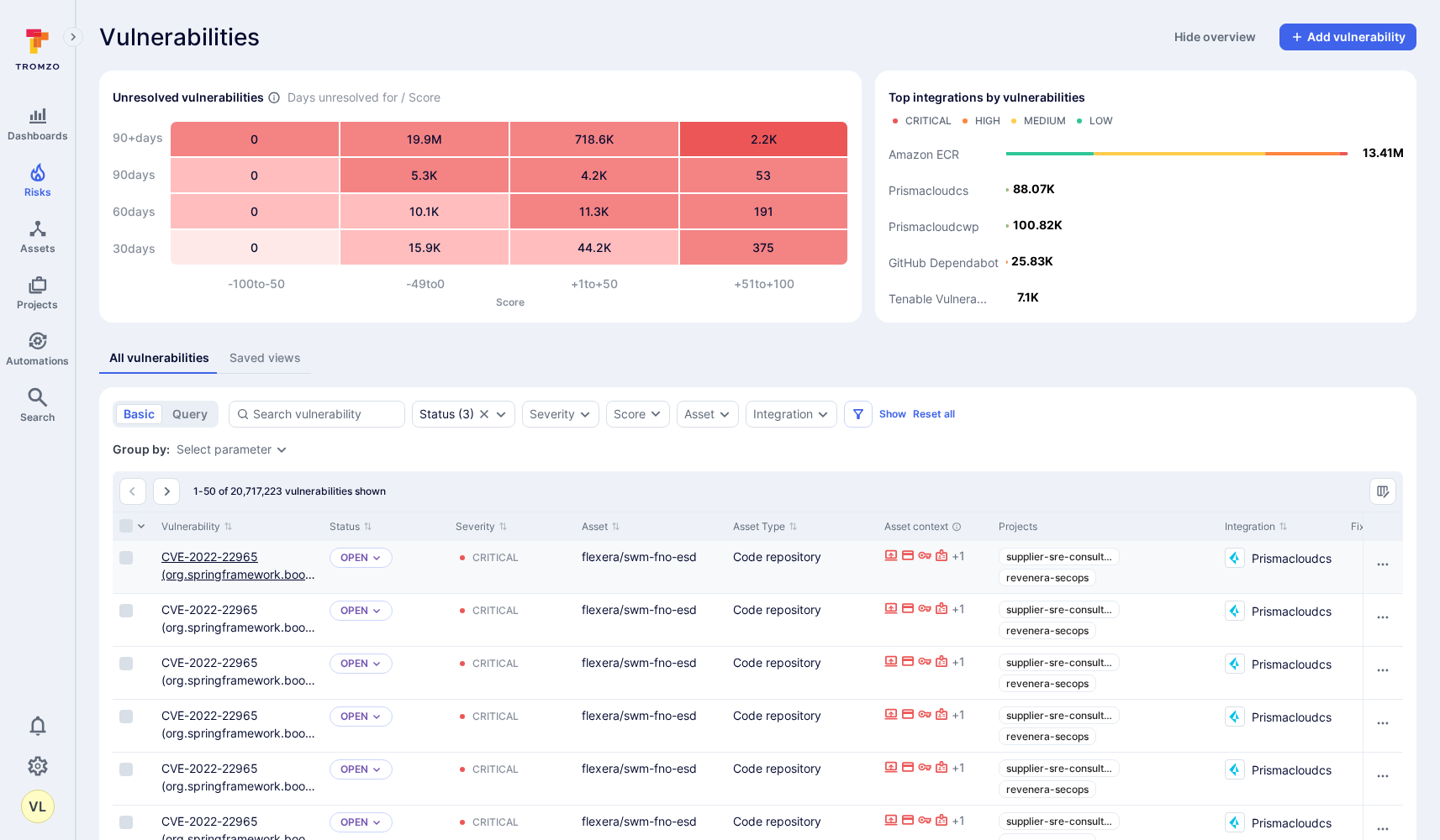
click at [205, 553] on link "CVE-2022-22965 (org.springframework.boot:spring-boot-starter-web)" at bounding box center [238, 574] width 154 height 50
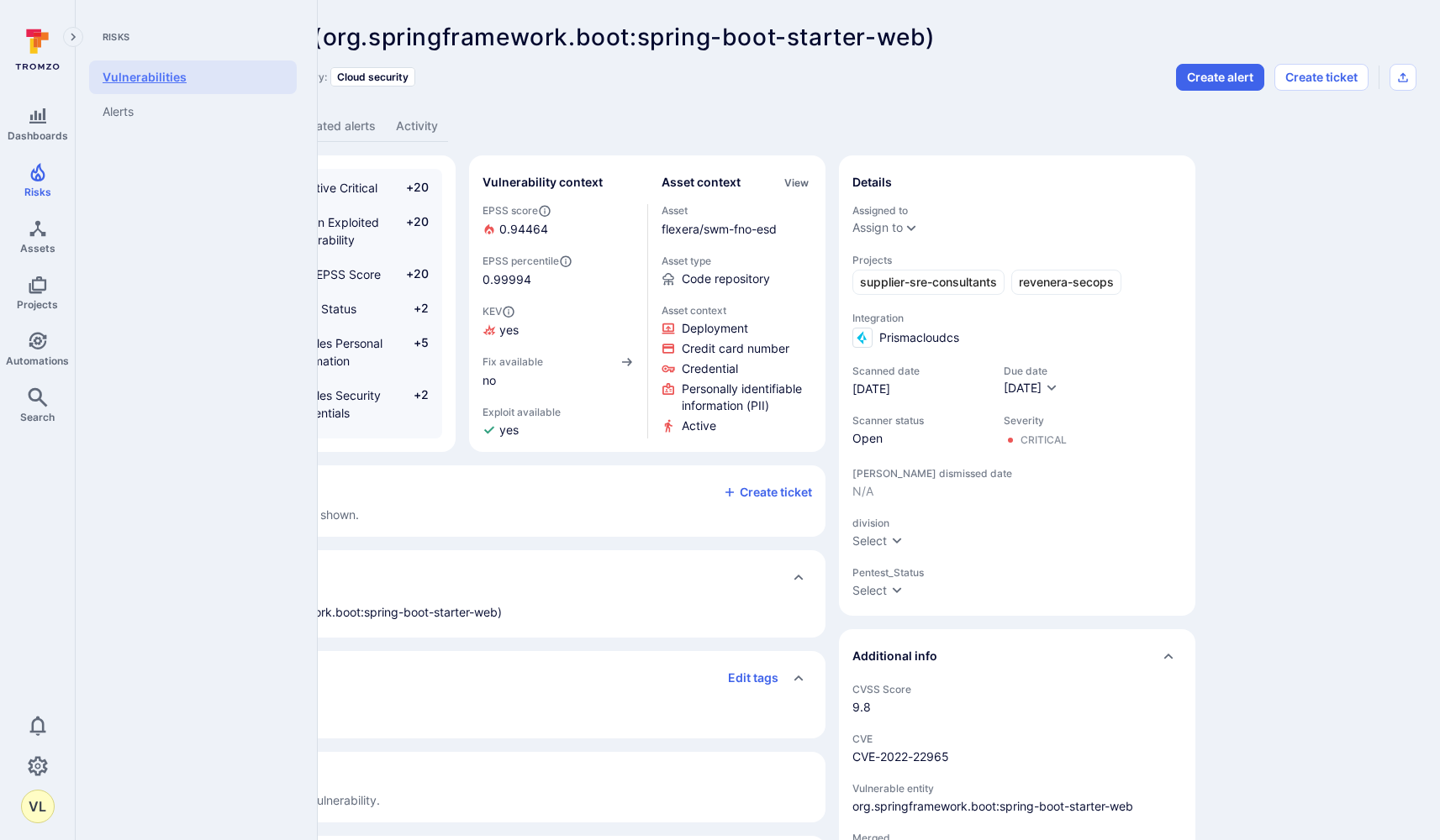
click at [171, 80] on link "Vulnerabilities" at bounding box center [192, 77] width 207 height 34
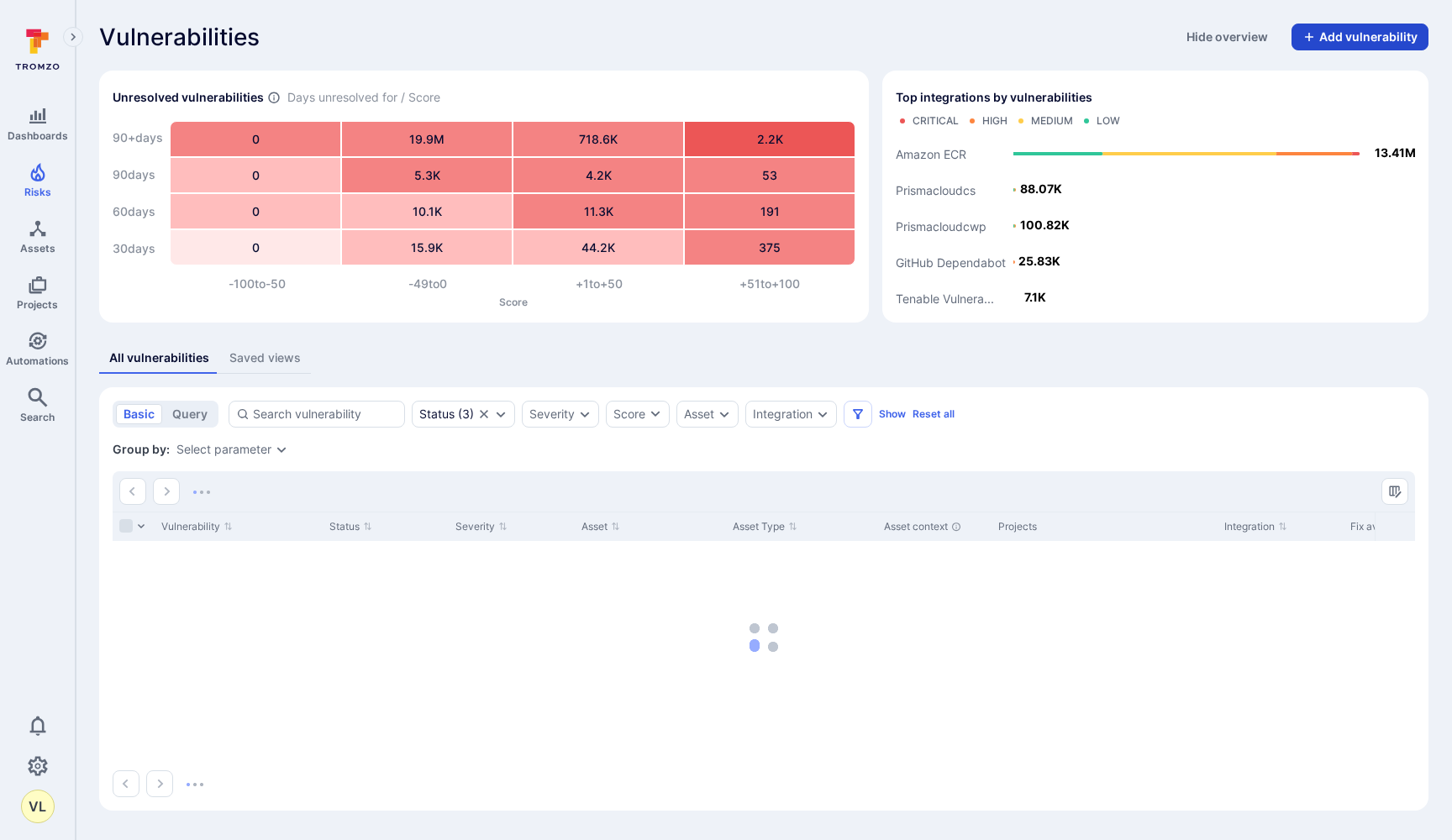
click at [1365, 49] on button "Add vulnerability" at bounding box center [1360, 37] width 137 height 27
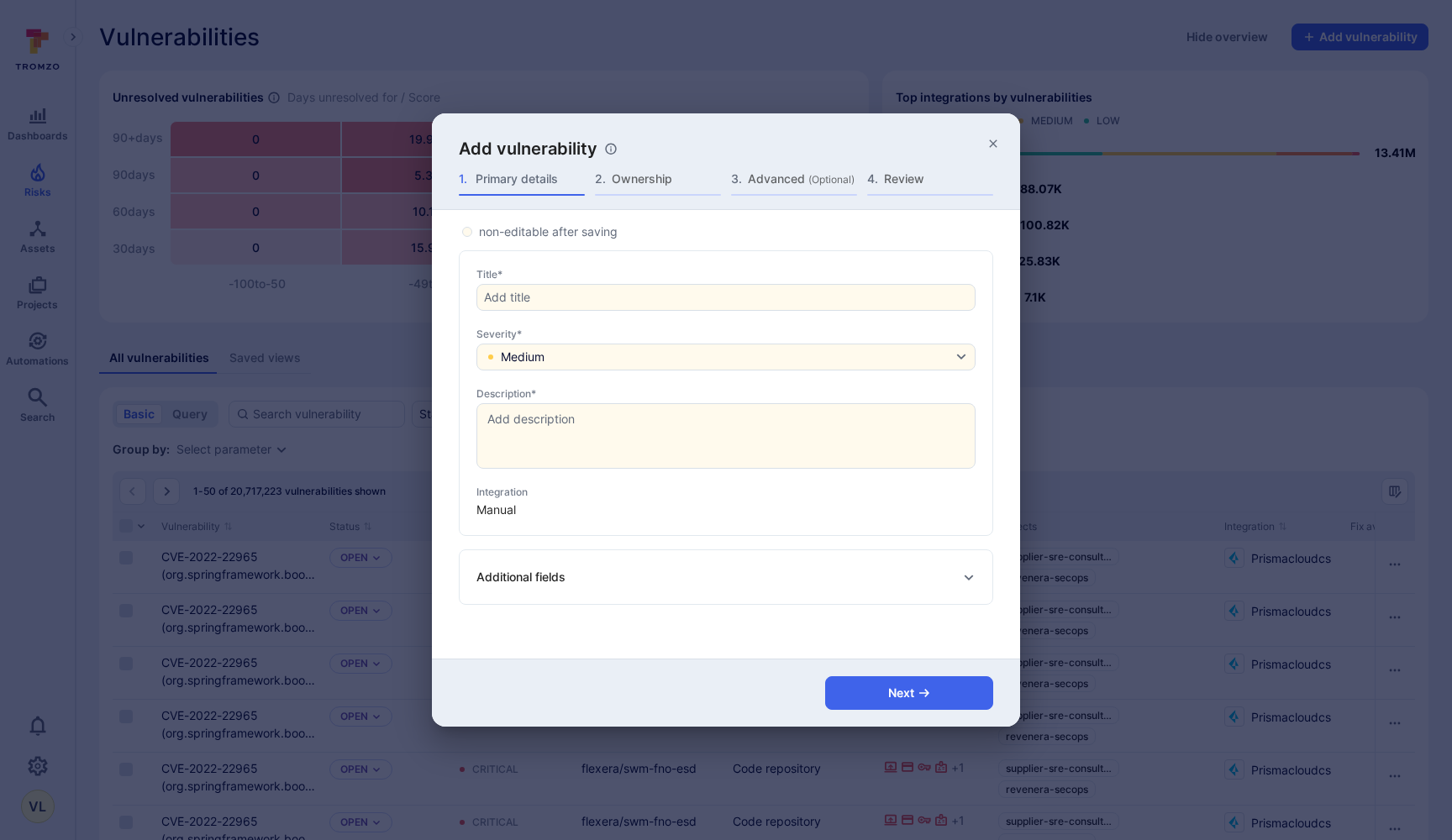
click at [625, 311] on div "Title* Severity* Medium Description* x ​ Integration Manual" at bounding box center [726, 393] width 535 height 285
click at [613, 297] on input "Title*" at bounding box center [726, 298] width 484 height 17
paste input "Lack of MFA on Login Page"
type input "Lack of MFA on Login Page"
click at [623, 353] on button "Medium" at bounding box center [726, 357] width 499 height 27
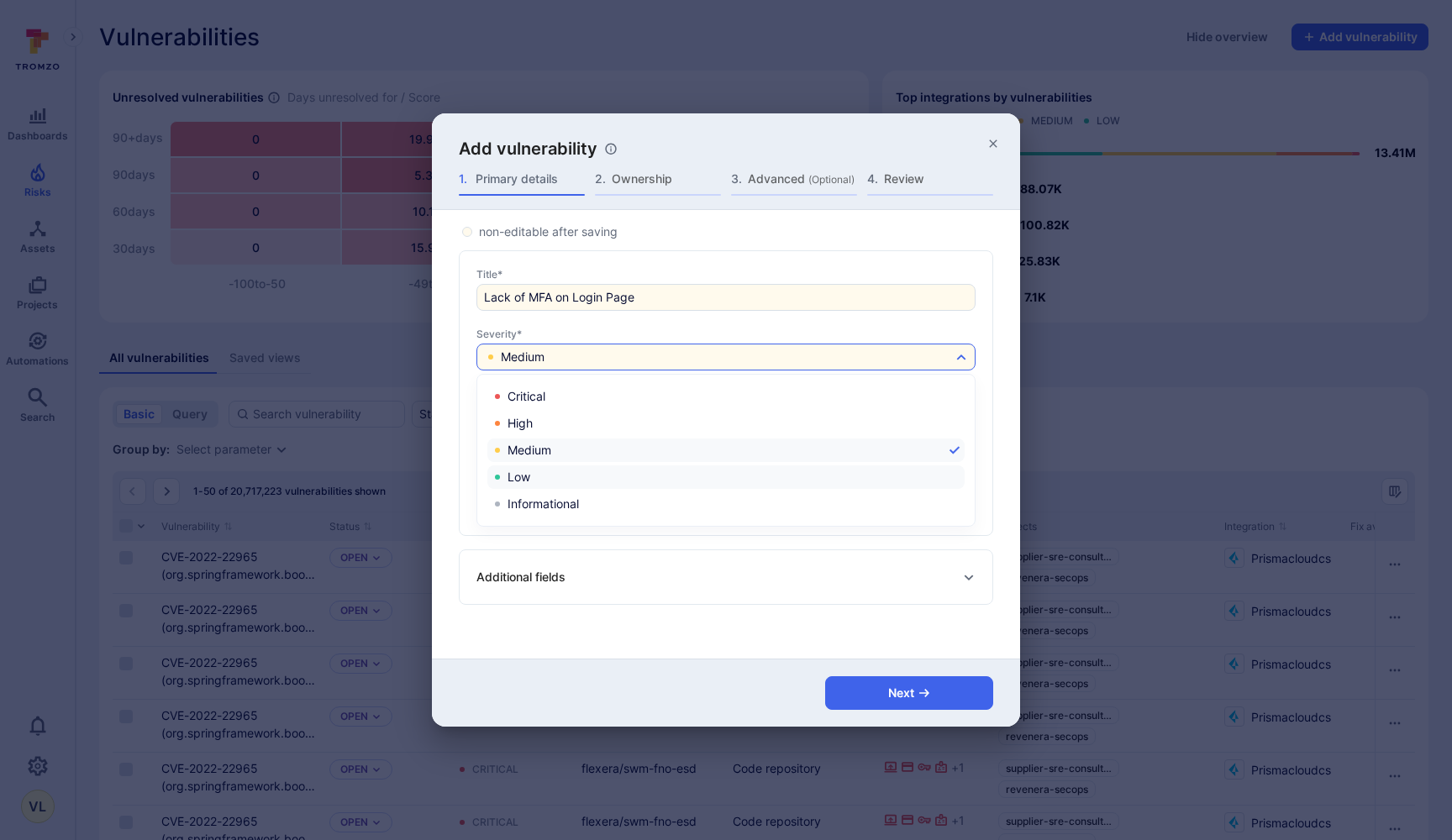
click at [539, 484] on label "Low" at bounding box center [726, 477] width 478 height 23
click at [961, 478] on input "Low" at bounding box center [961, 478] width 0 height 0
checkbox input "true"
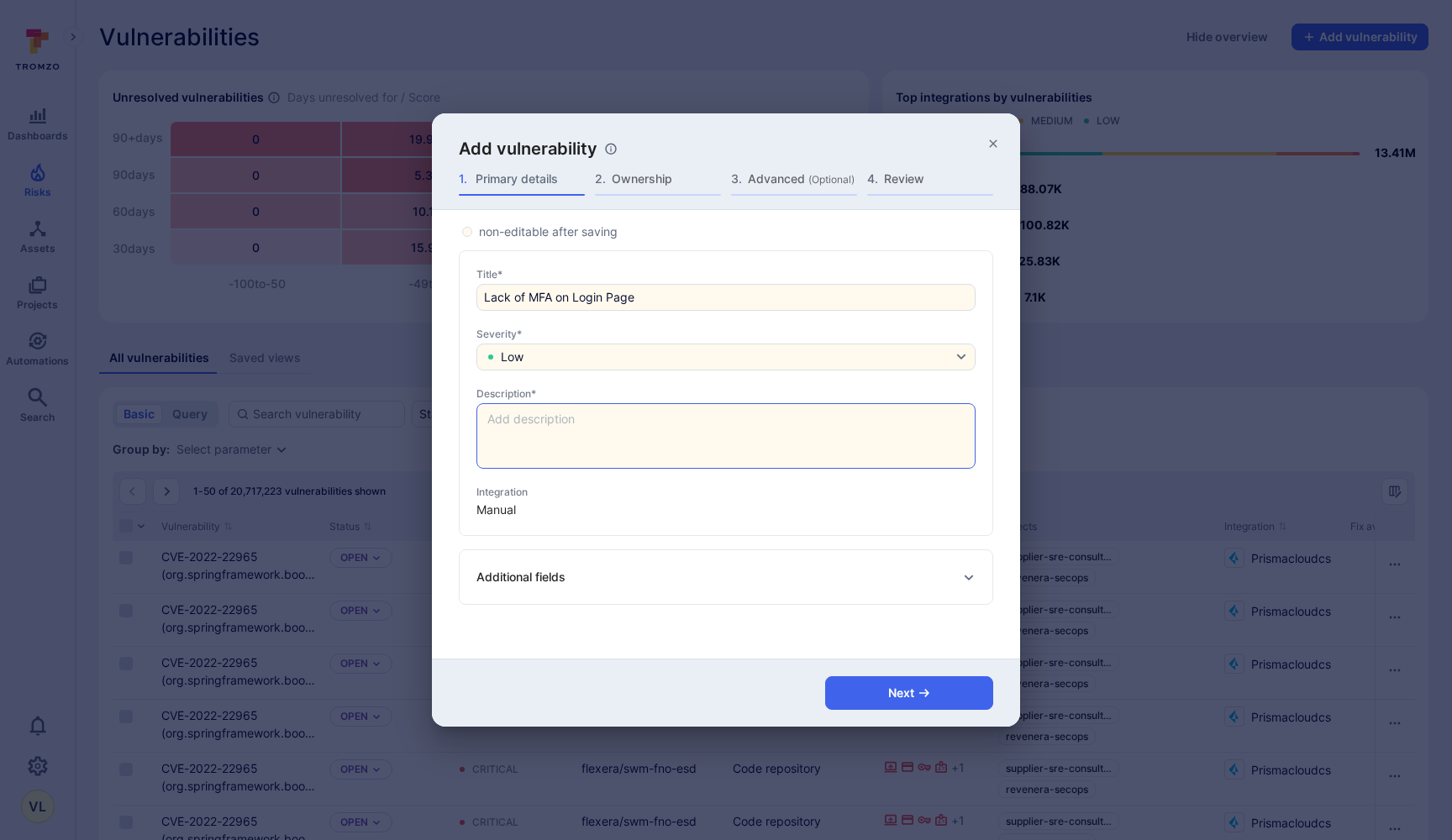
click at [575, 450] on textarea at bounding box center [726, 436] width 497 height 64
paste textarea "If an attacker can obtain a valid username and password combination, they could…"
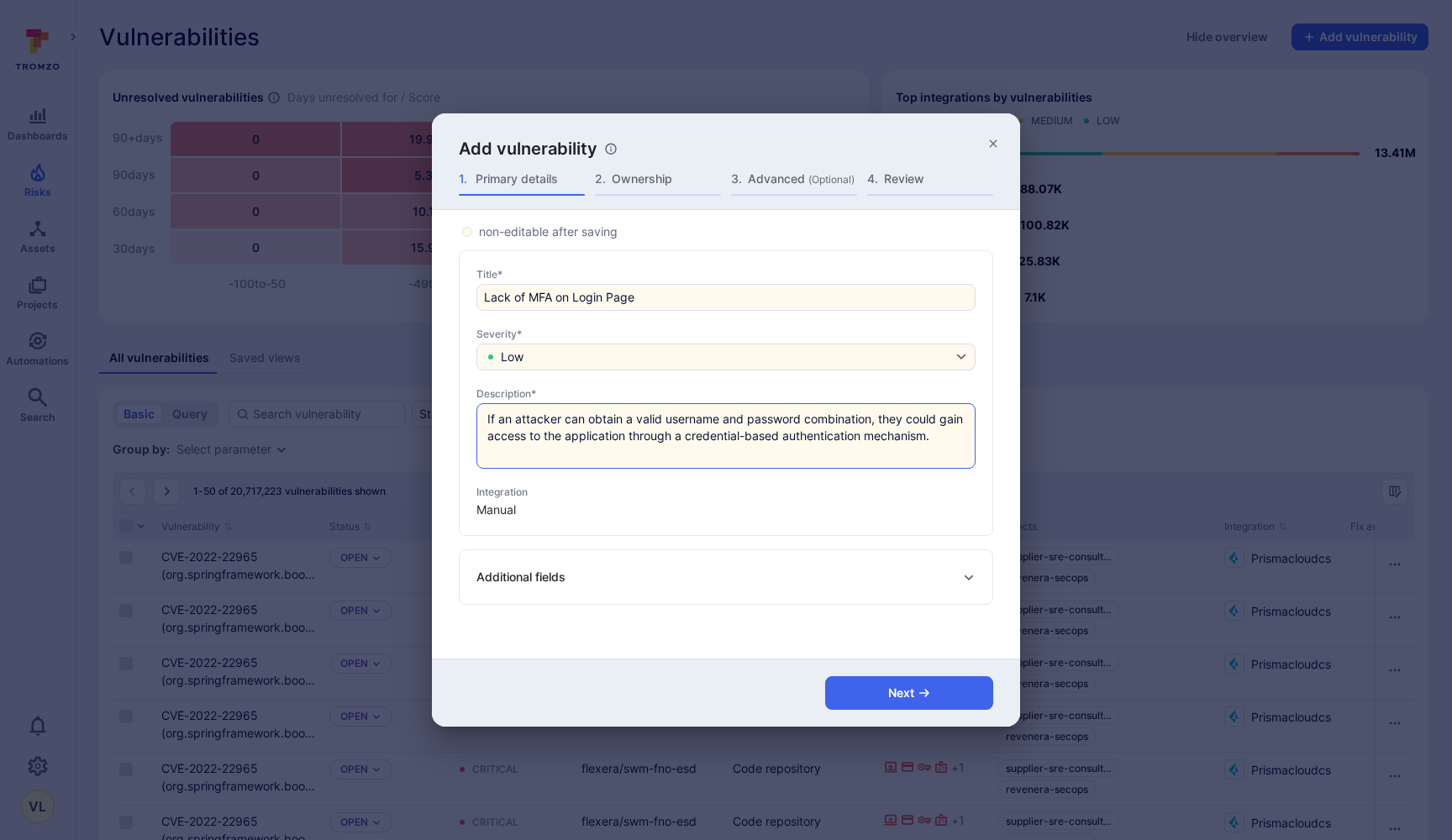
type textarea "If an attacker can obtain a valid username and password combination, they could…"
drag, startPoint x: 559, startPoint y: 587, endPoint x: 736, endPoint y: 502, distance: 196.4
click at [560, 587] on div "Additional fields" at bounding box center [726, 577] width 499 height 27
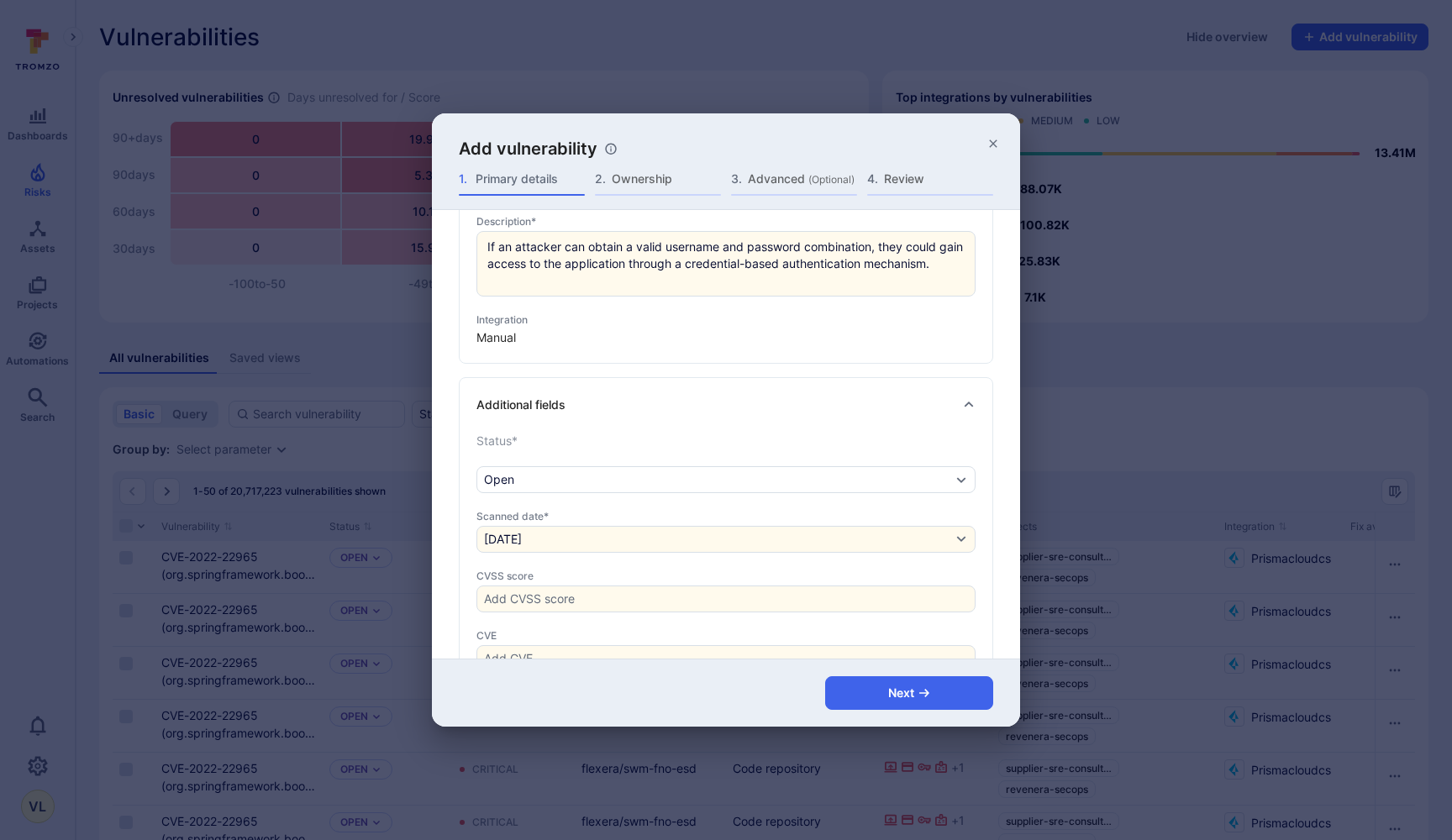
scroll to position [173, 0]
click at [666, 591] on input "CVSS score" at bounding box center [726, 599] width 484 height 17
type input "3.1"
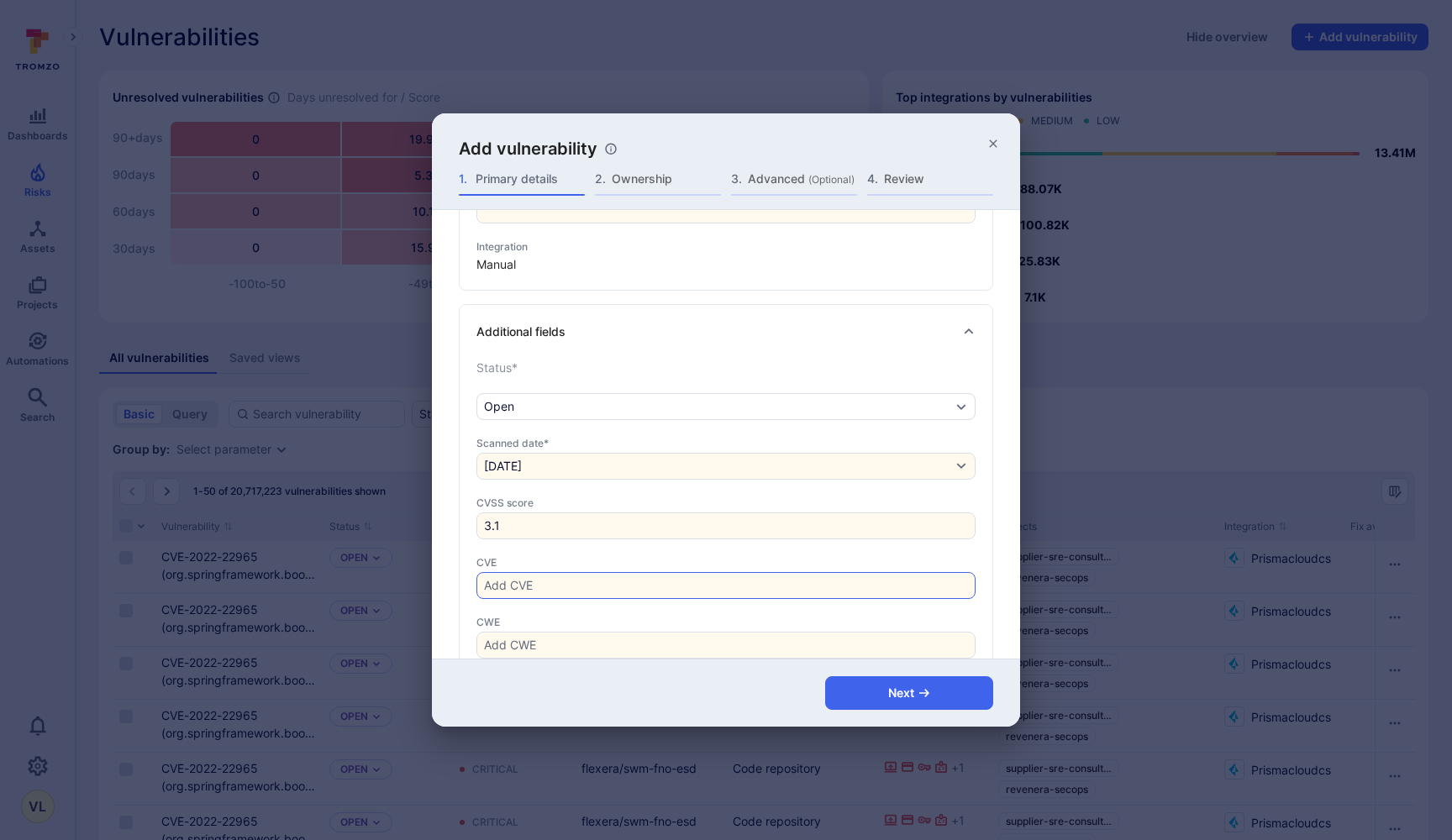
scroll to position [283, 0]
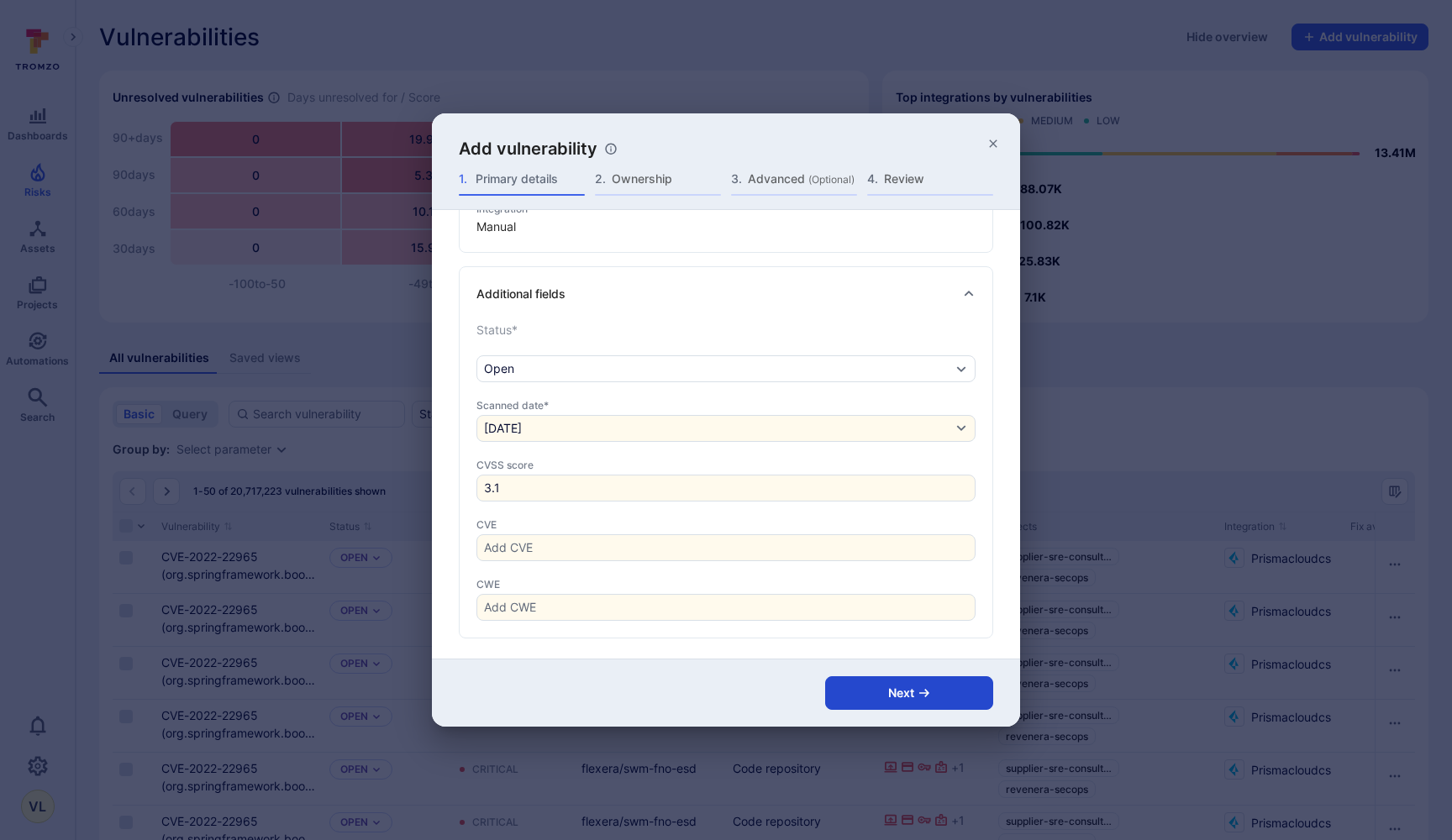
click at [916, 691] on button "Next" at bounding box center [909, 694] width 168 height 34
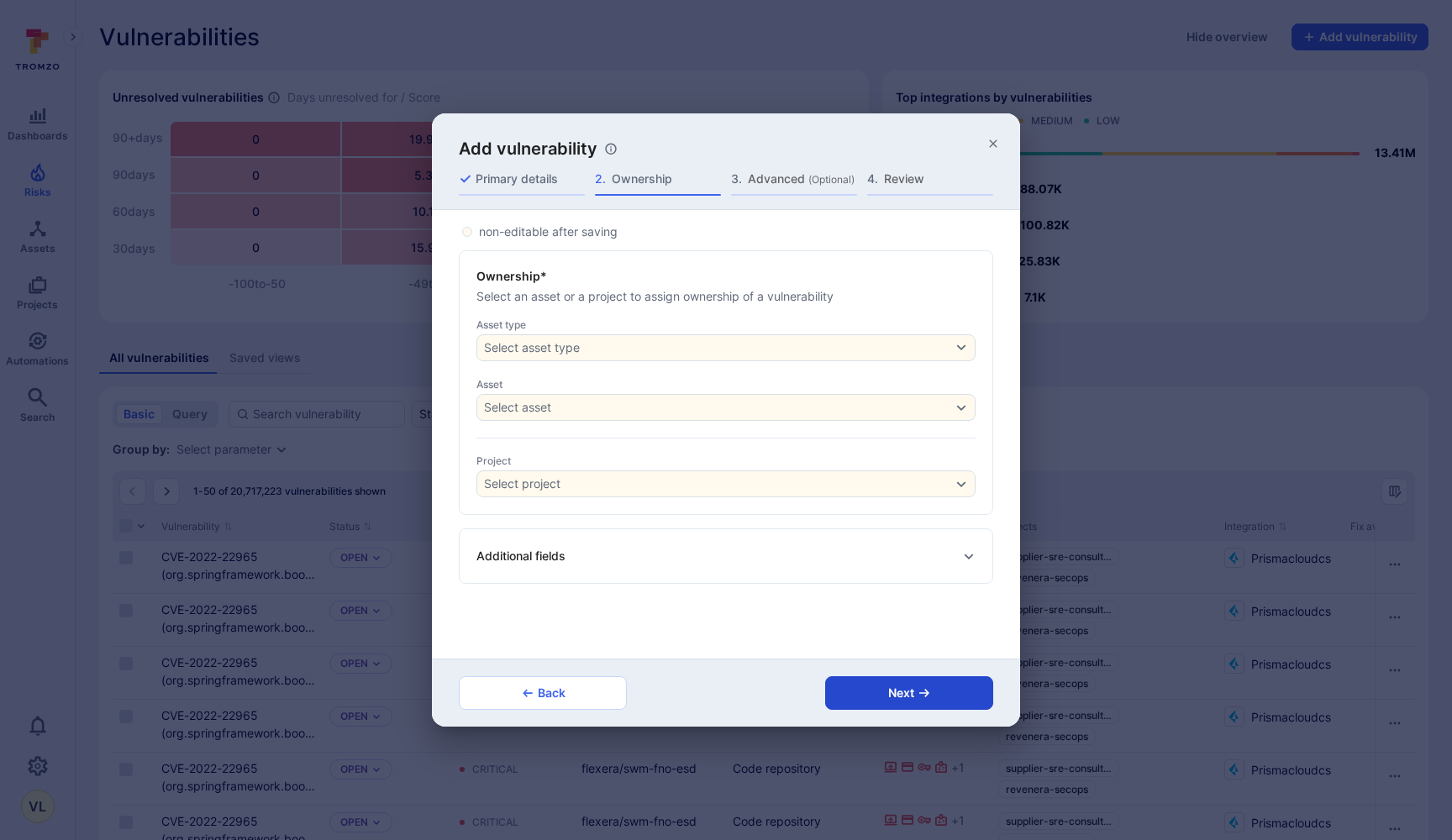
scroll to position [0, 0]
click at [543, 339] on button "Select asset type" at bounding box center [726, 347] width 499 height 27
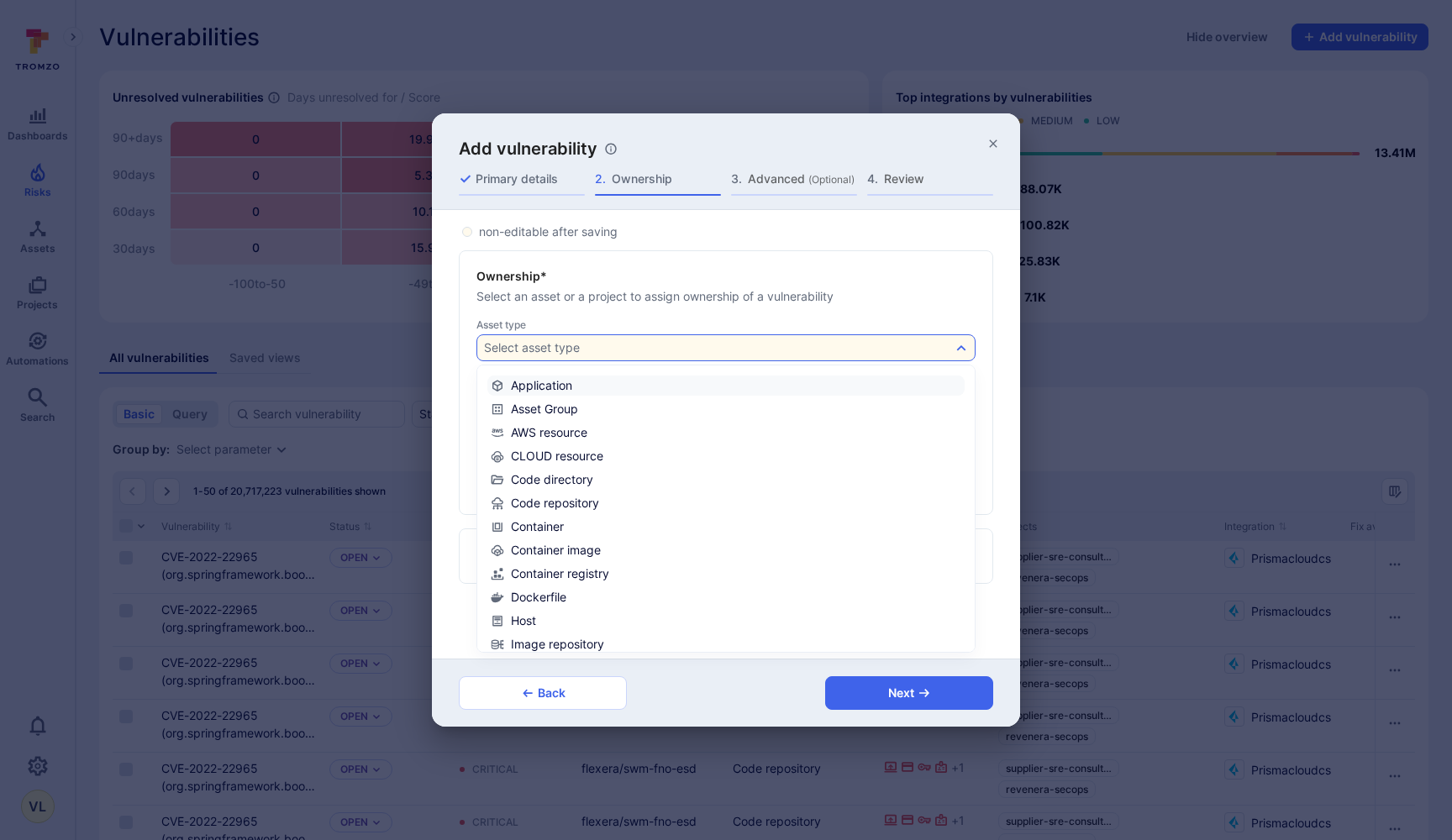
click at [552, 378] on div "Application" at bounding box center [531, 386] width 82 height 17
click at [961, 386] on input "Application" at bounding box center [961, 386] width 0 height 0
checkbox input "true"
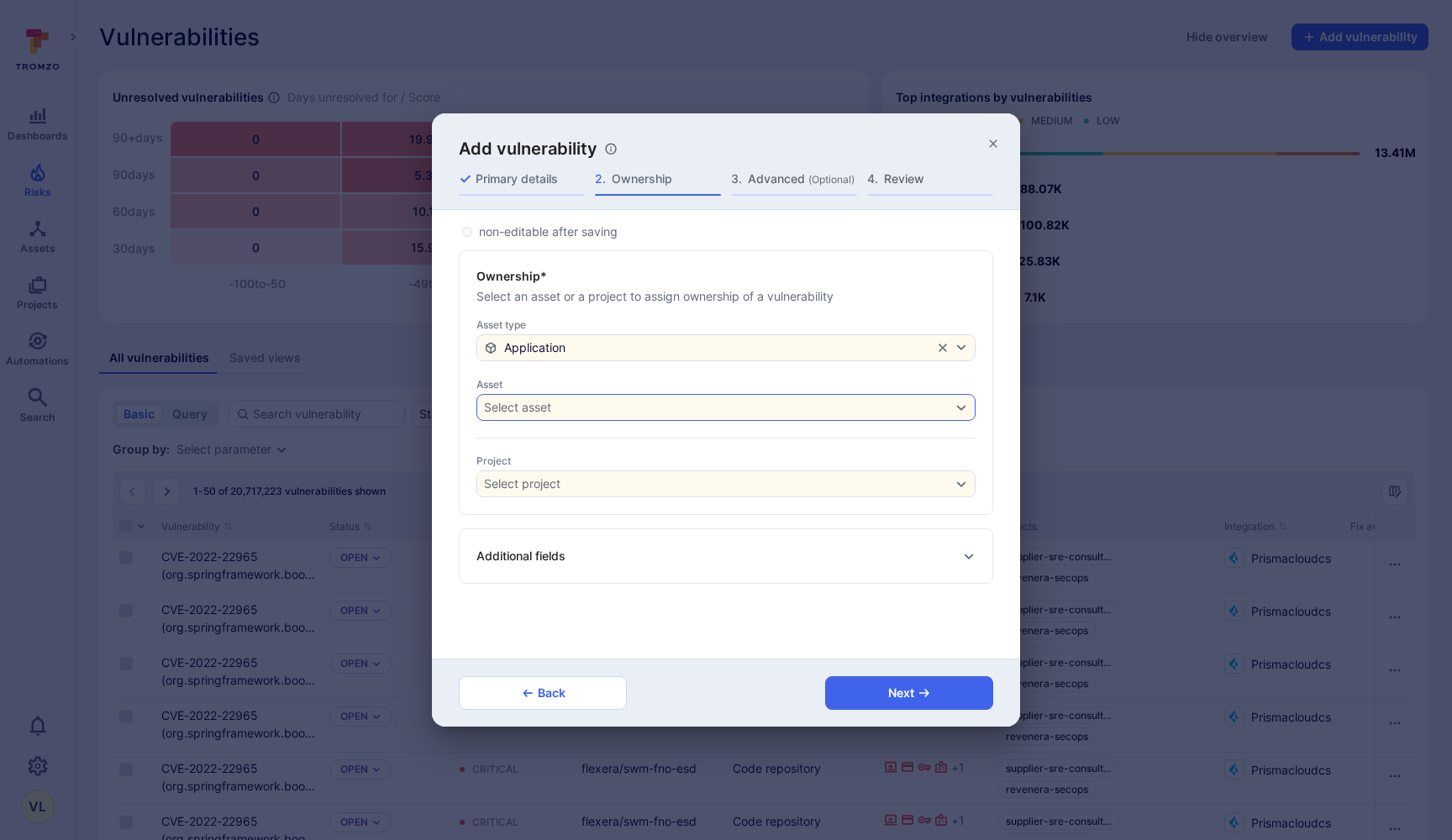
click at [560, 412] on div "Select asset" at bounding box center [718, 407] width 467 height 13
type input "sbo"
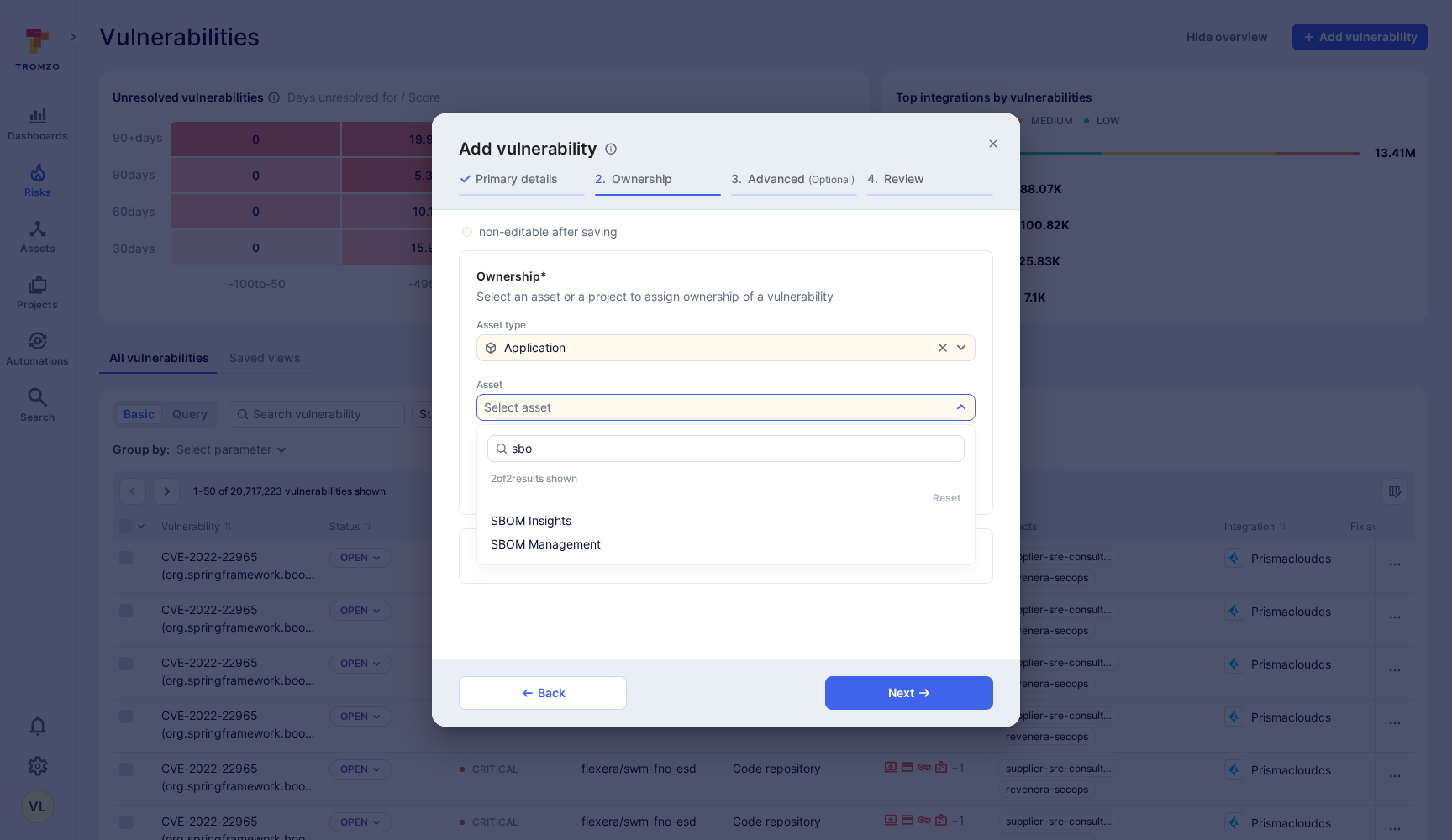
click at [795, 514] on li "SBOM Insights" at bounding box center [726, 520] width 478 height 20
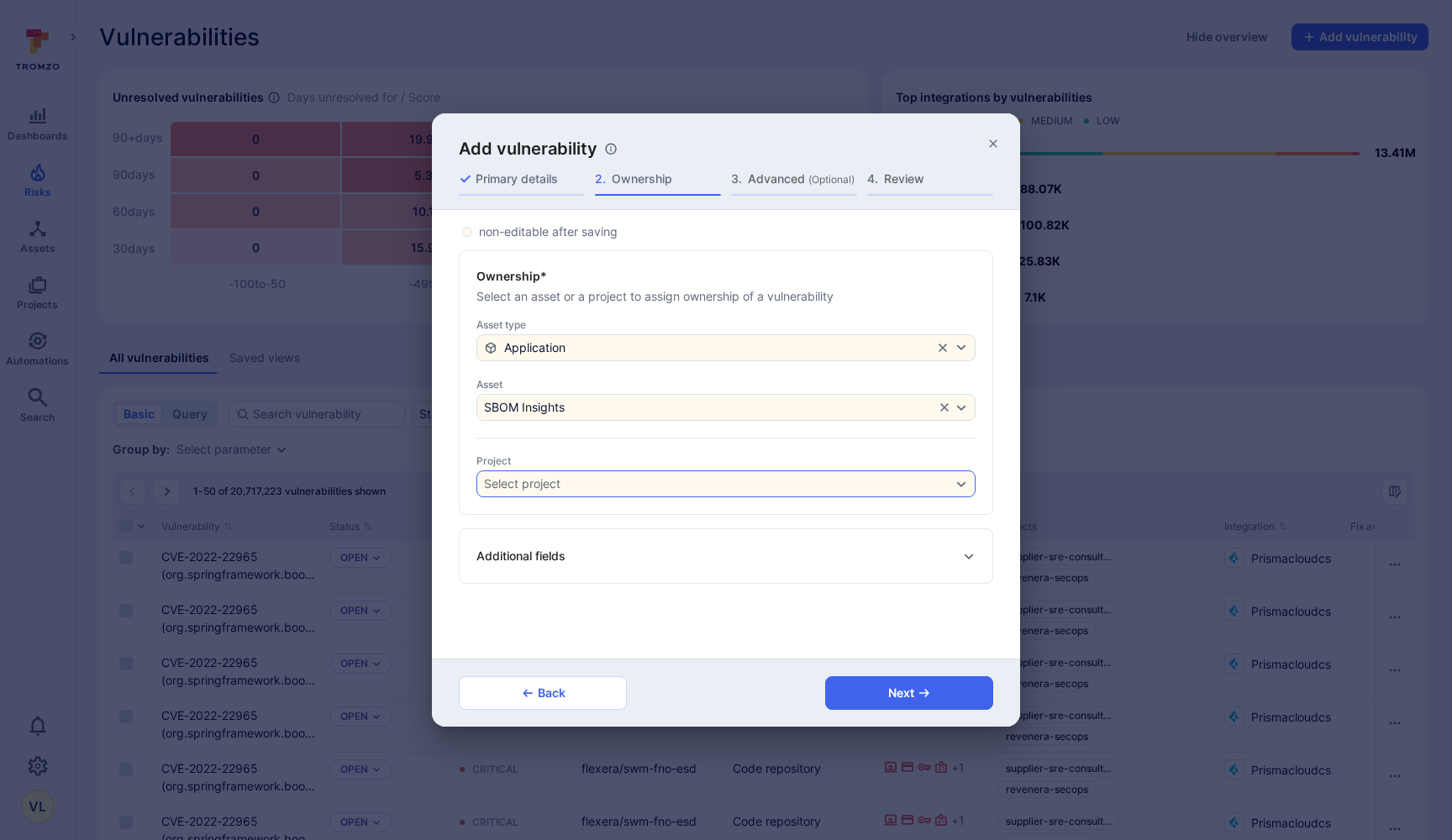
click at [735, 483] on div "Select project" at bounding box center [718, 484] width 467 height 13
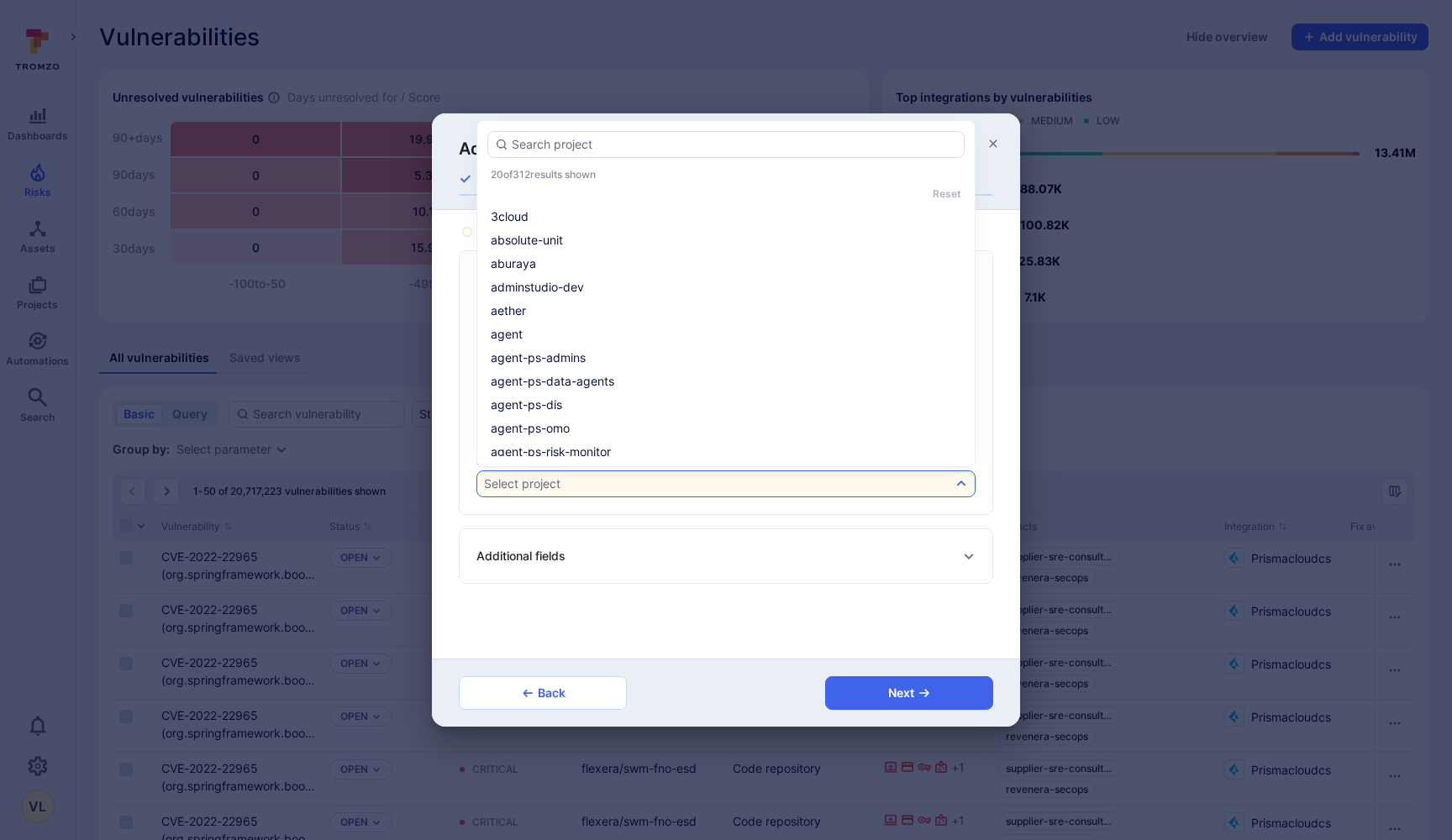
click at [682, 513] on div "Ownership* Select an asset or a project to assign ownership of a vulnerability …" at bounding box center [726, 383] width 535 height 265
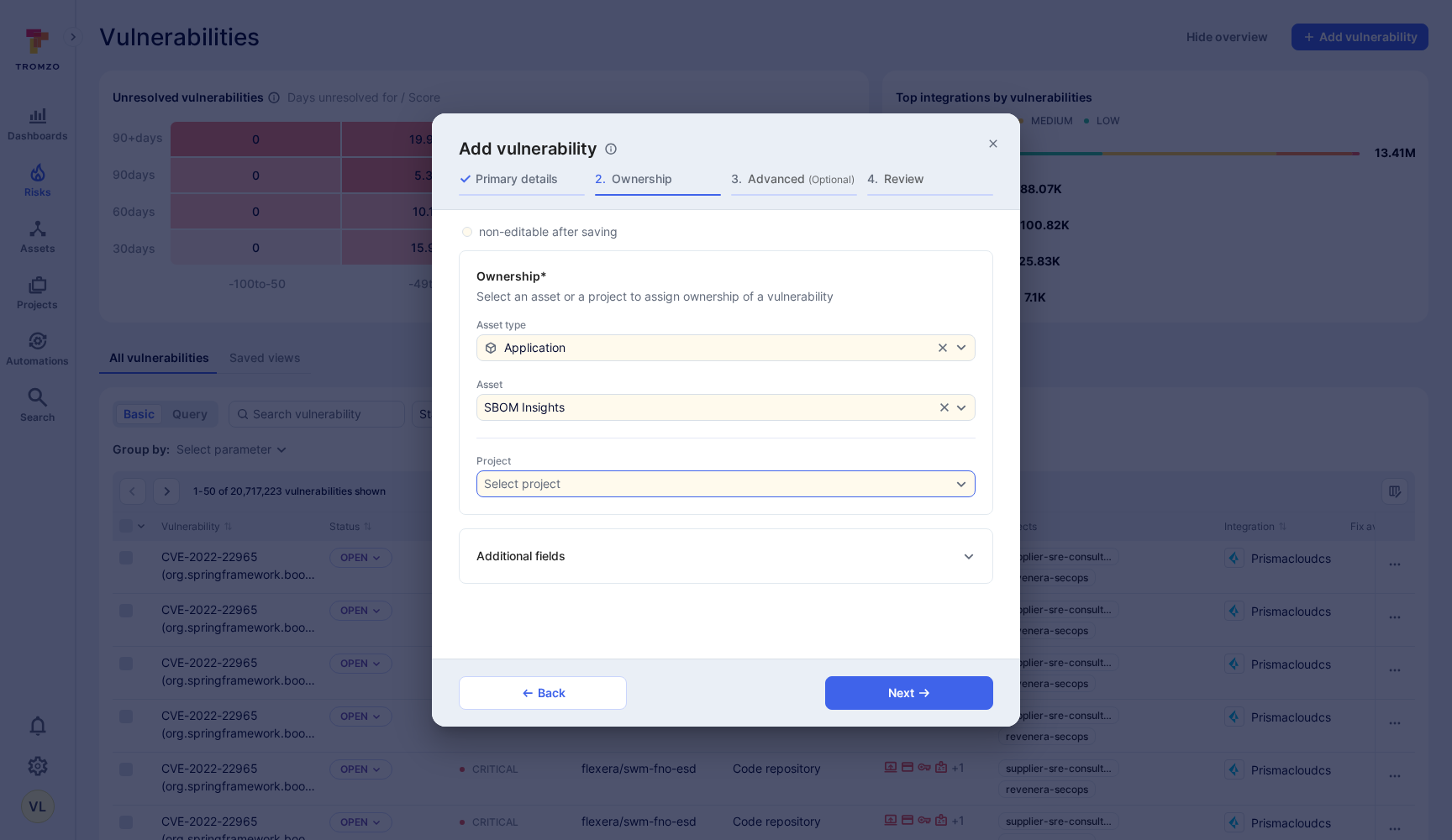
click at [676, 486] on div "Select project" at bounding box center [718, 484] width 467 height 13
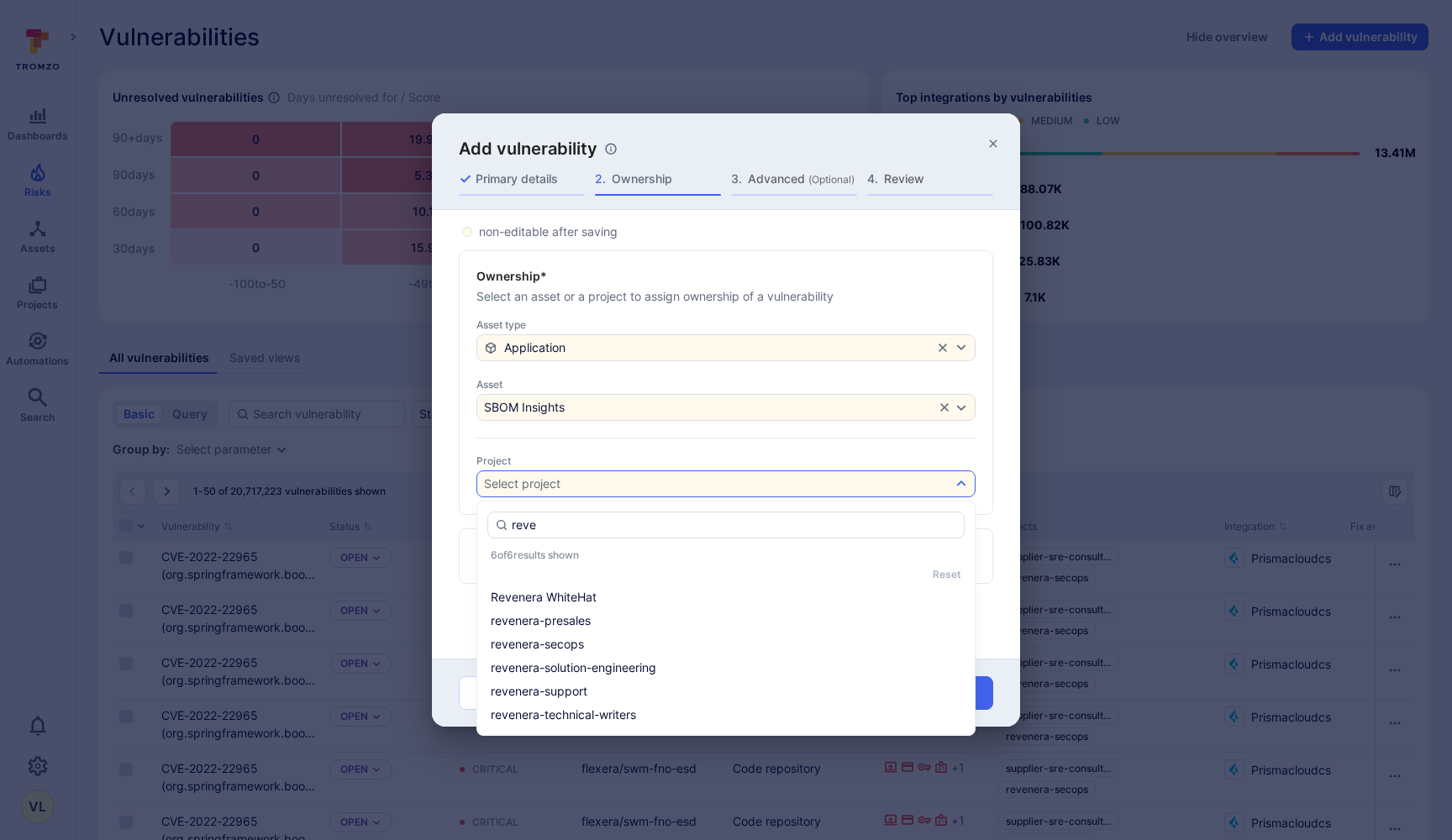
type input "reve"
click at [651, 511] on div "reve 6 of 6 results shown Reset Revenera WhiteHat revenera-presales revenera-se…" at bounding box center [726, 619] width 499 height 236
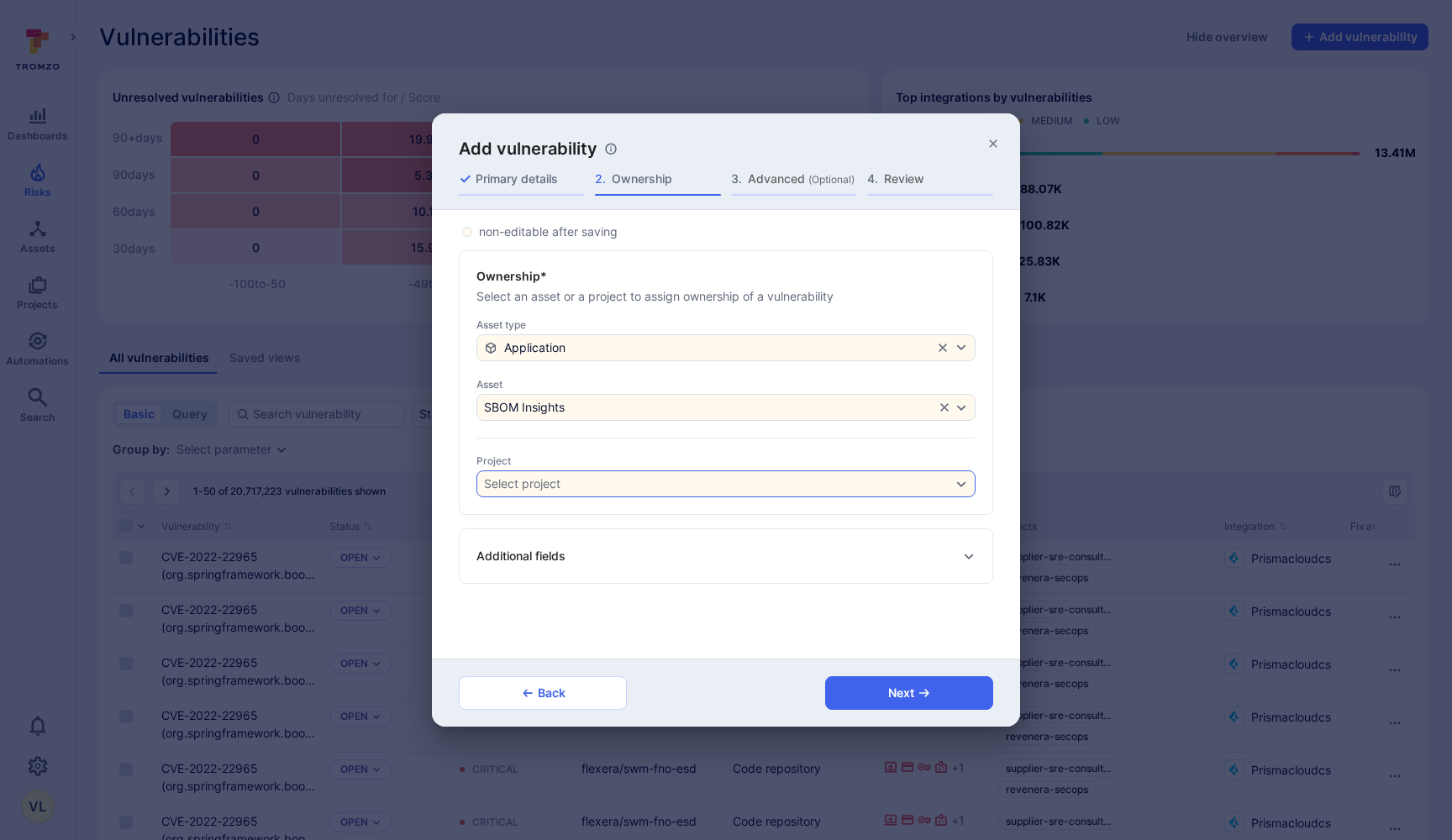
click at [651, 482] on div "Select project" at bounding box center [718, 484] width 467 height 13
type input "revesbo"
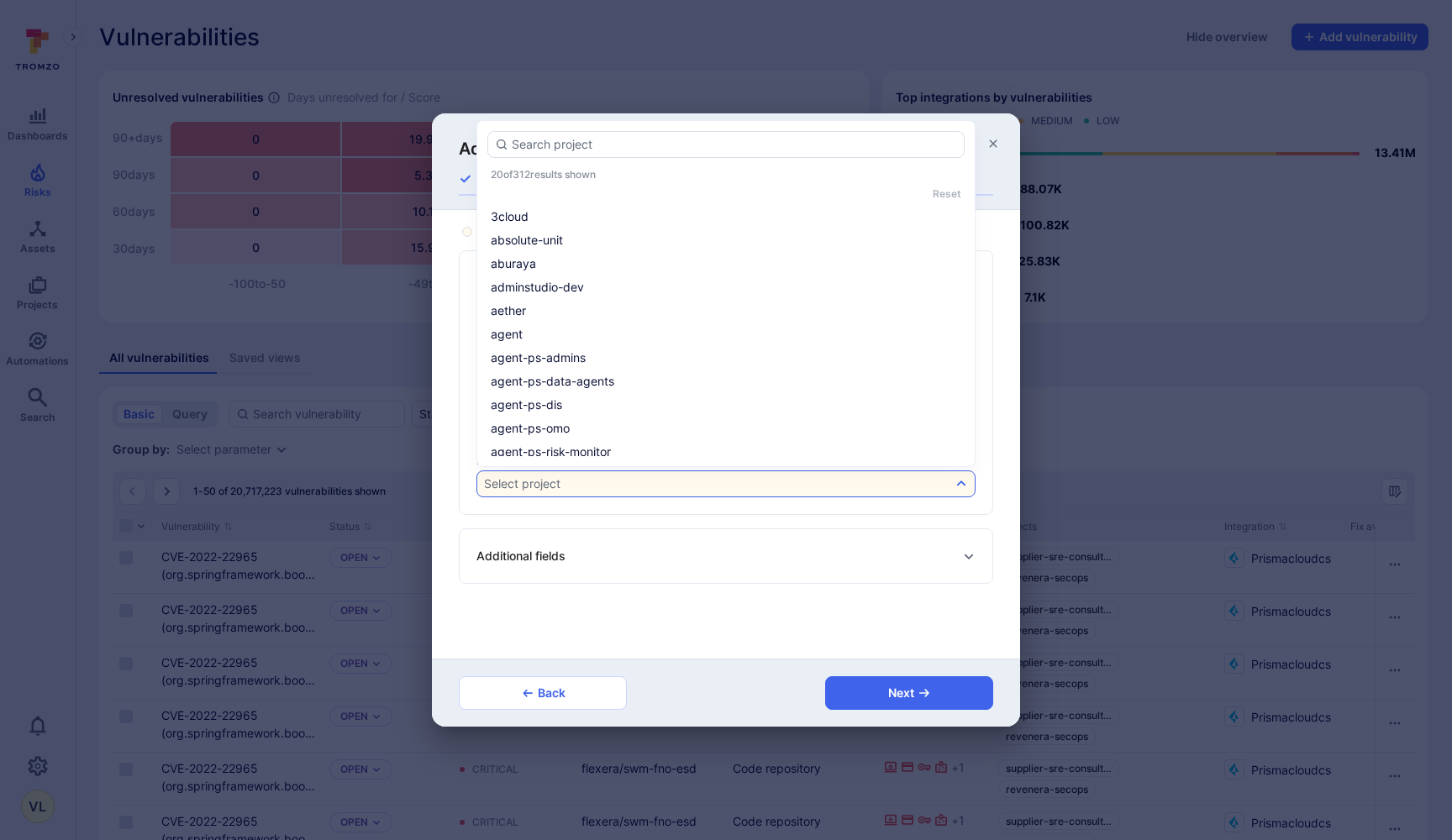
click at [619, 489] on div "Select project" at bounding box center [718, 484] width 467 height 13
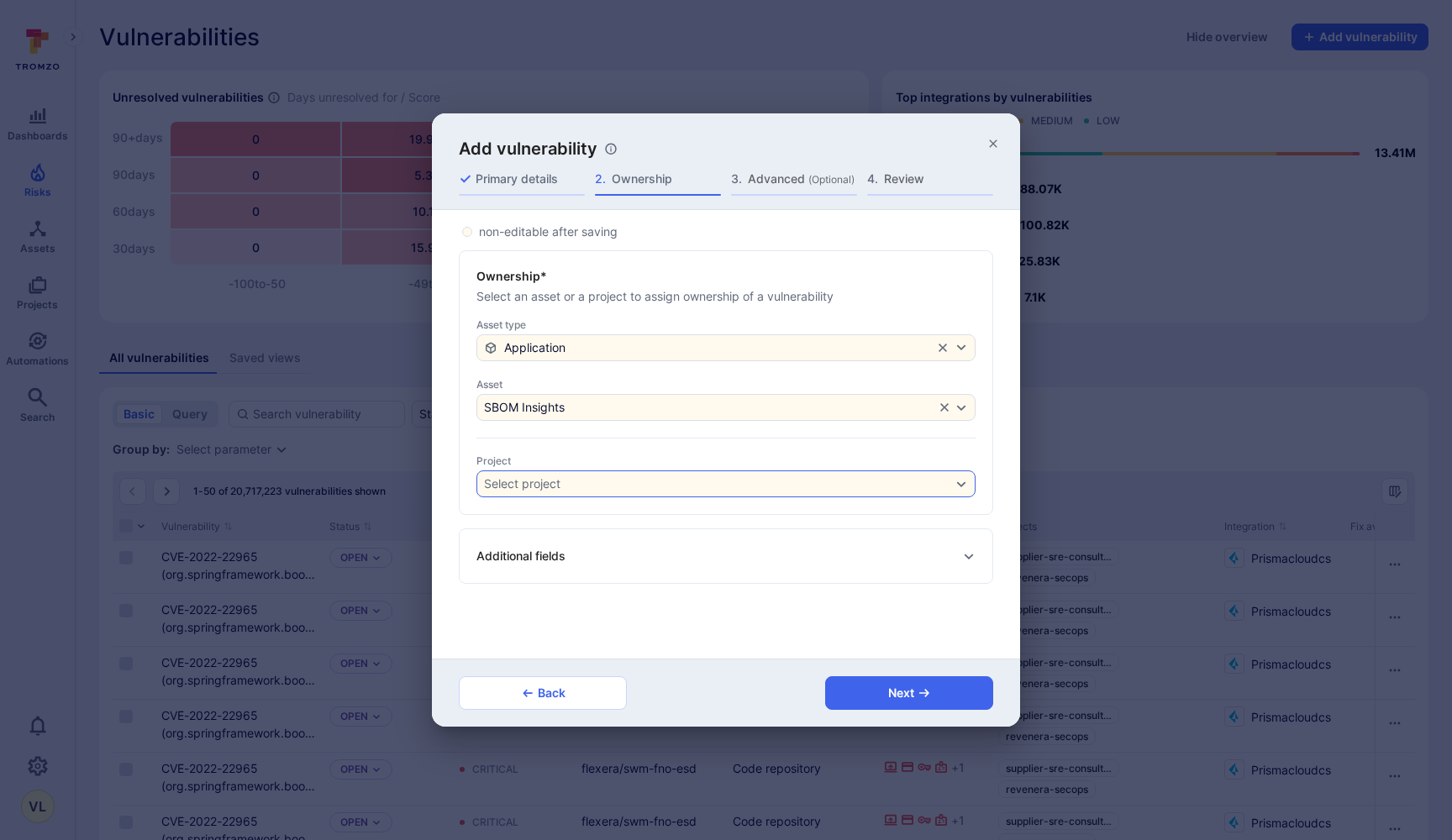
click at [619, 489] on div "Select project" at bounding box center [718, 484] width 467 height 13
type input "sbom"
click at [753, 649] on div "non-editable after saving Ownership* Select an asset or a project to assign own…" at bounding box center [726, 435] width 588 height 449
click at [861, 567] on div "Additional fields" at bounding box center [726, 556] width 499 height 27
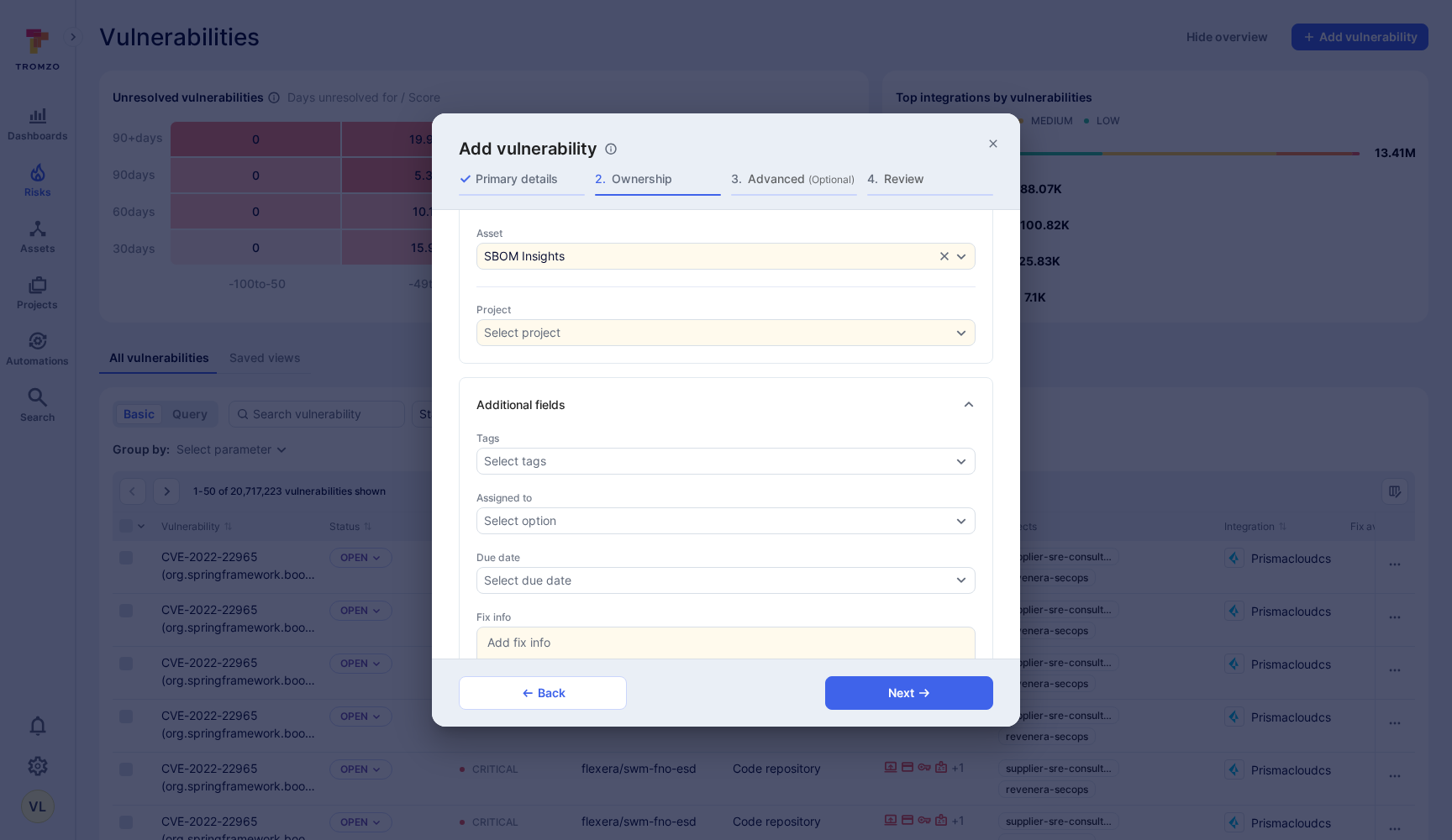
scroll to position [171, 0]
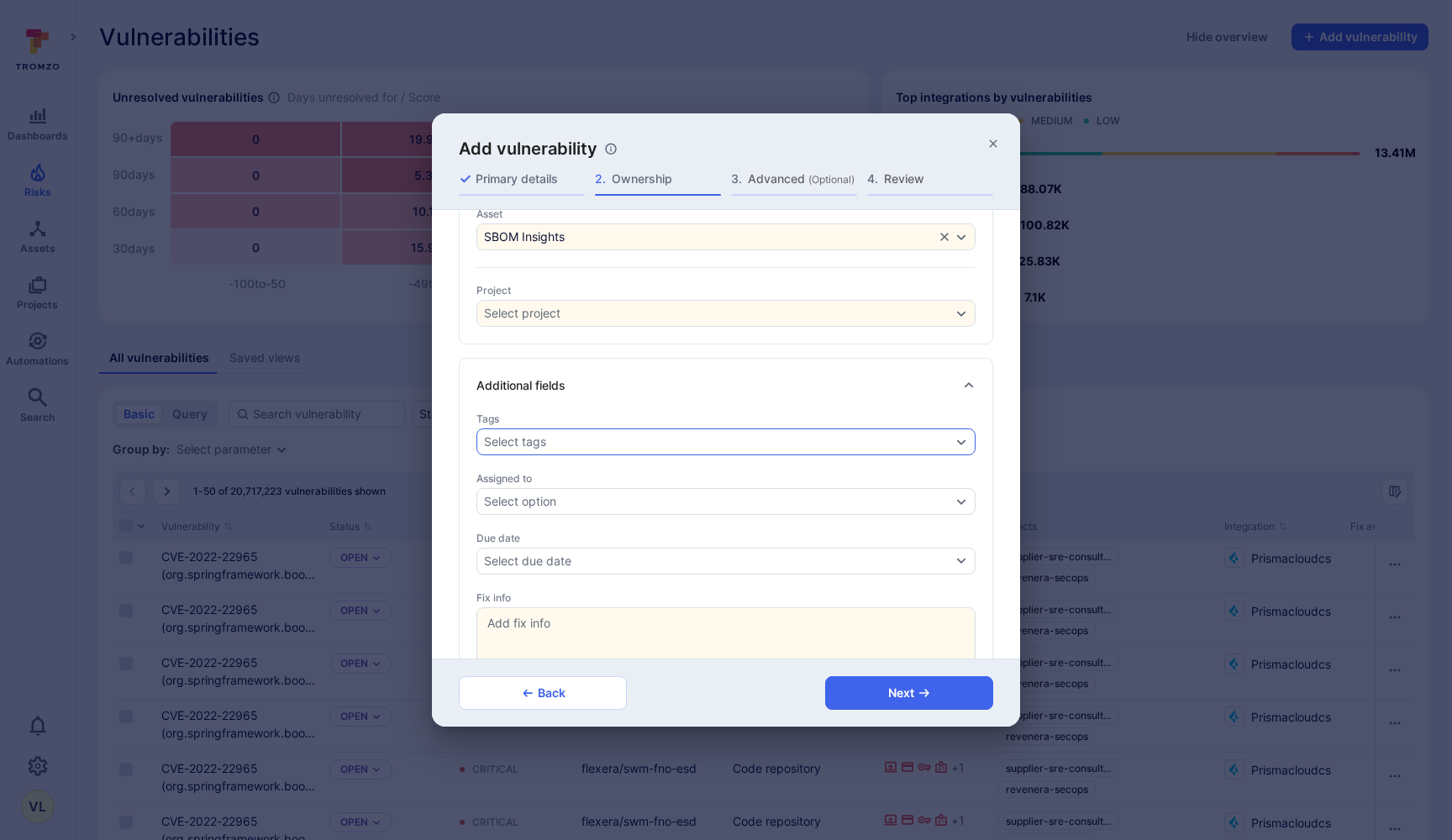
click at [802, 446] on div "Select tags" at bounding box center [718, 442] width 467 height 13
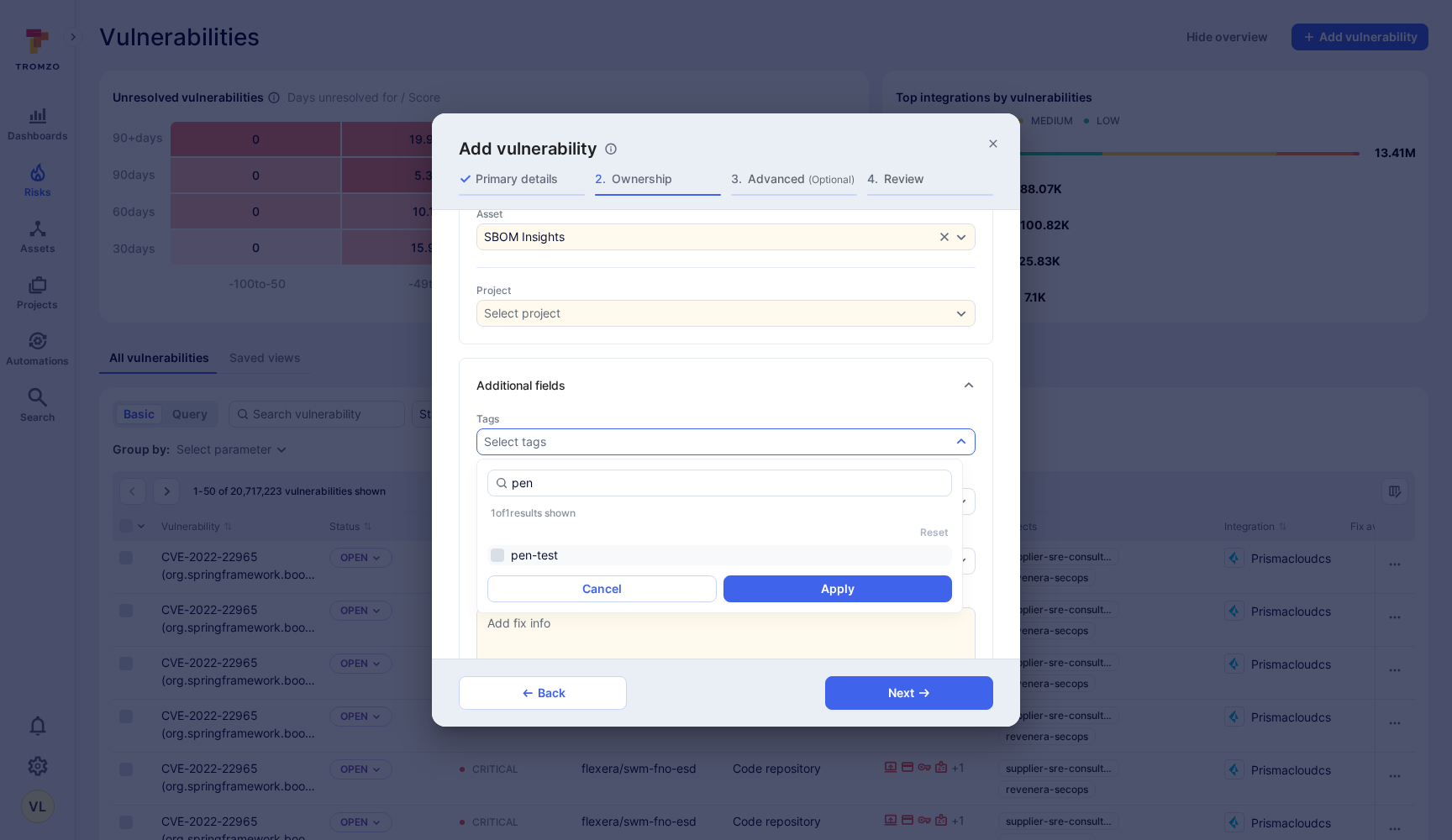
click at [749, 558] on li "pen-test" at bounding box center [719, 555] width 465 height 20
click at [717, 489] on input "pen" at bounding box center [727, 483] width 433 height 17
click at [566, 552] on li "Cobalt" at bounding box center [719, 555] width 465 height 20
type input "cob"
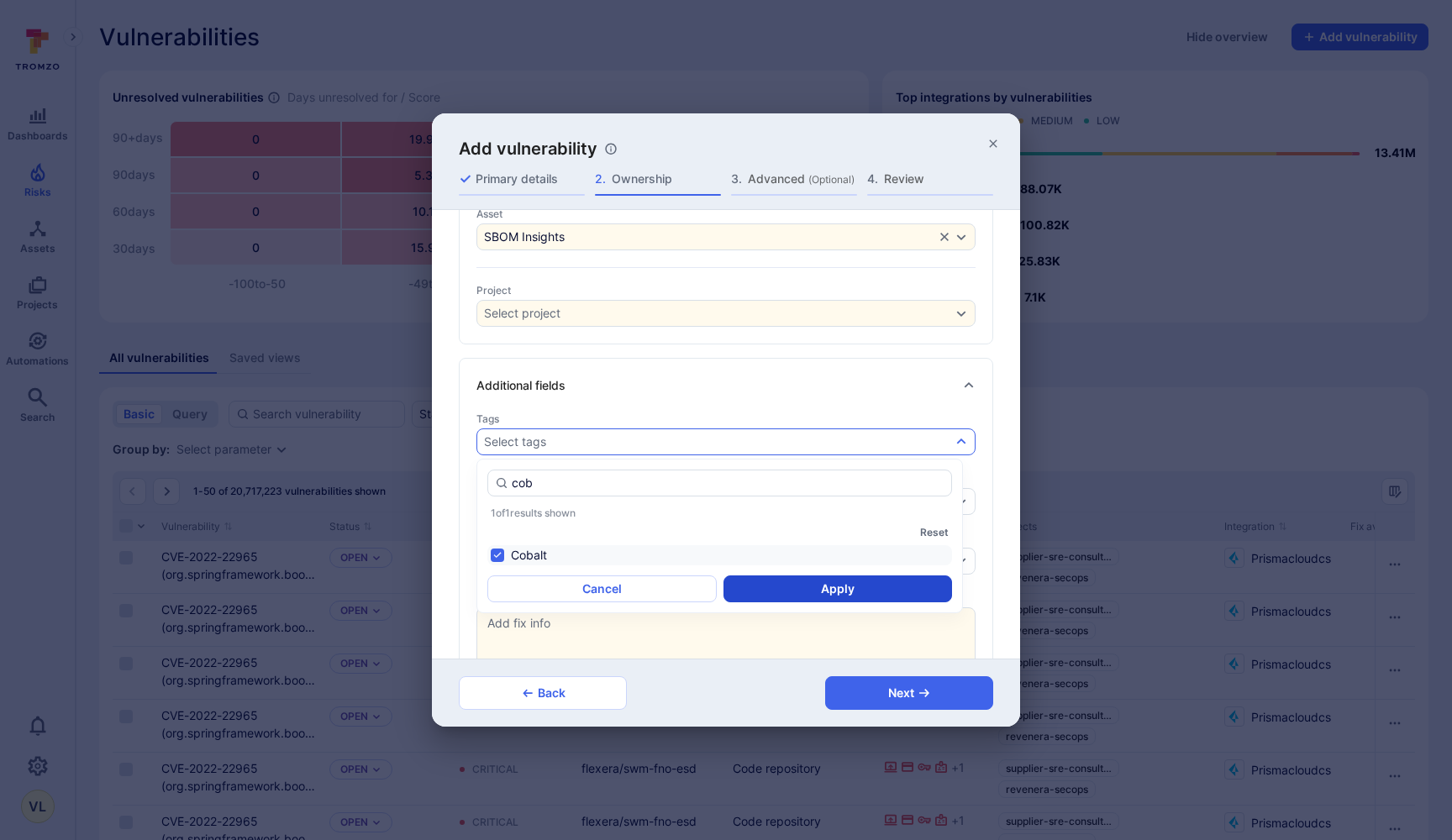
click at [784, 592] on button "Apply" at bounding box center [838, 588] width 229 height 27
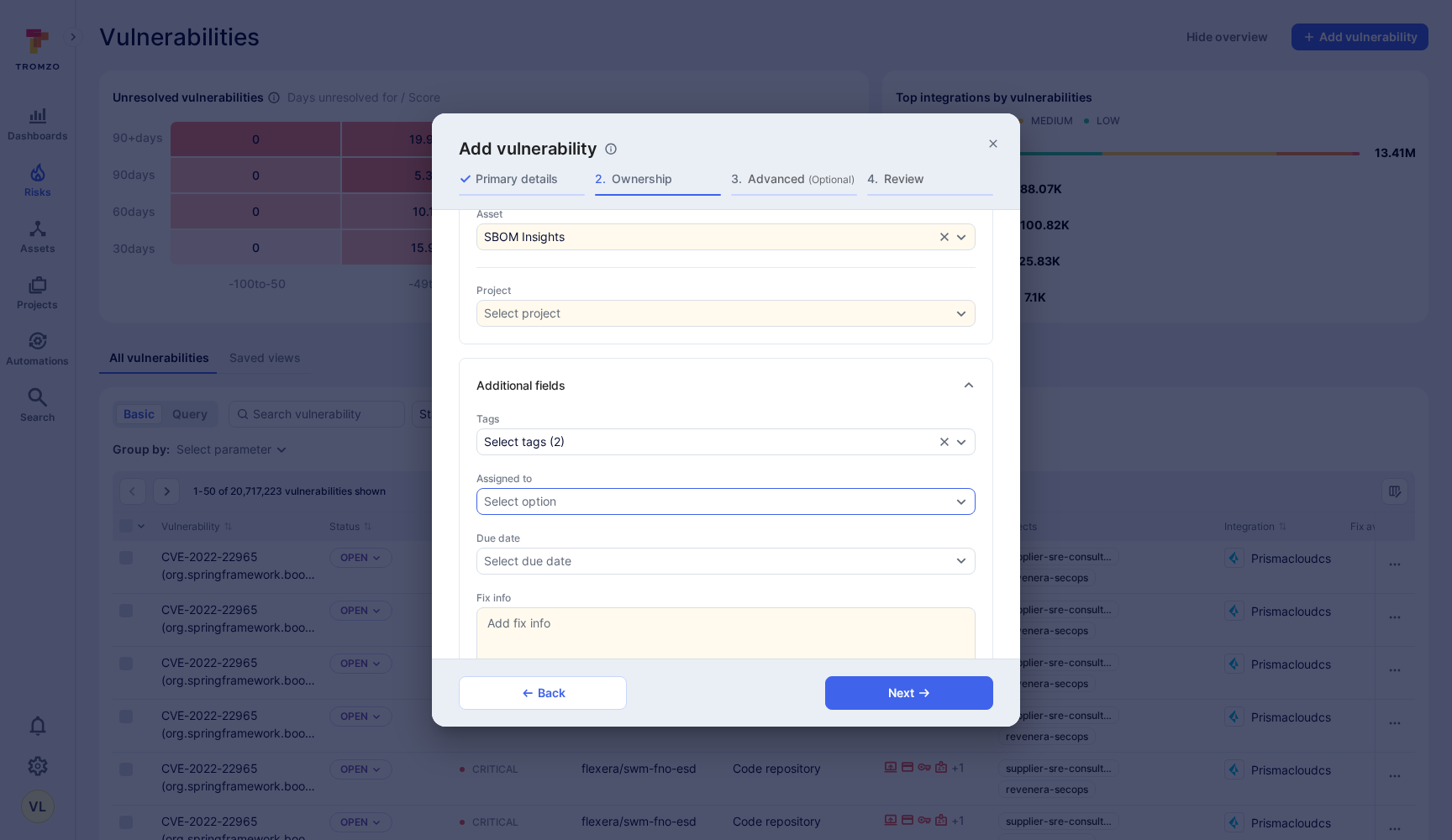
click at [695, 497] on div "Select option" at bounding box center [718, 501] width 467 height 13
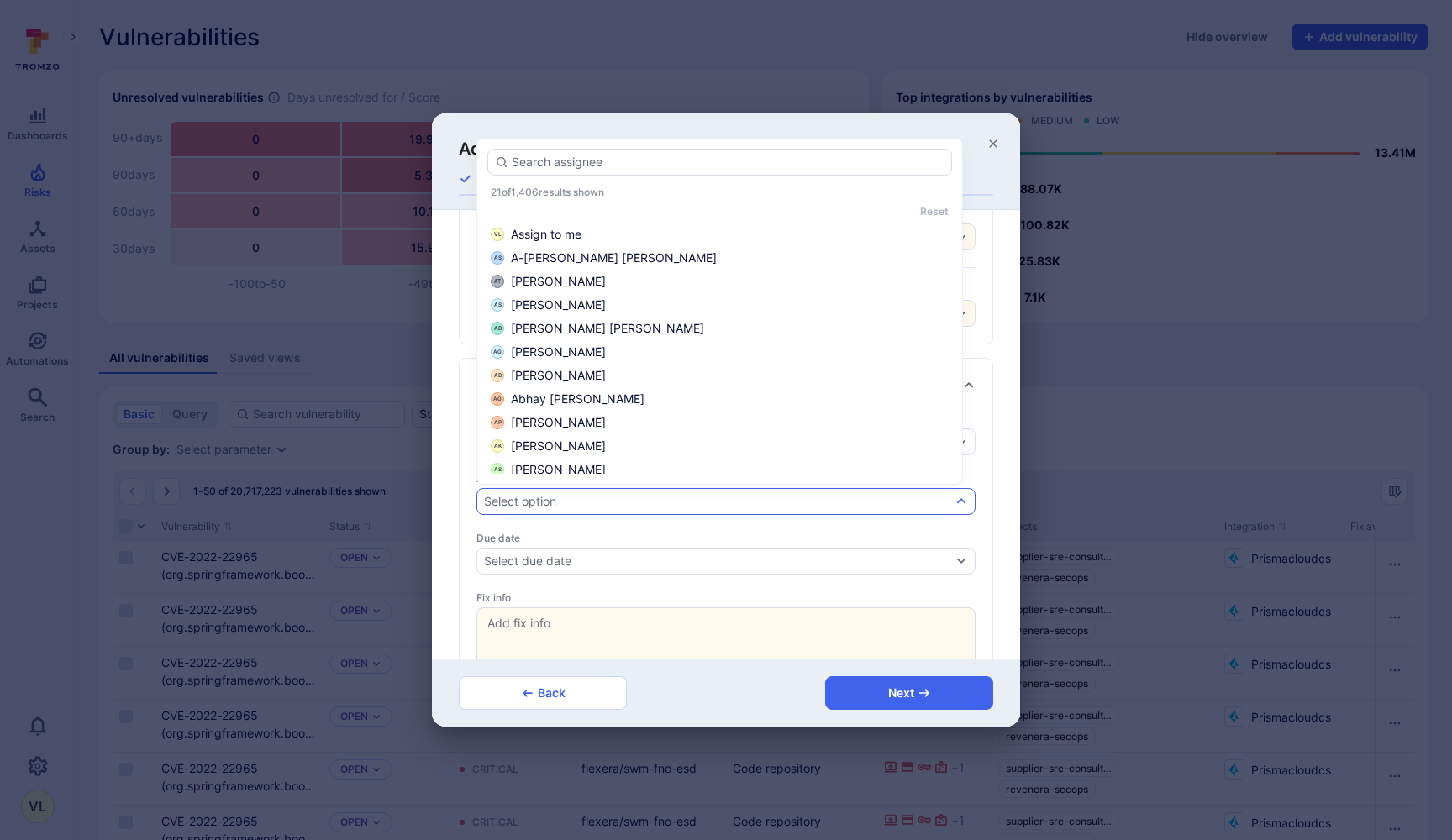
click at [695, 497] on div "Select option" at bounding box center [718, 501] width 467 height 13
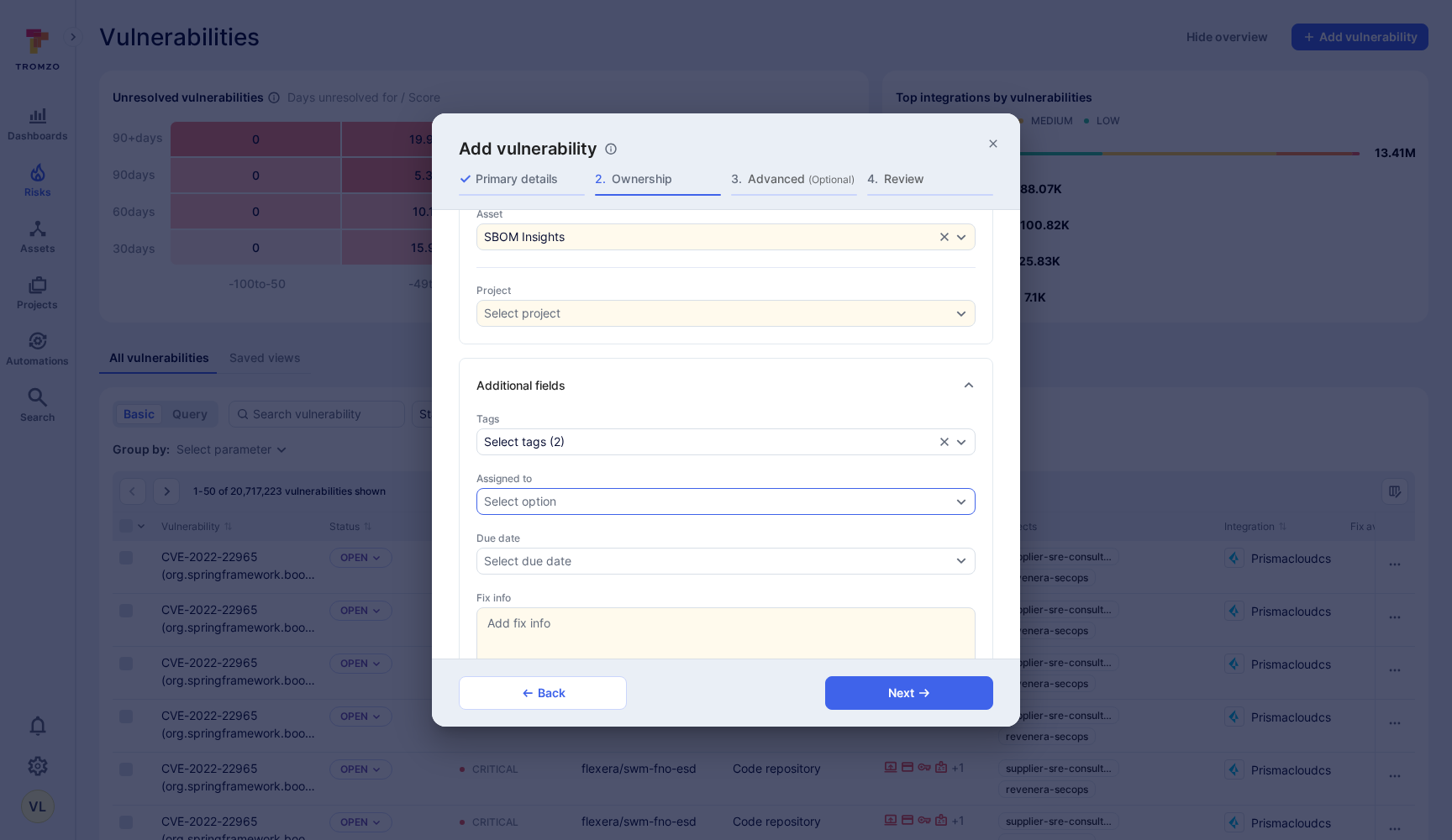
click at [695, 497] on div "Select option" at bounding box center [718, 501] width 467 height 13
type input "nil"
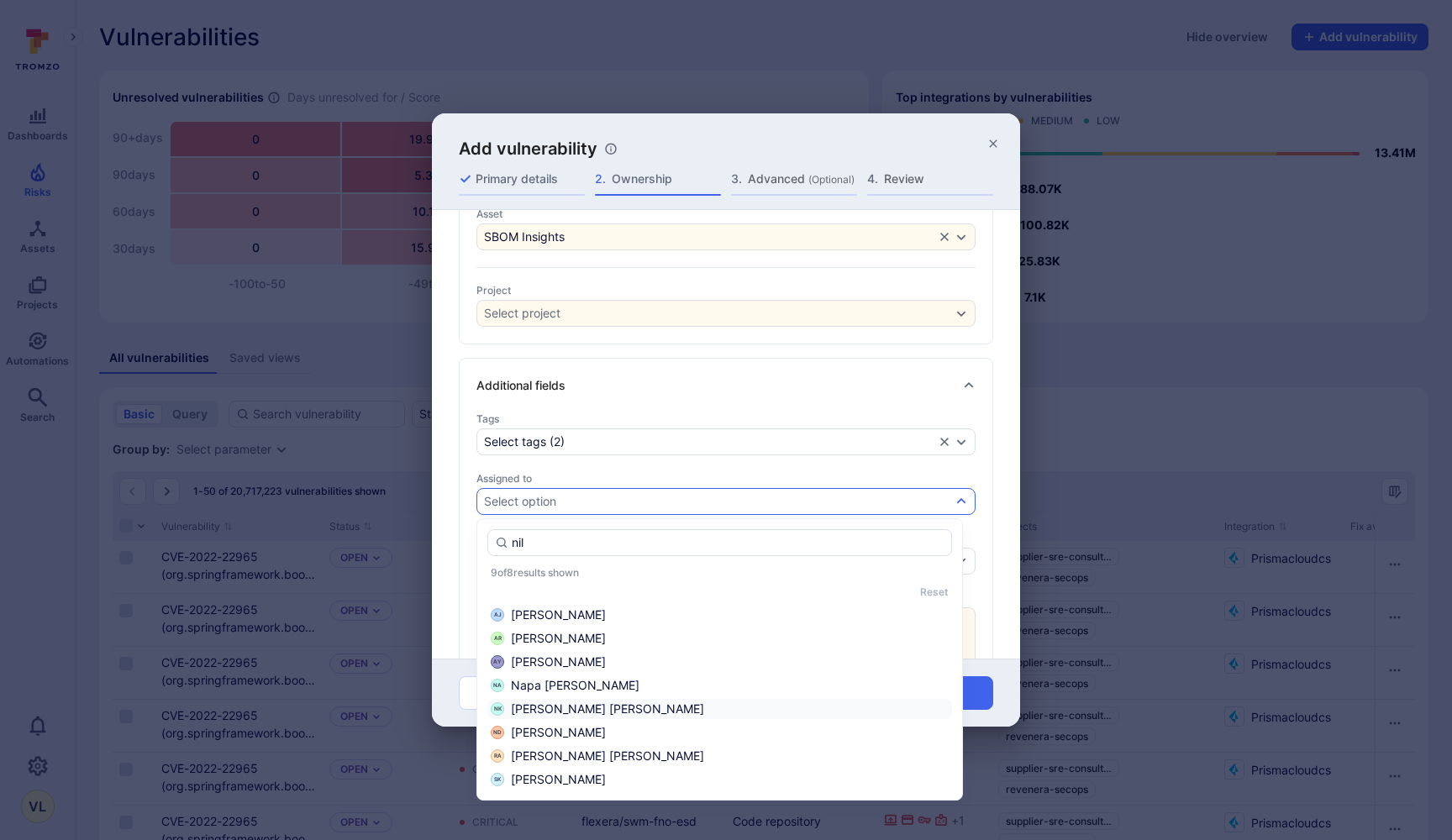
click at [504, 706] on div "NK" at bounding box center [497, 710] width 13 height 13
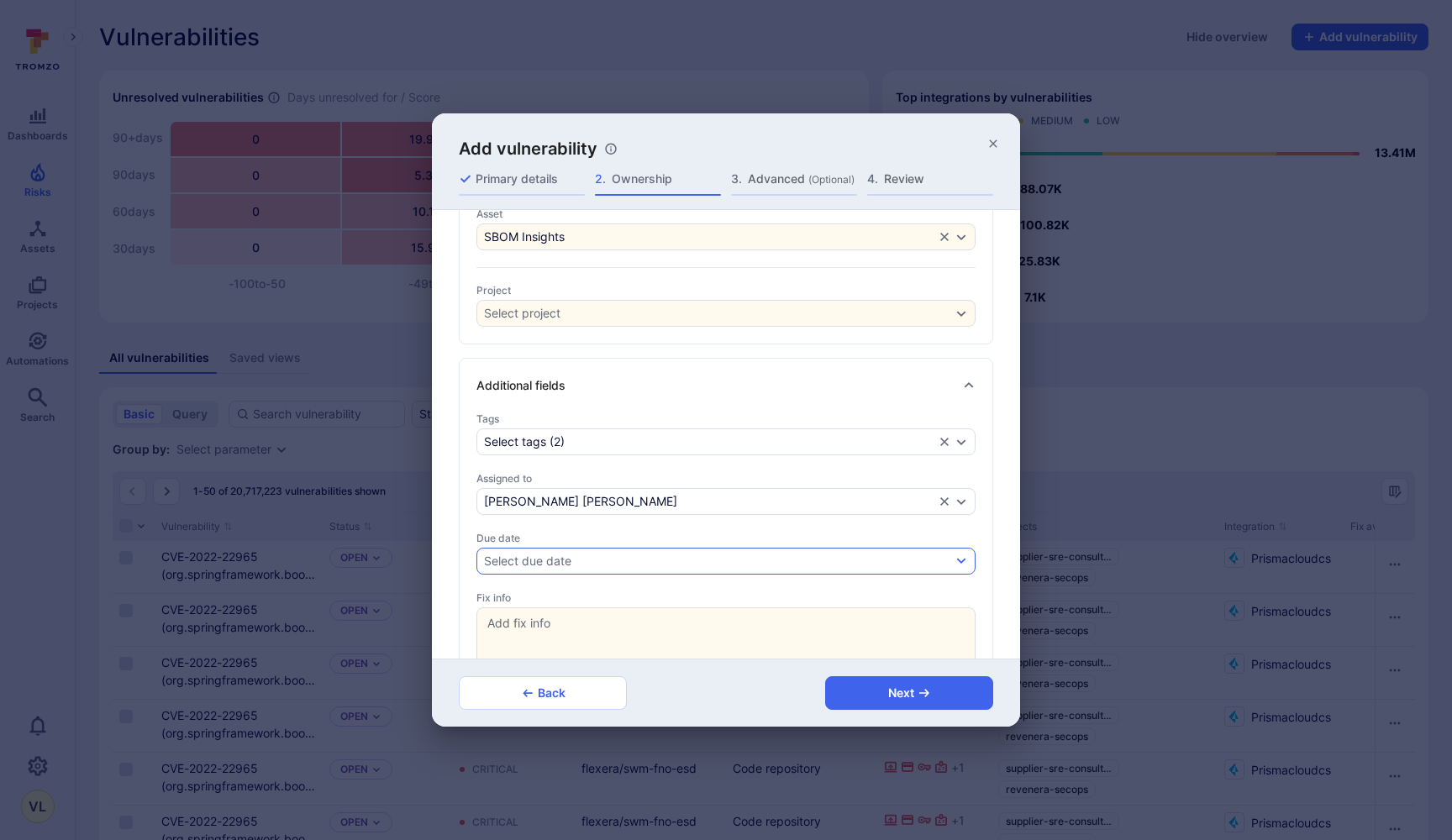
click at [623, 558] on button "Select due date" at bounding box center [726, 561] width 499 height 27
